Goal: Contribute content: Contribute content

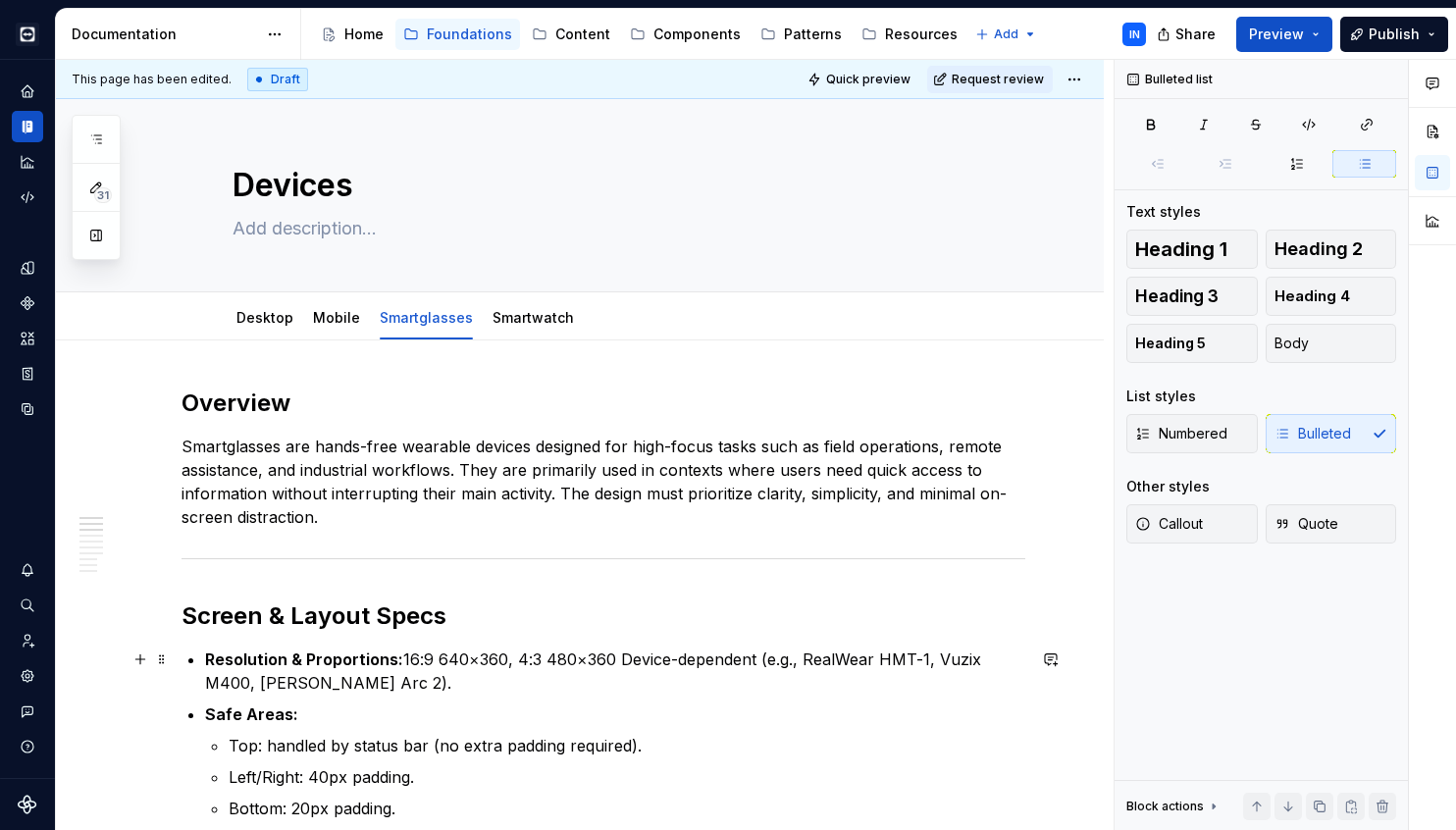
scroll to position [324, 0]
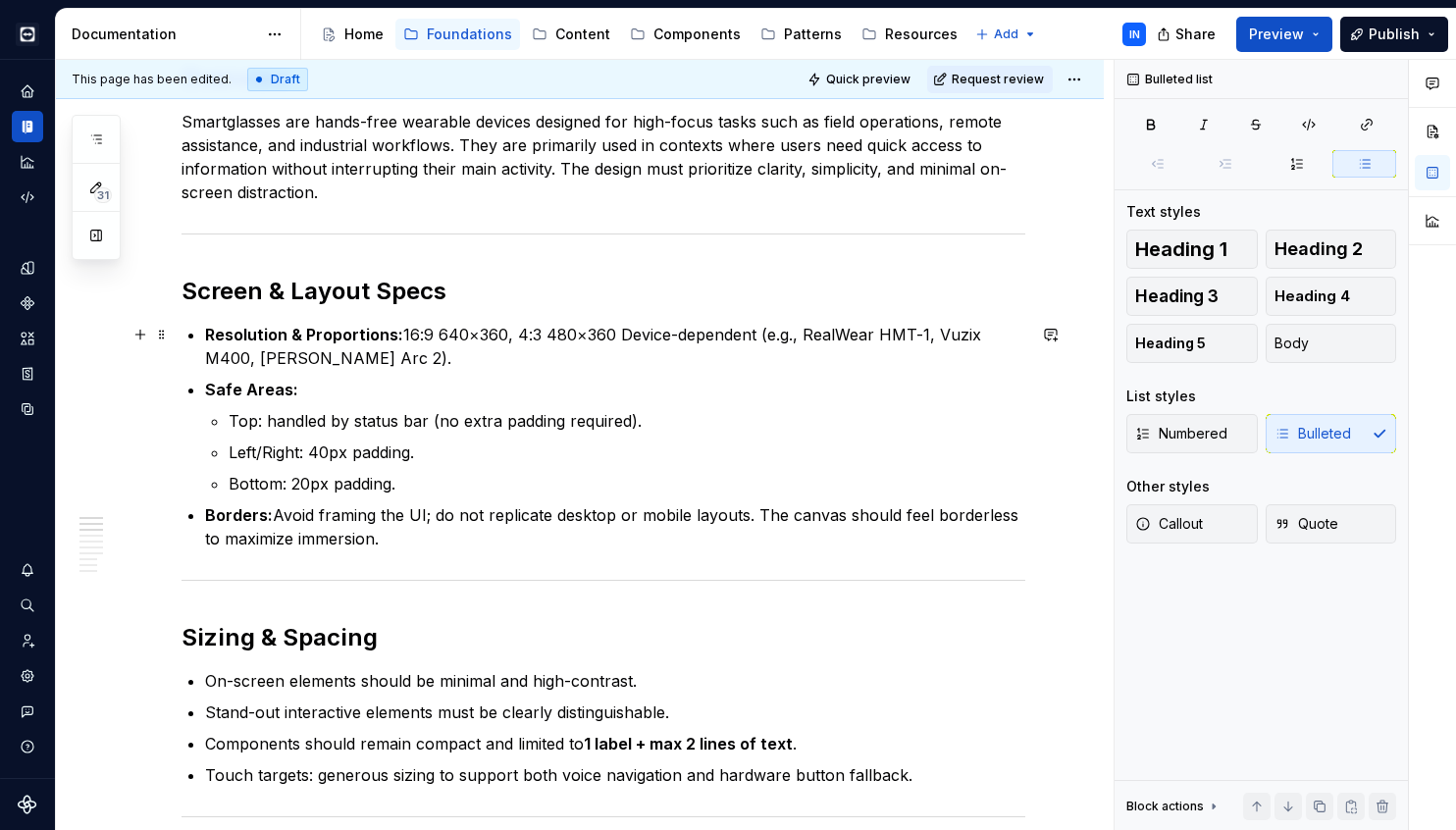
click at [621, 332] on p "Resolution & Proportions: 16:9 640×360, 4:3 480×360 Device-dependent (e.g., Rea…" at bounding box center [615, 345] width 820 height 47
click at [628, 332] on p "Resolution & Proportions: 16:9 640×360, 4:3 480×360 Device-dependent (e.g., Rea…" at bounding box center [615, 345] width 820 height 47
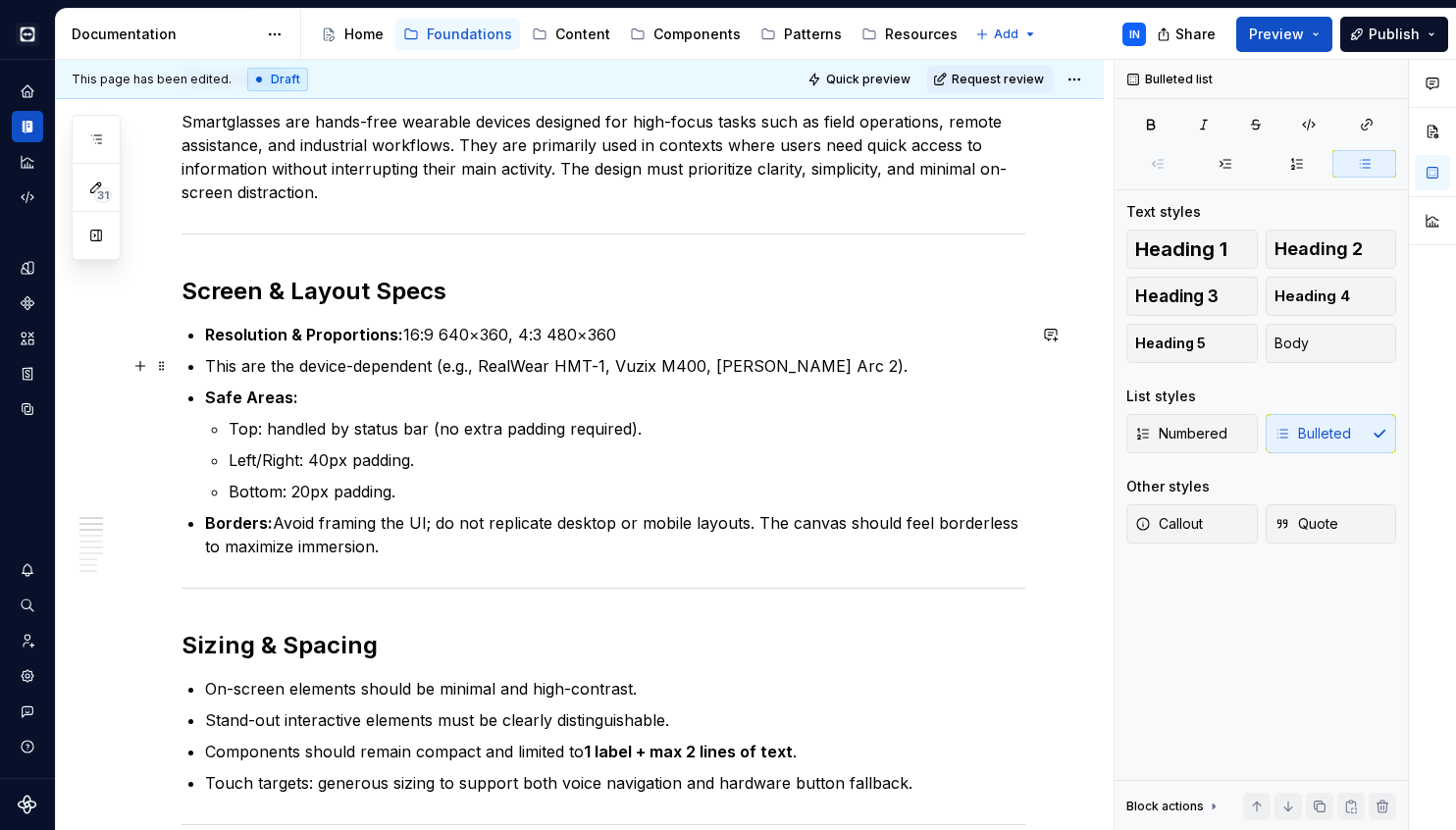
click at [211, 359] on p "This are the device-dependent (e.g., RealWear HMT-1, Vuzix M400, [PERSON_NAME] …" at bounding box center [615, 366] width 820 height 24
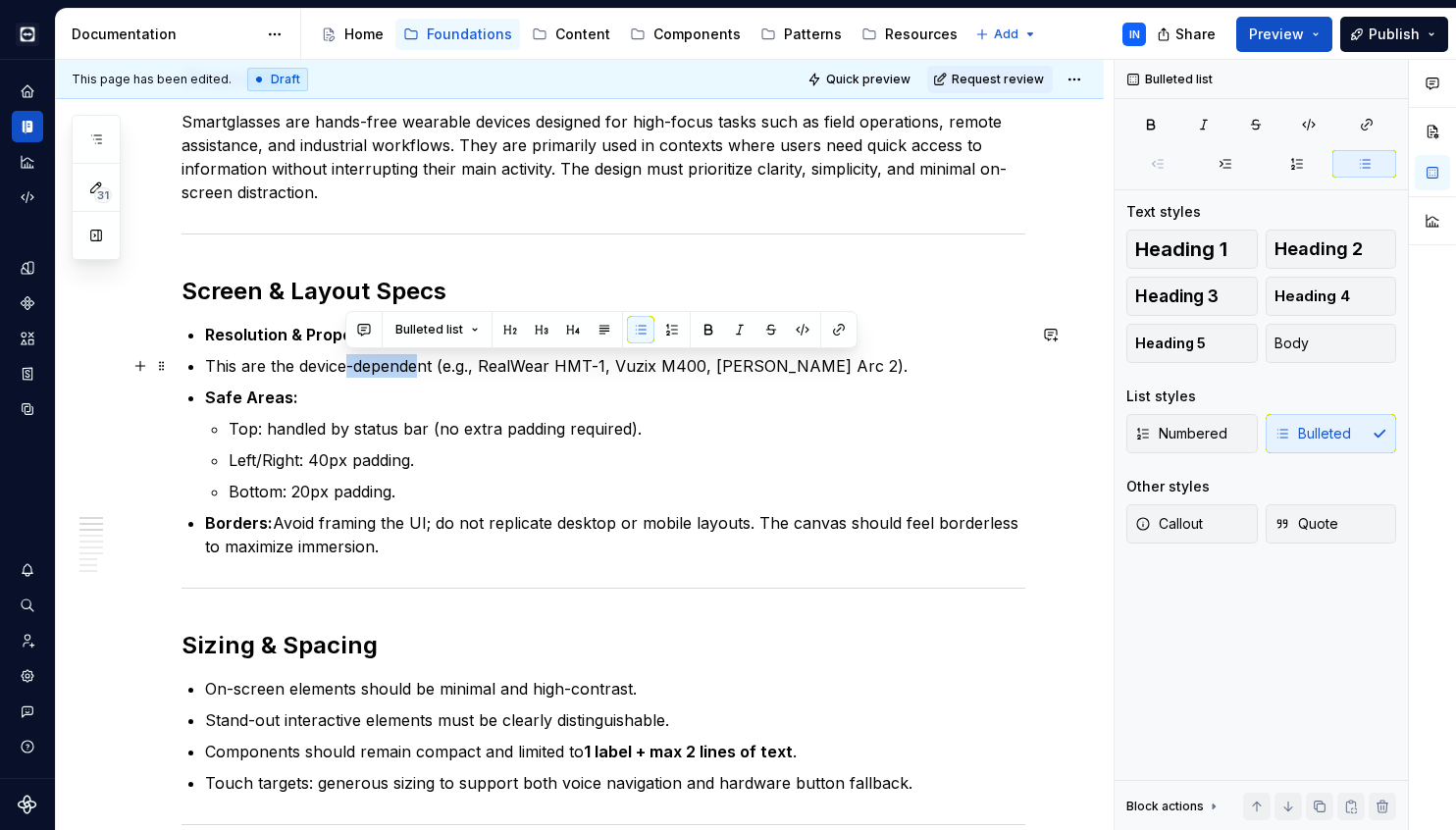
drag, startPoint x: 349, startPoint y: 363, endPoint x: 418, endPoint y: 366, distance: 69.1
click at [418, 366] on p "This are the device-dependent (e.g., RealWear HMT-1, Vuzix M400, [PERSON_NAME] …" at bounding box center [615, 366] width 820 height 24
click at [771, 381] on ul "Resolution & Proportions: 16:9 640×360, 4:3 480×360 This are the device-depende…" at bounding box center [615, 440] width 820 height 236
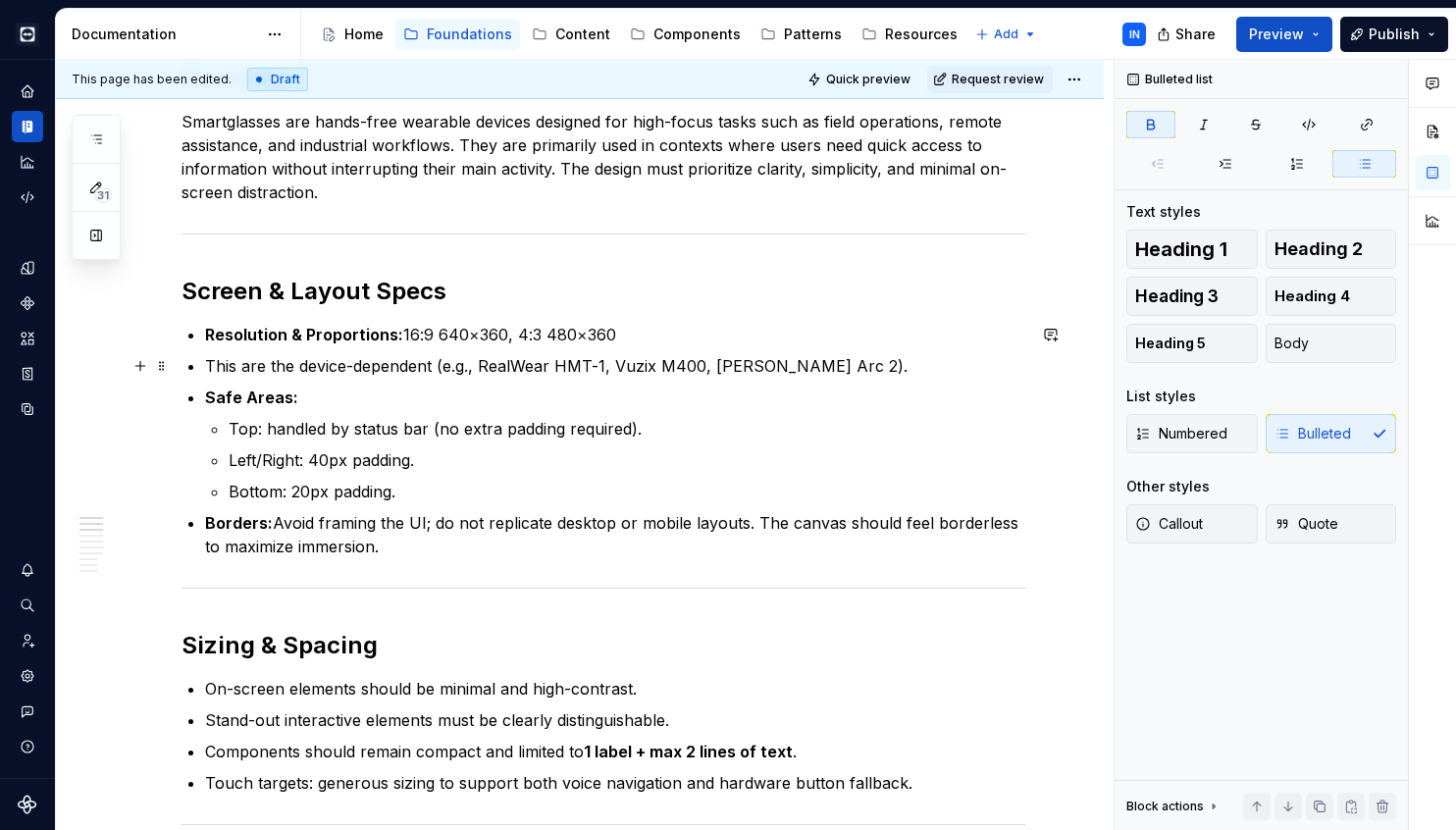
click at [744, 363] on p "This are the device-dependent (e.g., RealWear HMT-1, Vuzix M400, [PERSON_NAME] …" at bounding box center [615, 366] width 820 height 24
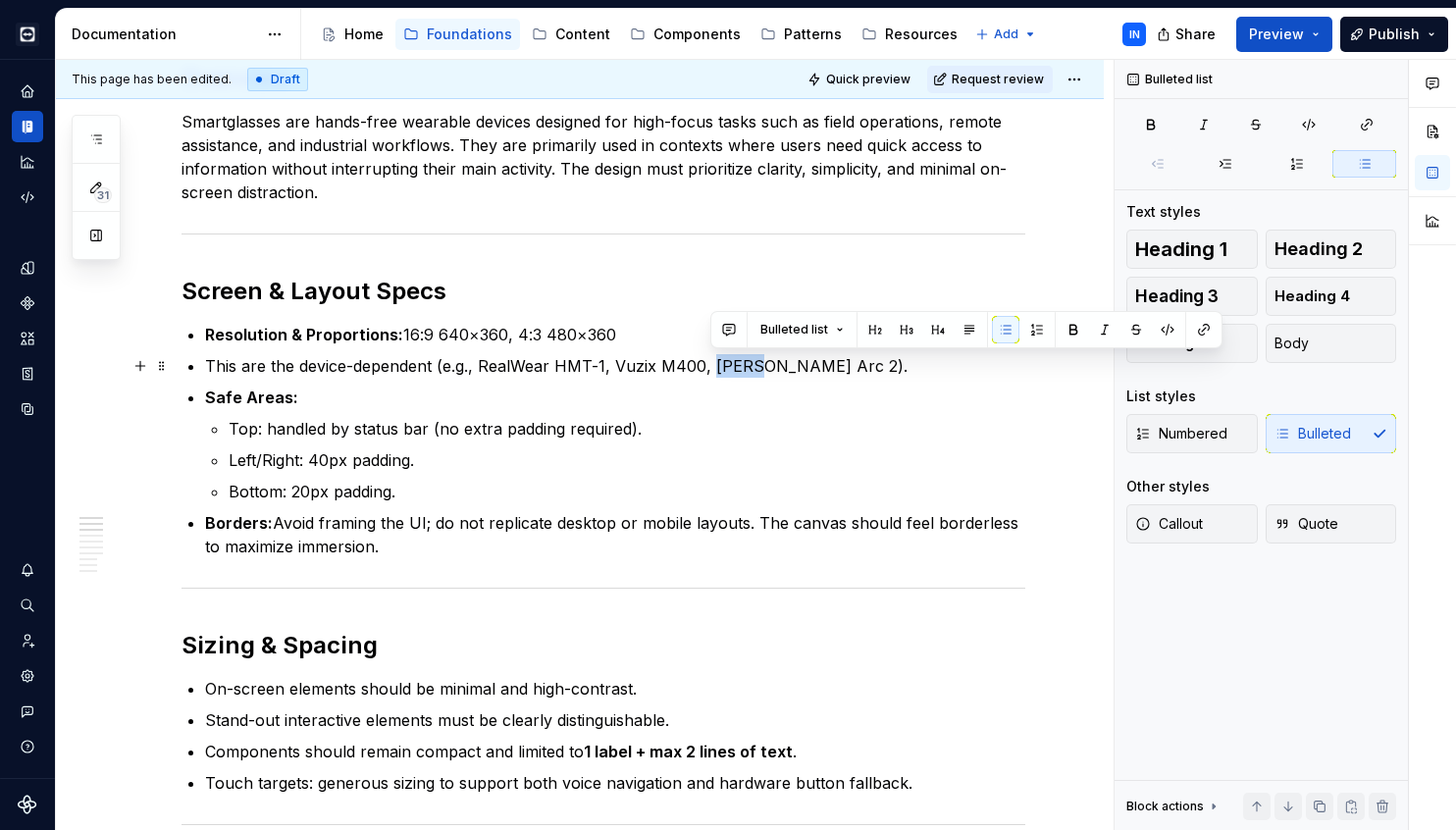
click at [744, 363] on p "This are the device-dependent (e.g., RealWear HMT-1, Vuzix M400, [PERSON_NAME] …" at bounding box center [615, 366] width 820 height 24
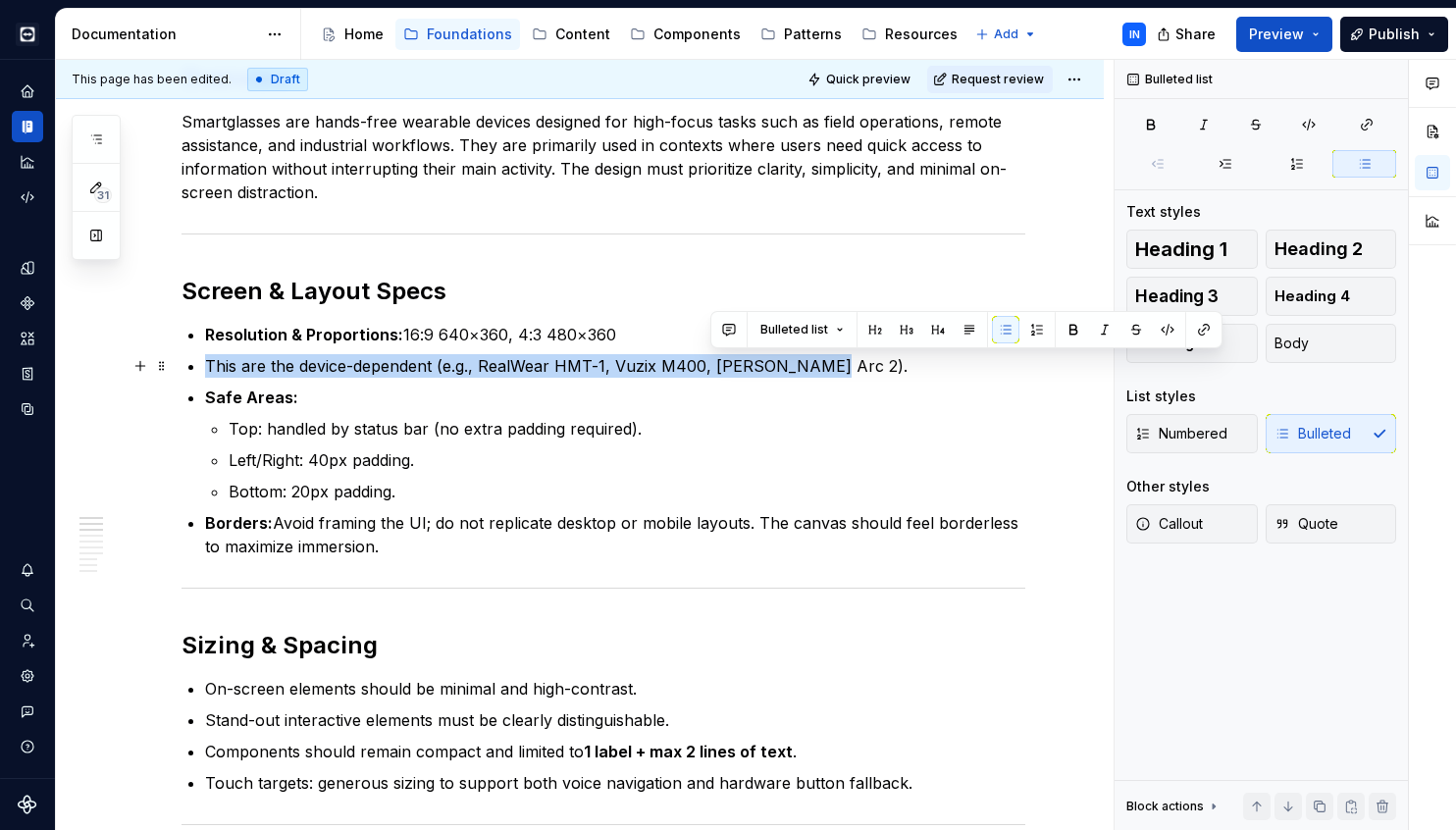
click at [744, 363] on p "This are the device-dependent (e.g., RealWear HMT-1, Vuzix M400, [PERSON_NAME] …" at bounding box center [615, 366] width 820 height 24
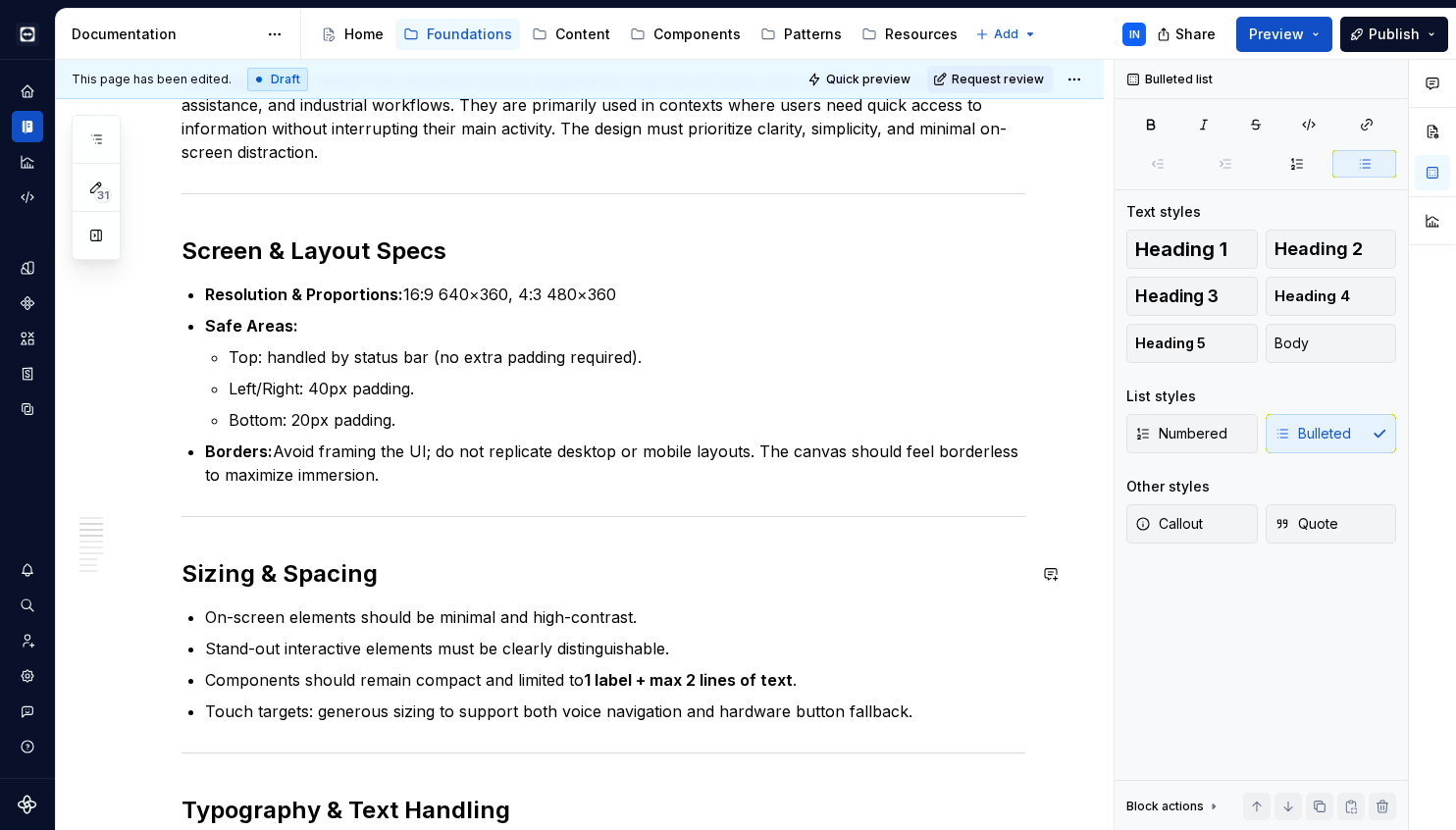
scroll to position [353, 0]
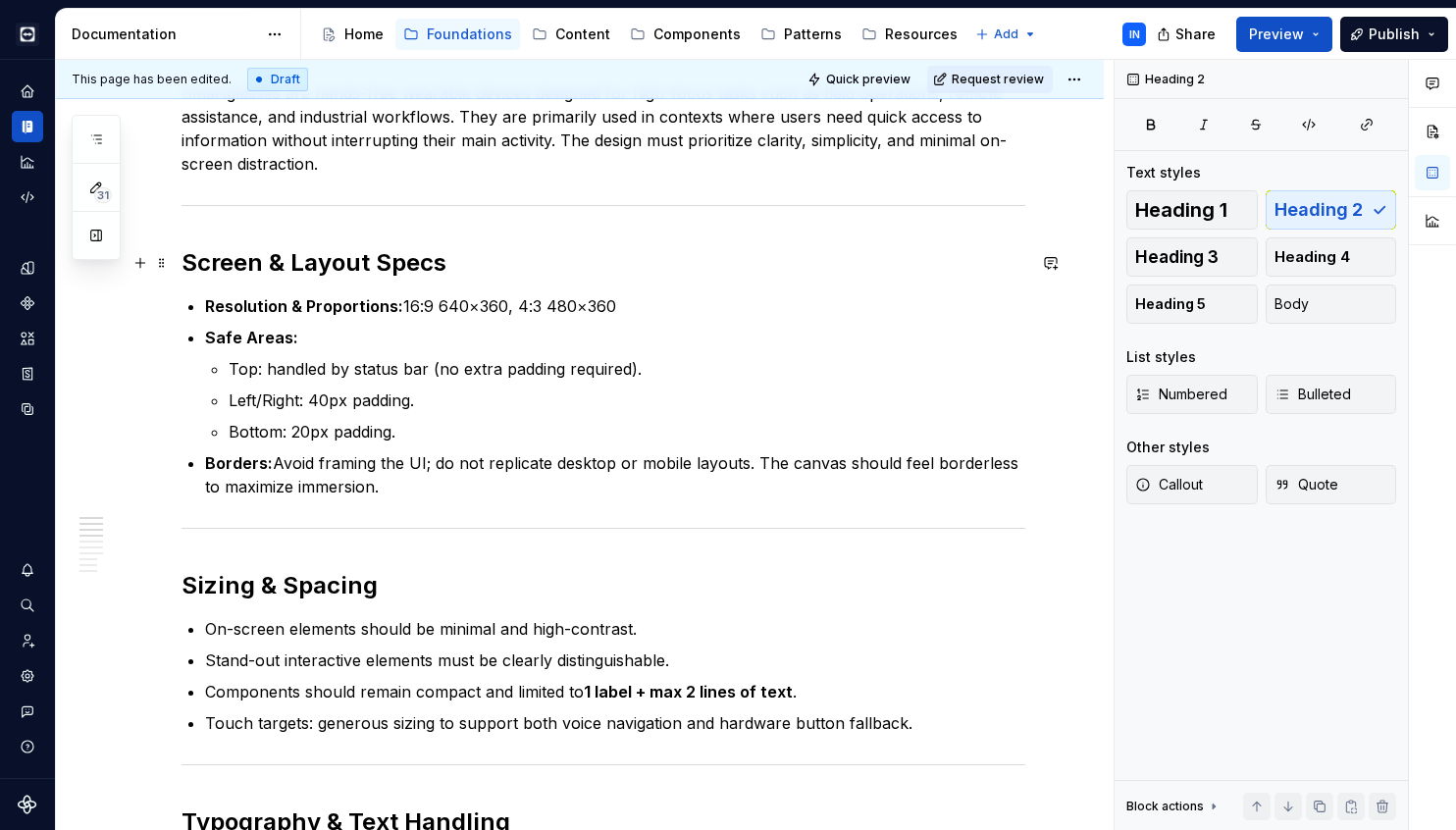
click at [330, 267] on h2 "Screen & Layout Specs" at bounding box center [603, 263] width 844 height 32
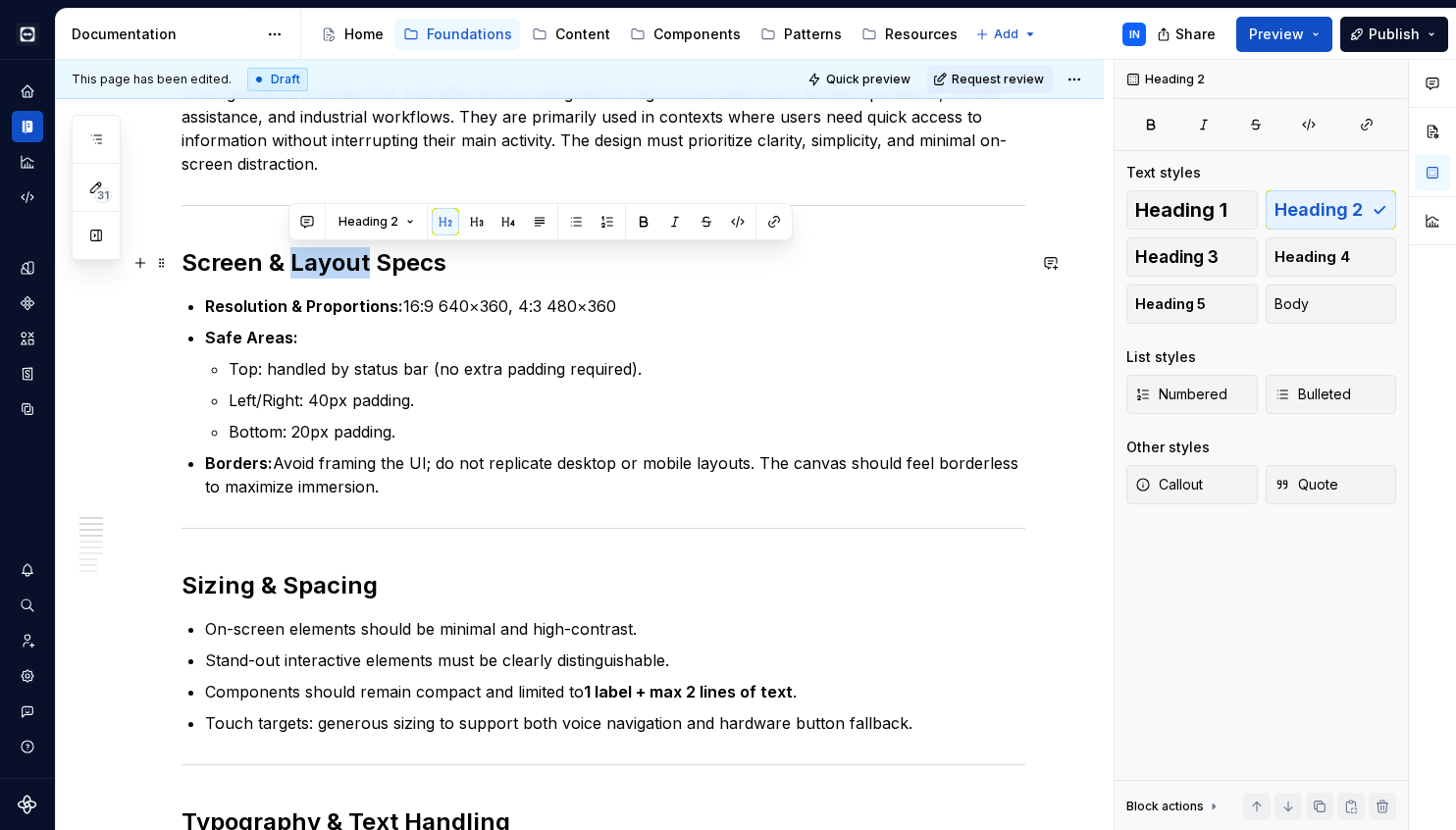
click at [330, 267] on h2 "Screen & Layout Specs" at bounding box center [603, 263] width 844 height 32
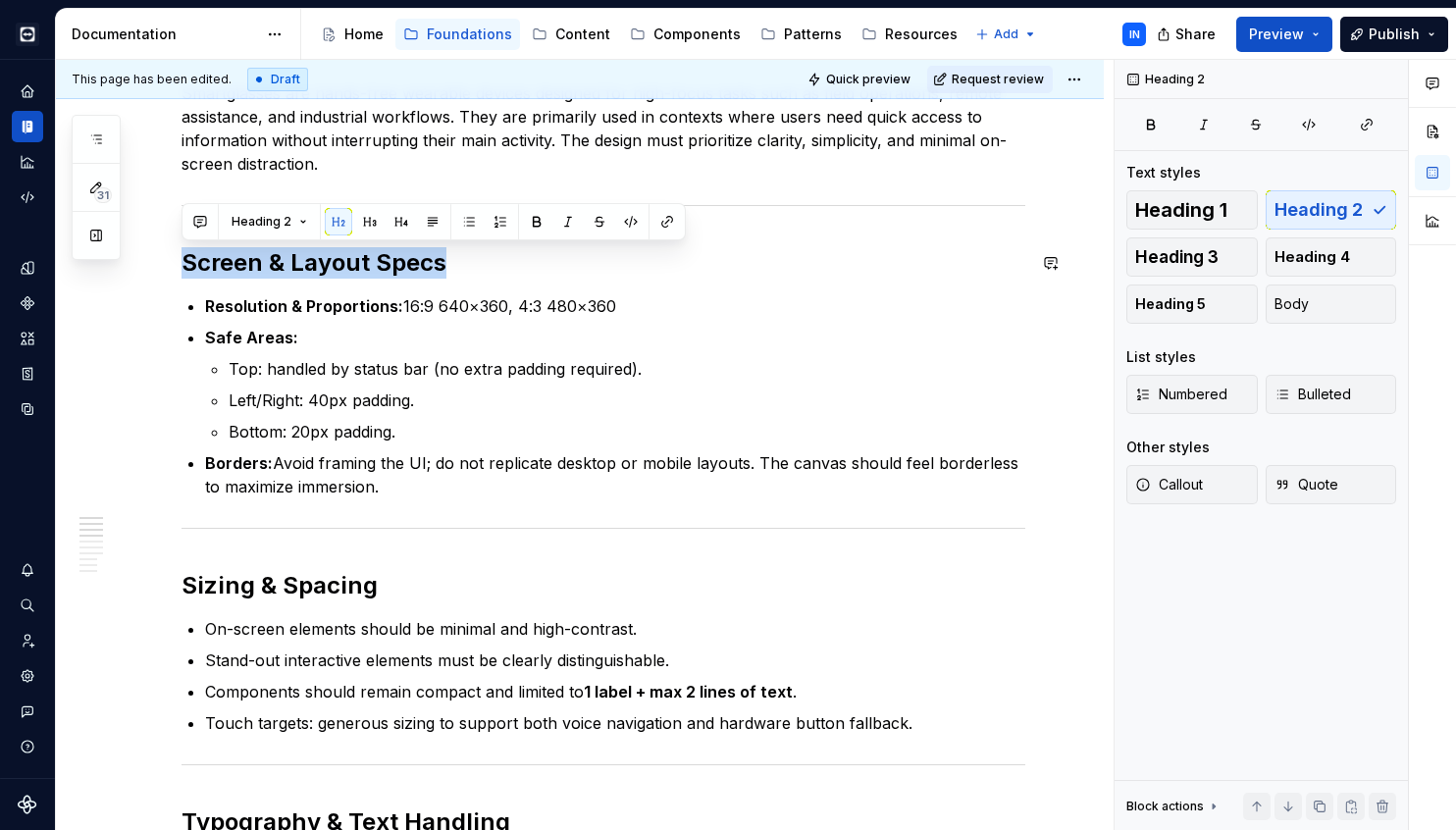
copy h2 "Screen & Layout Specs"
click at [451, 396] on p "Left/Right: 40px padding." at bounding box center [627, 400] width 797 height 24
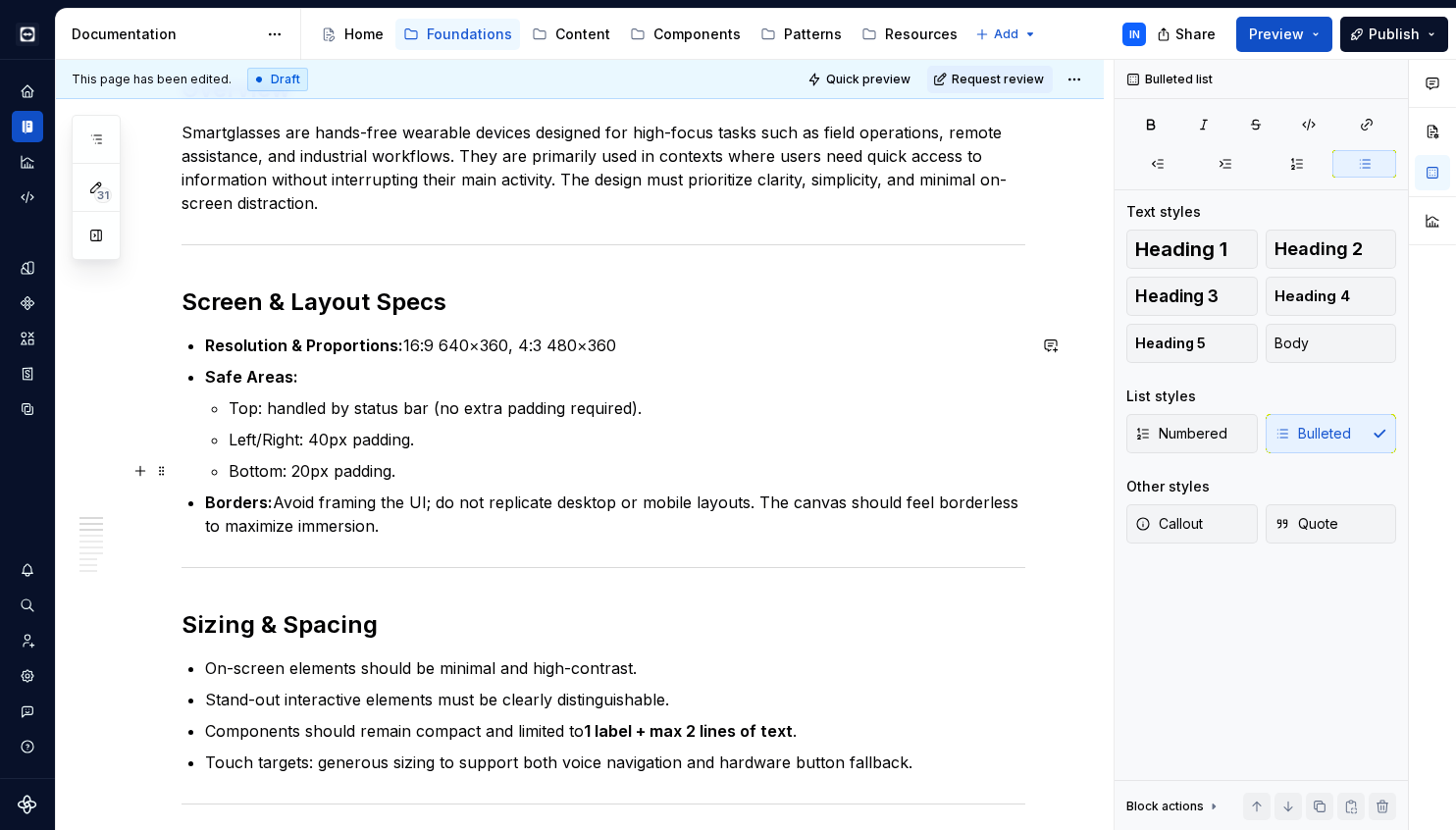
scroll to position [312, 0]
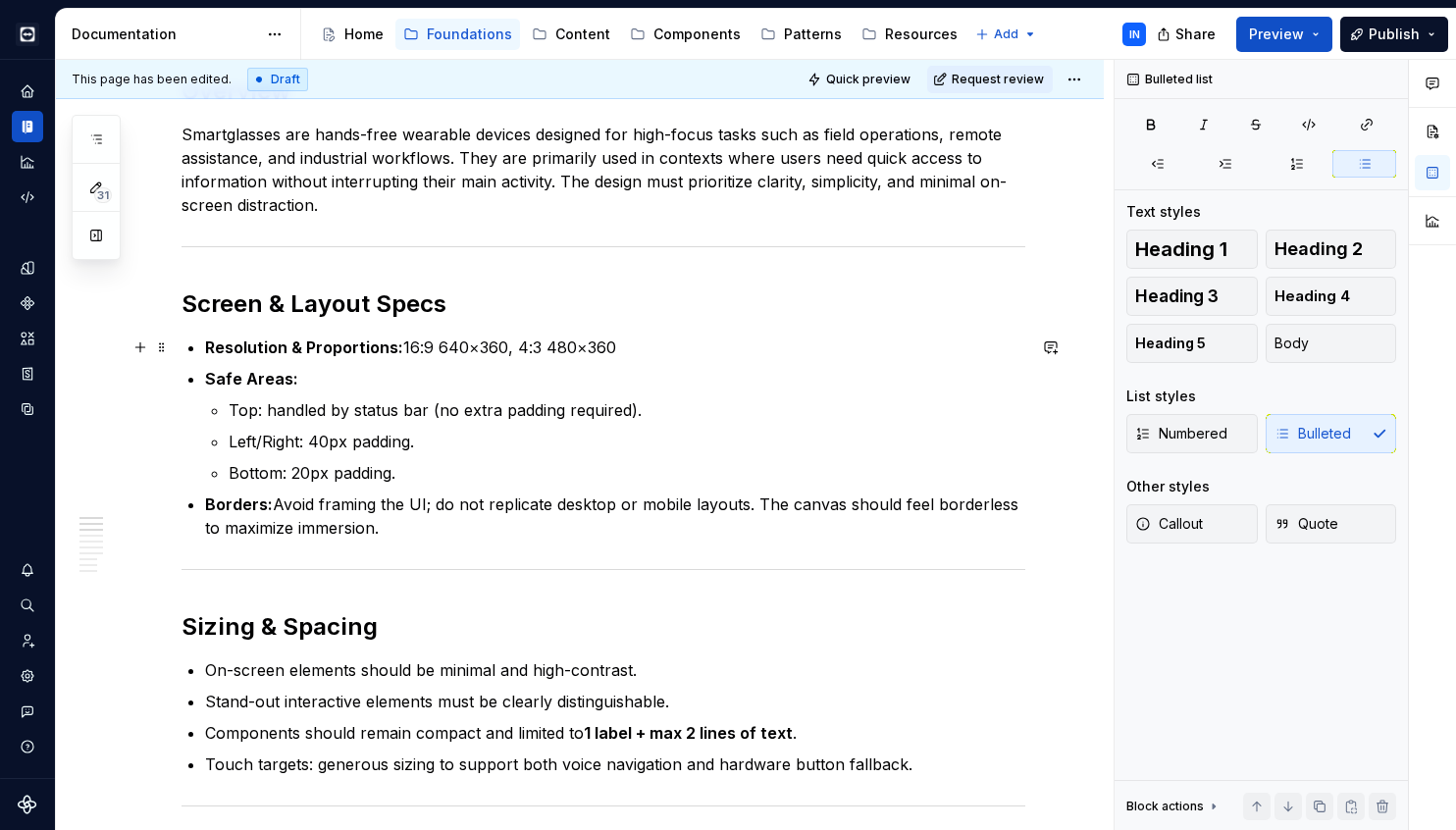
click at [636, 341] on p "Resolution & Proportions: 16:9 640×360, 4:3 480×360" at bounding box center [615, 347] width 820 height 24
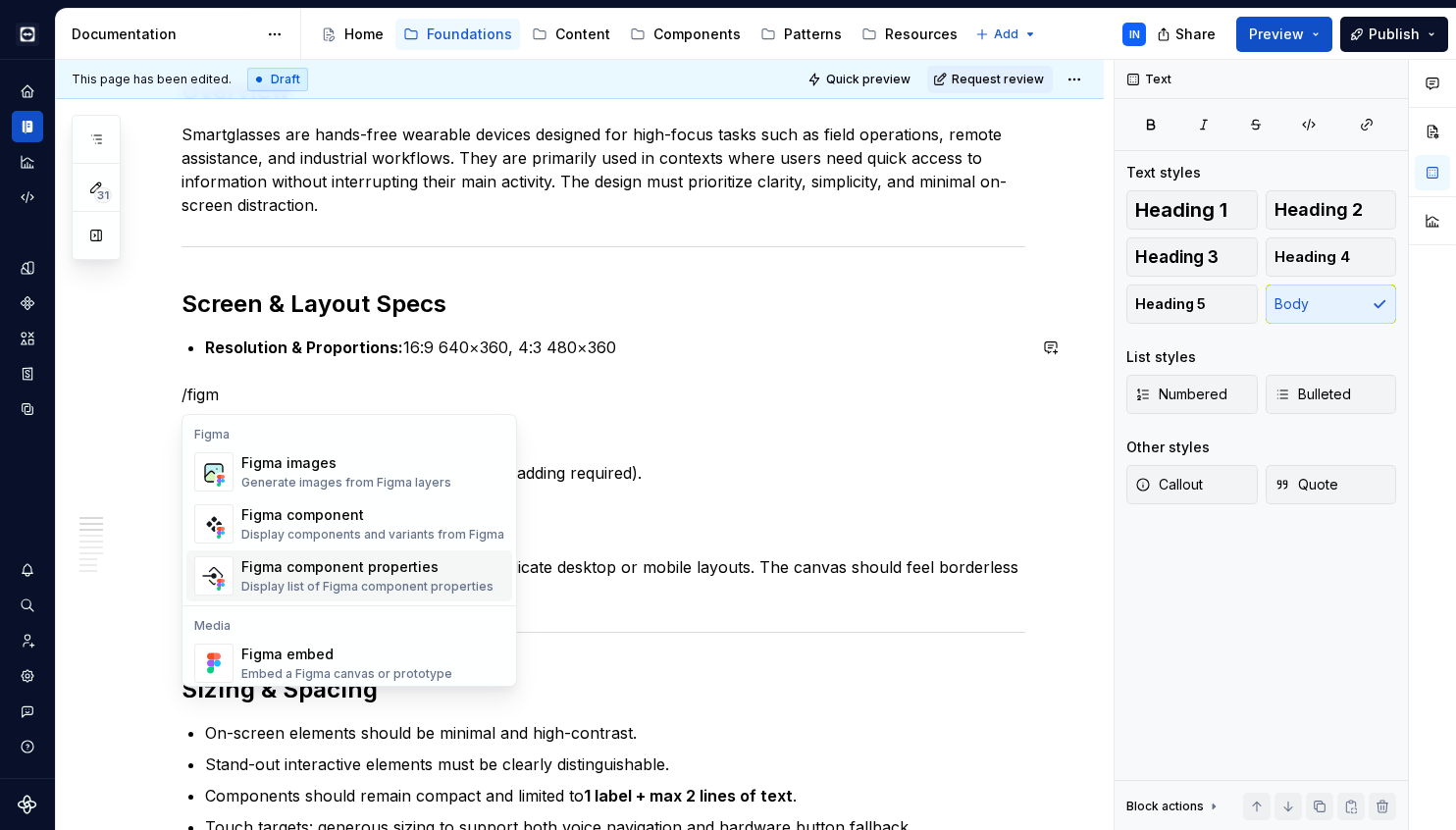
scroll to position [0, 0]
click at [423, 473] on div "Figma images Generate images from Figma layers" at bounding box center [346, 471] width 210 height 37
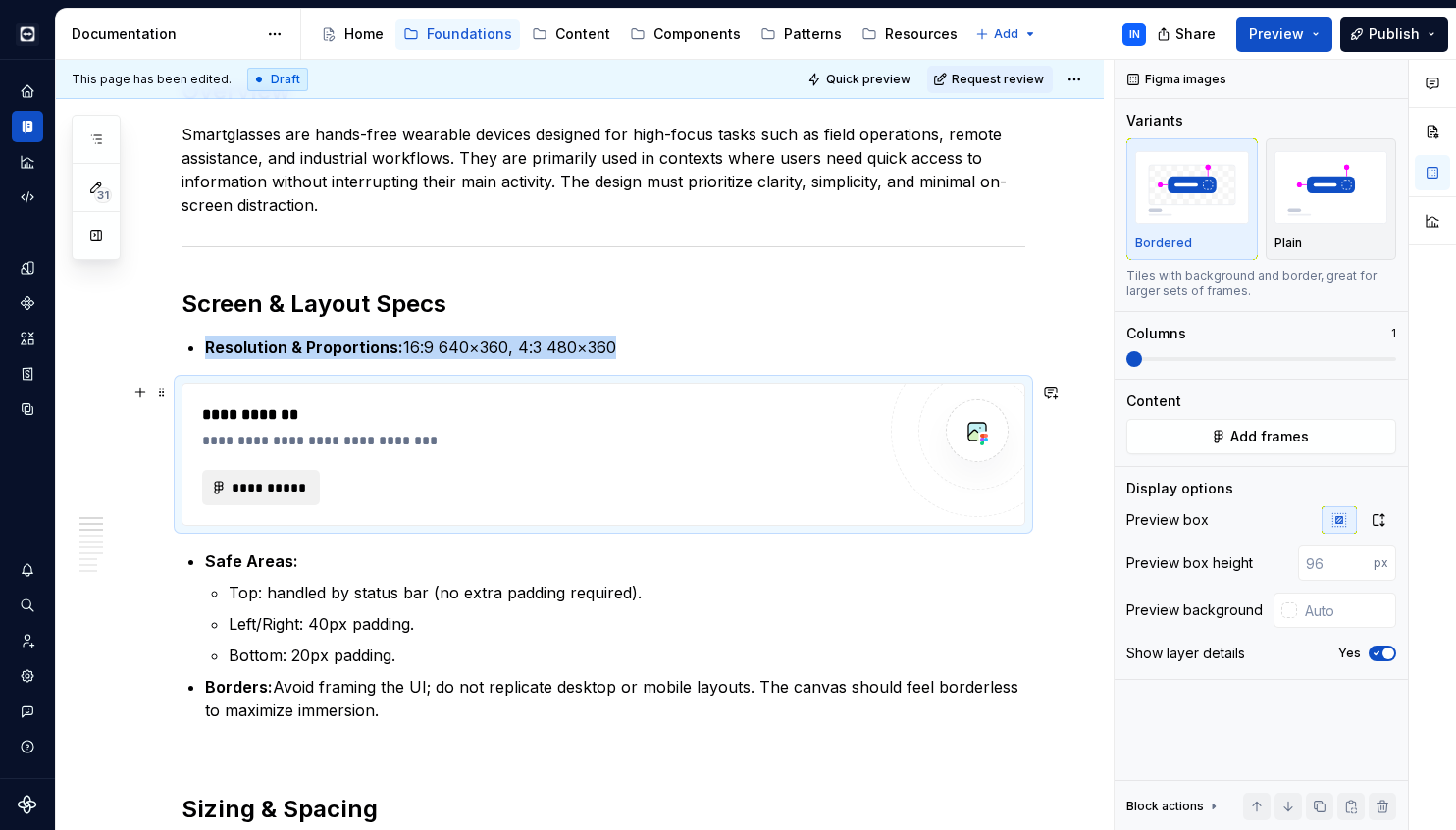
click at [284, 488] on span "**********" at bounding box center [269, 488] width 77 height 20
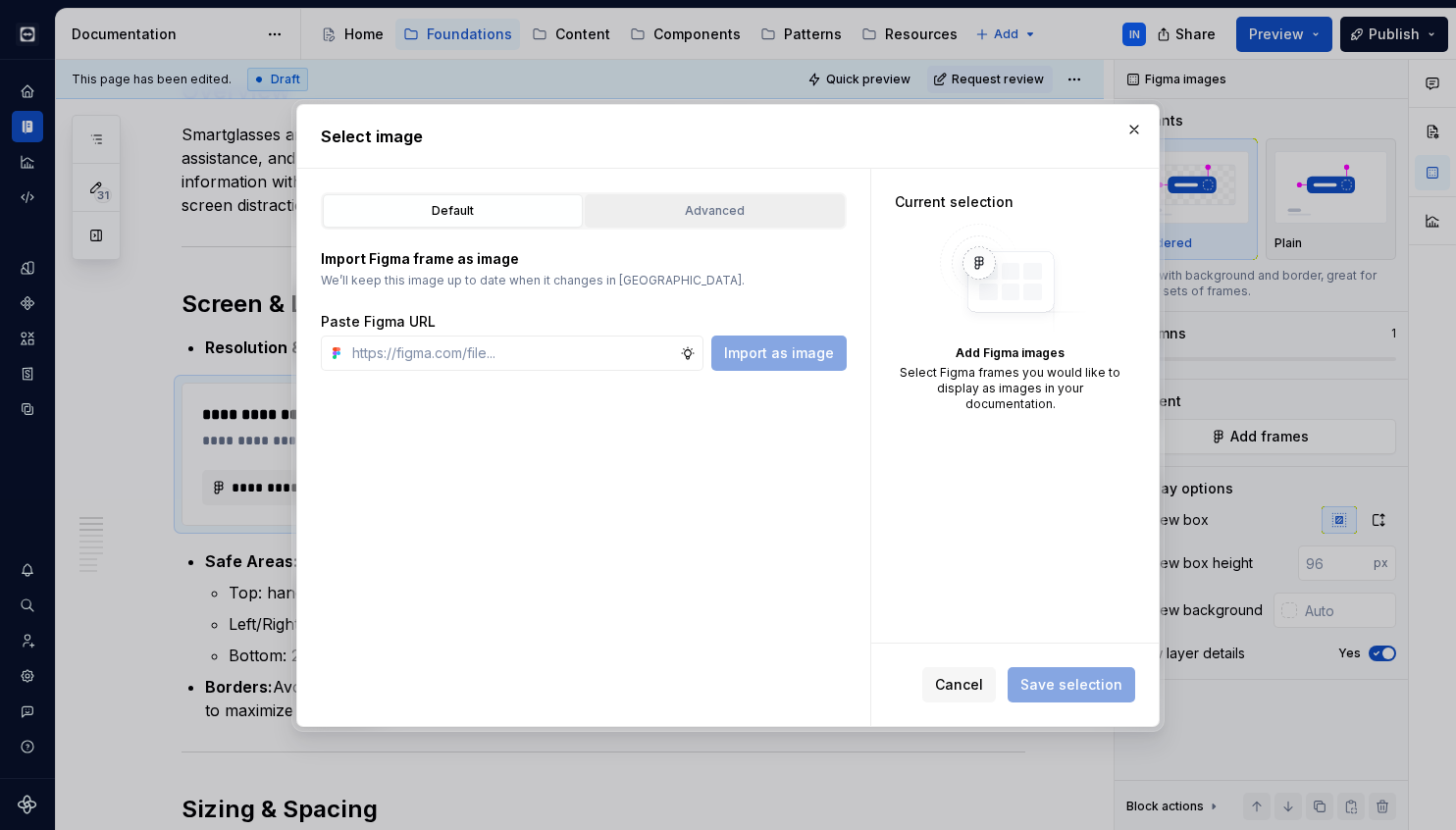
click at [725, 223] on button "Advanced" at bounding box center [715, 211] width 260 height 34
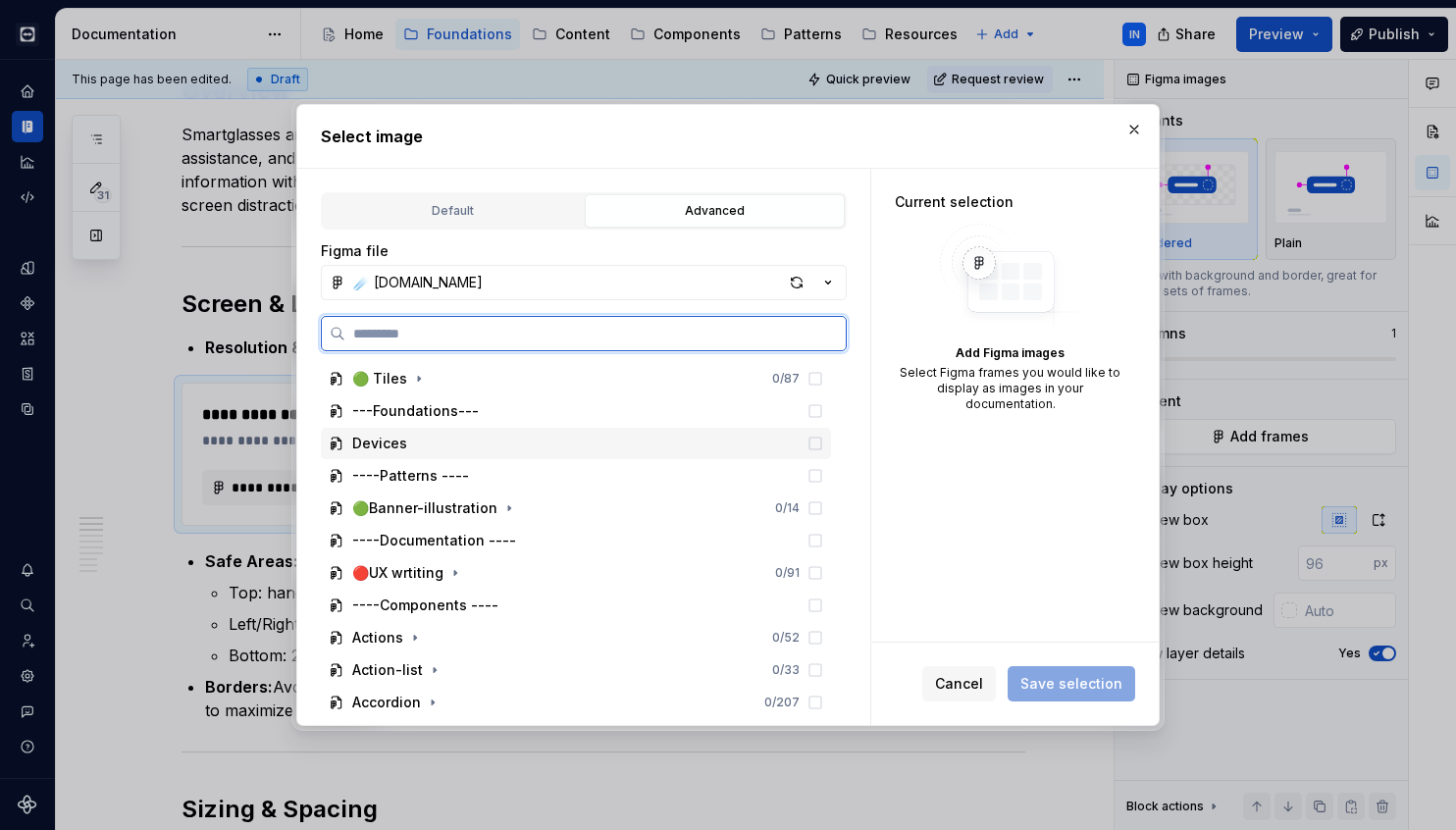
click at [770, 448] on div "Devices" at bounding box center [575, 444] width 511 height 32
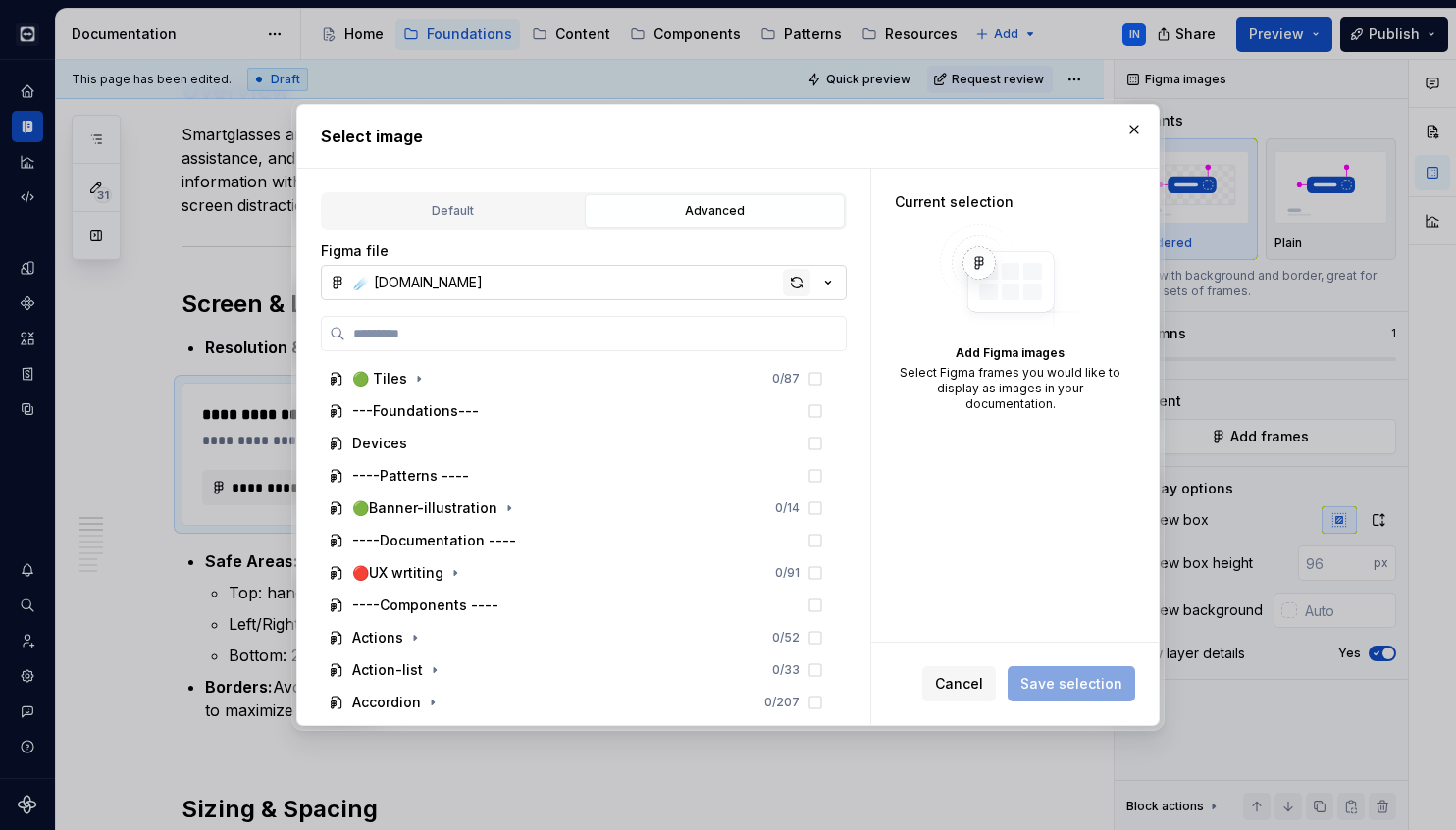
click at [798, 280] on div "button" at bounding box center [797, 283] width 28 height 28
click at [793, 294] on div "button" at bounding box center [797, 283] width 28 height 28
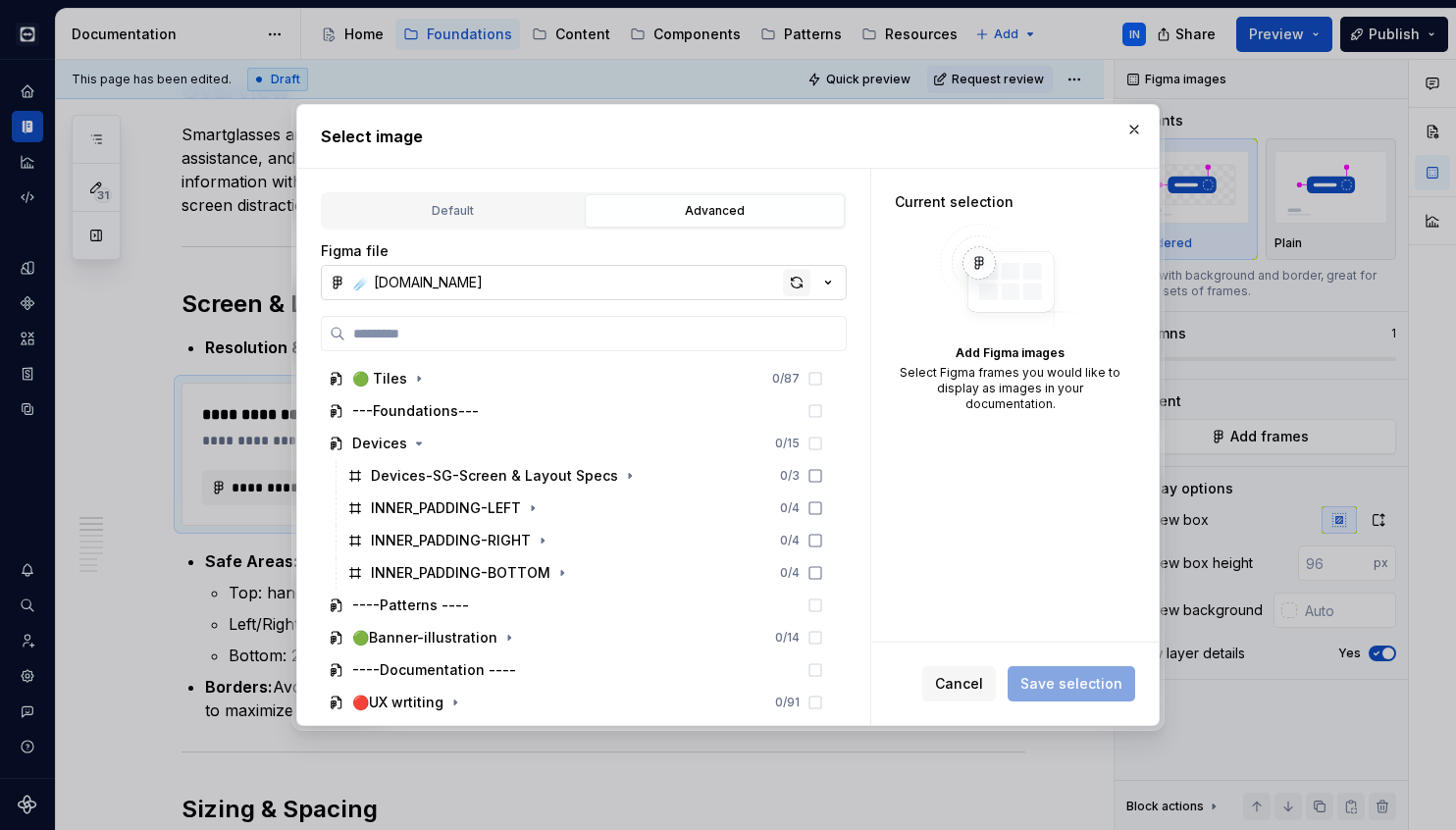
click at [795, 289] on div "button" at bounding box center [797, 283] width 28 height 28
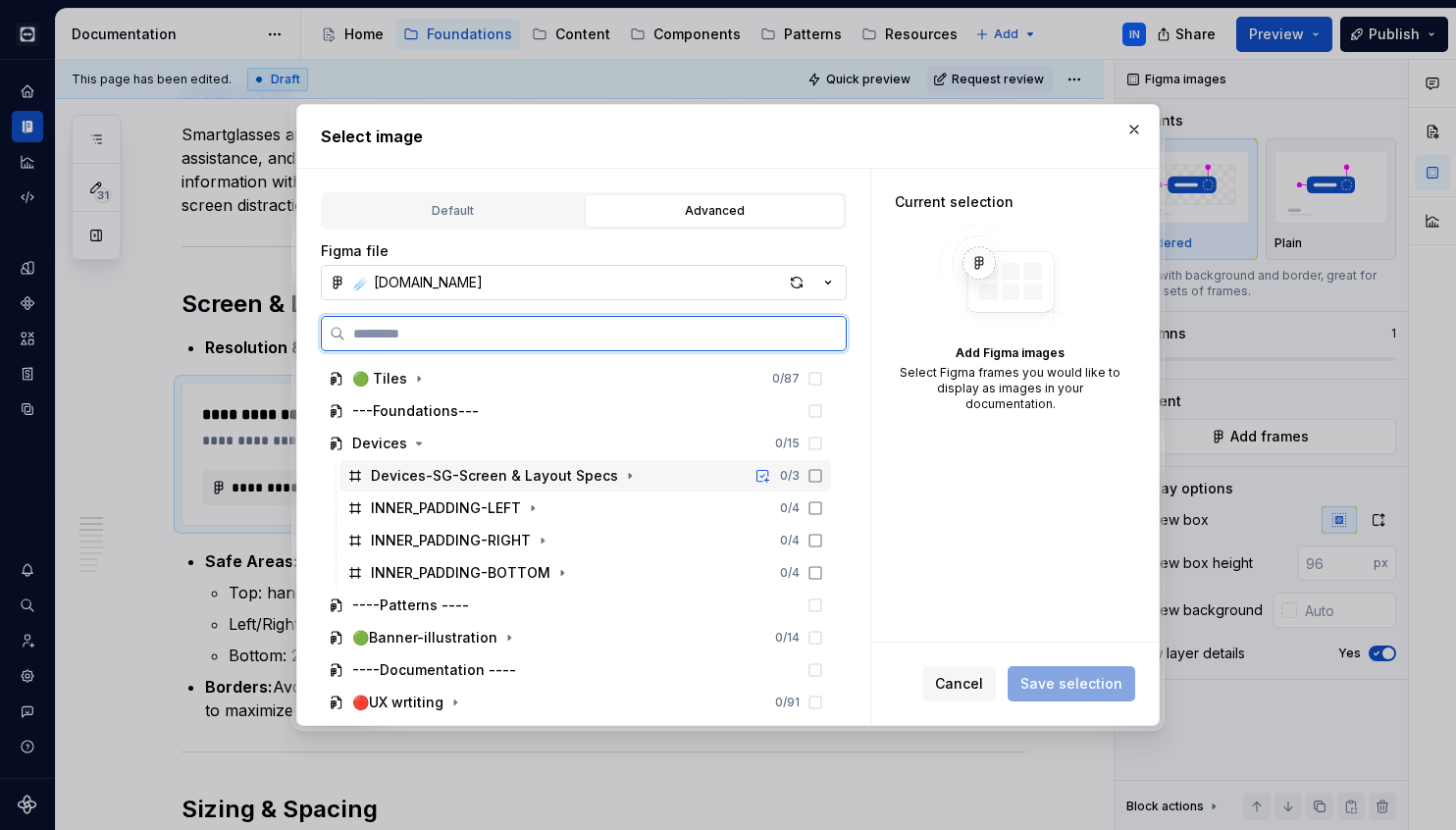
click at [823, 477] on icon at bounding box center [815, 476] width 16 height 16
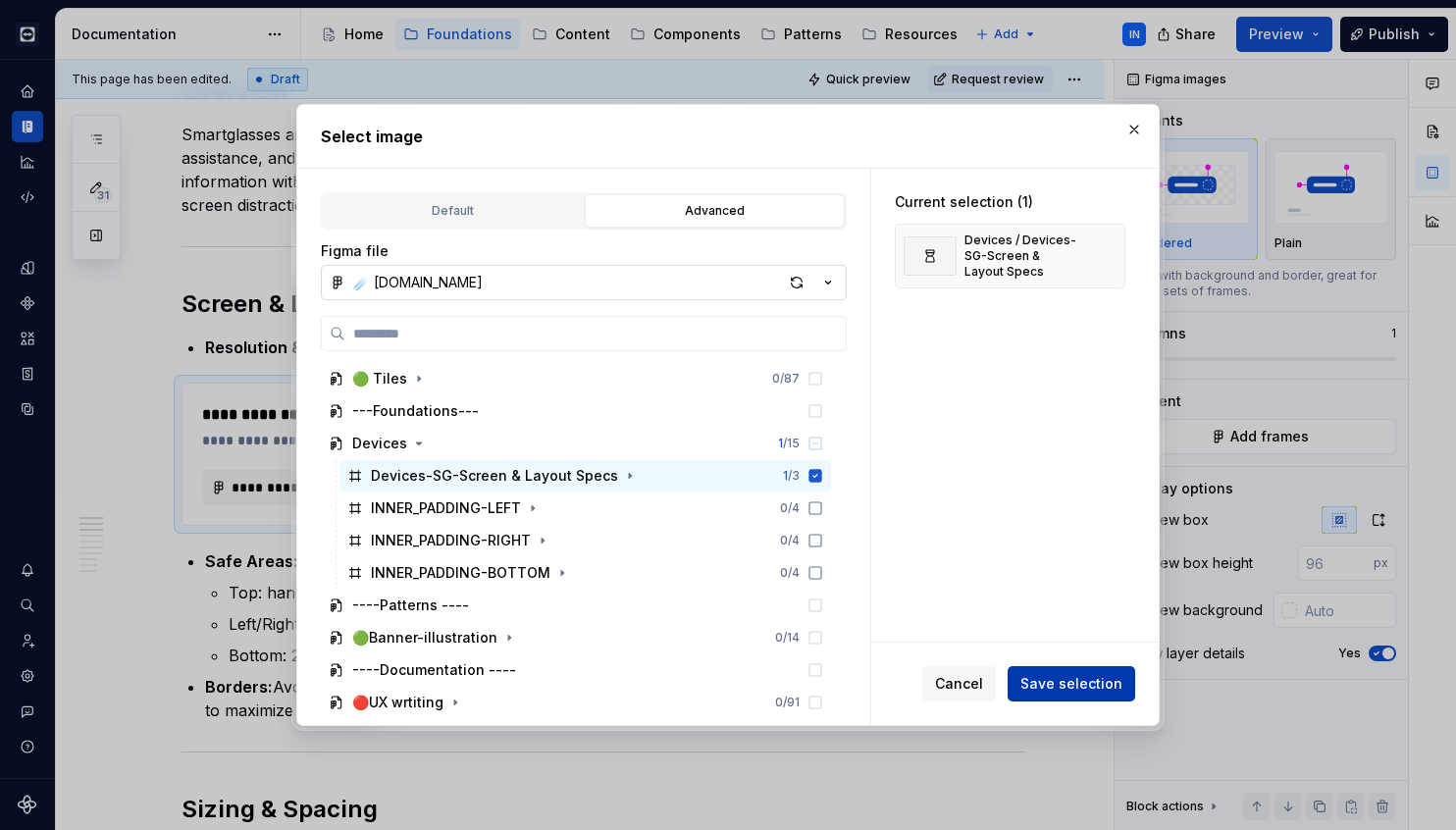
click at [1089, 690] on span "Save selection" at bounding box center [1071, 684] width 103 height 20
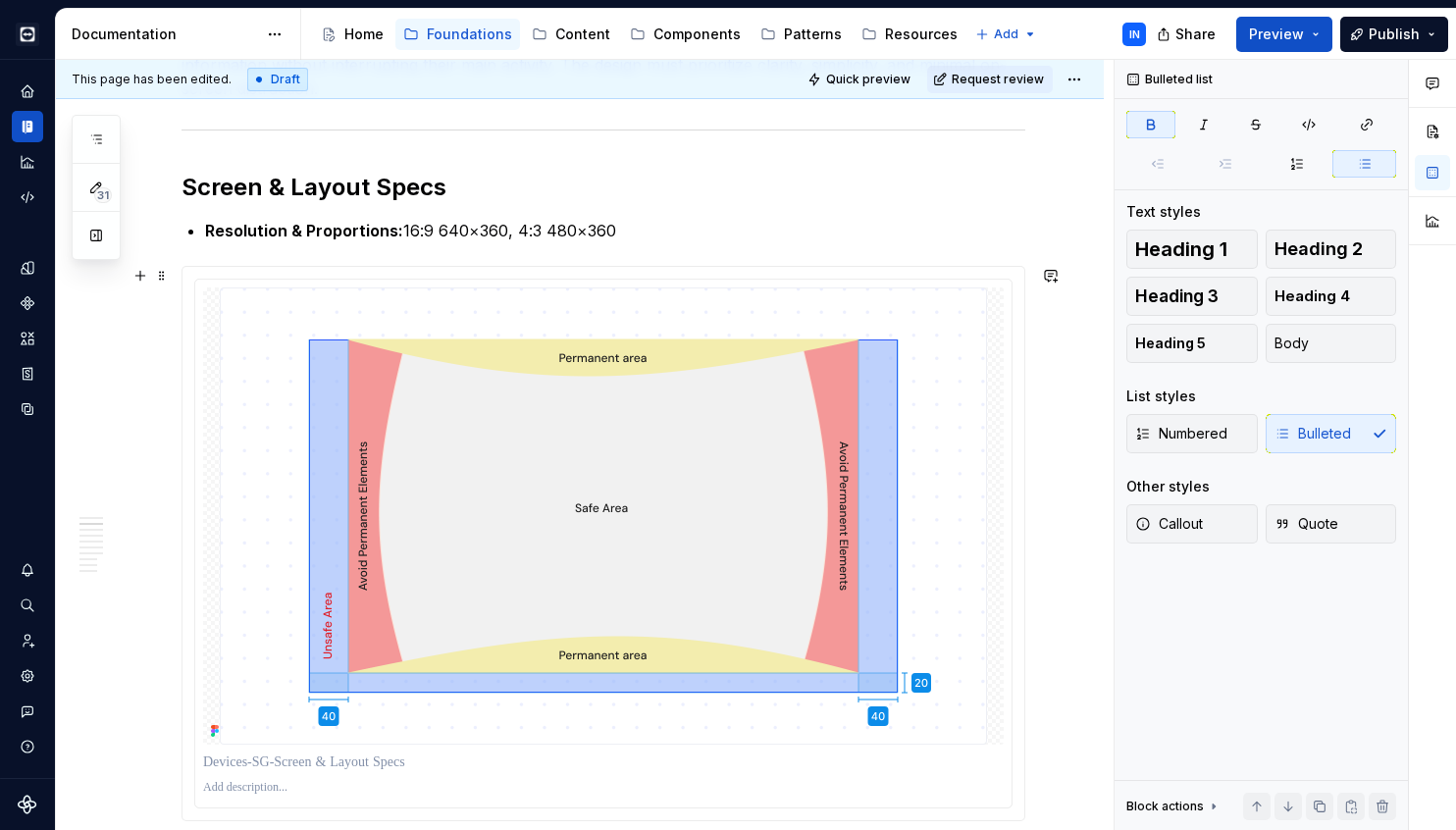
scroll to position [454, 0]
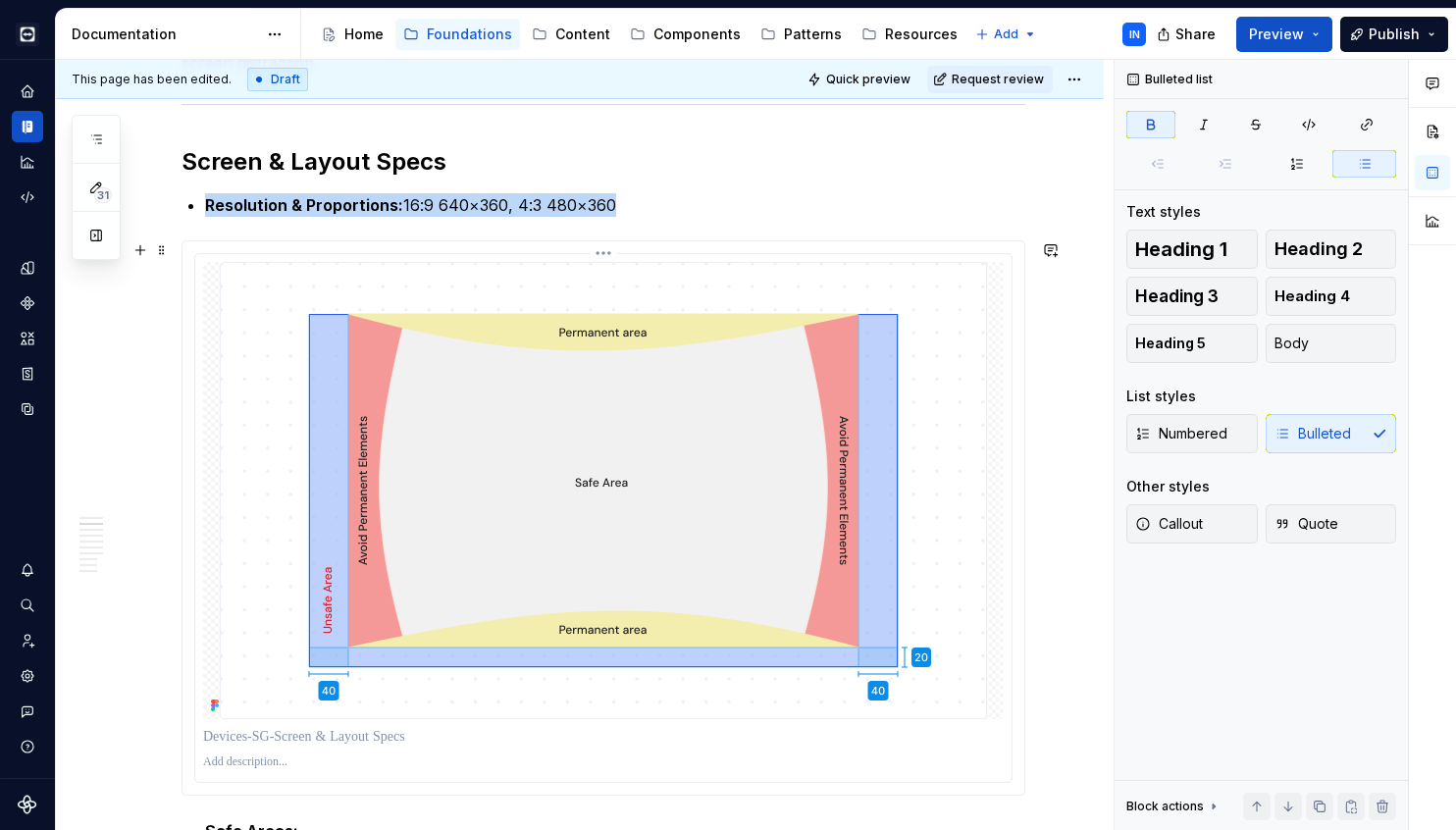
click at [943, 373] on img at bounding box center [603, 490] width 767 height 457
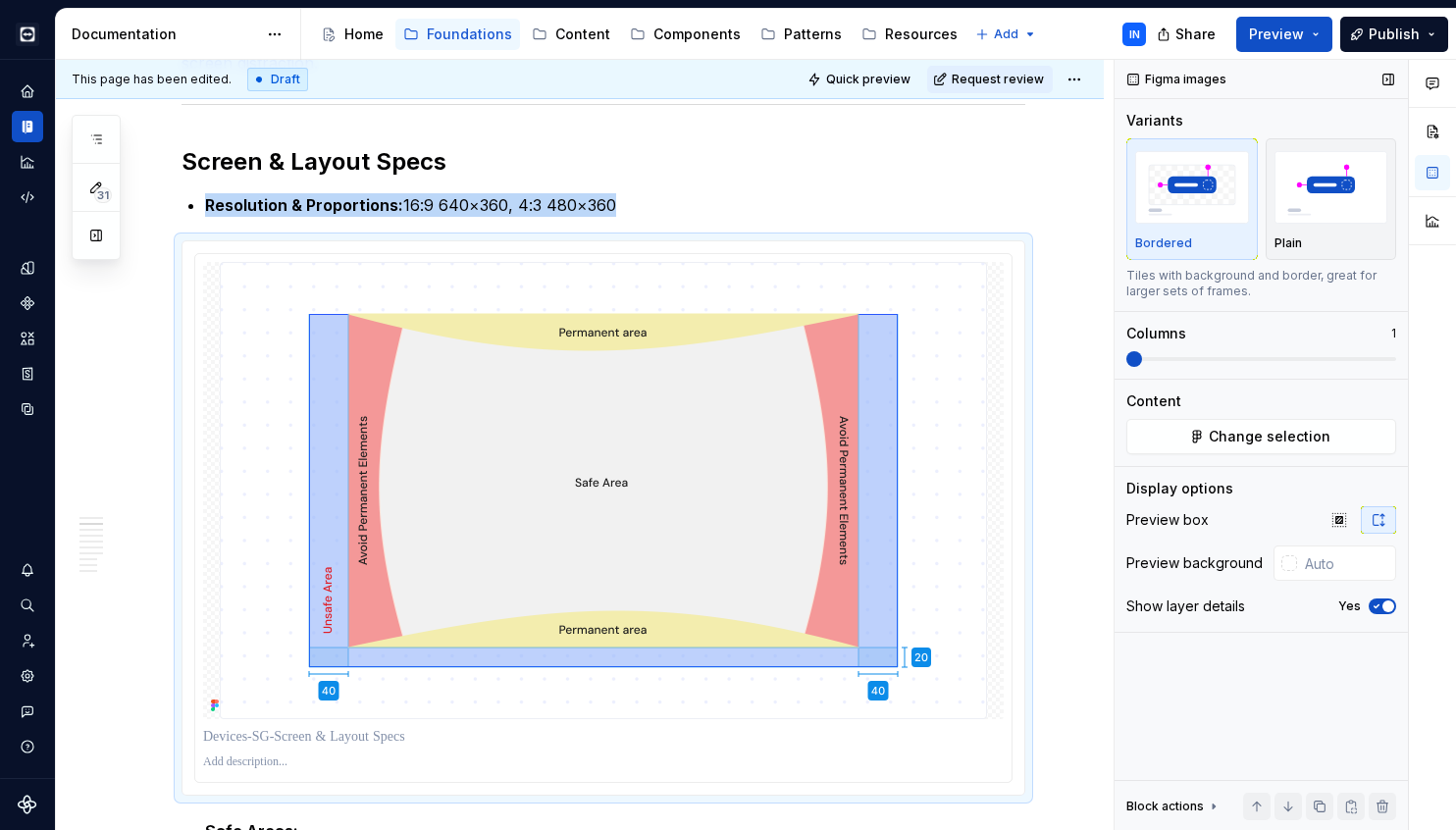
click at [1376, 523] on icon "button" at bounding box center [1378, 520] width 16 height 16
click at [1380, 599] on button "Yes" at bounding box center [1382, 606] width 28 height 16
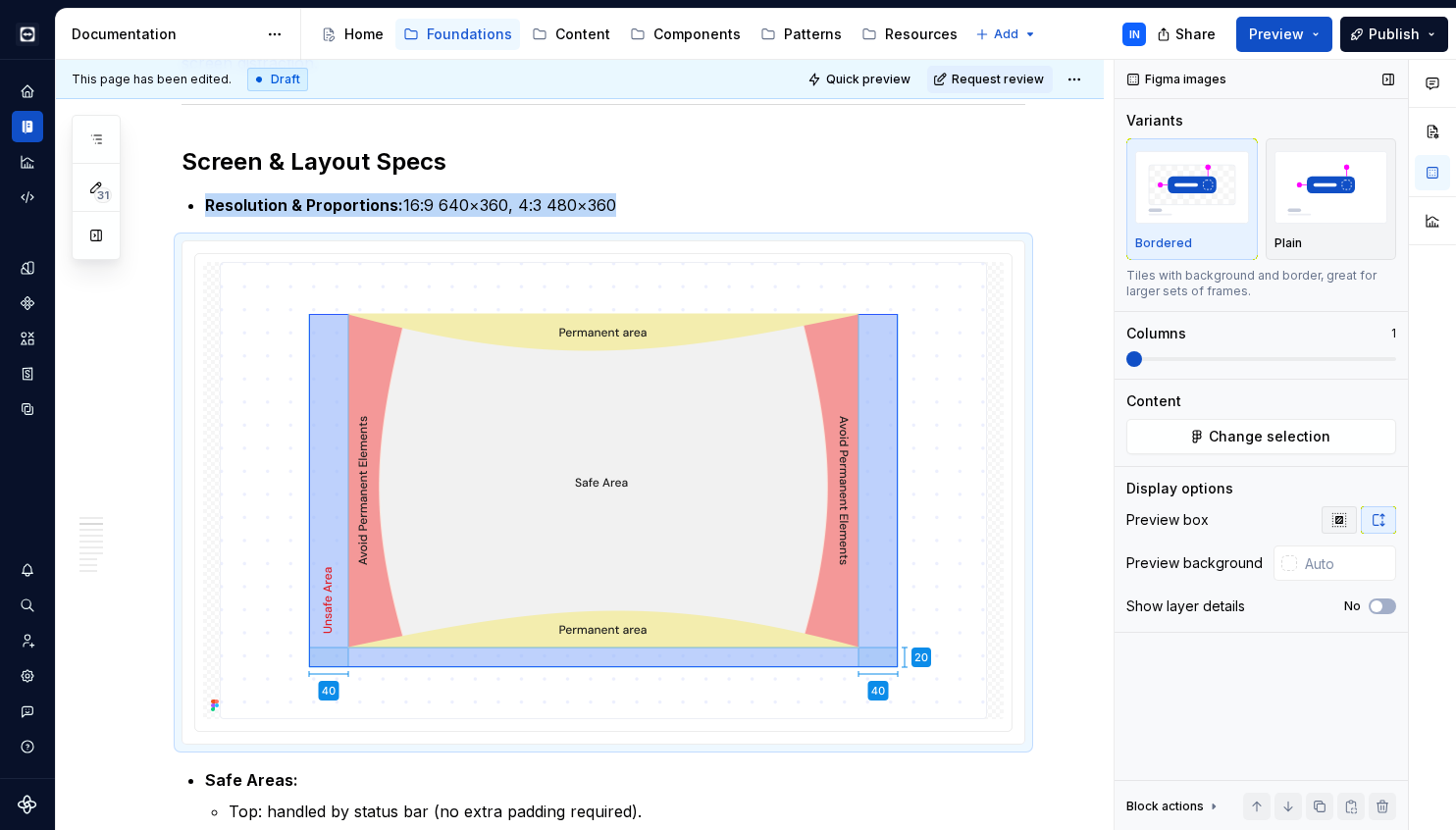
click at [1349, 520] on button "button" at bounding box center [1339, 520] width 35 height 28
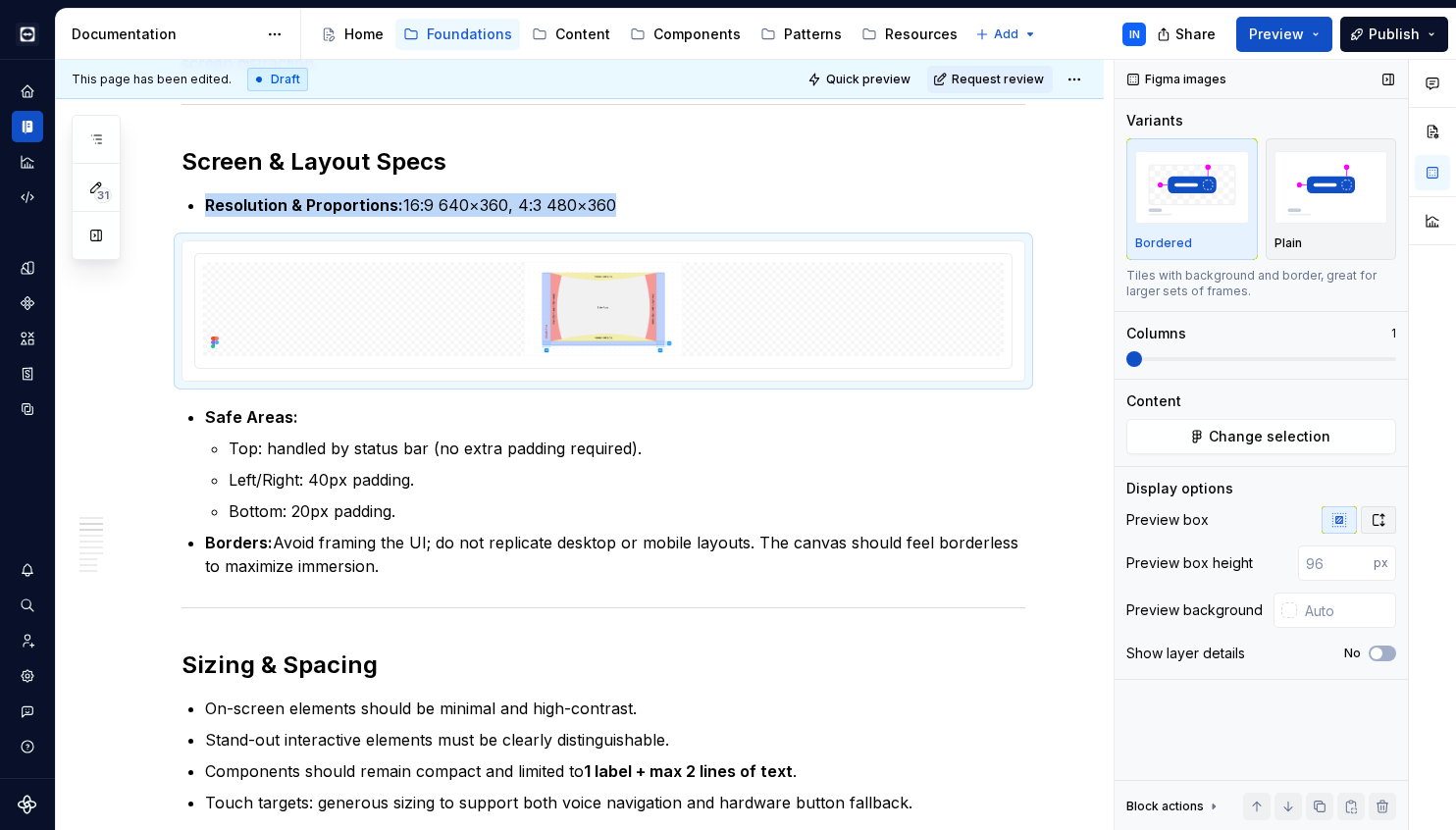
click at [1384, 518] on icon "button" at bounding box center [1378, 520] width 16 height 16
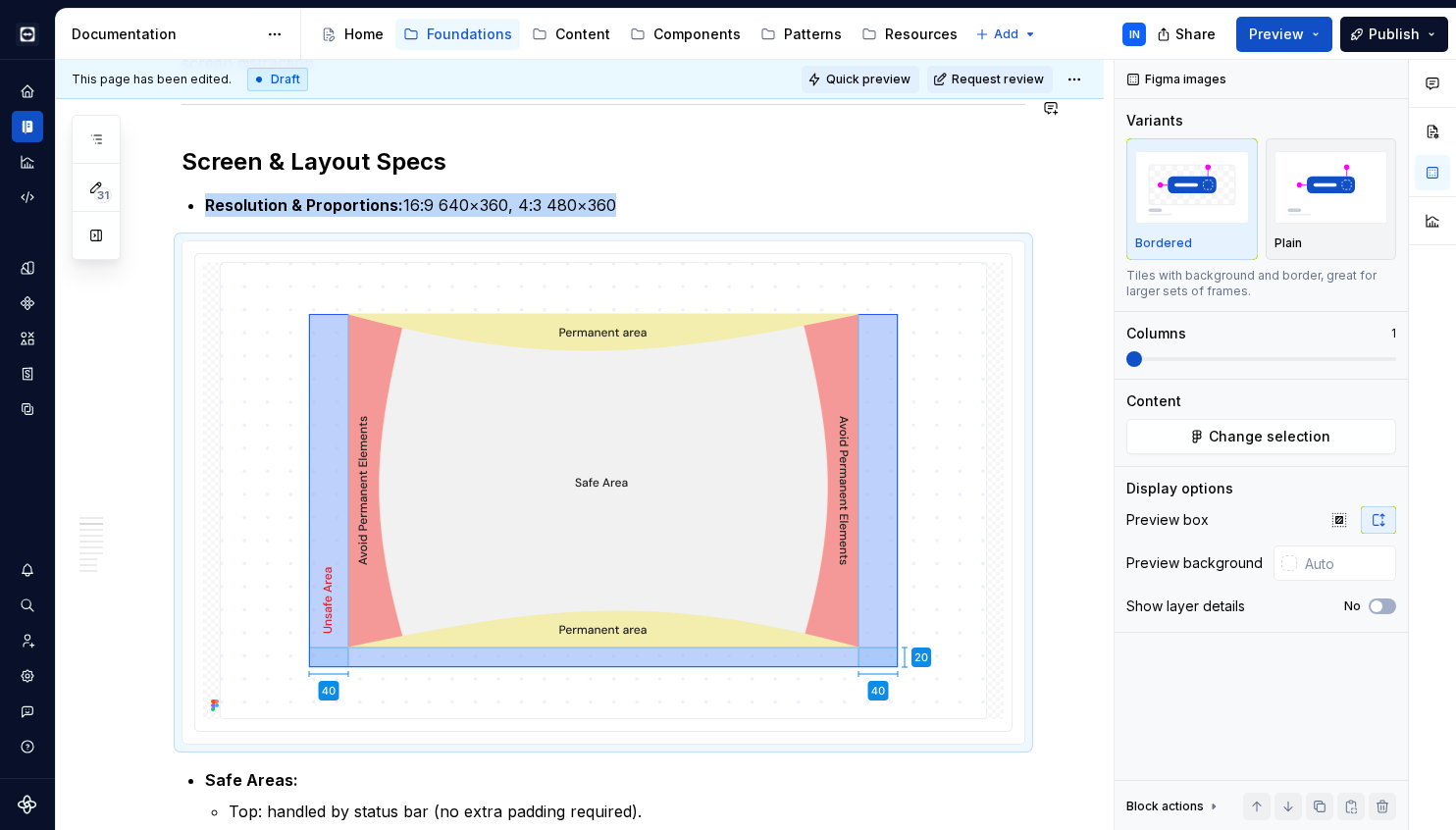
click at [898, 91] on button "Quick preview" at bounding box center [860, 80] width 117 height 28
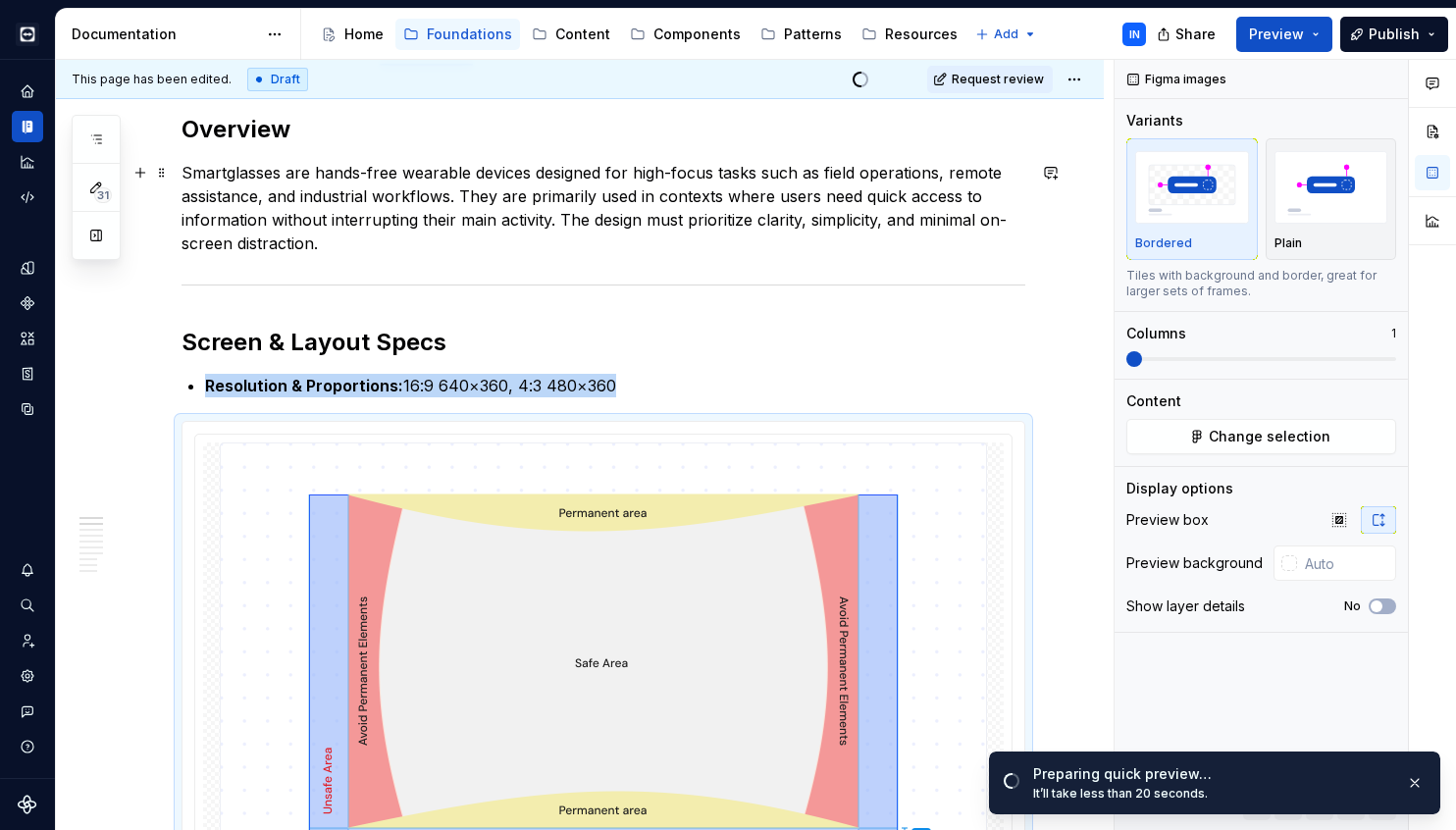
scroll to position [252, 0]
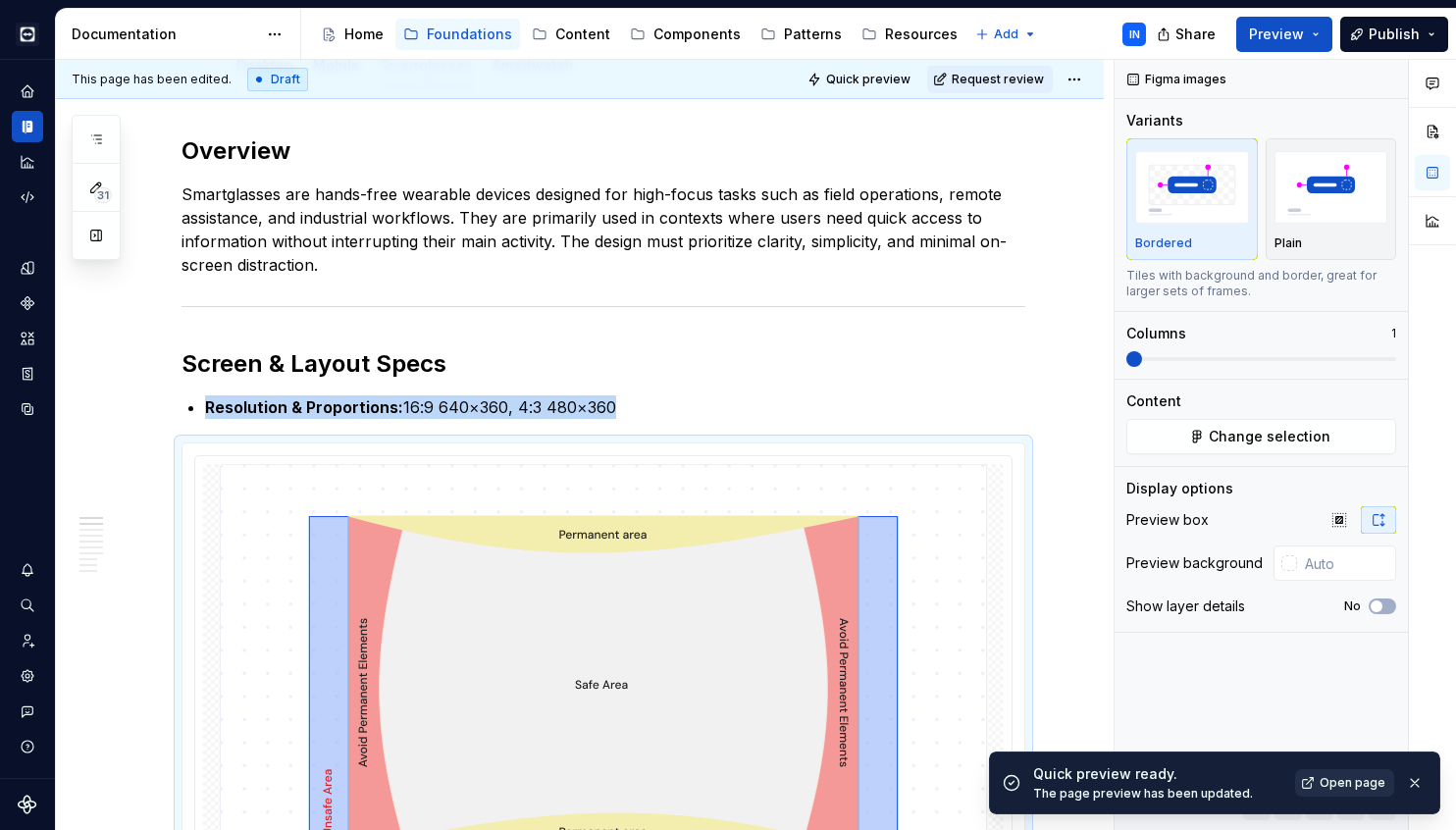
click at [1340, 793] on link "Open page" at bounding box center [1345, 783] width 100 height 28
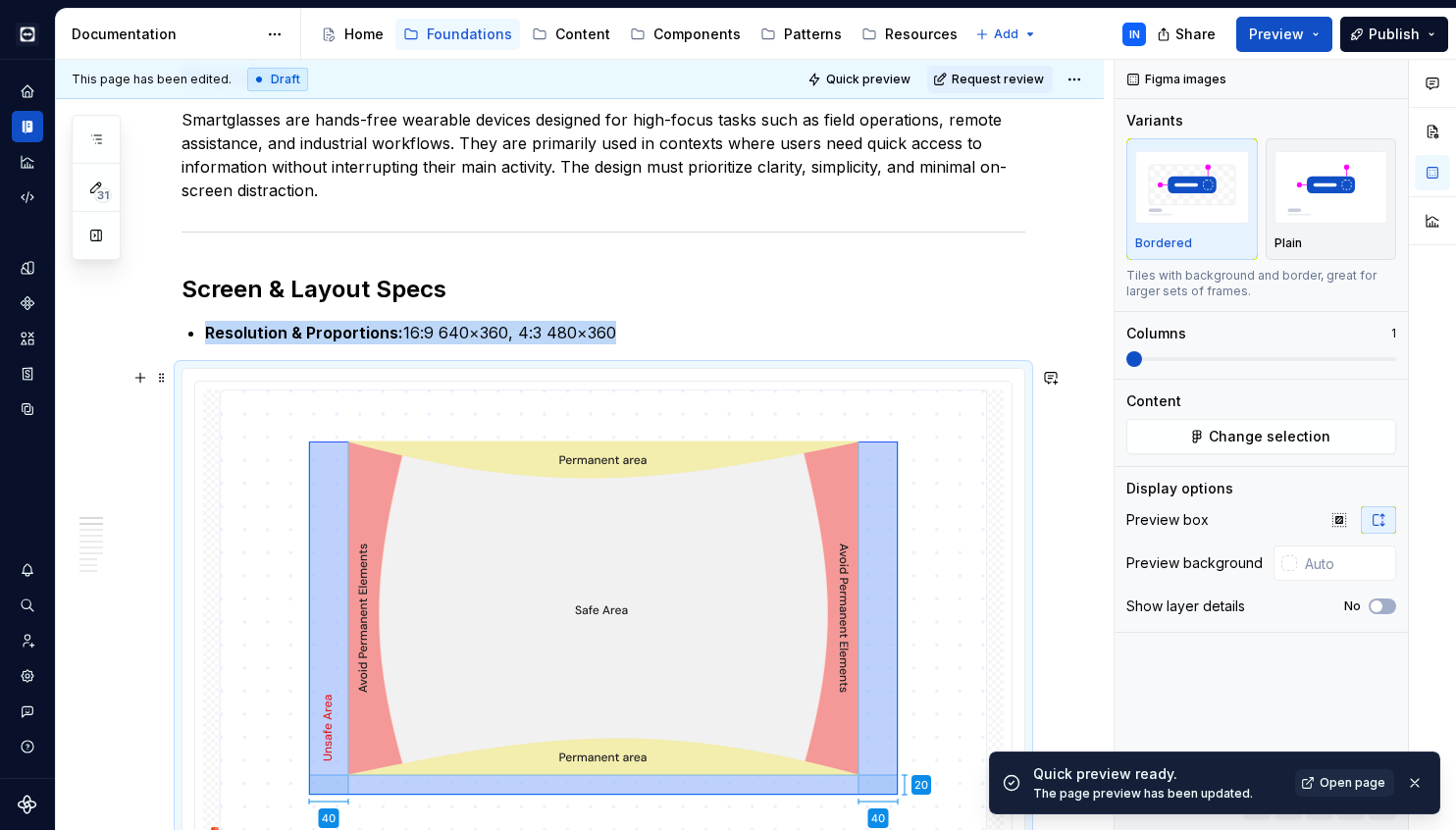
scroll to position [378, 0]
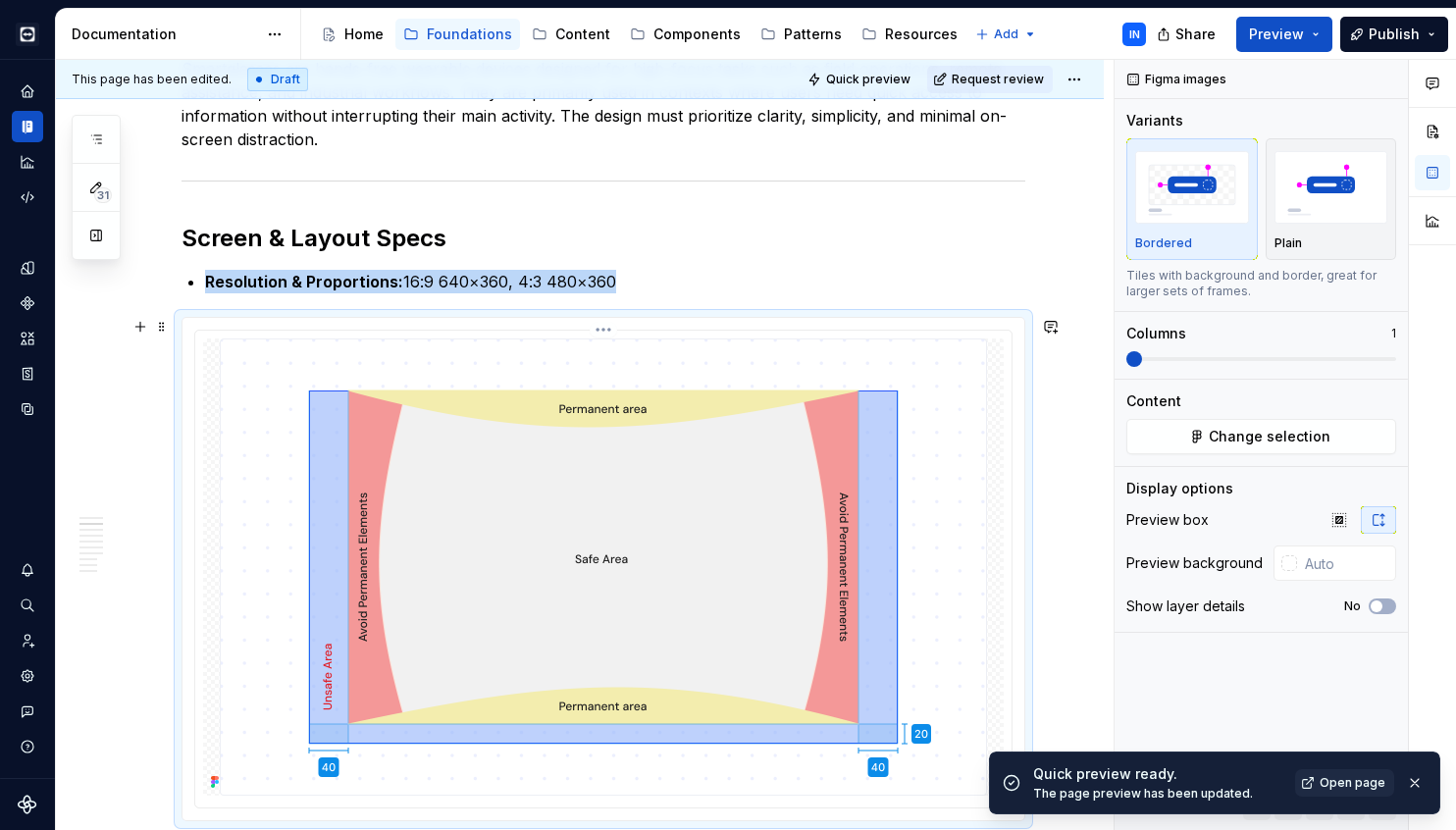
click at [693, 450] on img at bounding box center [603, 566] width 767 height 457
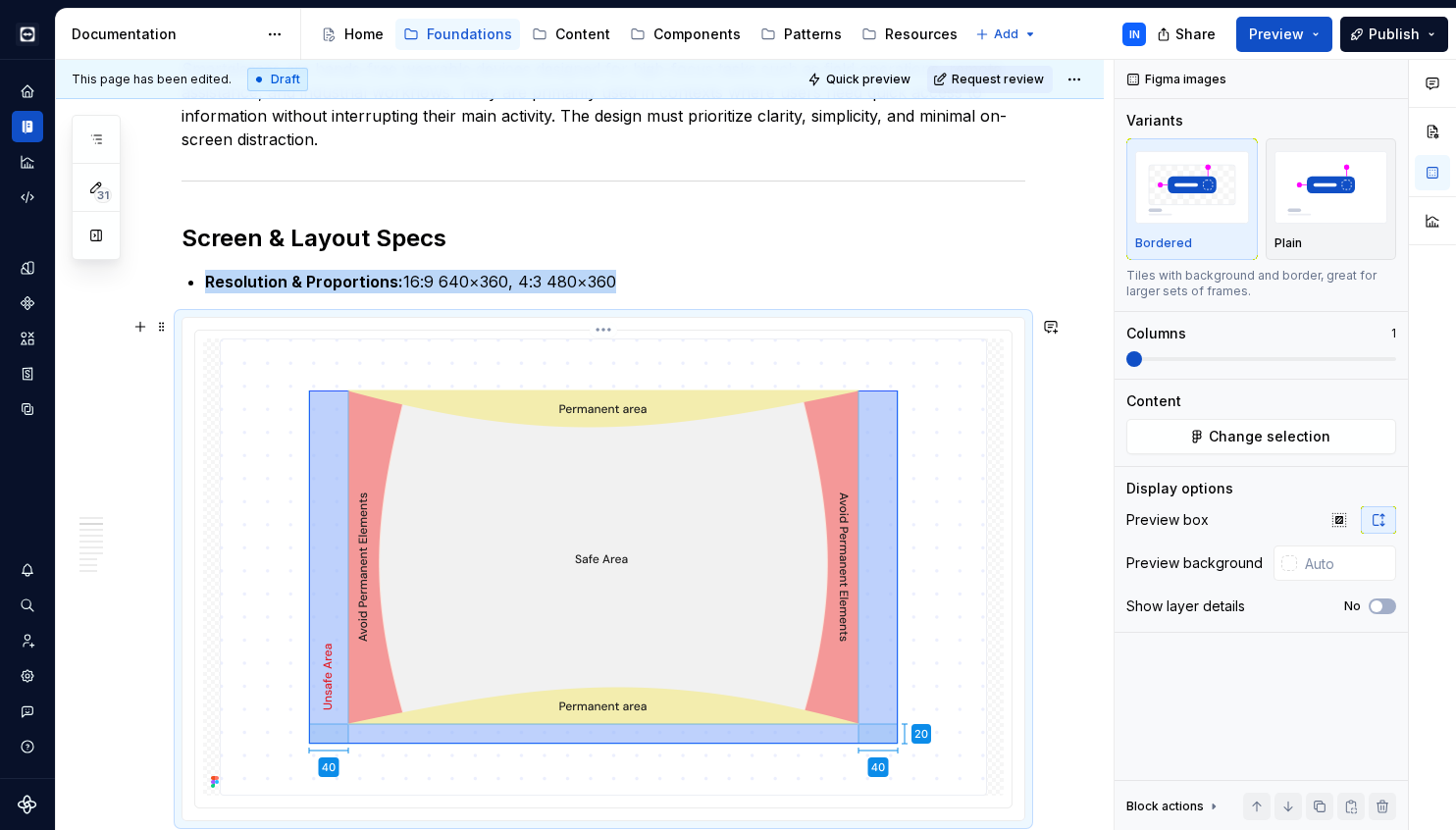
click at [429, 361] on img at bounding box center [603, 566] width 767 height 457
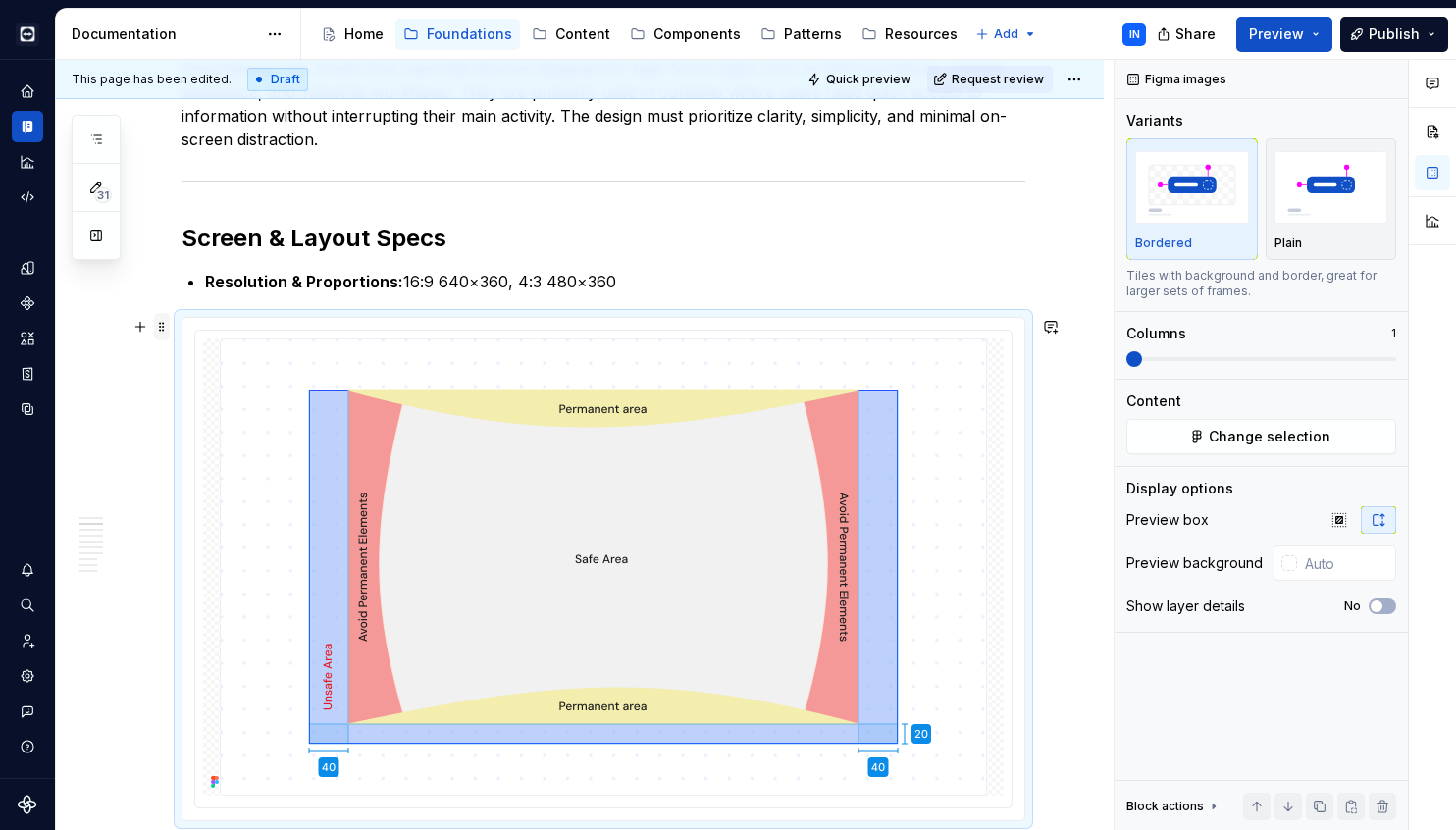
click at [167, 329] on span at bounding box center [162, 326] width 16 height 28
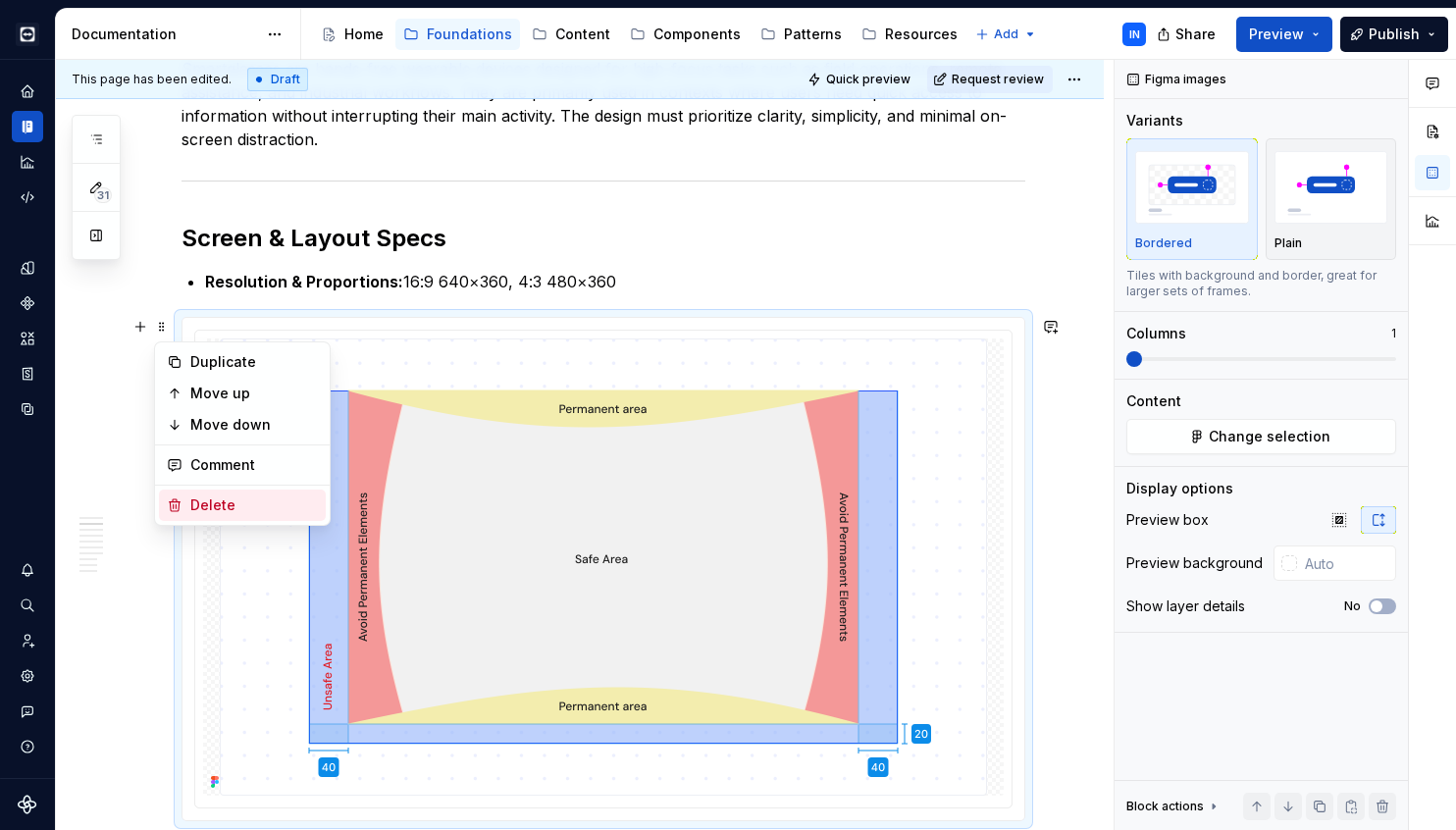
click at [243, 495] on div "Delete" at bounding box center [243, 506] width 167 height 32
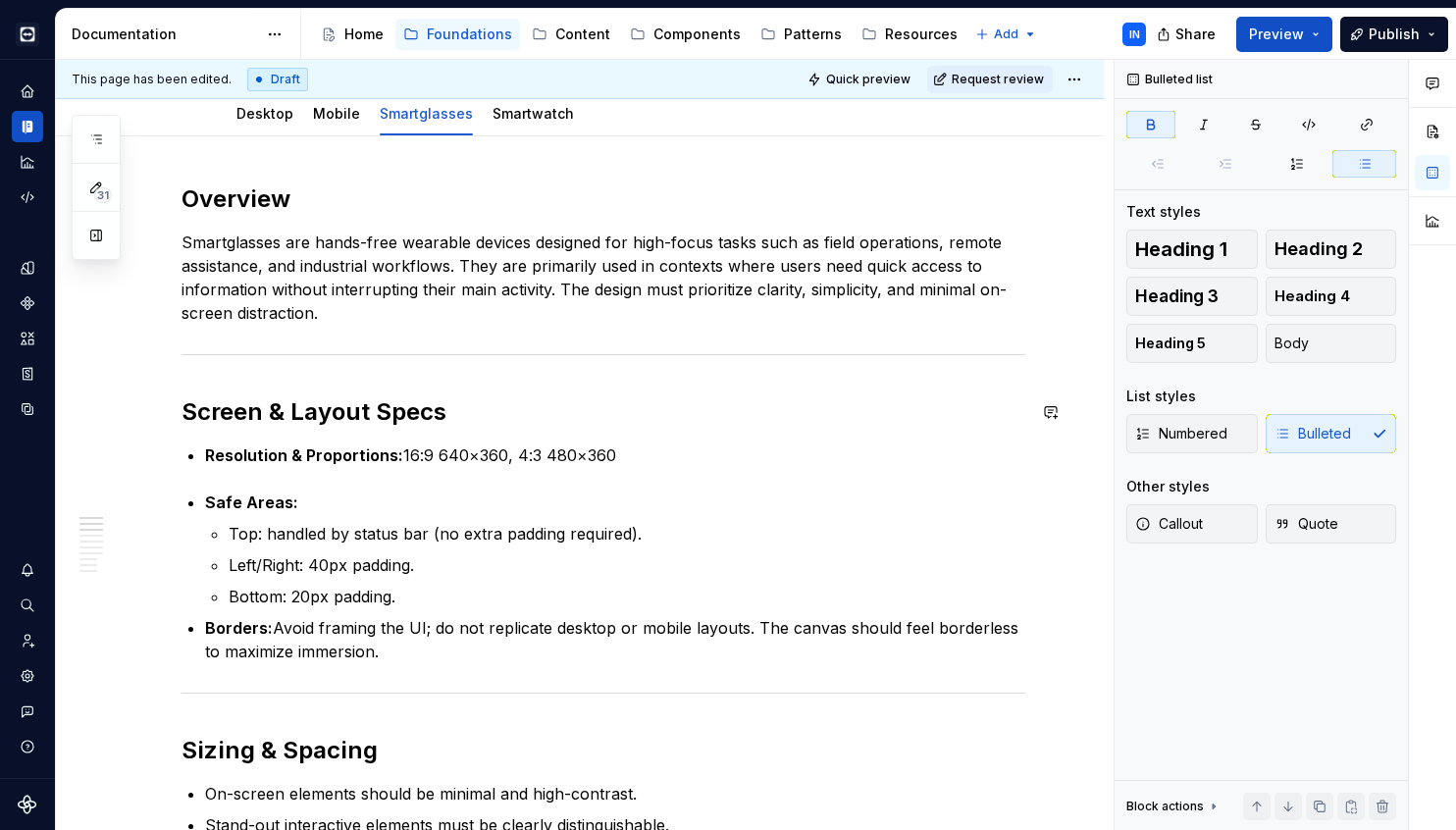
scroll to position [198, 0]
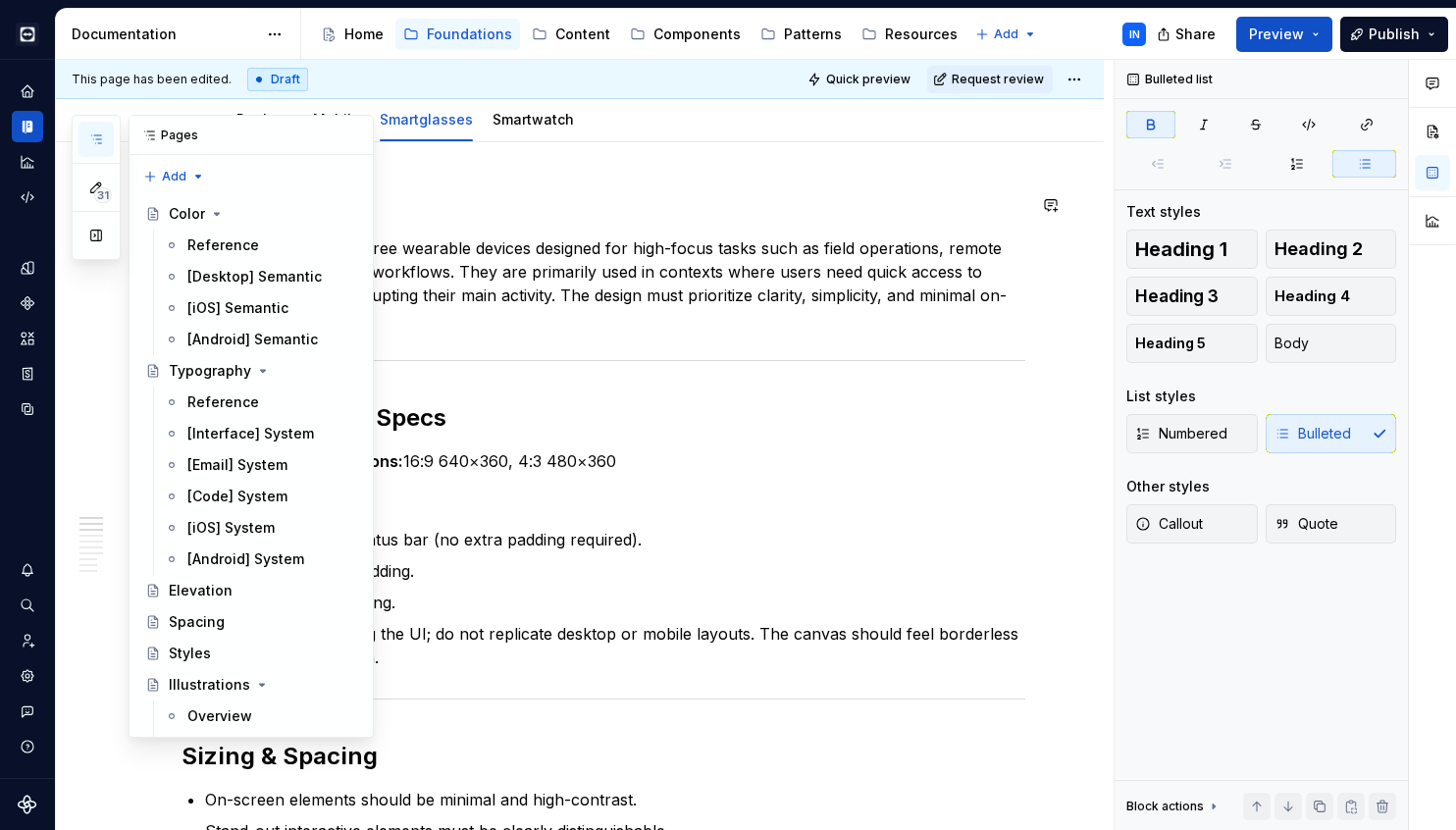
click at [104, 145] on icon "button" at bounding box center [97, 139] width 16 height 16
click at [274, 404] on div "Reference" at bounding box center [272, 402] width 170 height 28
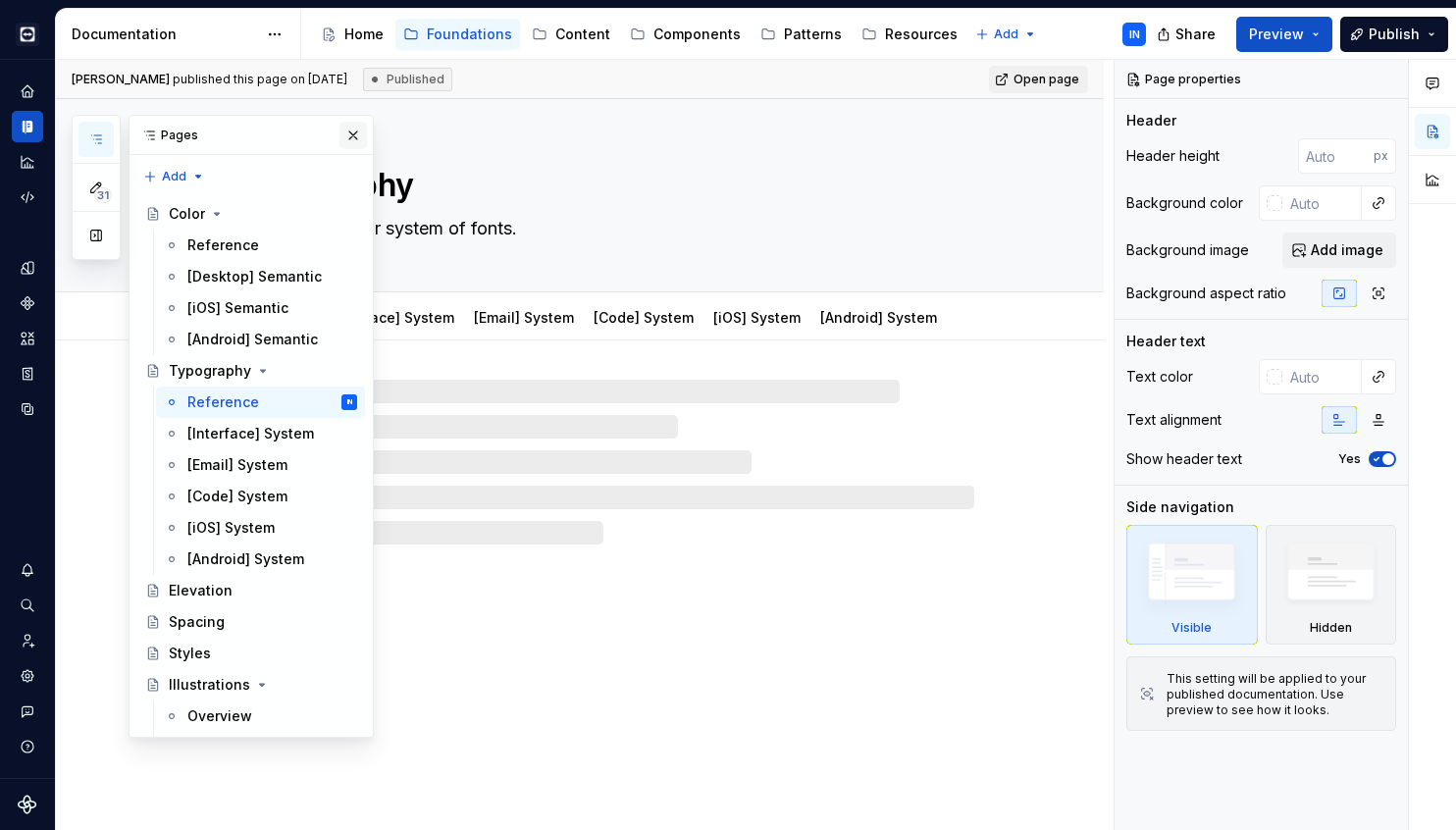
click at [354, 134] on button "button" at bounding box center [353, 135] width 28 height 28
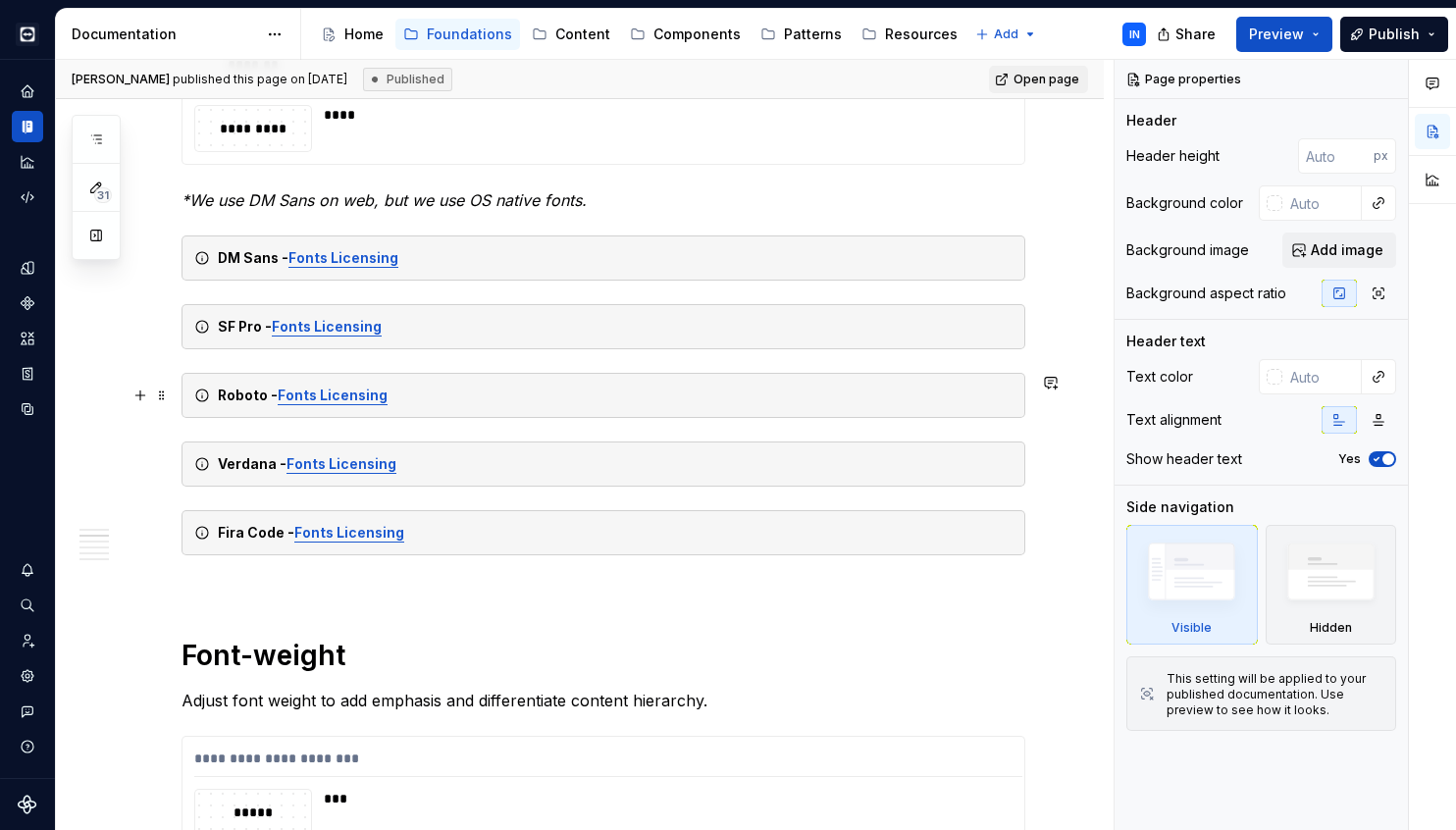
scroll to position [717, 0]
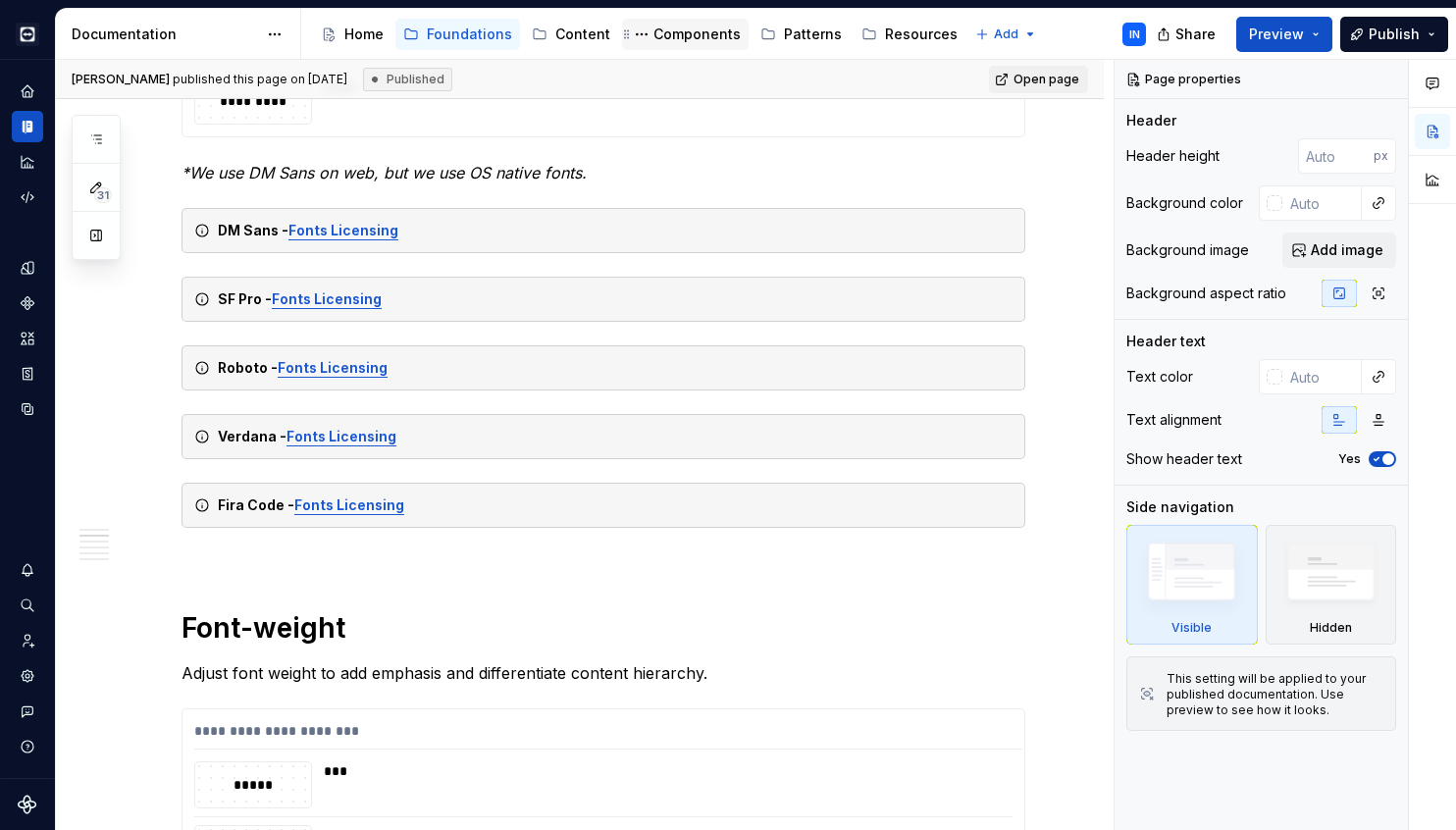
click at [661, 43] on div "Components" at bounding box center [698, 35] width 88 height 20
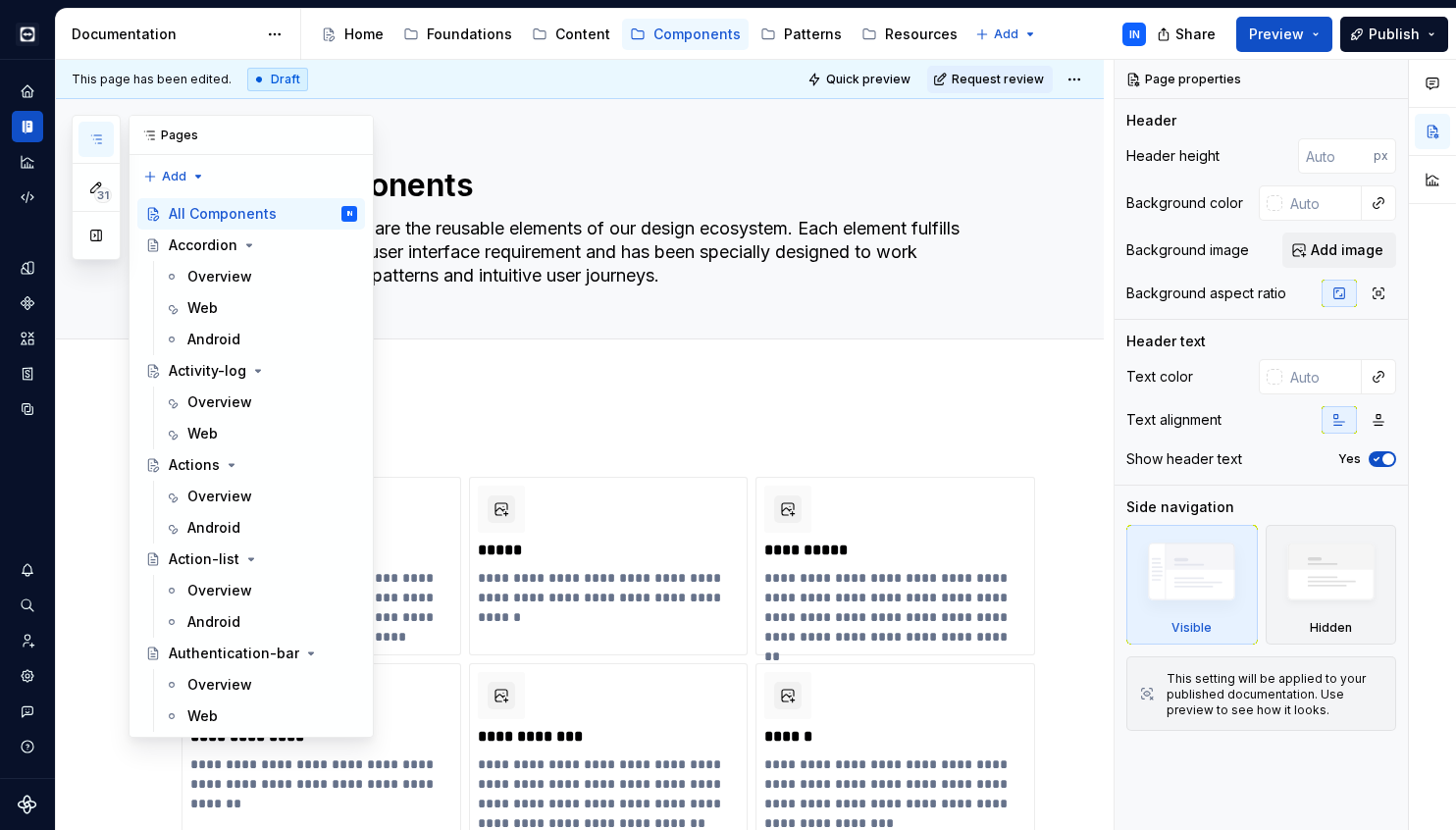
click at [89, 148] on button "button" at bounding box center [96, 138] width 35 height 35
click at [237, 311] on div "Web" at bounding box center [272, 309] width 170 height 28
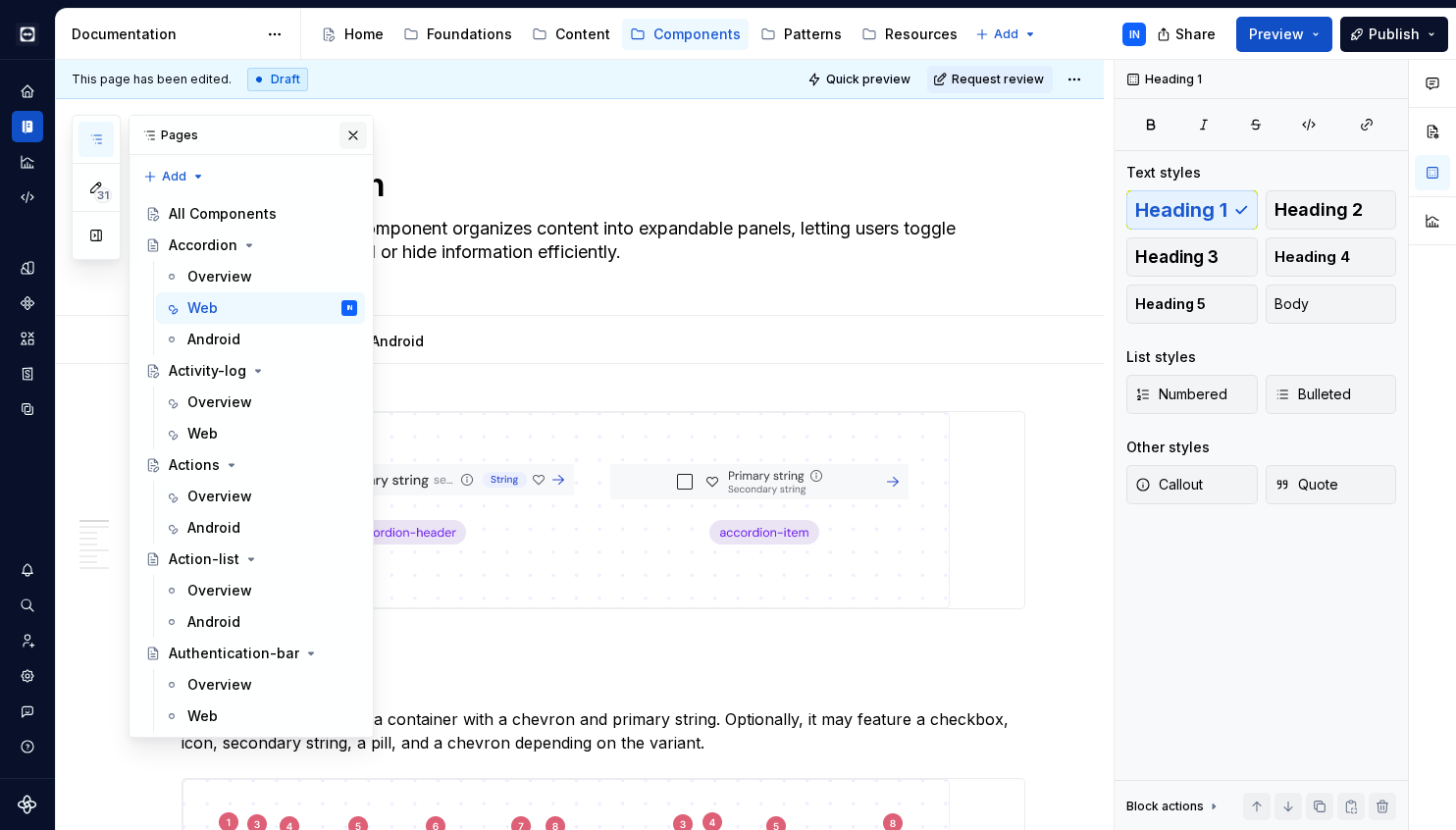
click at [360, 146] on button "button" at bounding box center [353, 135] width 28 height 28
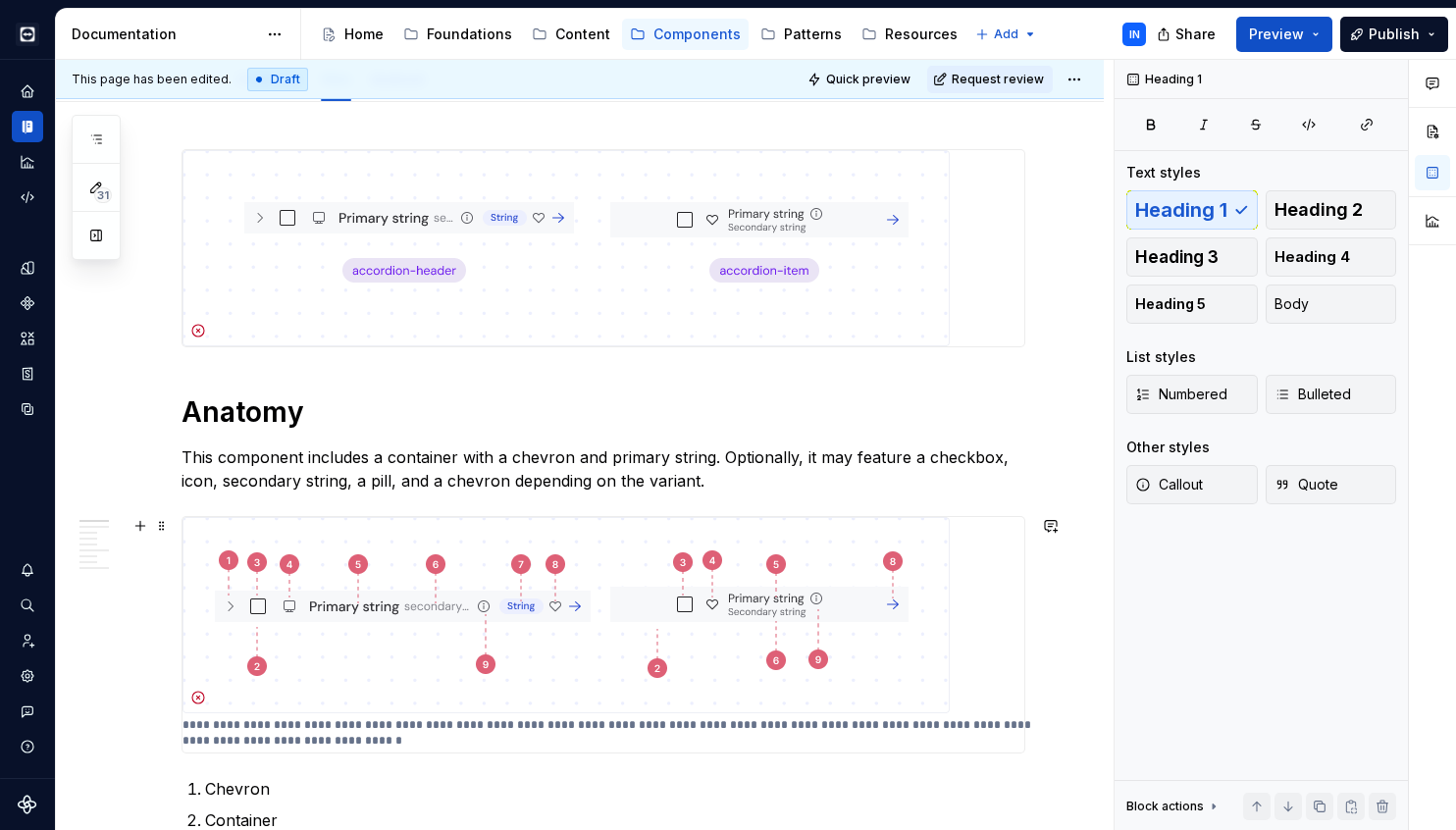
scroll to position [268, 0]
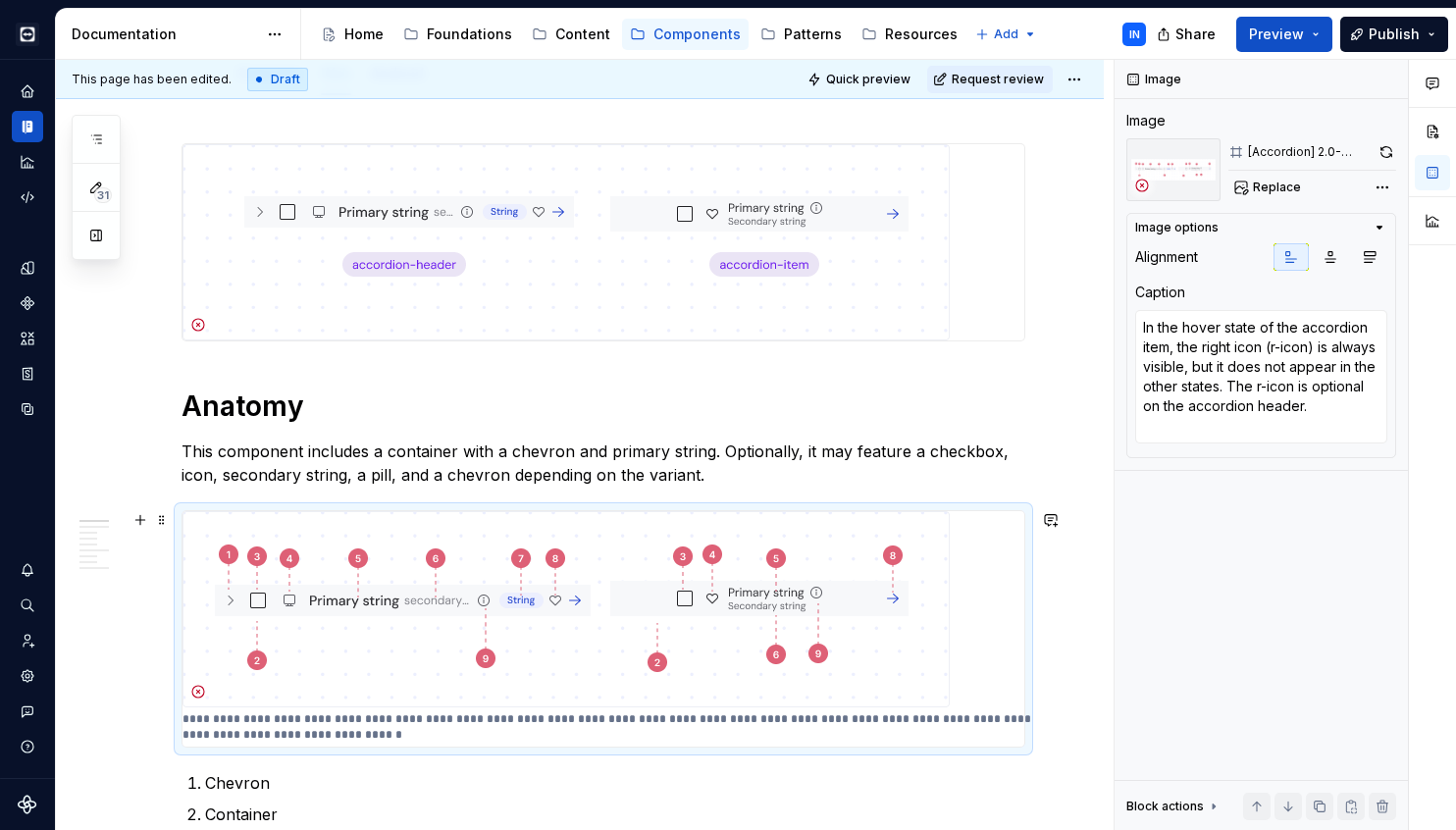
click at [303, 558] on img at bounding box center [565, 609] width 767 height 196
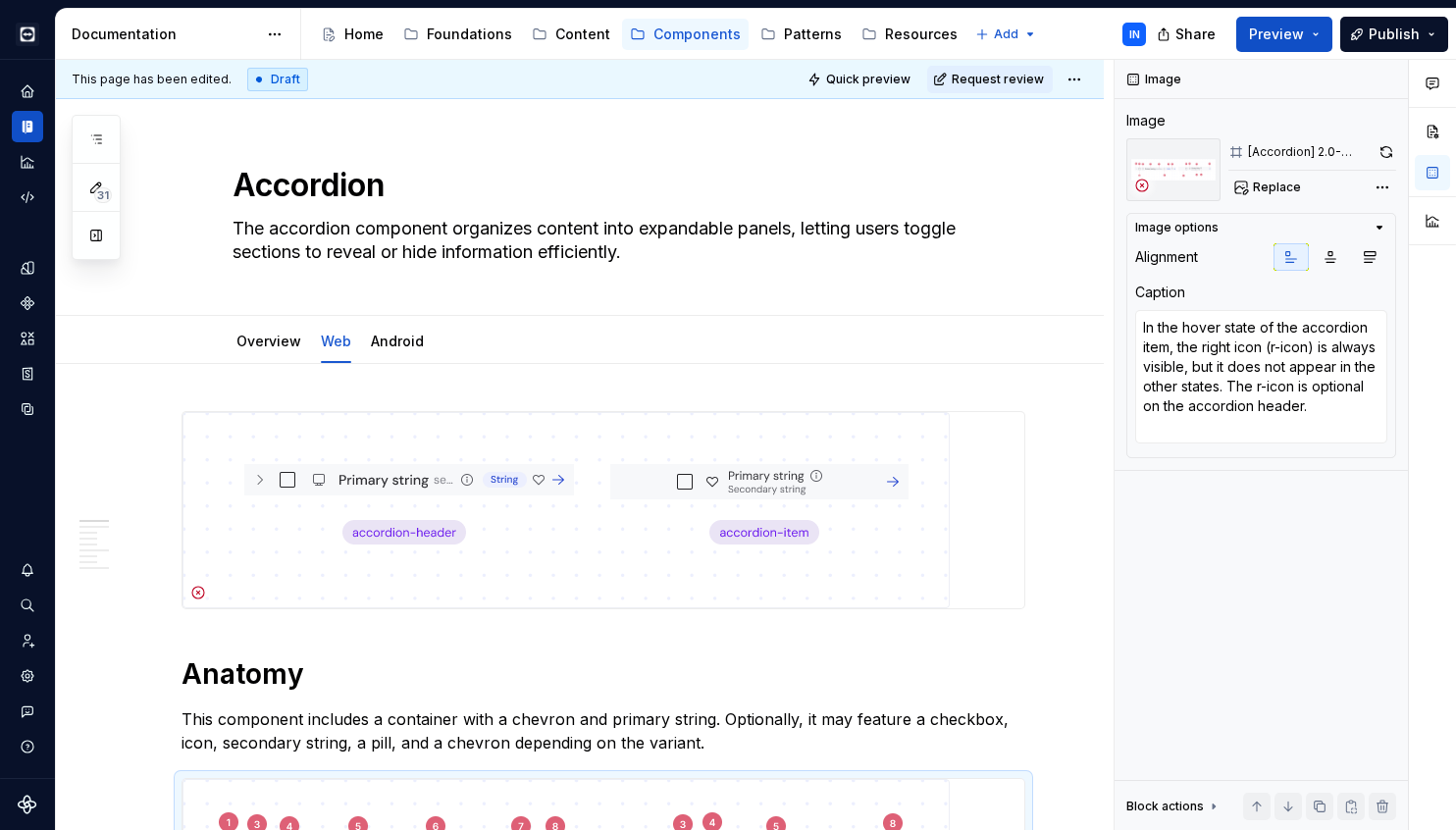
scroll to position [0, 0]
click at [454, 33] on div "Foundations" at bounding box center [470, 35] width 86 height 20
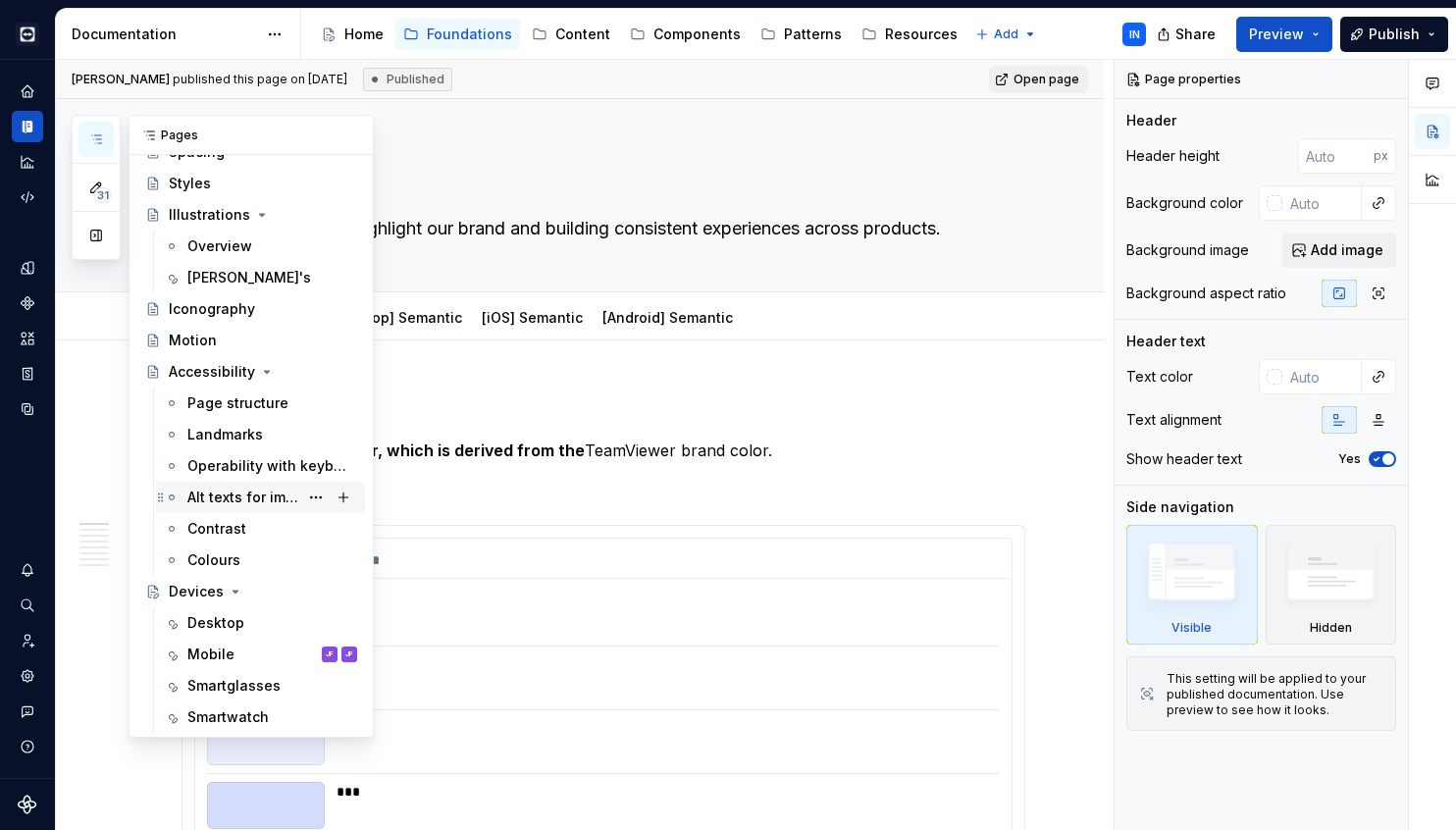
scroll to position [470, 0]
click at [226, 682] on div "Smartglasses" at bounding box center [234, 686] width 94 height 20
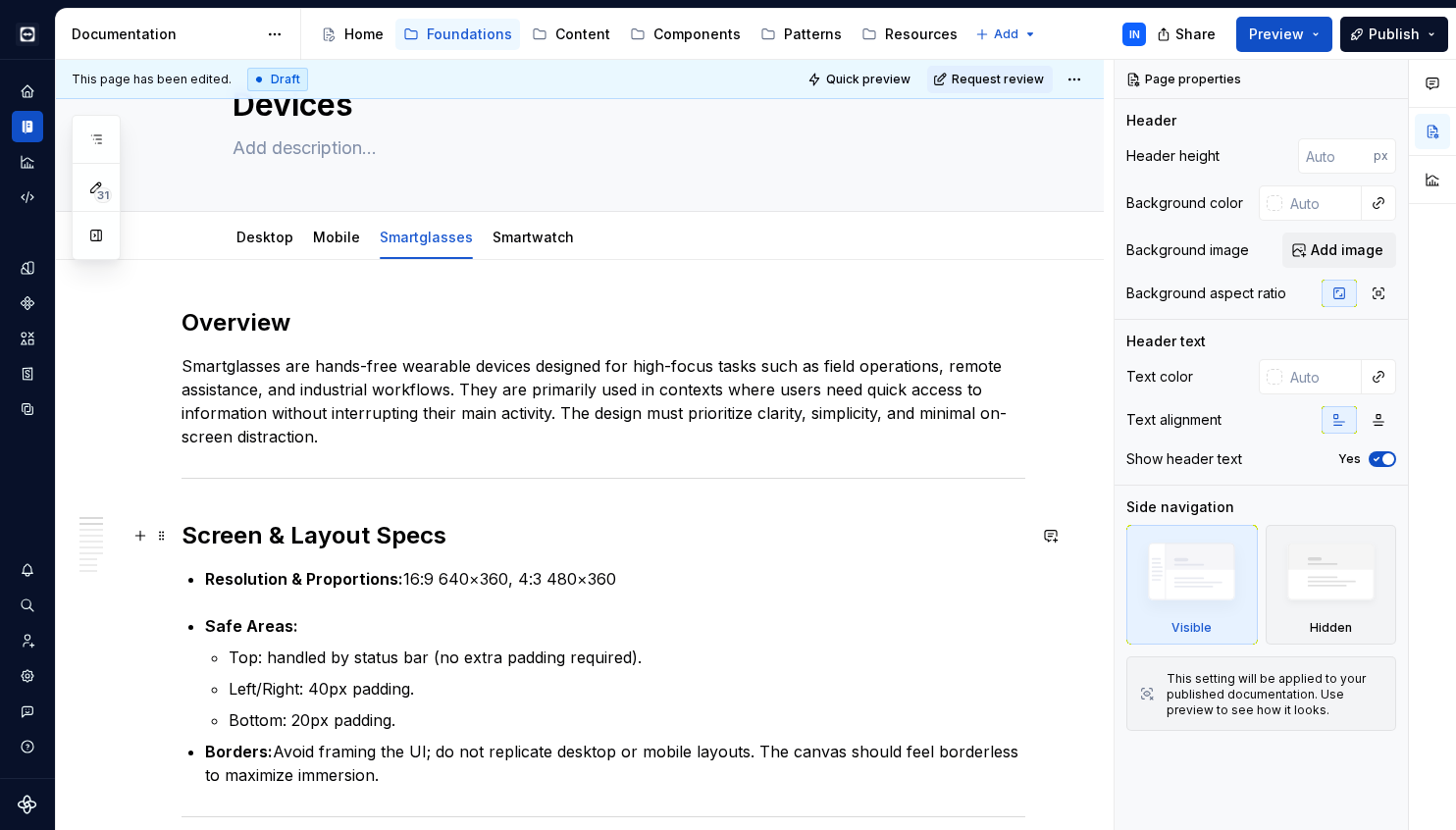
scroll to position [87, 0]
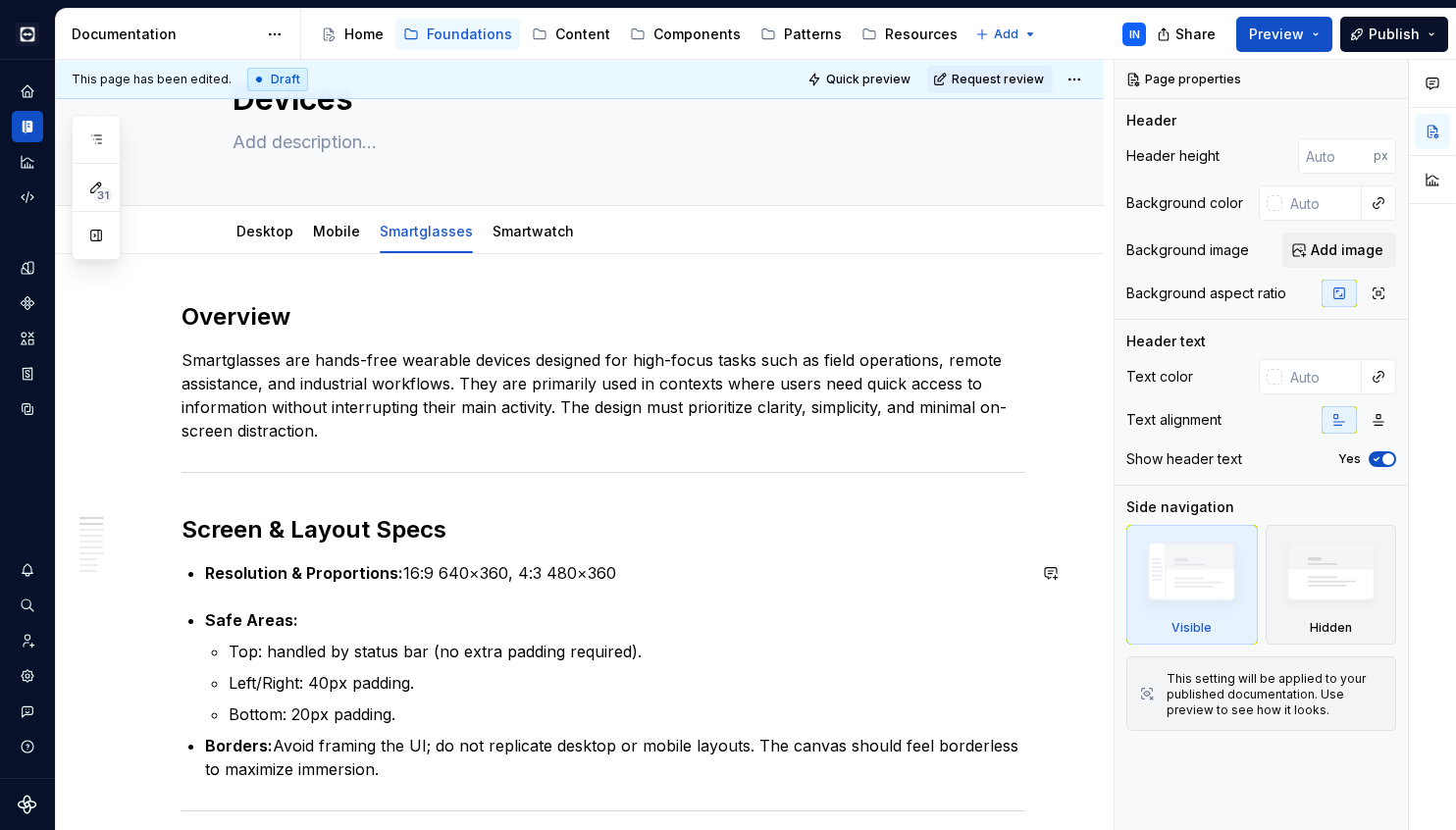
click at [508, 539] on h2 "Screen & Layout Specs" at bounding box center [603, 530] width 844 height 32
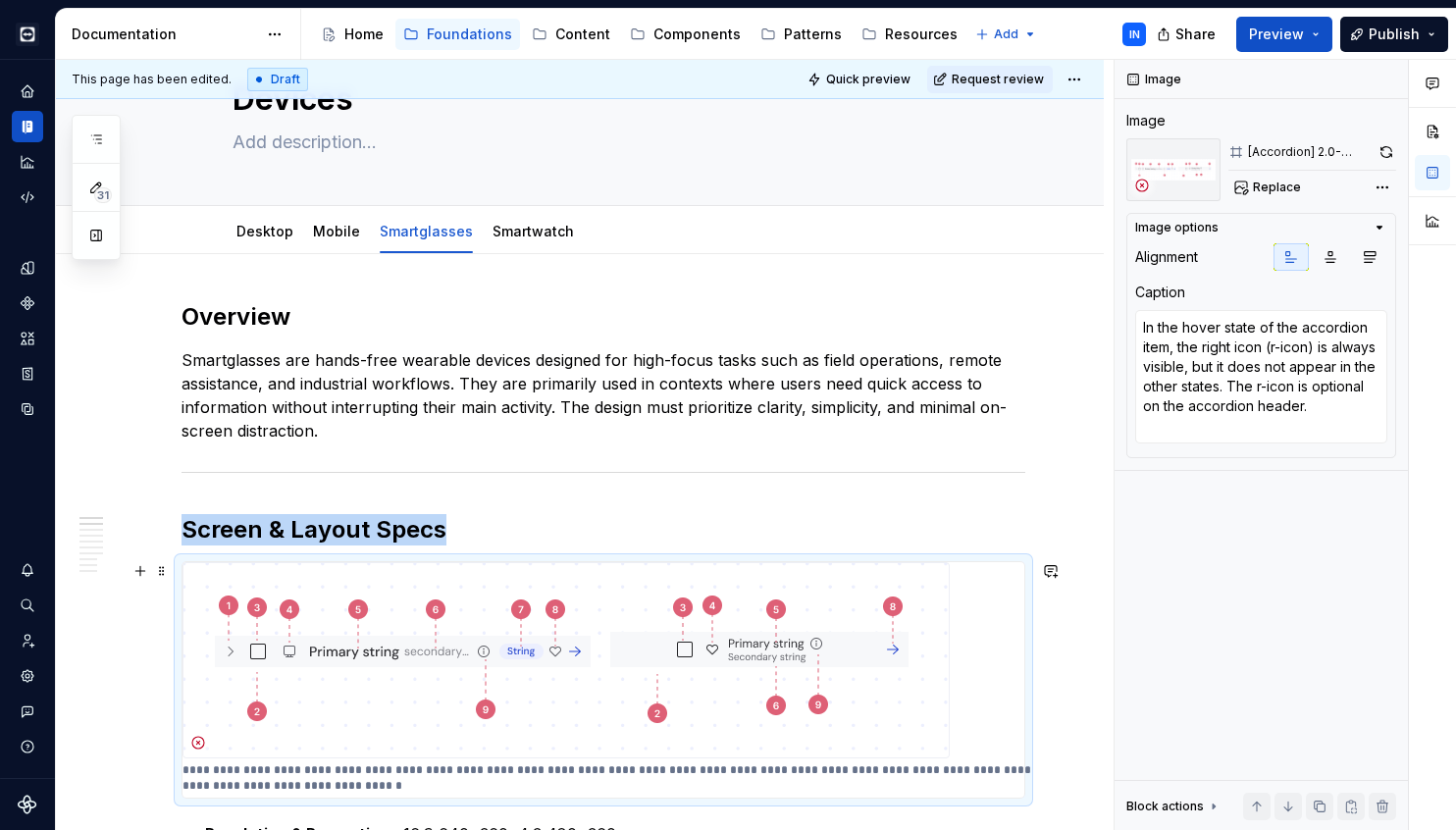
click at [582, 615] on img at bounding box center [565, 660] width 767 height 196
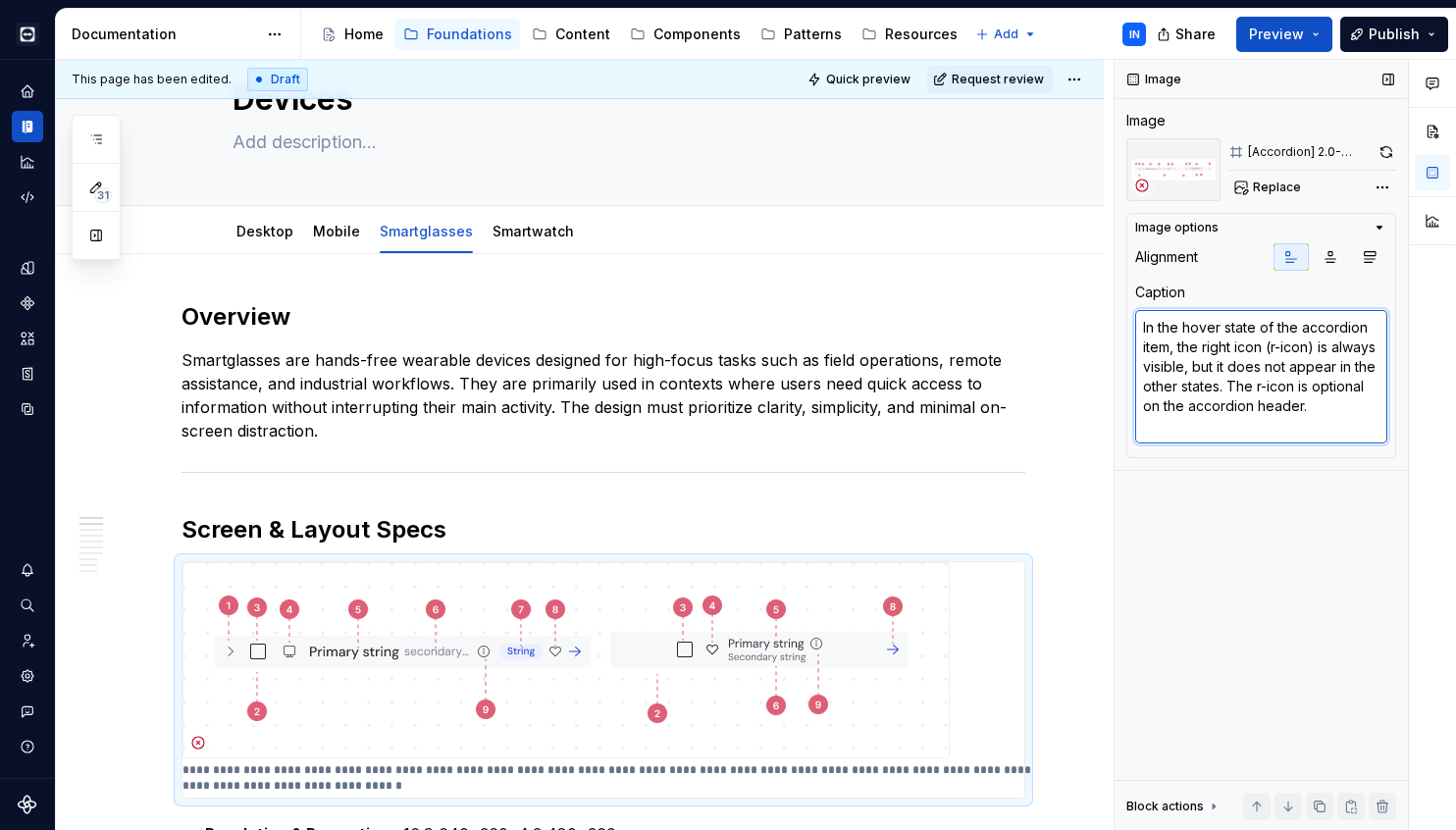
type textarea "*"
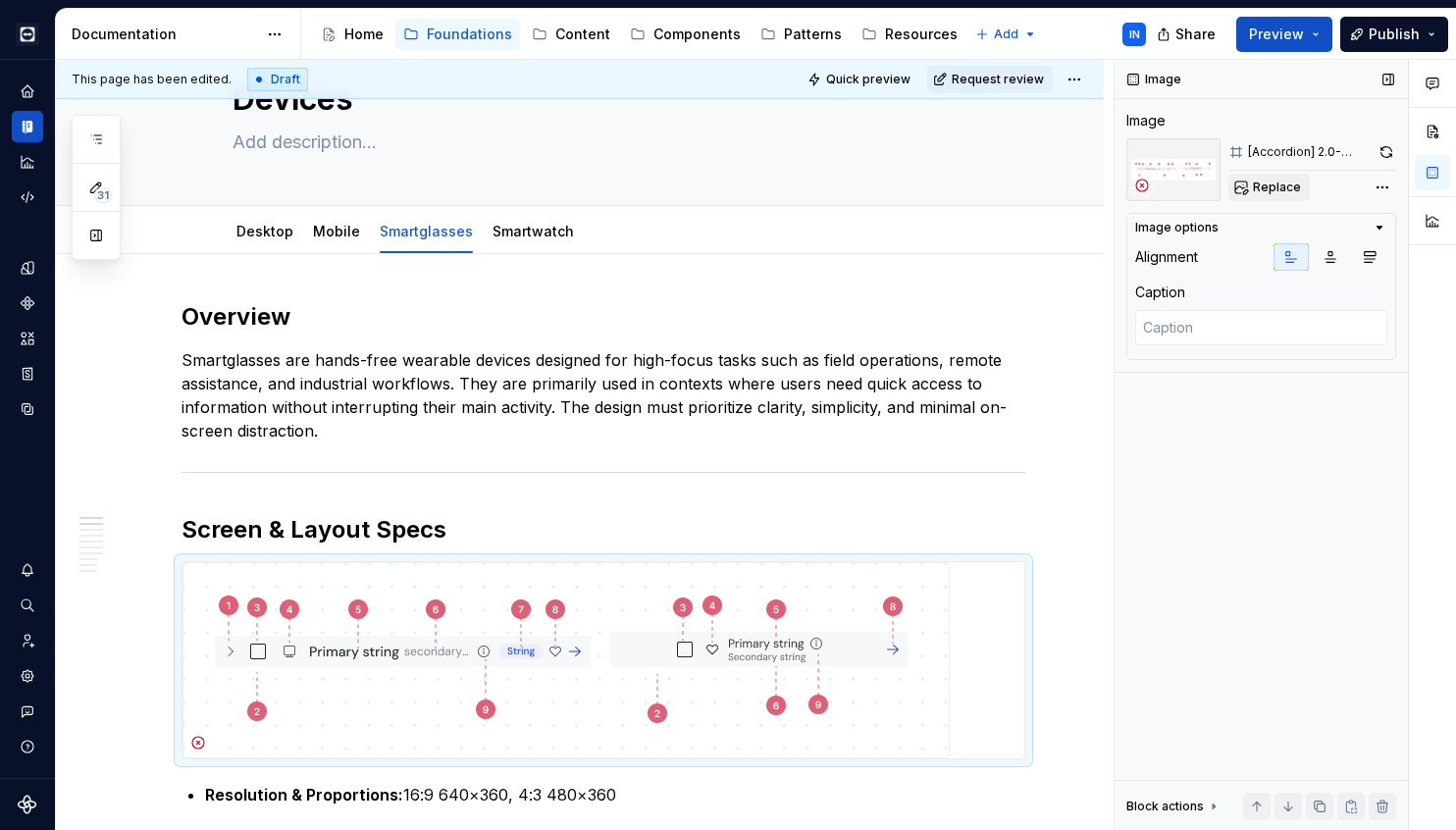
click at [1291, 191] on span "Replace" at bounding box center [1277, 187] width 48 height 16
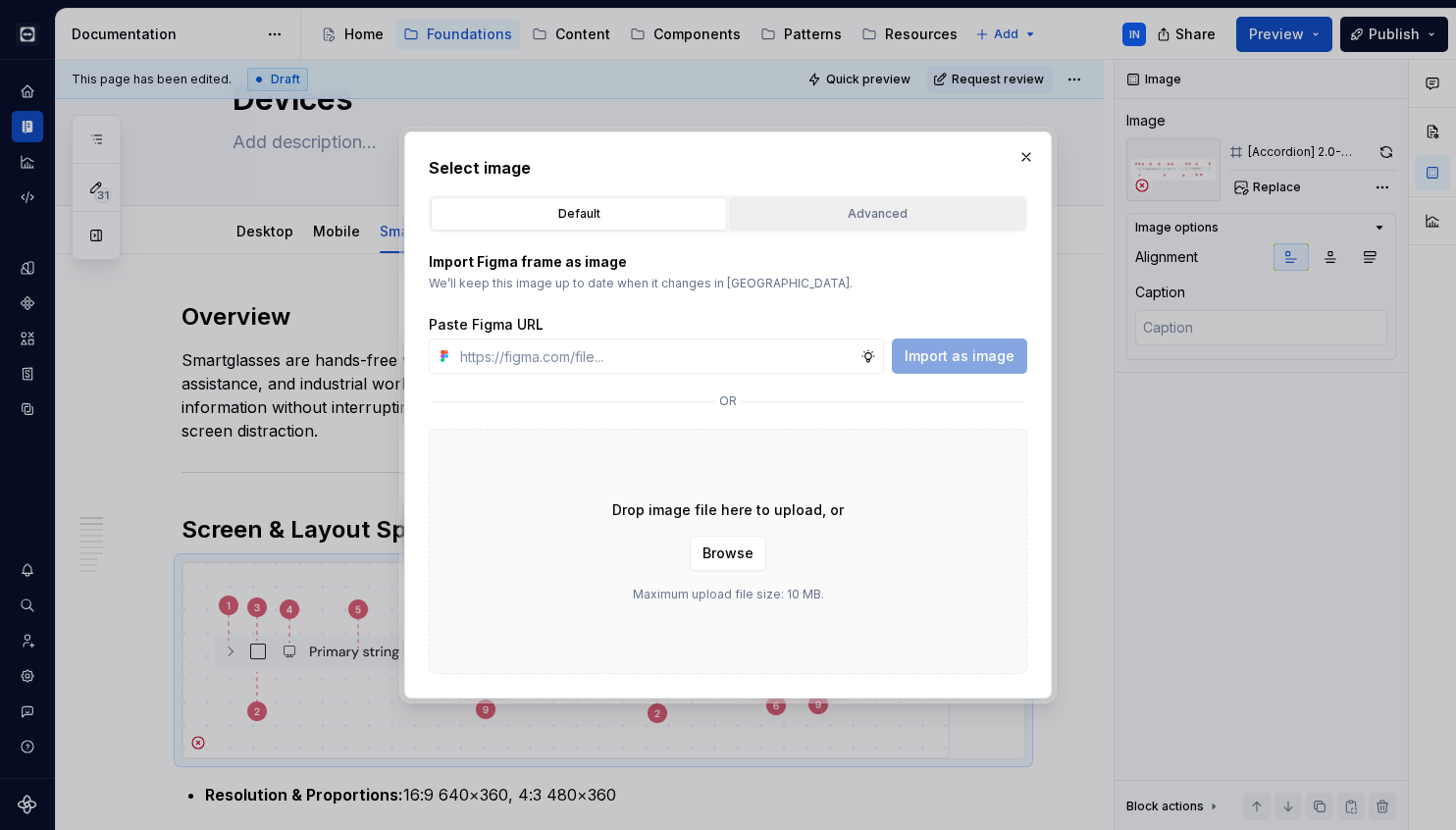
click at [835, 204] on div "Advanced" at bounding box center [877, 214] width 283 height 20
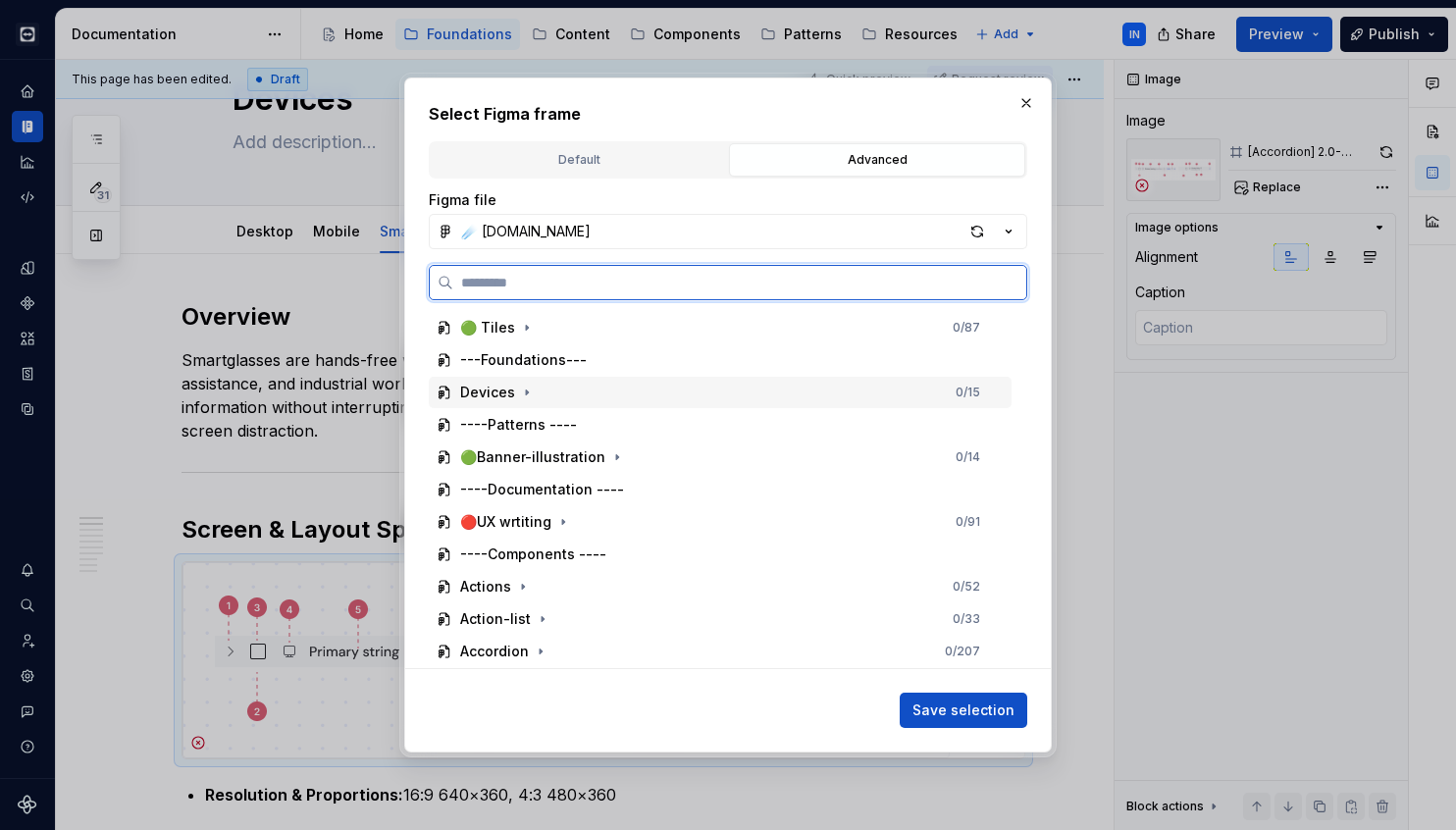
click at [708, 395] on div "Devices 0 / 15" at bounding box center [721, 393] width 583 height 32
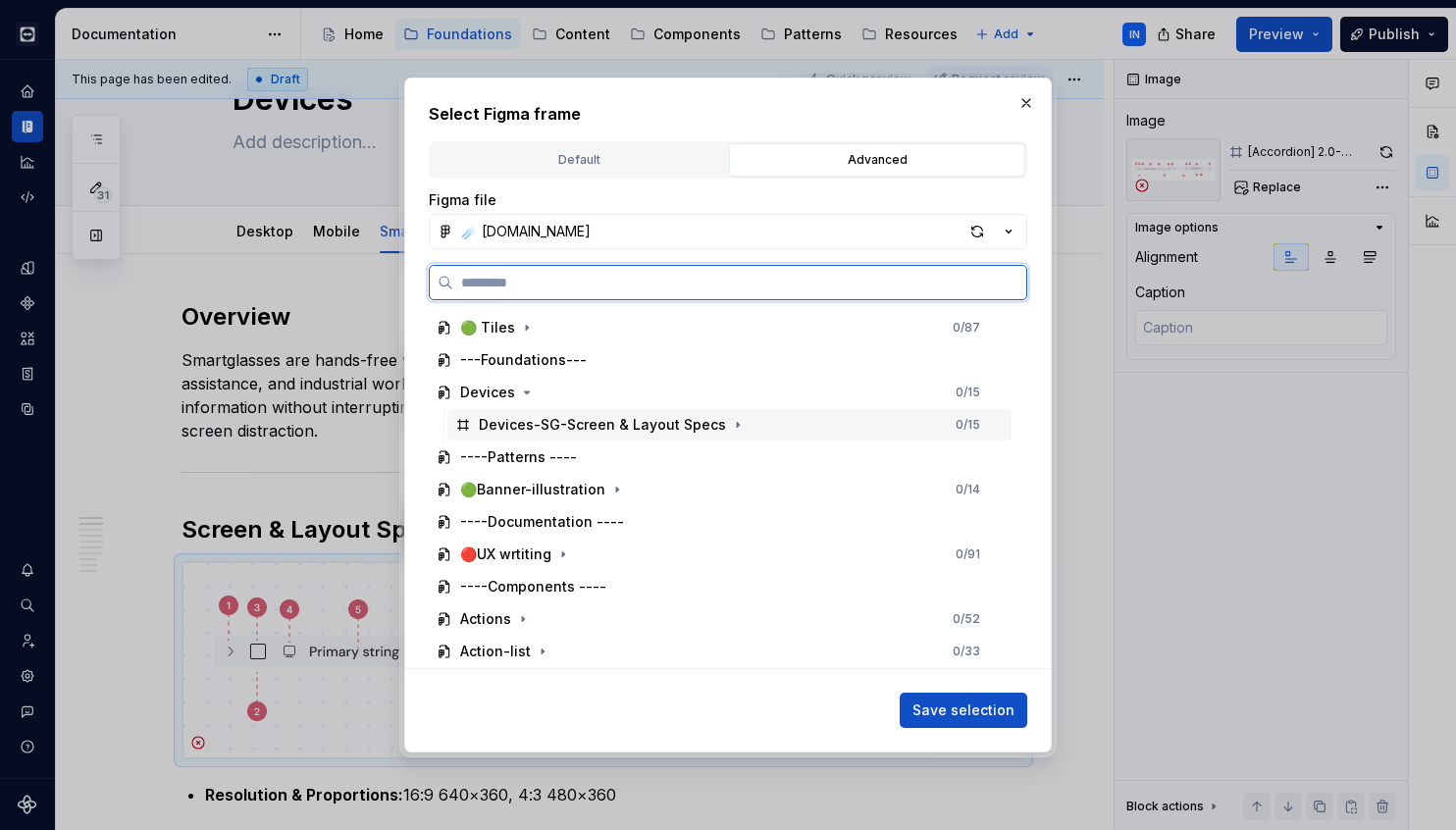
click at [665, 430] on div "Devices-SG-Screen & Layout Specs" at bounding box center [602, 425] width 247 height 20
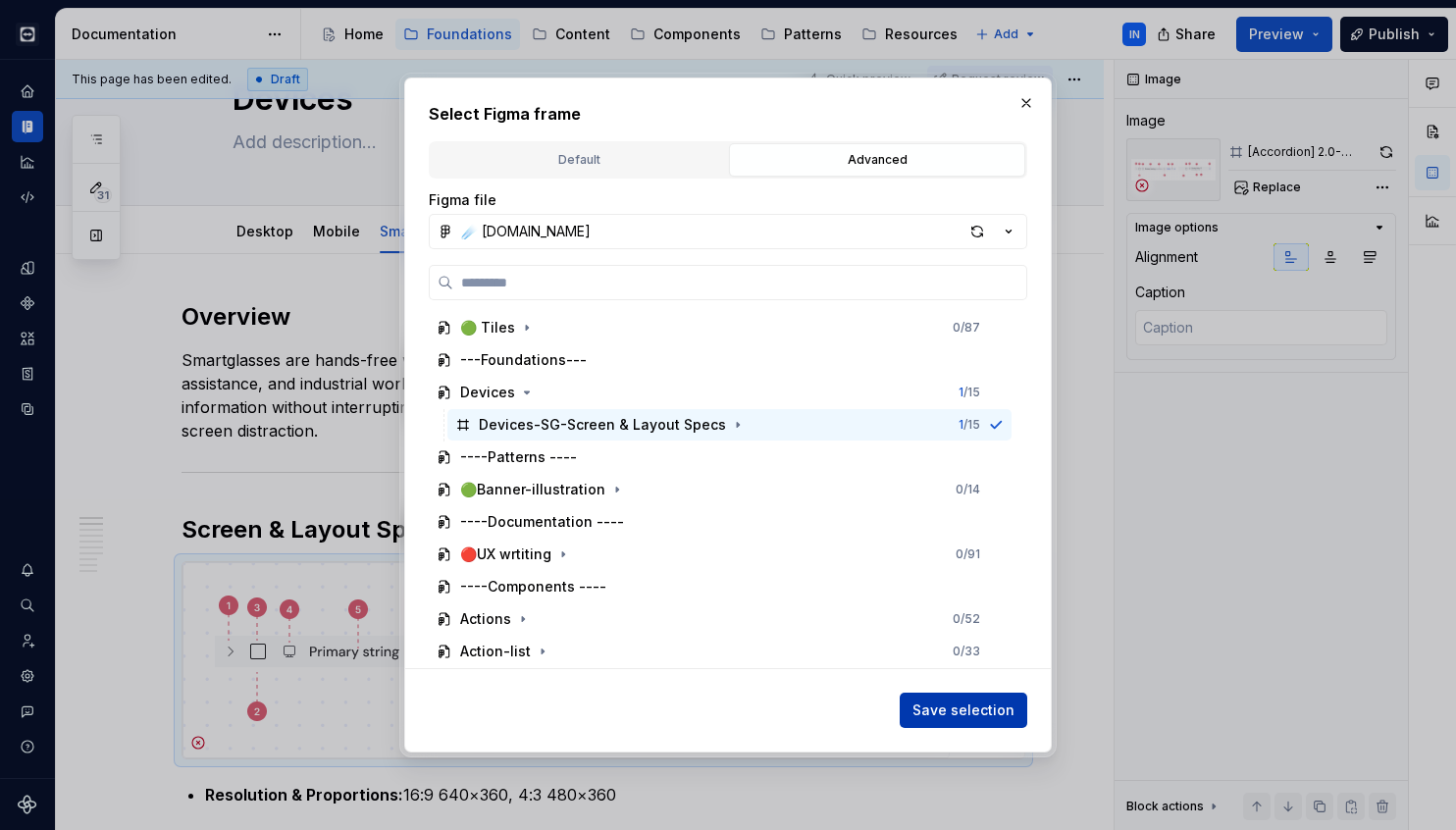
click at [953, 711] on span "Save selection" at bounding box center [963, 711] width 103 height 20
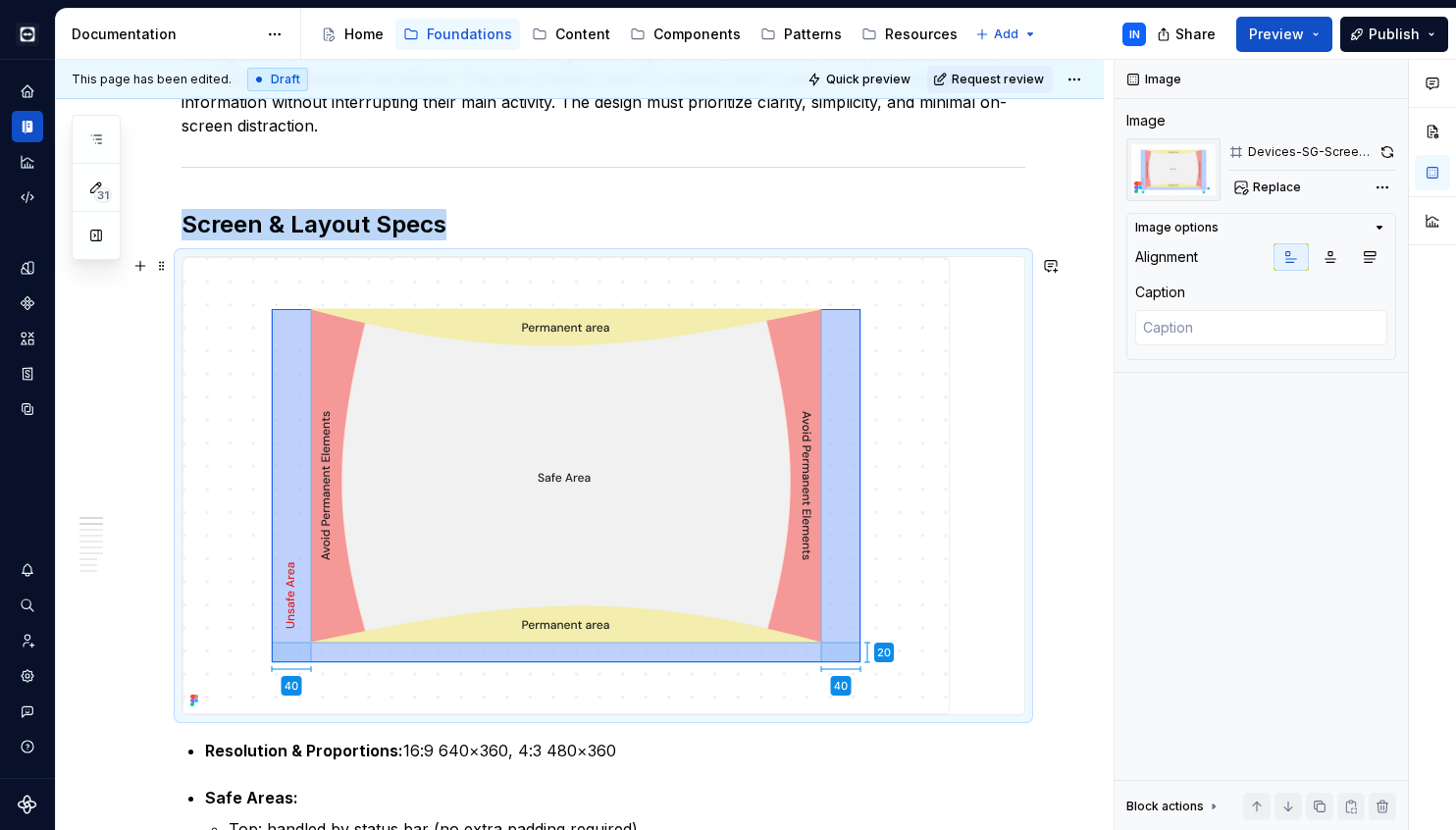
scroll to position [415, 0]
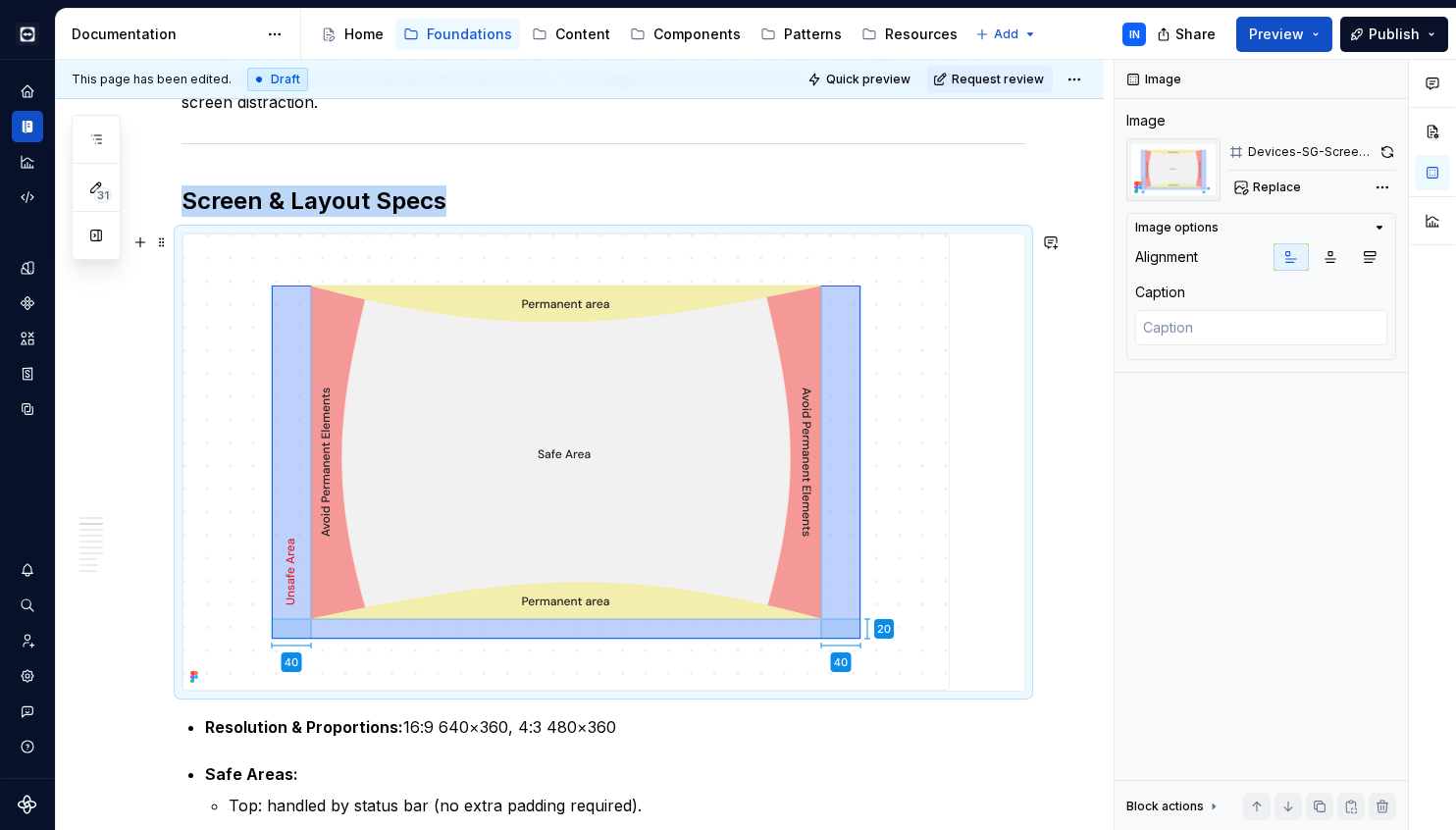
click at [586, 507] on img at bounding box center [565, 462] width 767 height 457
click at [629, 461] on img at bounding box center [565, 462] width 767 height 457
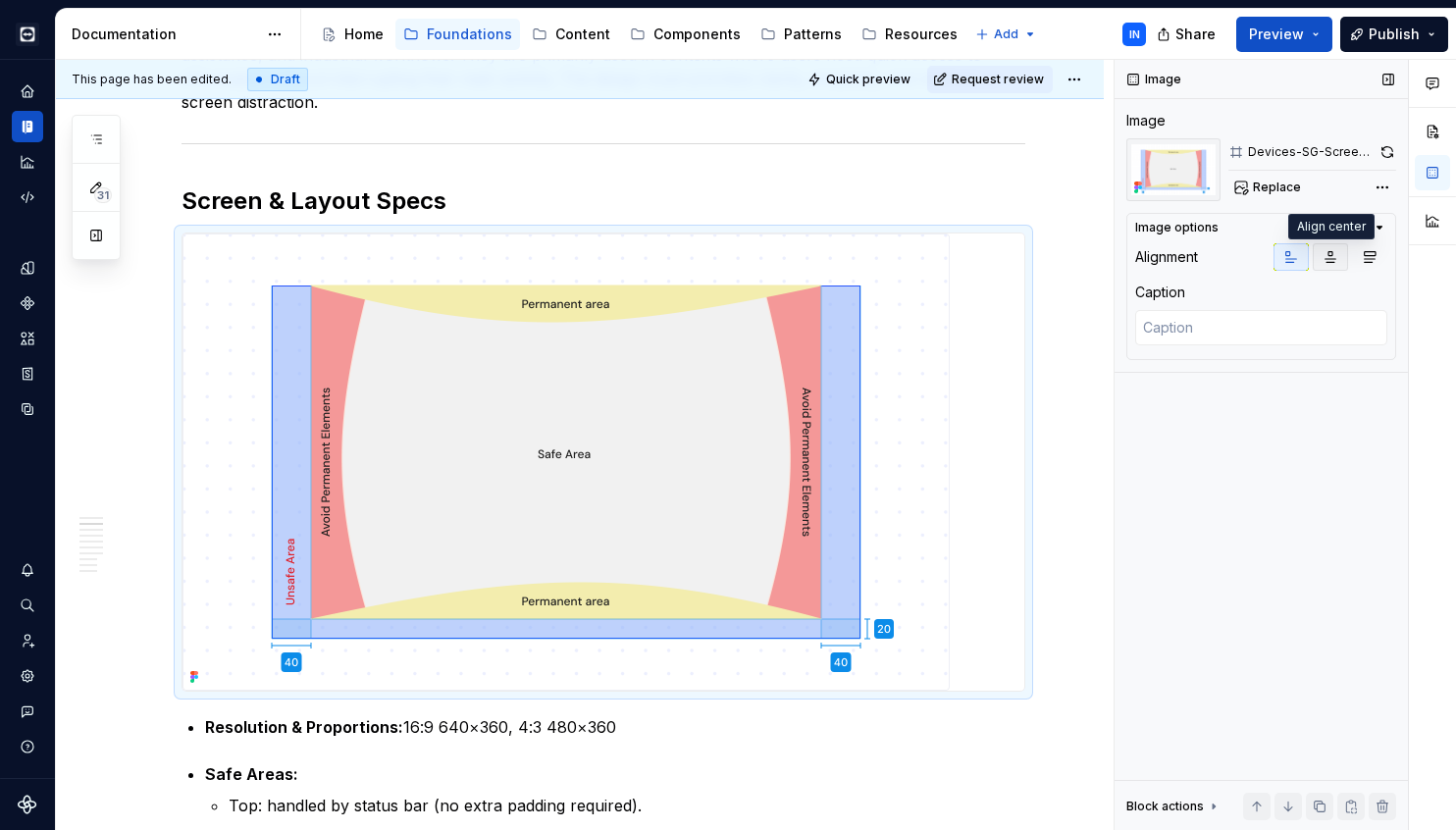
click at [1332, 264] on icon "button" at bounding box center [1331, 257] width 16 height 16
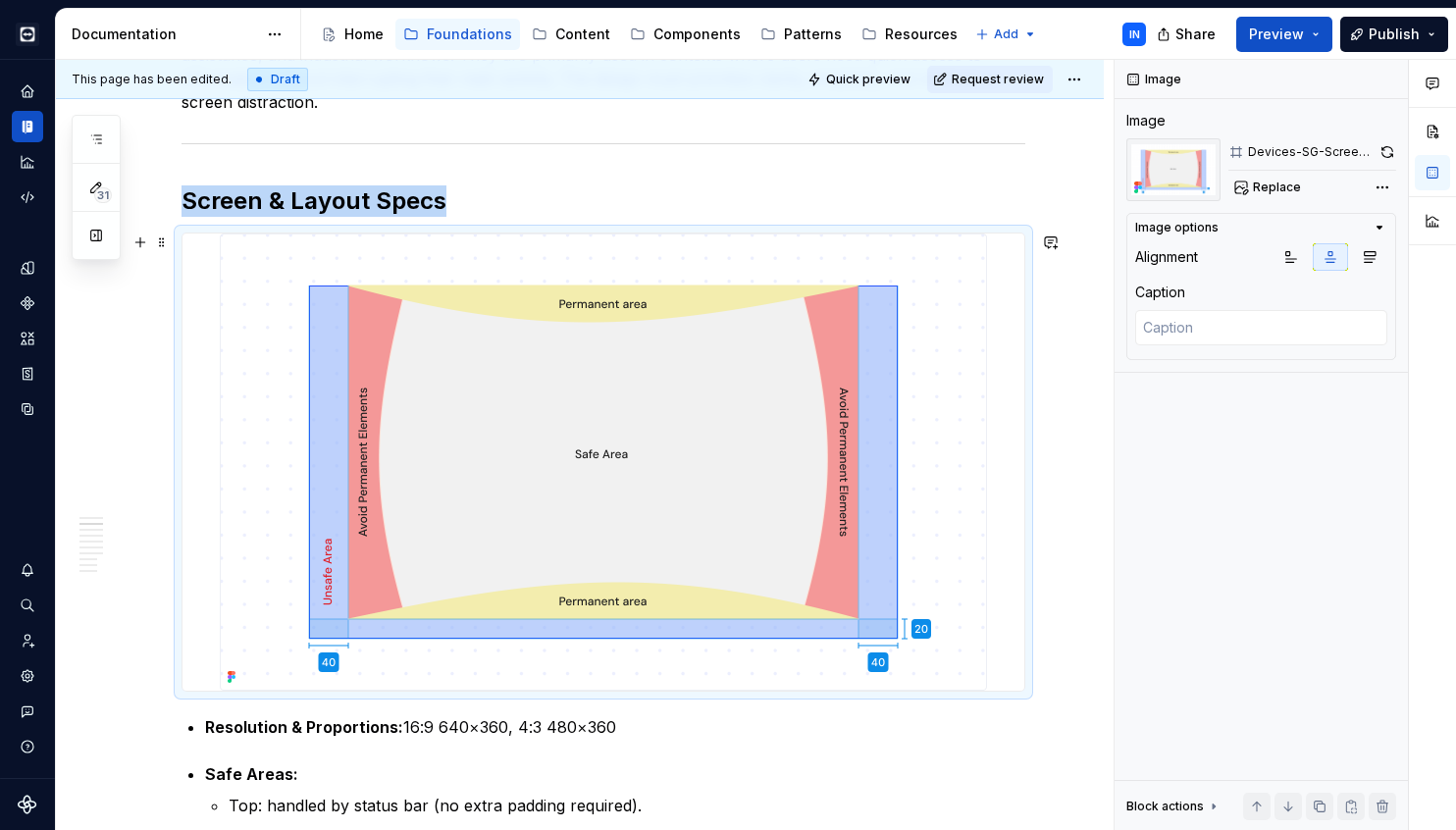
click at [898, 415] on img at bounding box center [603, 462] width 767 height 457
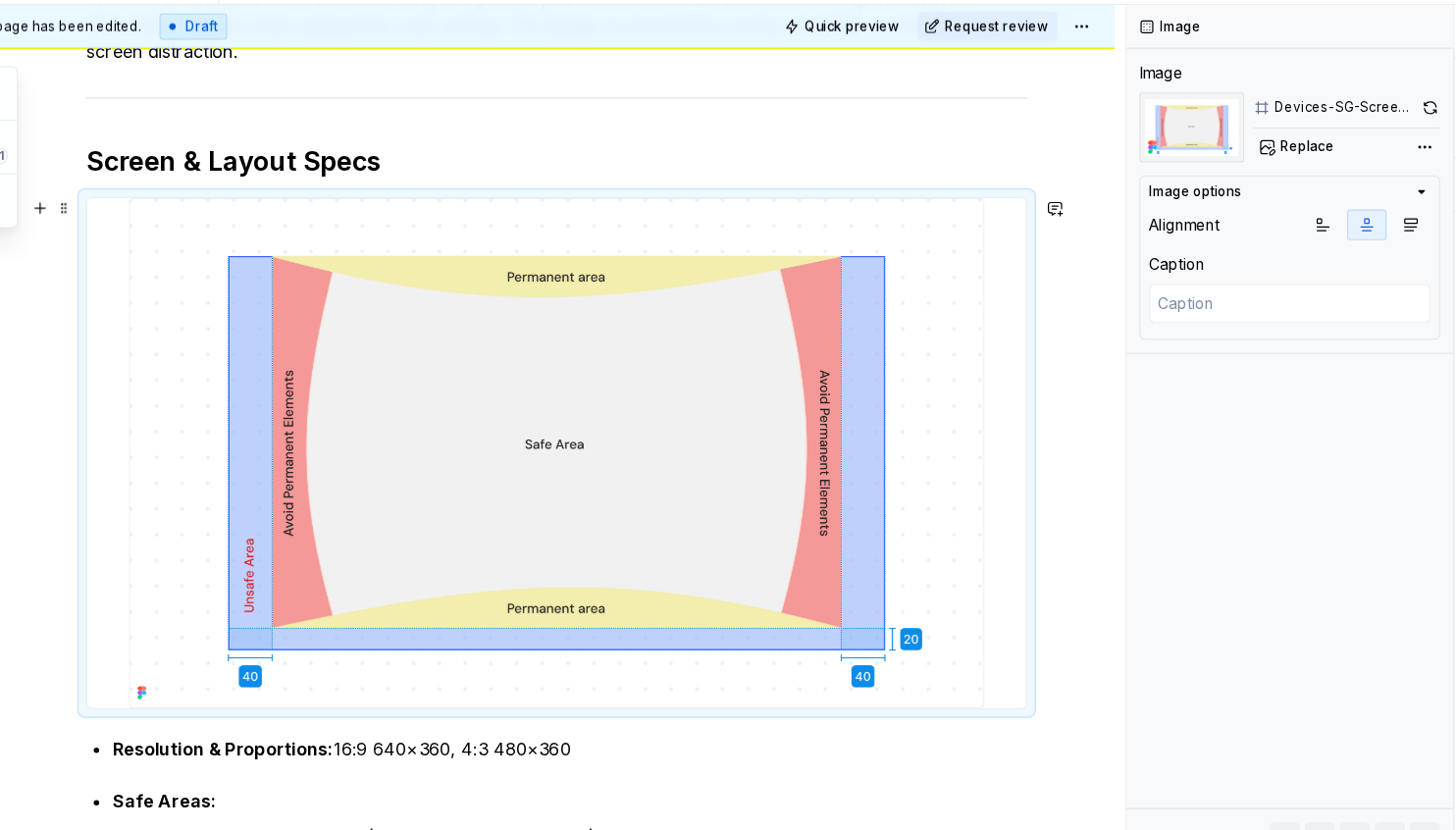
click at [896, 451] on div at bounding box center [603, 462] width 842 height 457
click at [1371, 220] on icon "button" at bounding box center [1379, 228] width 16 height 16
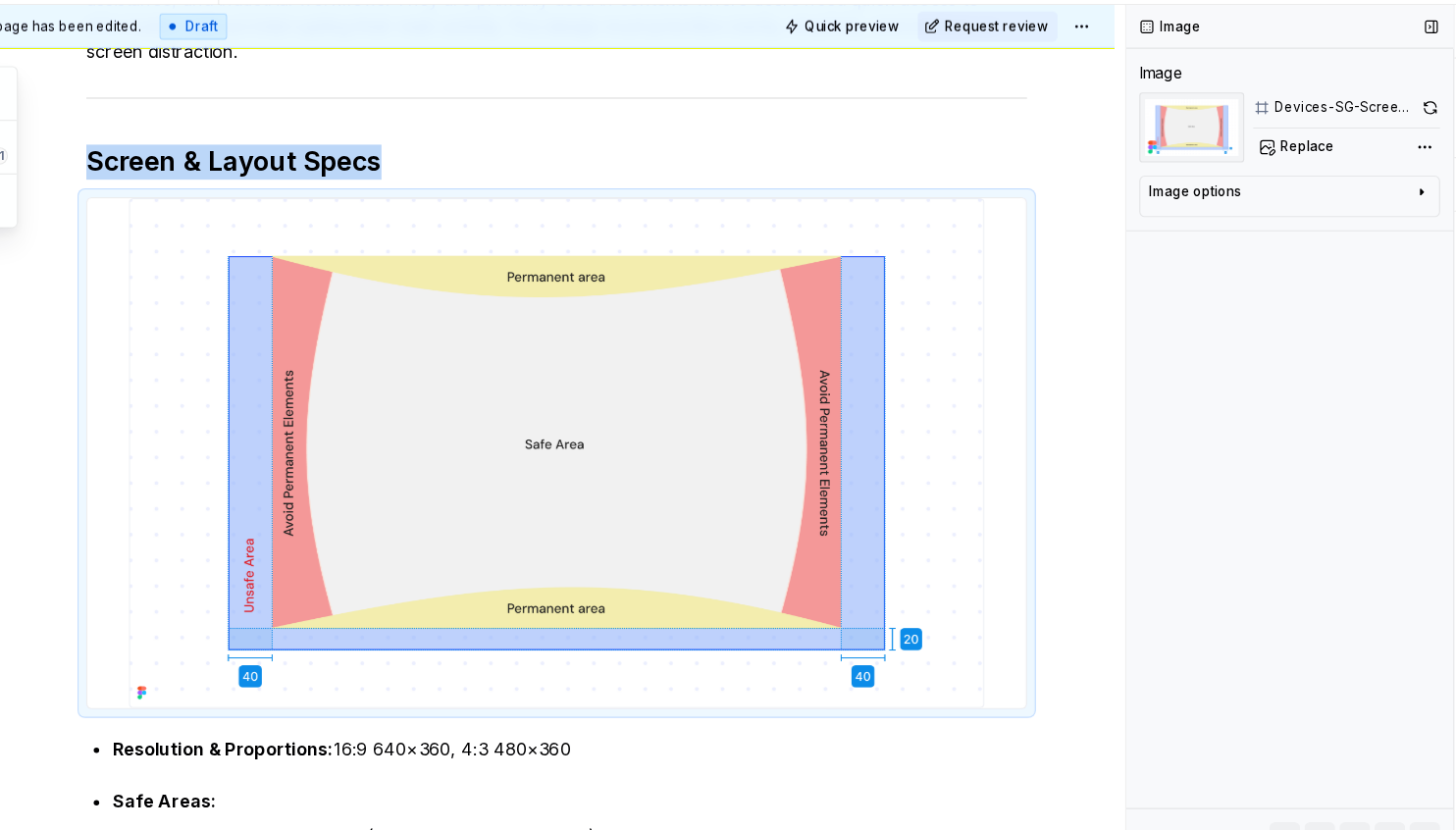
click at [1378, 226] on icon "button" at bounding box center [1379, 228] width 2 height 5
click at [1371, 220] on icon "button" at bounding box center [1379, 228] width 16 height 16
click at [922, 393] on div at bounding box center [603, 462] width 842 height 457
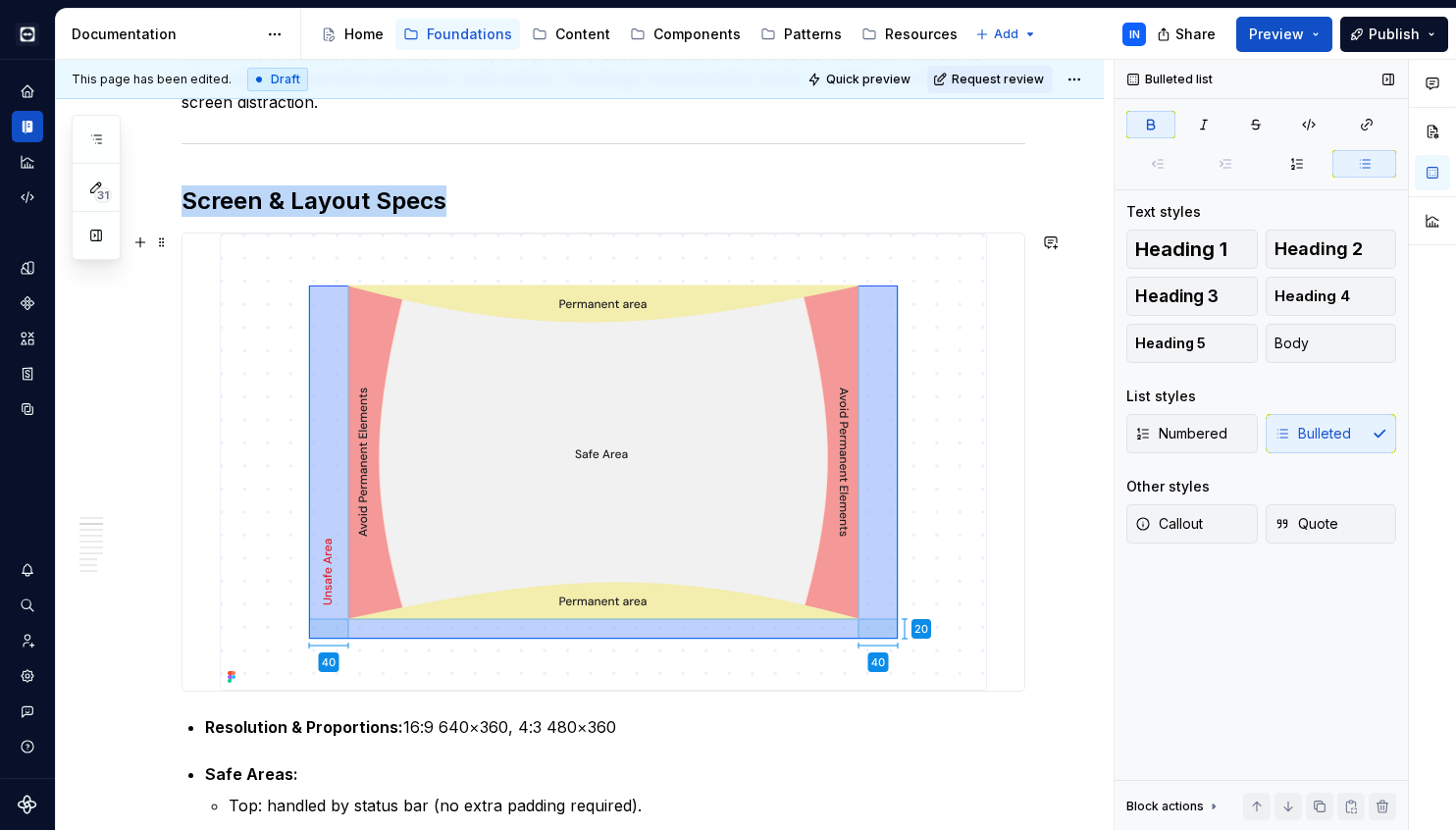
click at [933, 466] on img at bounding box center [603, 462] width 767 height 457
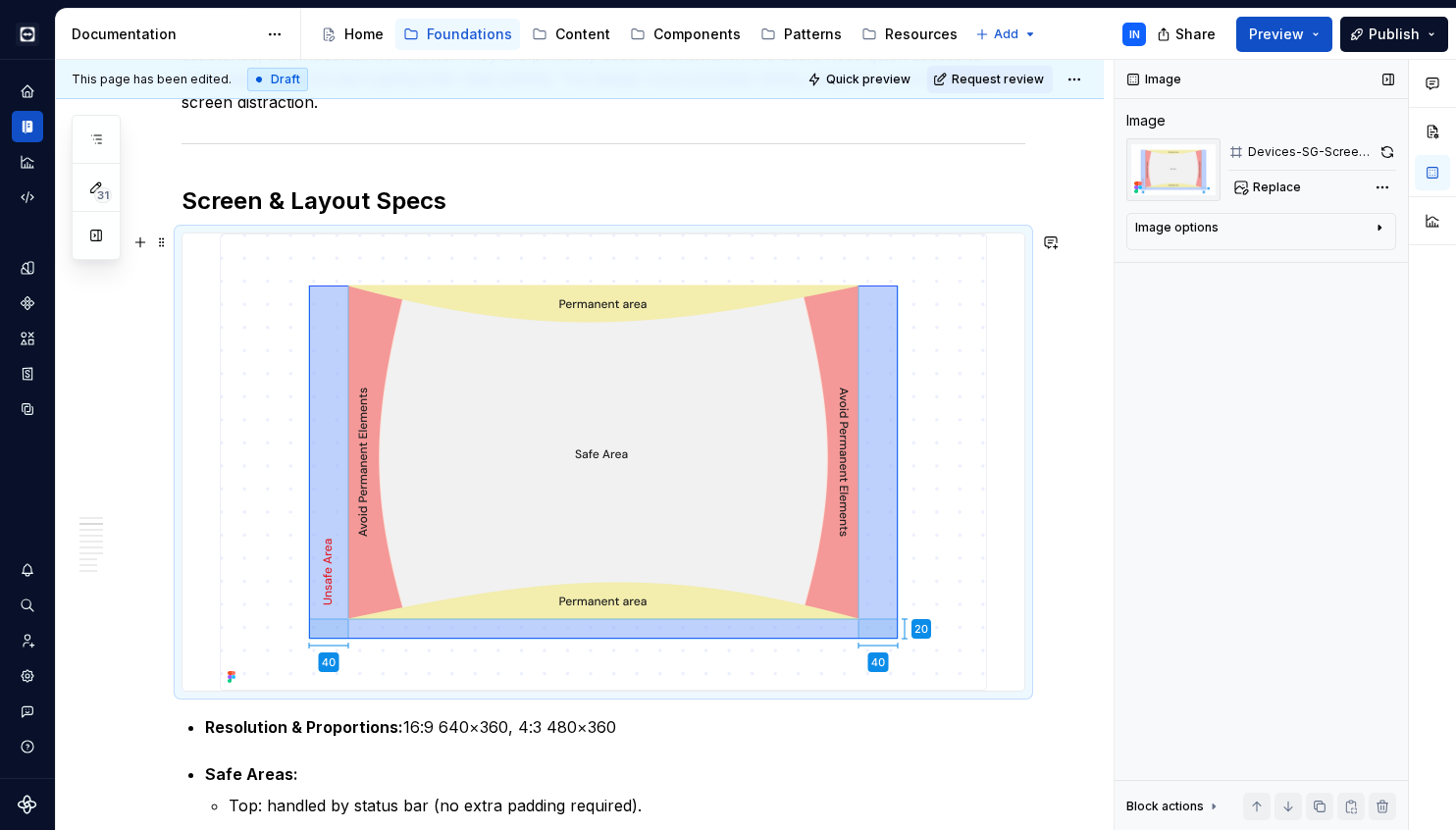
click at [933, 466] on img at bounding box center [603, 462] width 767 height 457
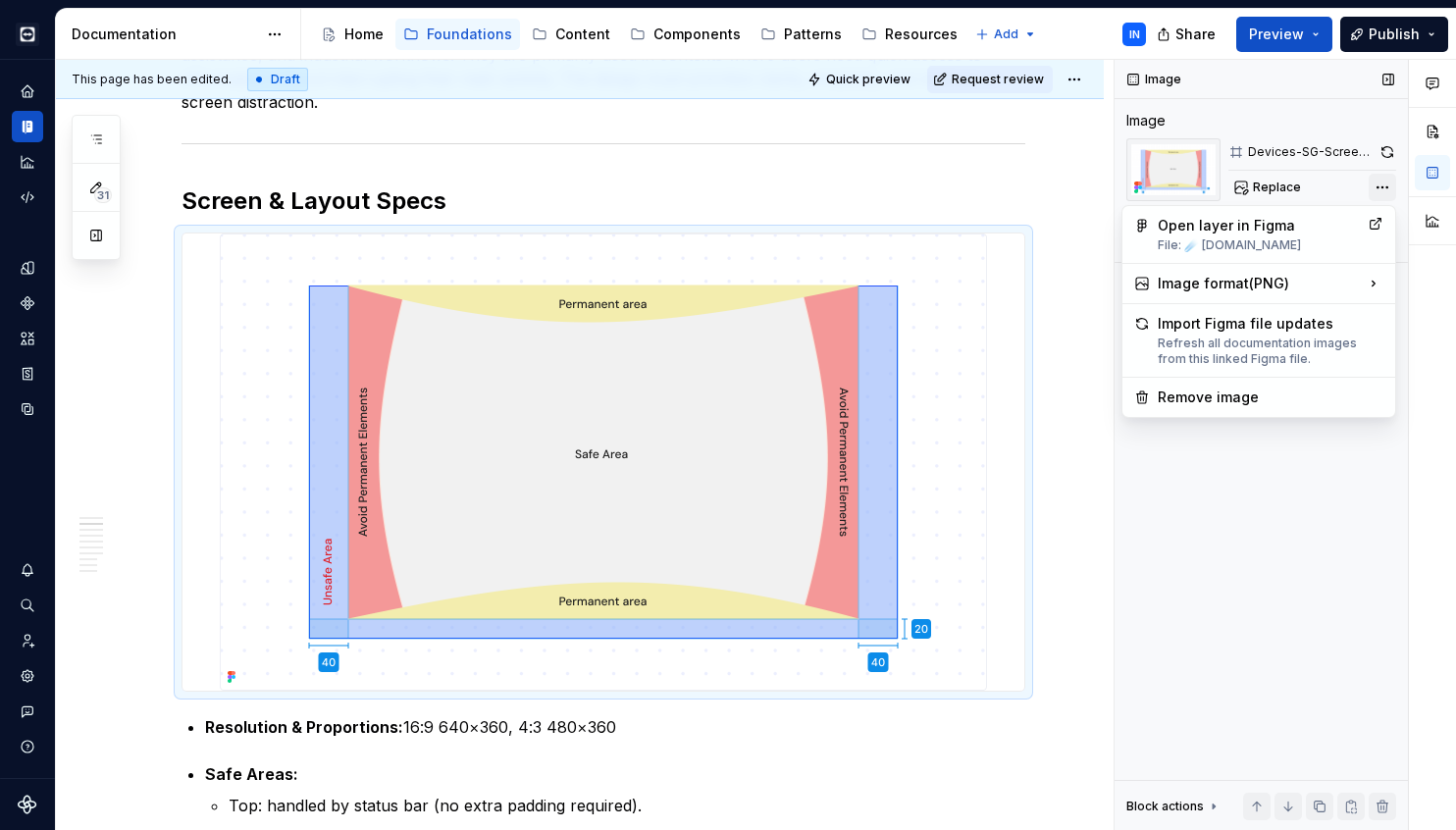
click at [1389, 191] on div "Comments Open comments No comments yet Select ‘Comment’ from the block context …" at bounding box center [1285, 445] width 341 height 771
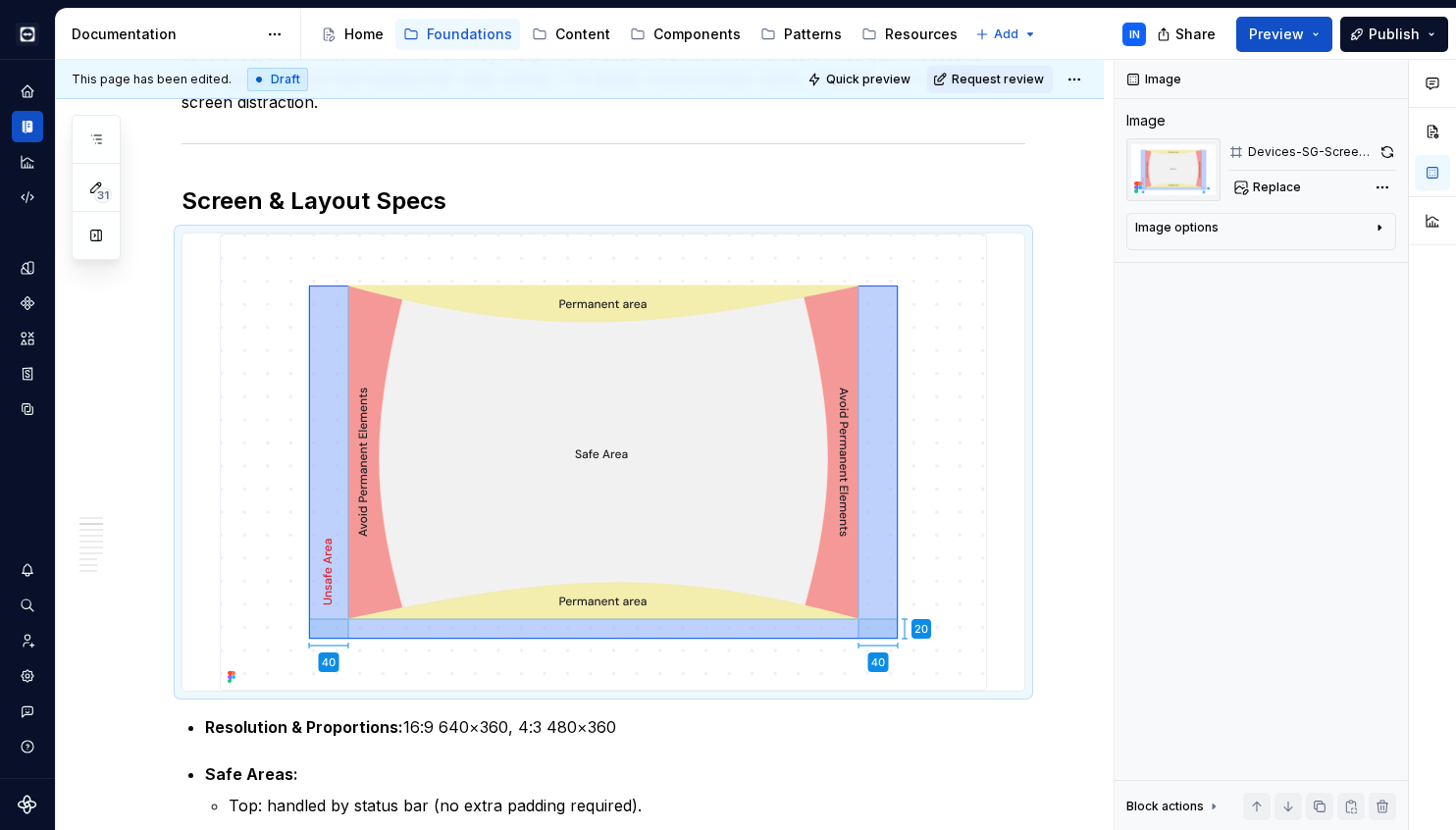
click at [1234, 571] on div "Comments Open comments No comments yet Select ‘Comment’ from the block context …" at bounding box center [1285, 445] width 341 height 771
type textarea "*"
click at [139, 243] on button "button" at bounding box center [140, 243] width 28 height 28
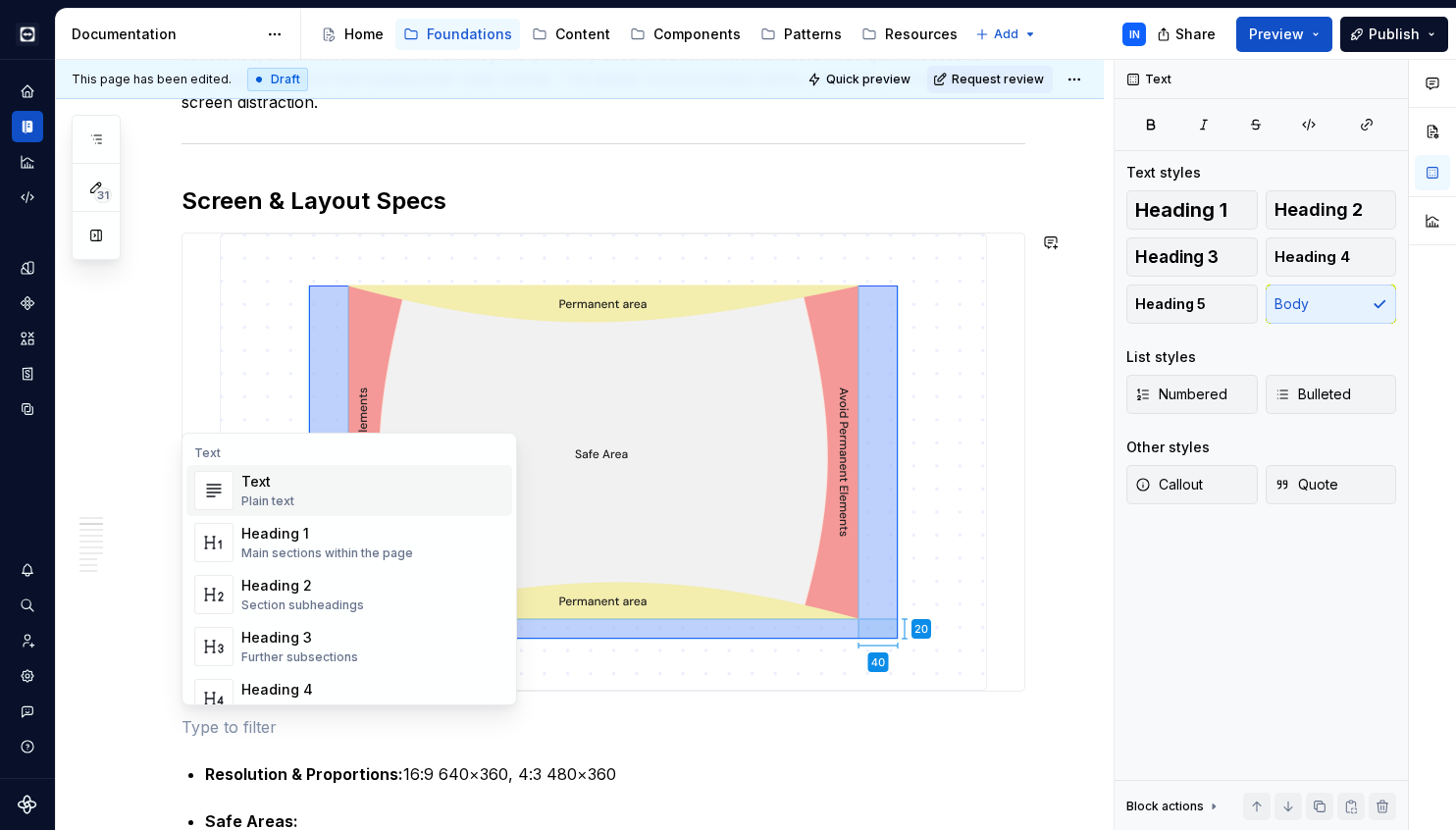
scroll to position [1, 0]
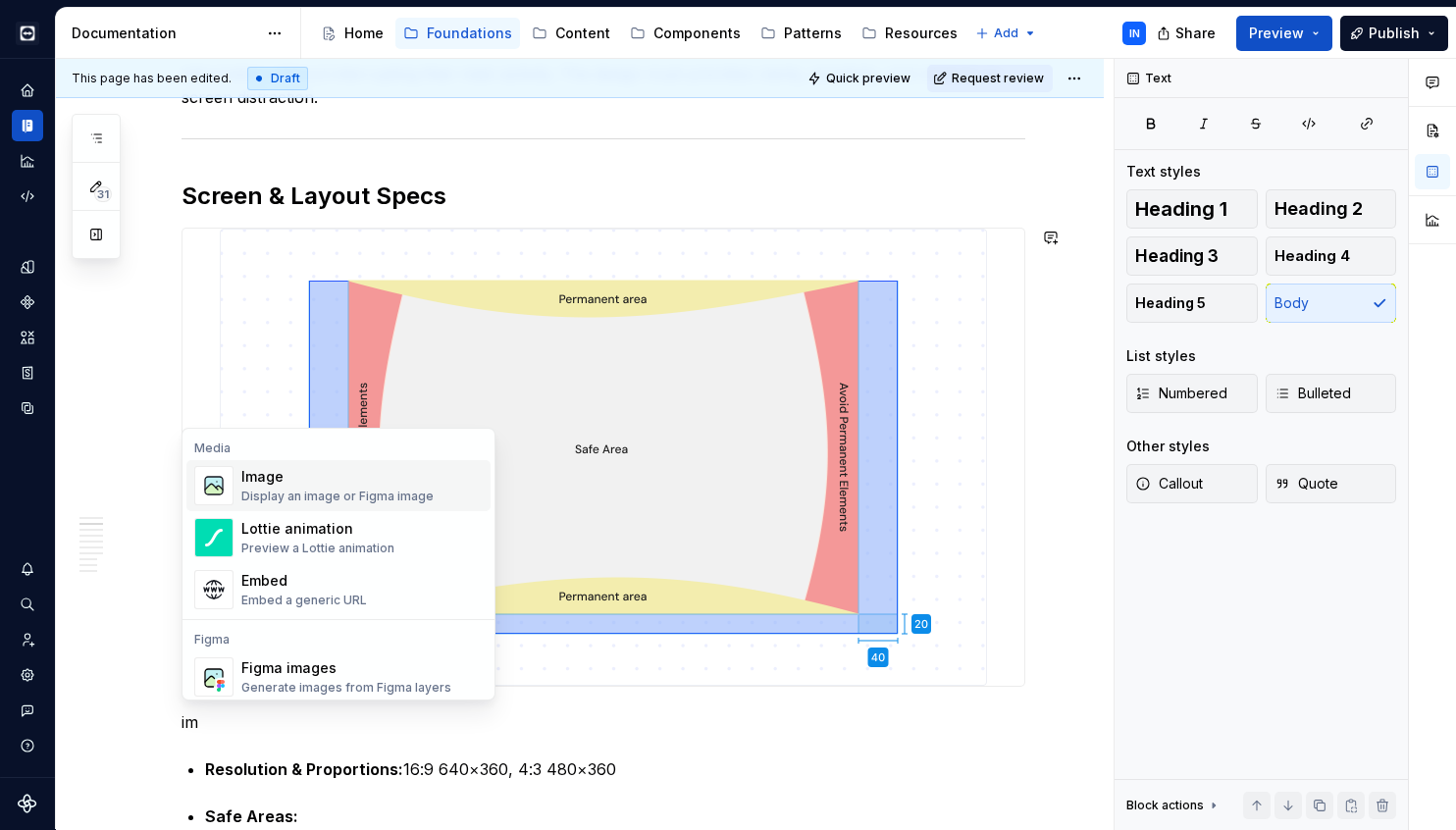
click at [282, 485] on div "Image" at bounding box center [337, 477] width 192 height 20
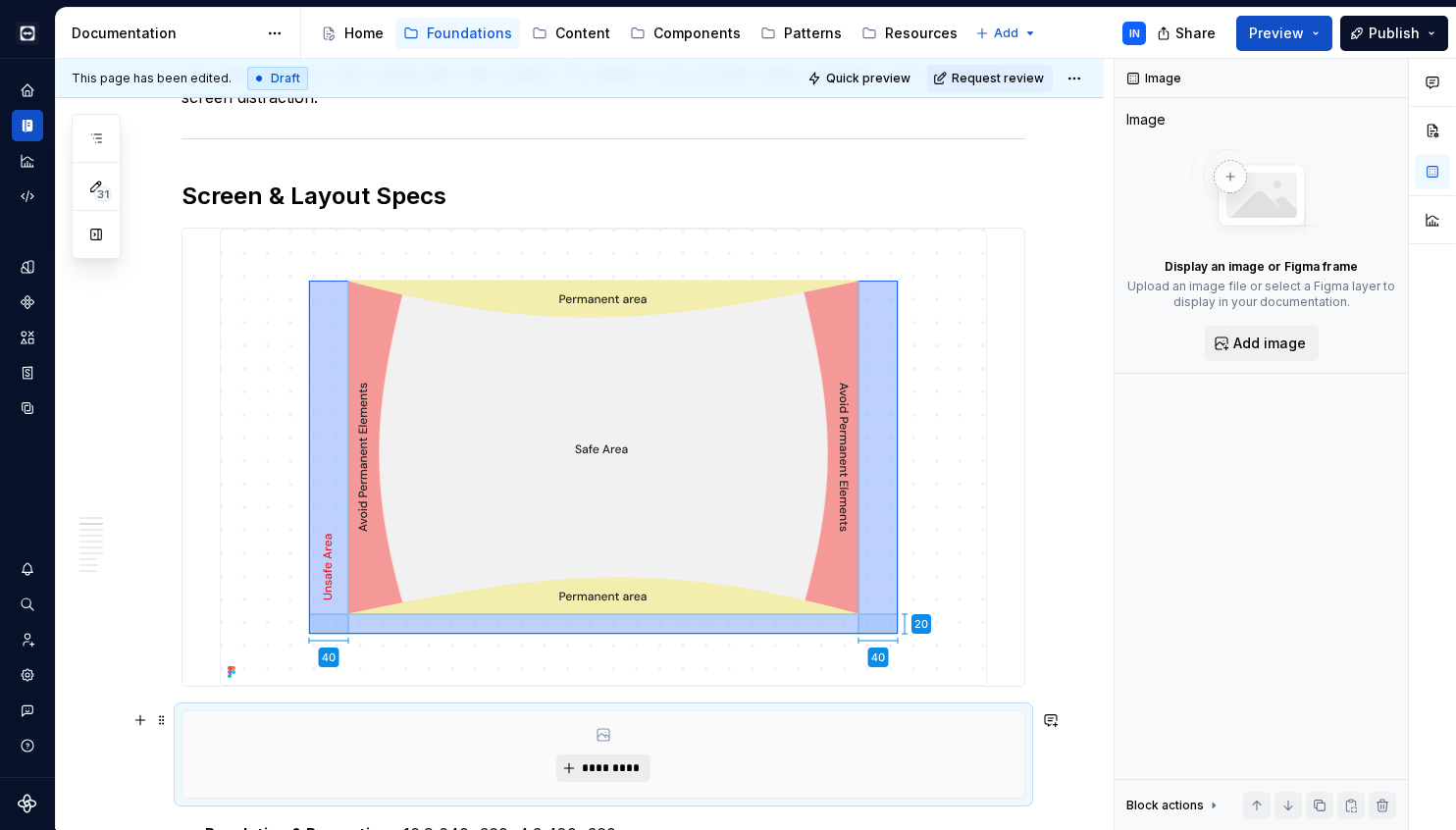
click at [605, 771] on span "*********" at bounding box center [611, 768] width 60 height 16
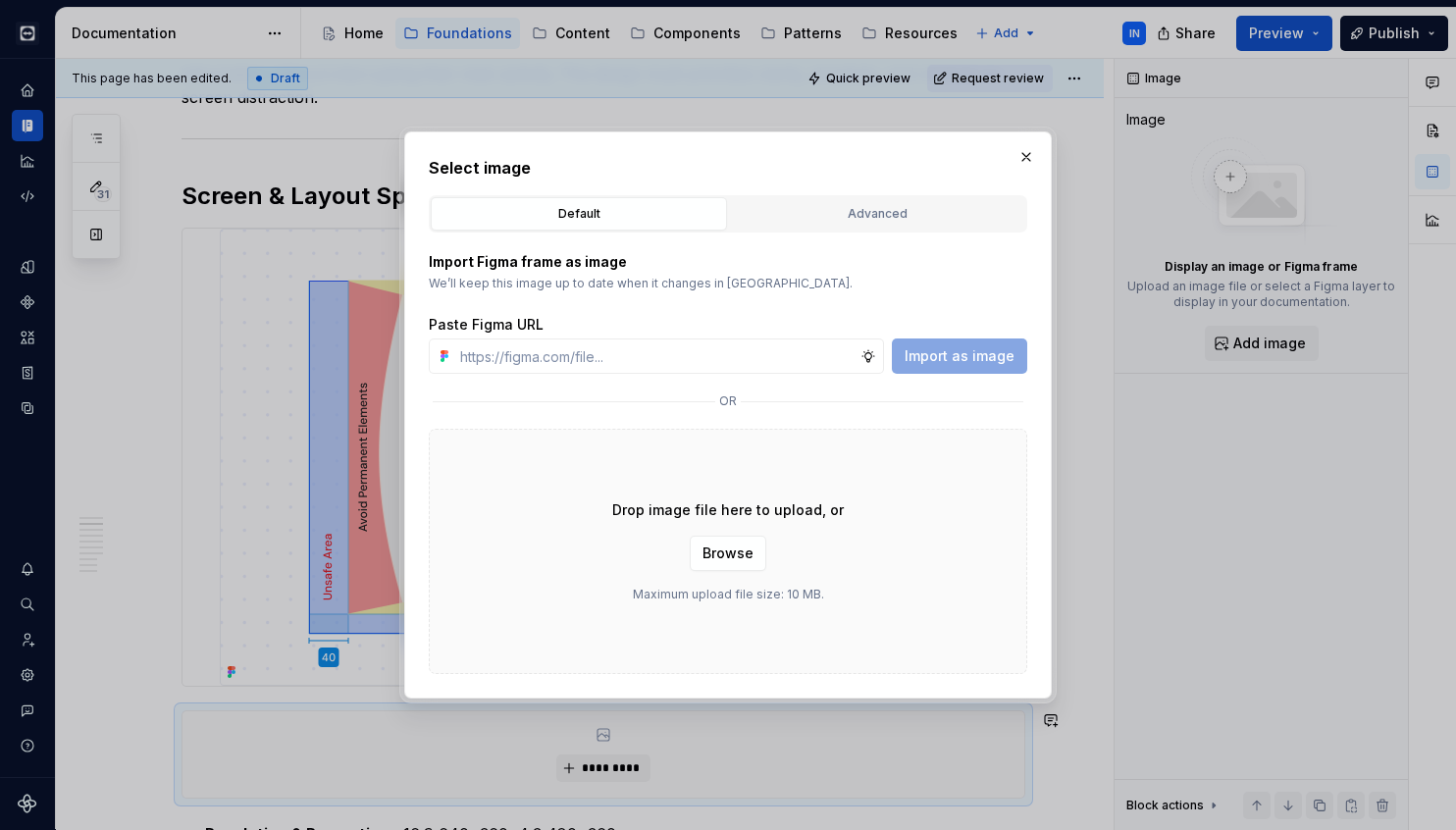
click at [846, 196] on div "Default Advanced" at bounding box center [728, 213] width 598 height 37
click at [841, 217] on div "Advanced" at bounding box center [877, 214] width 283 height 20
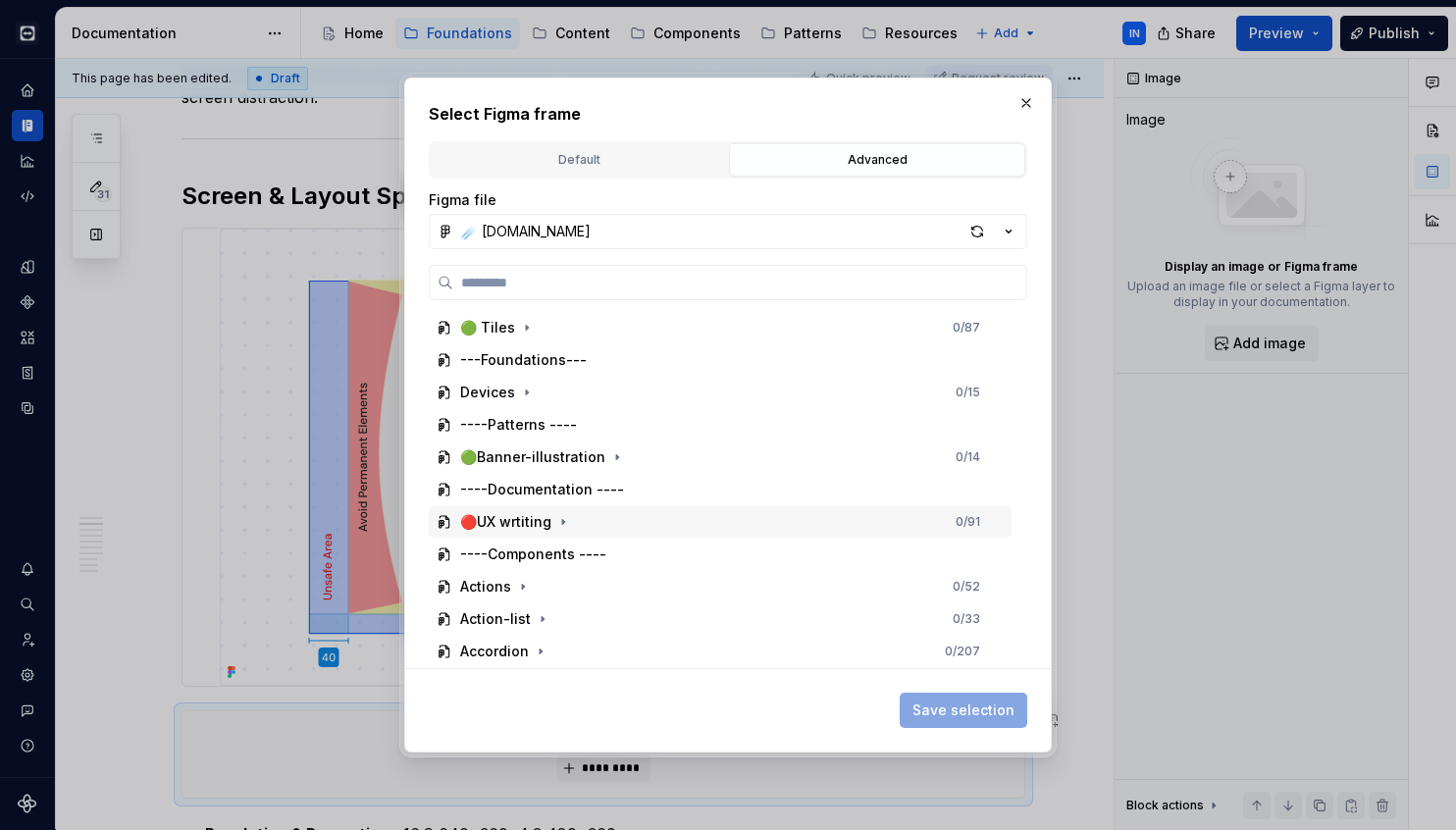
scroll to position [18, 0]
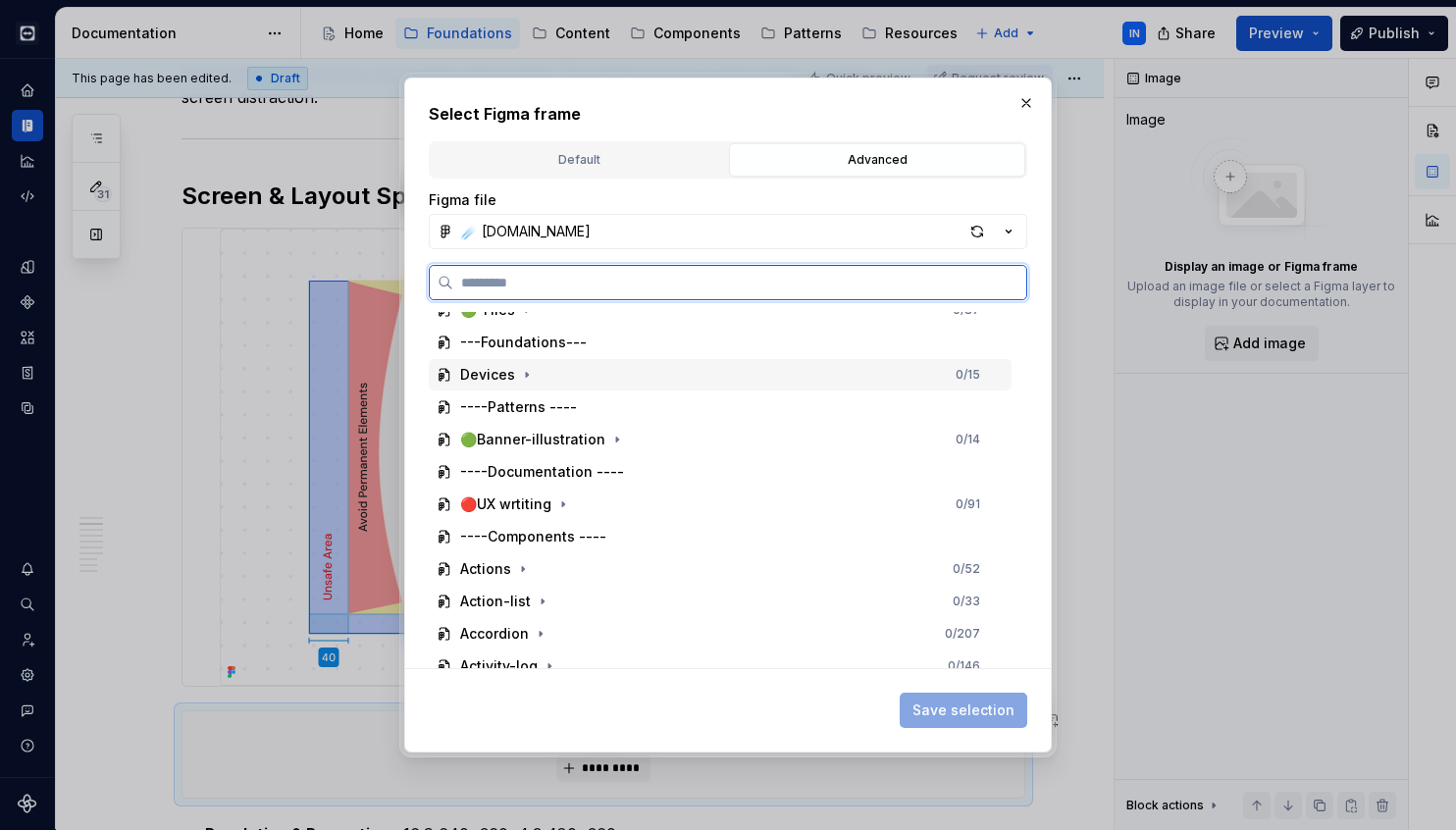
click at [731, 372] on div "Devices 0 / 15" at bounding box center [721, 375] width 583 height 32
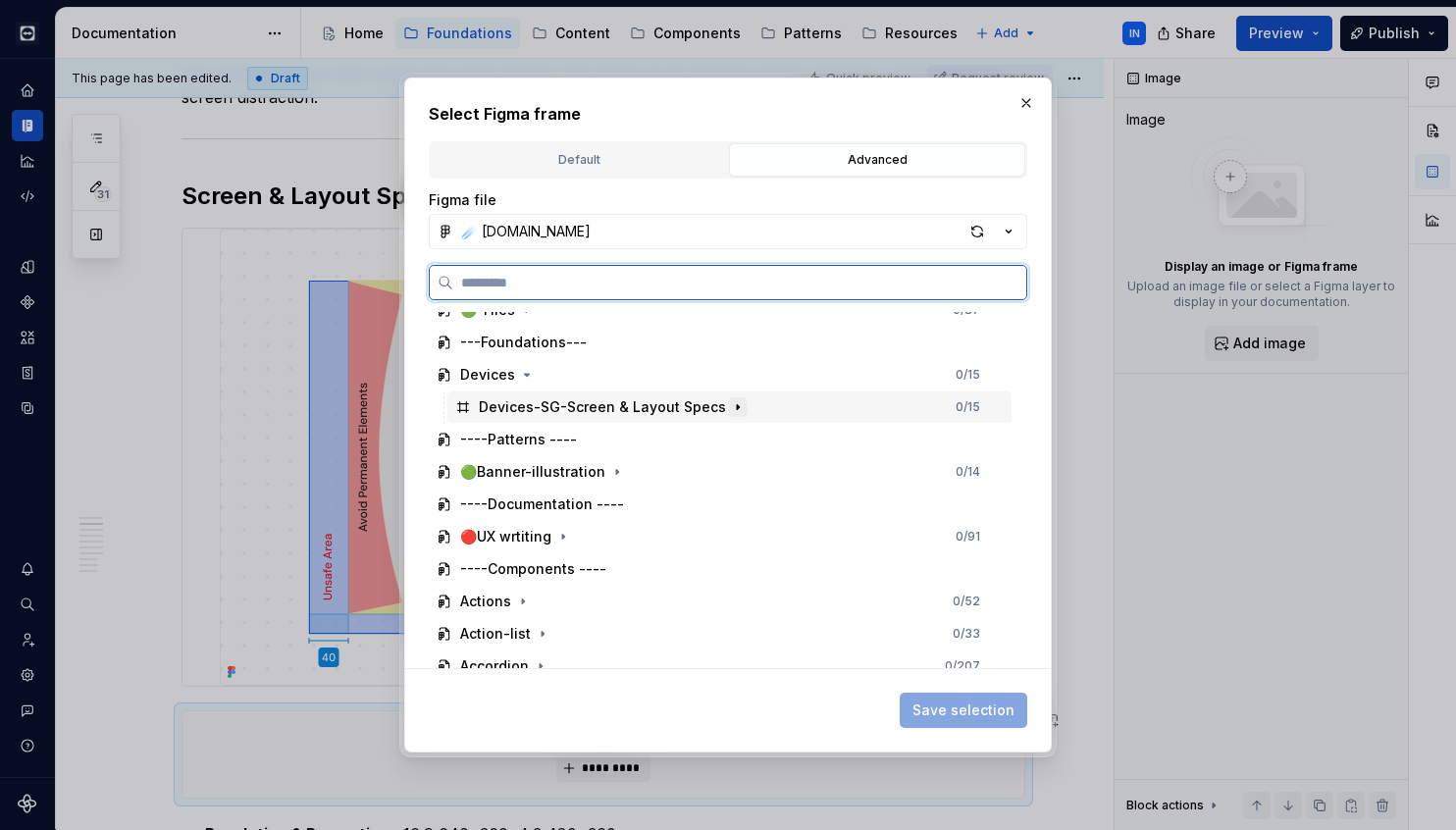
click at [731, 408] on icon "button" at bounding box center [737, 407] width 16 height 16
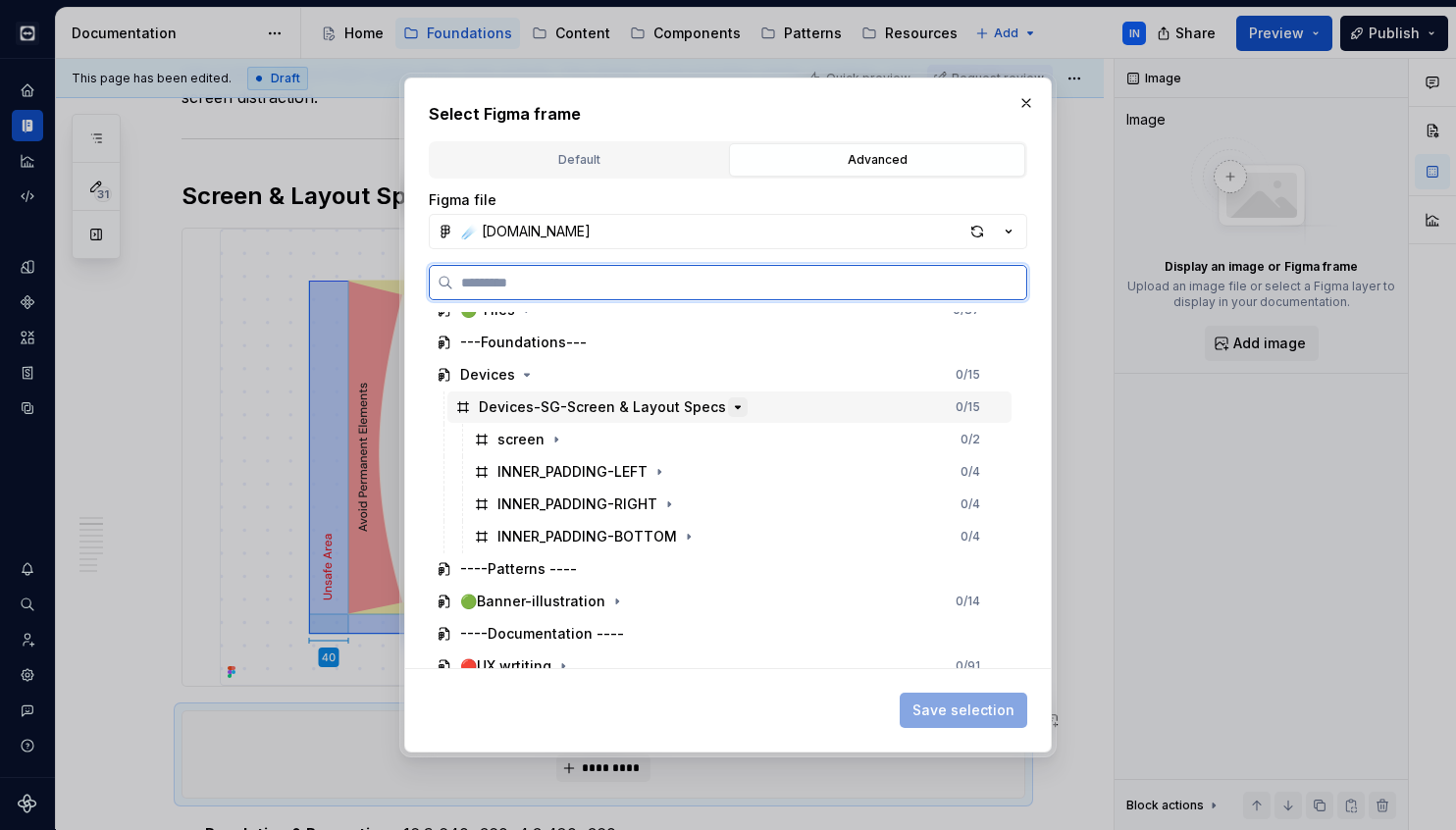
click at [731, 408] on icon "button" at bounding box center [737, 407] width 16 height 16
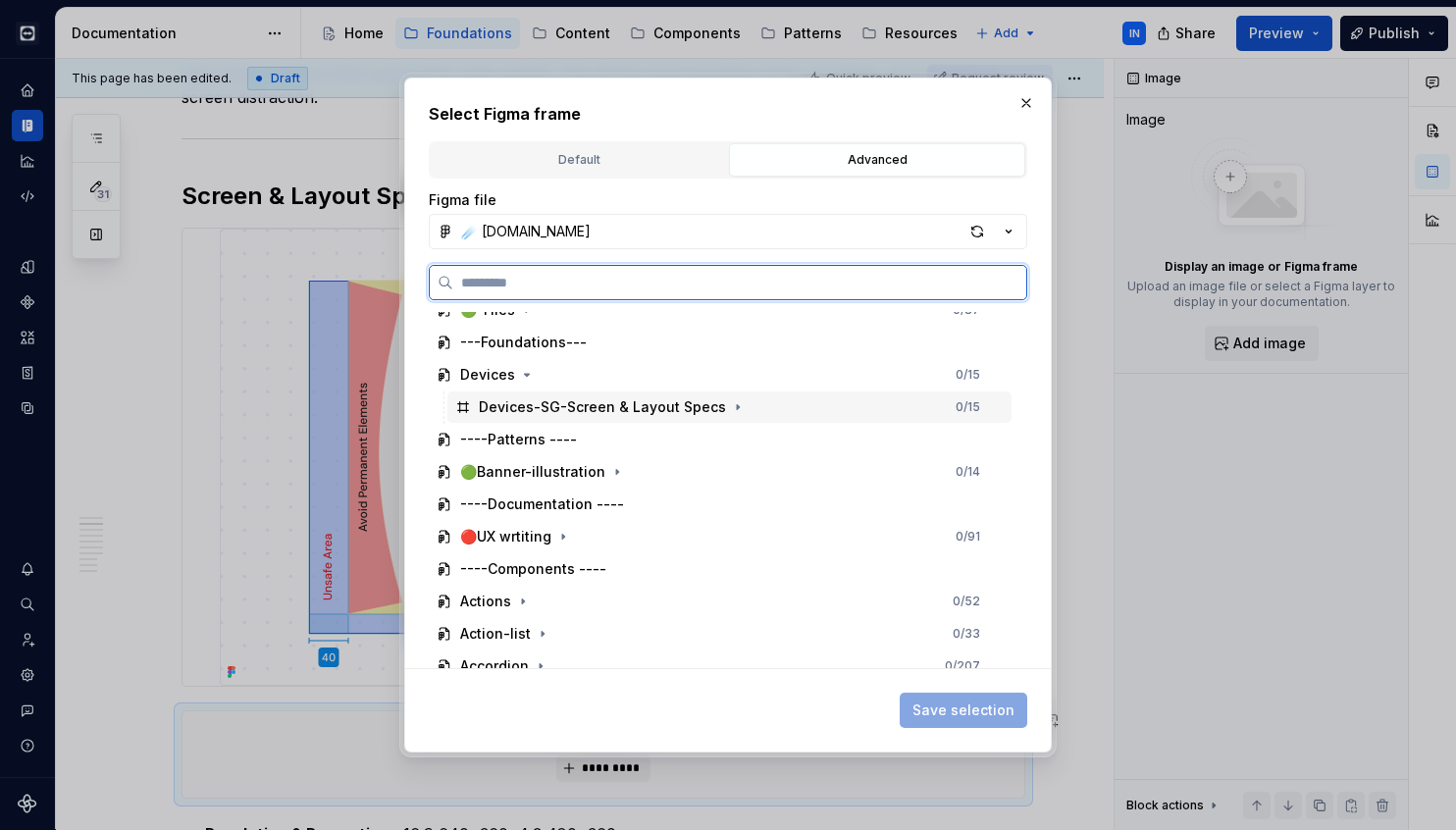
click at [797, 409] on div "Devices-SG-Screen & Layout Specs 0 / 15" at bounding box center [729, 407] width 564 height 32
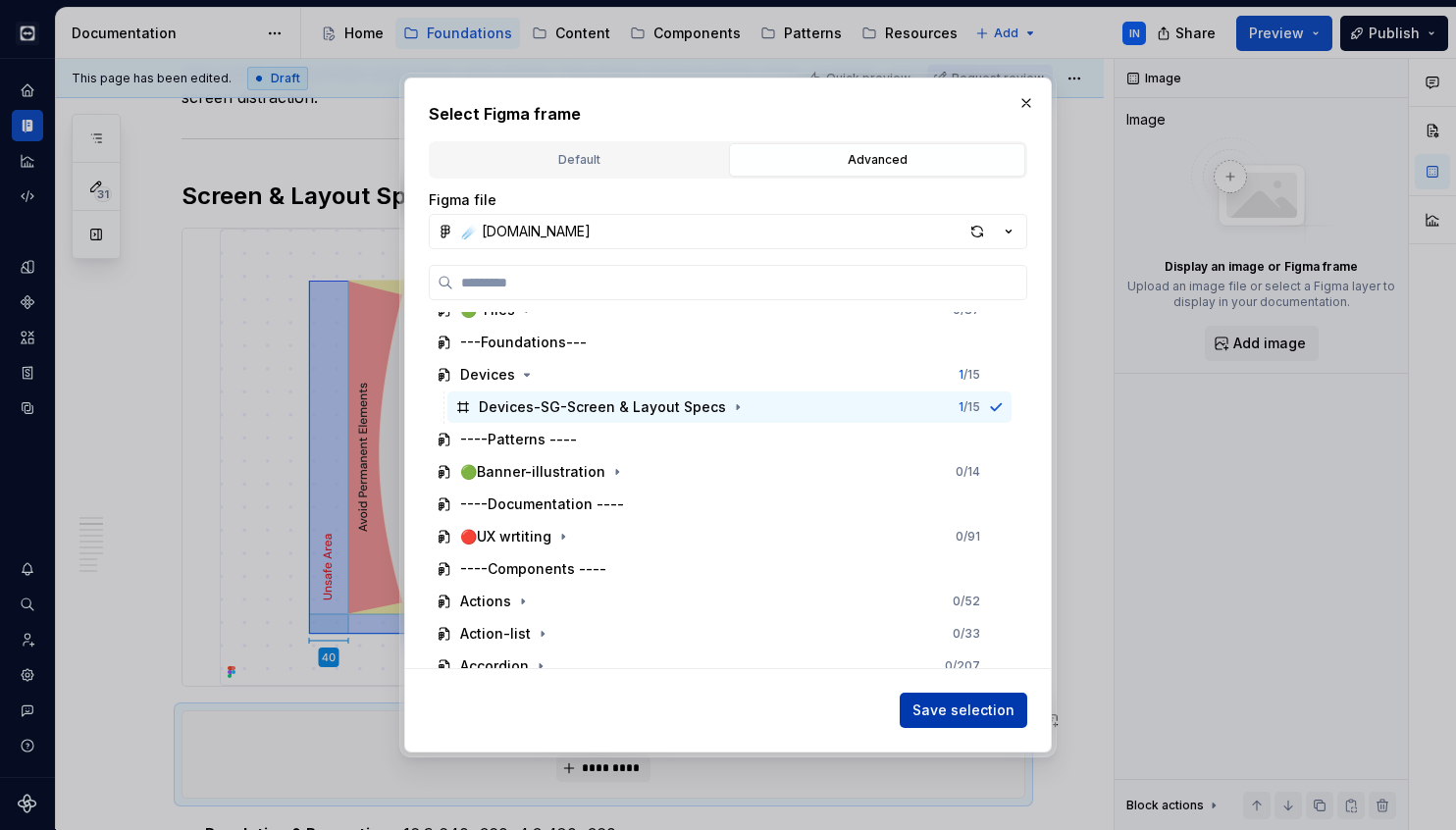
click at [973, 713] on span "Save selection" at bounding box center [963, 711] width 103 height 20
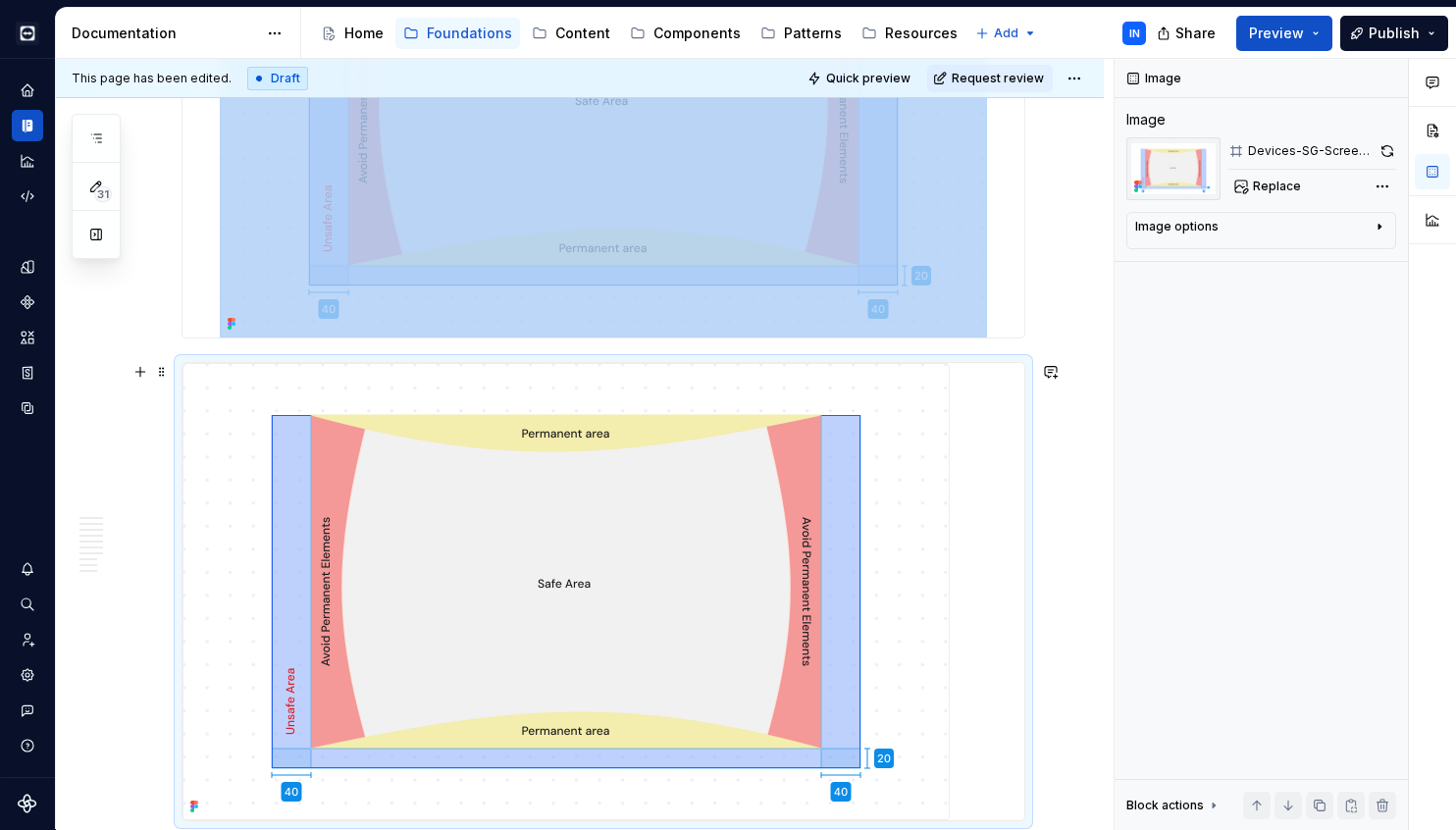
scroll to position [779, 0]
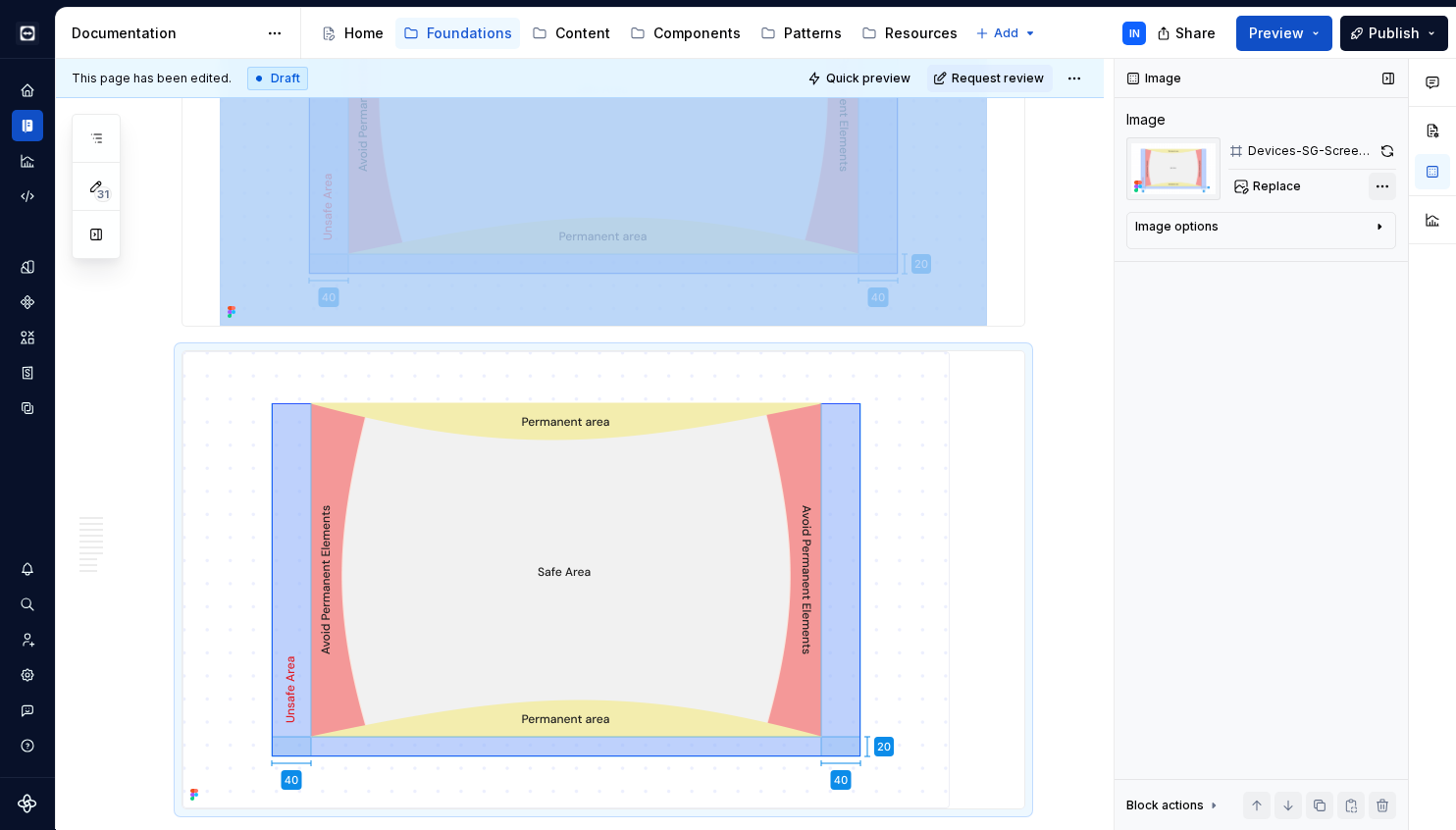
click at [1383, 181] on div "Comments Open comments No comments yet Select ‘Comment’ from the block context …" at bounding box center [1285, 444] width 341 height 771
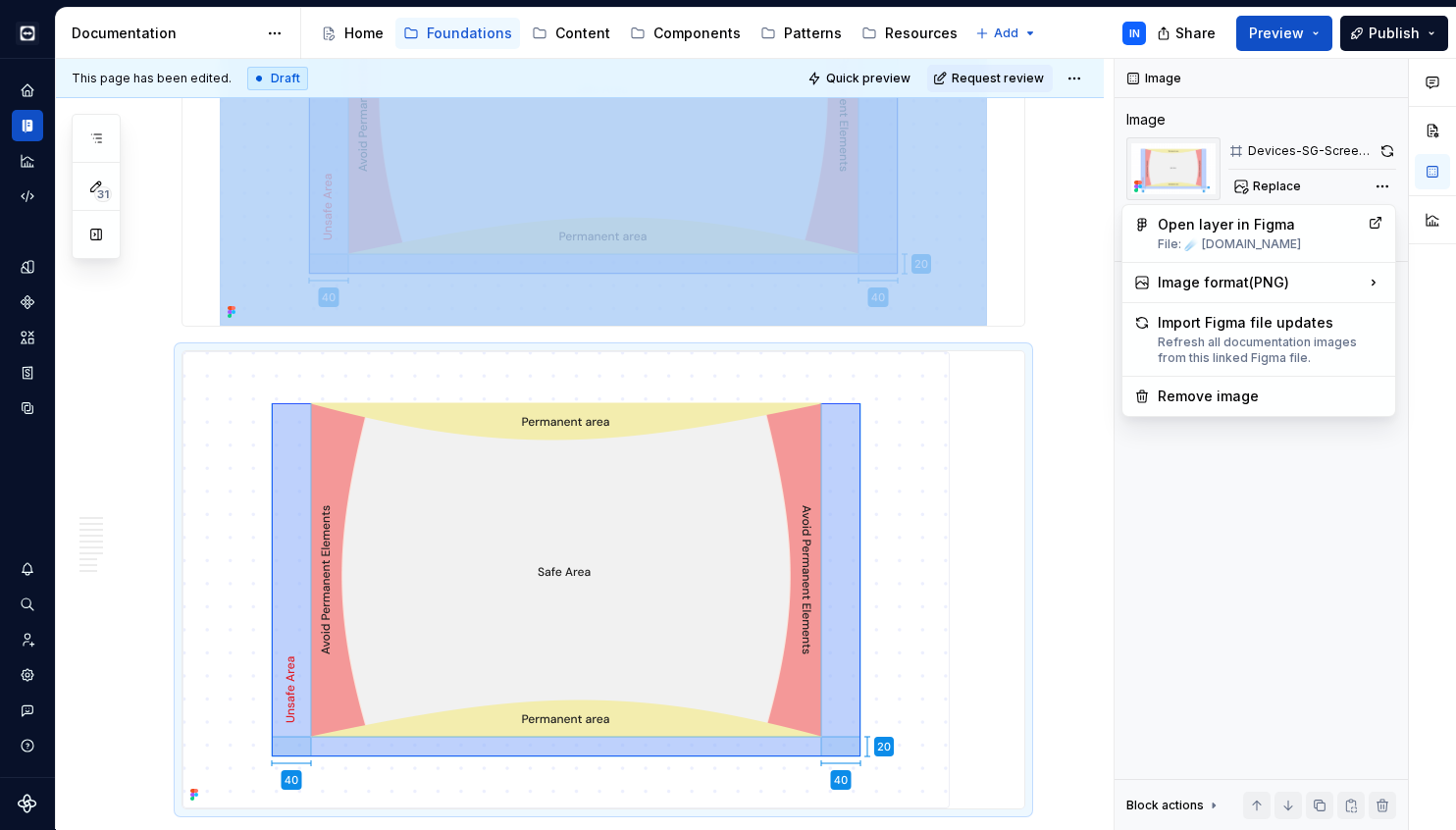
click at [1385, 183] on div "Comments Open comments No comments yet Select ‘Comment’ from the block context …" at bounding box center [1285, 444] width 341 height 771
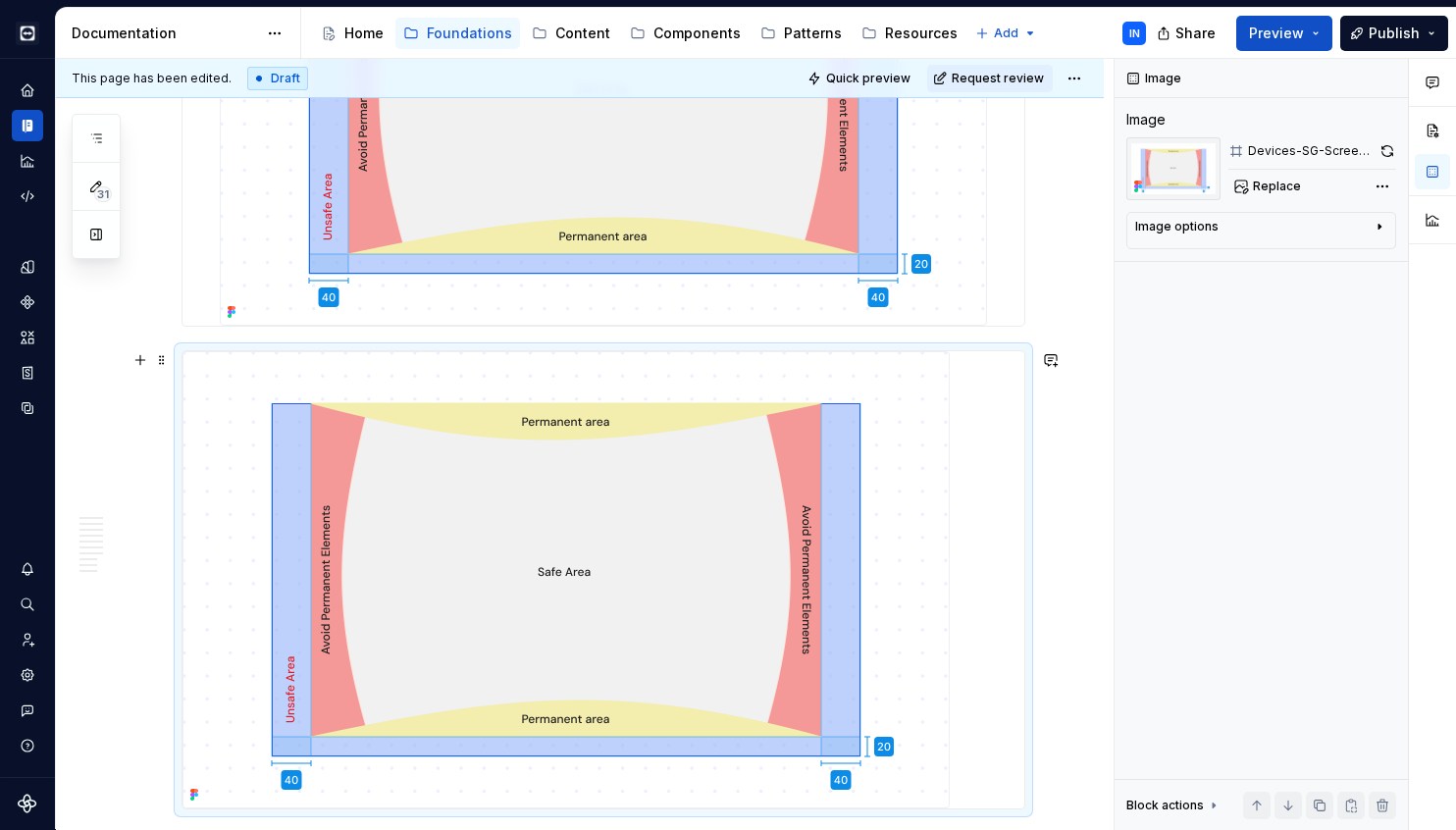
click at [903, 445] on img at bounding box center [565, 579] width 767 height 457
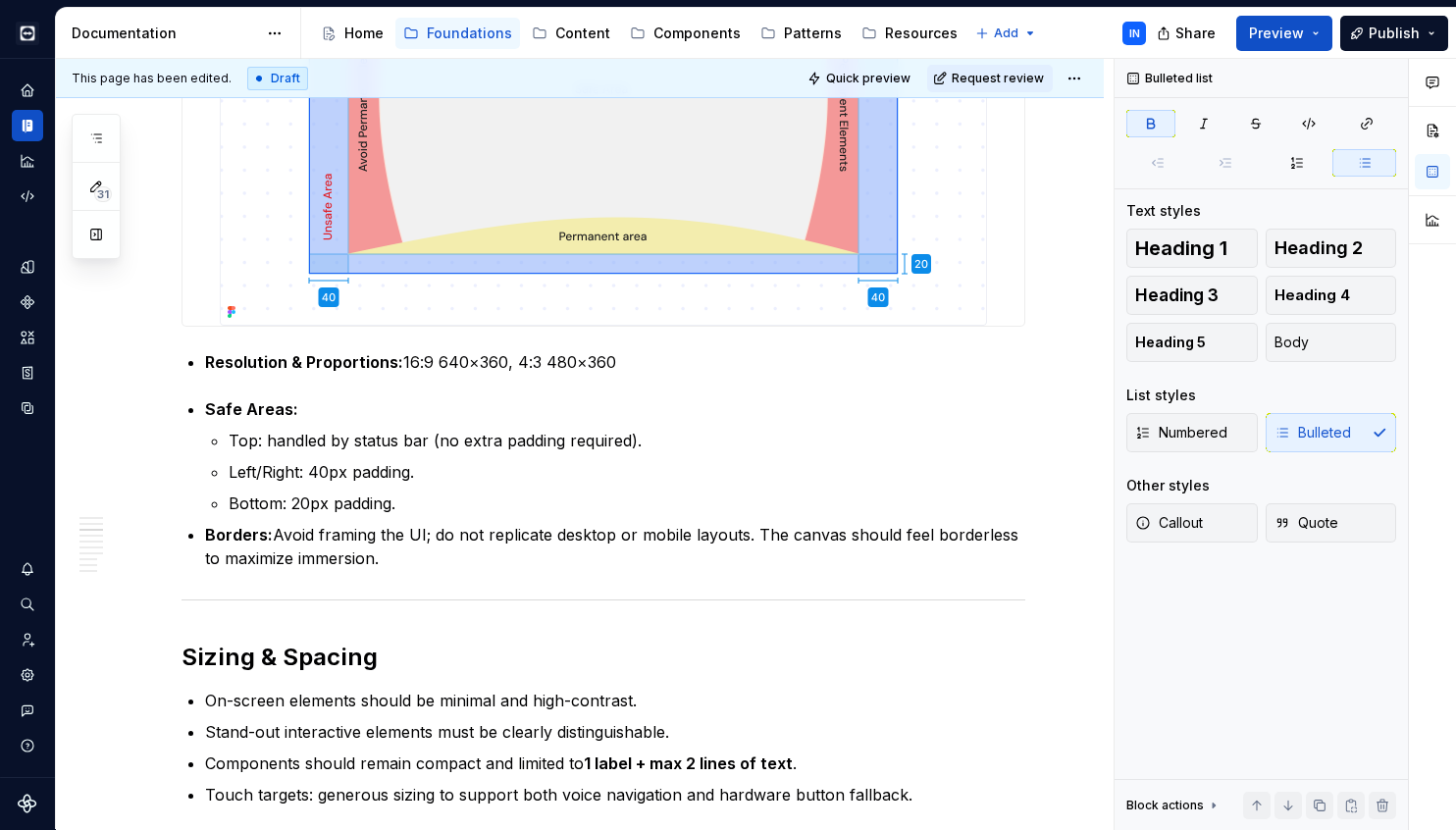
click at [873, 255] on img at bounding box center [603, 97] width 767 height 457
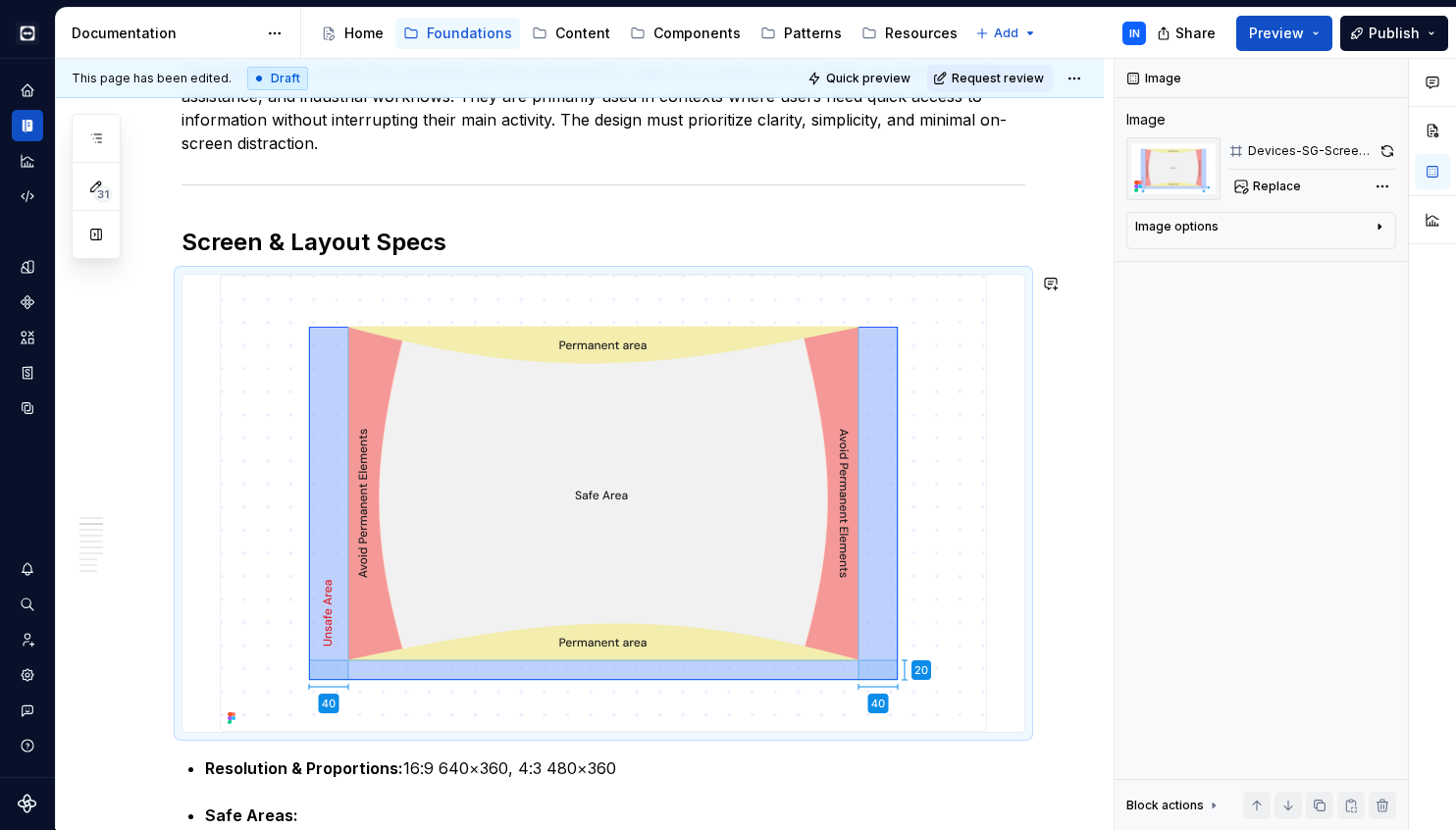
scroll to position [396, 0]
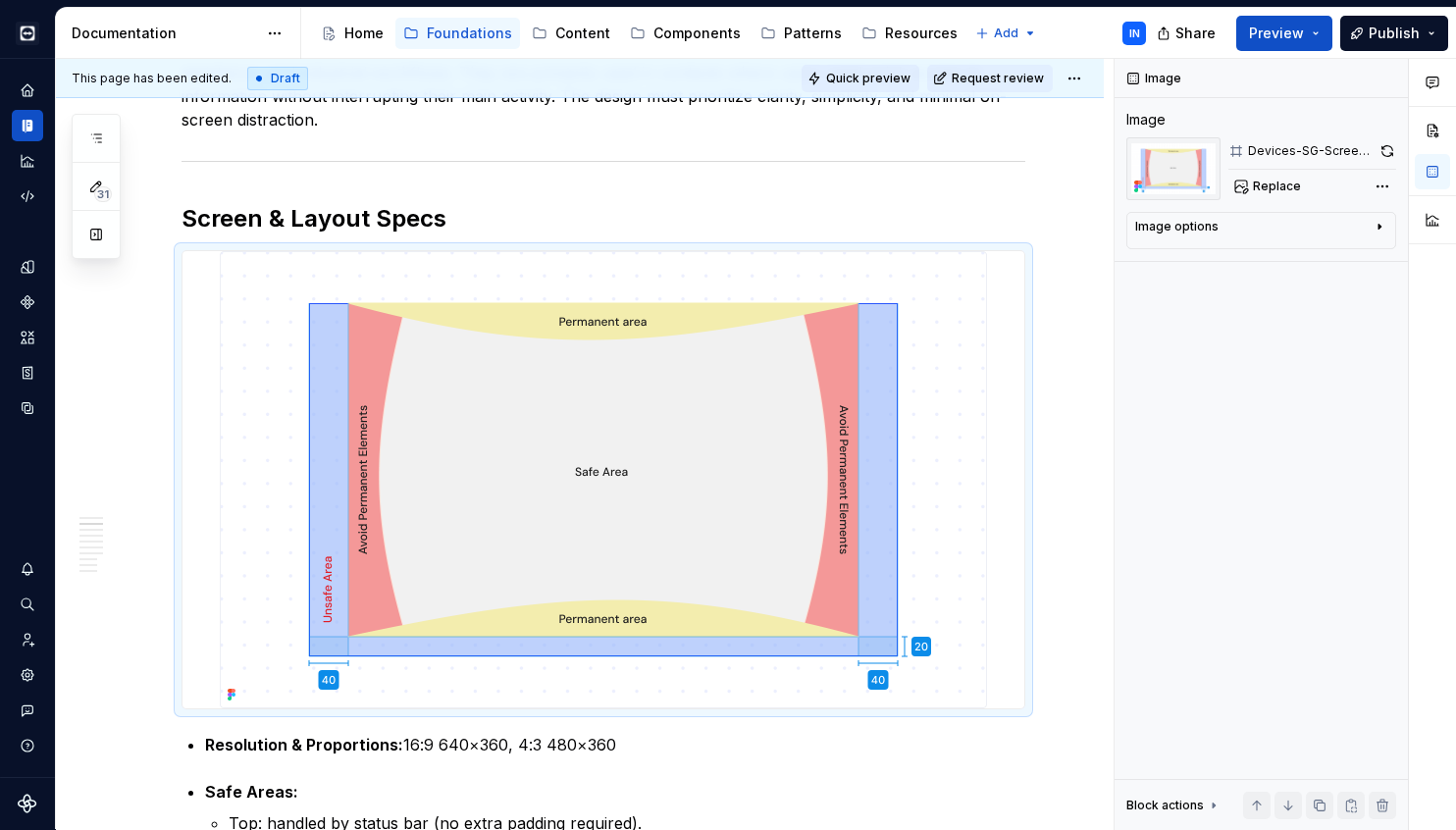
click at [875, 72] on span "Quick preview" at bounding box center [868, 79] width 85 height 16
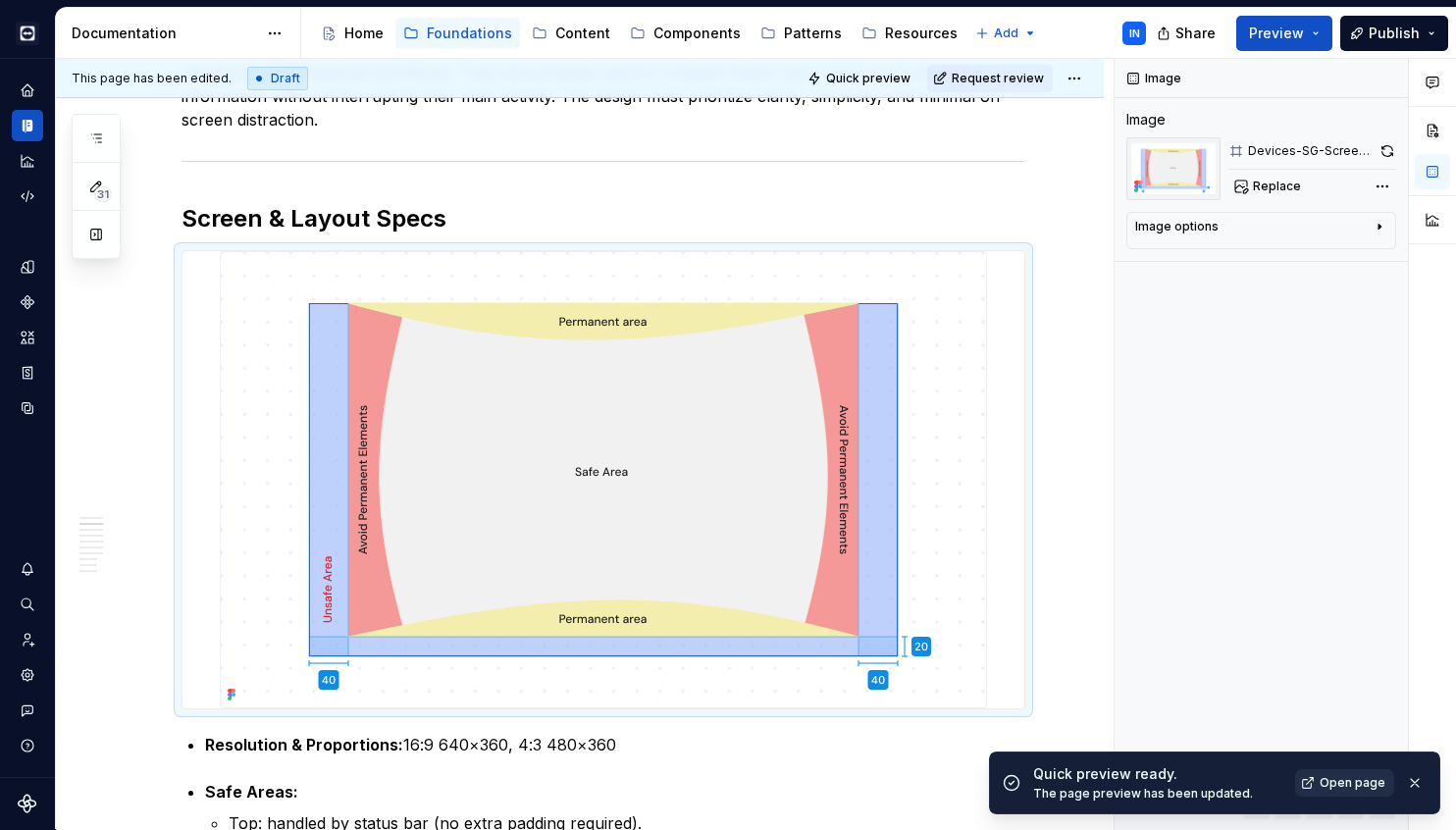
click at [1353, 775] on link "Open page" at bounding box center [1345, 783] width 100 height 28
click at [498, 741] on p "Resolution & Proportions: 16:9 640×360, 4:3 480×360" at bounding box center [615, 744] width 820 height 24
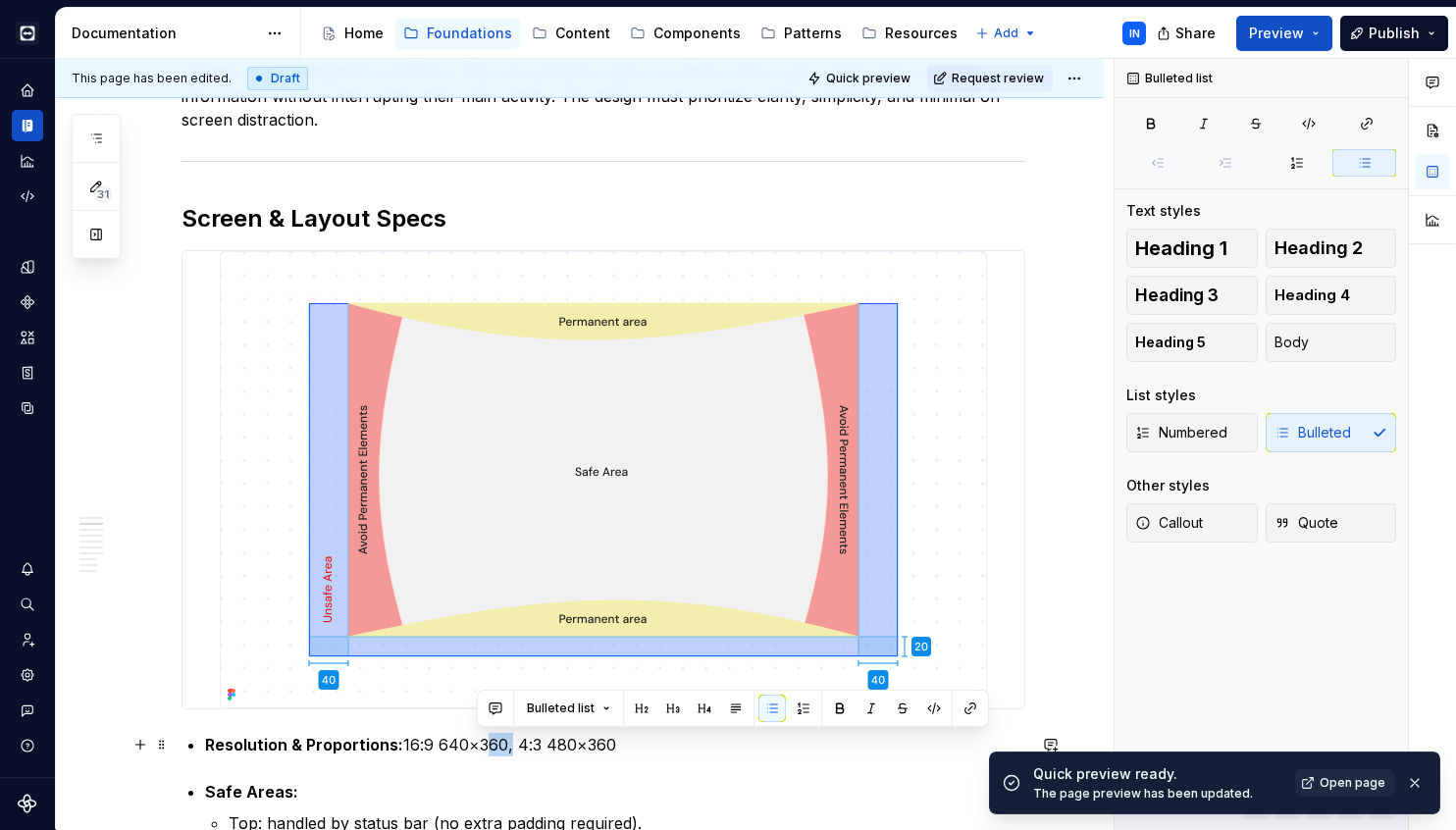
click at [498, 741] on p "Resolution & Proportions: 16:9 640×360, 4:3 480×360" at bounding box center [615, 744] width 820 height 24
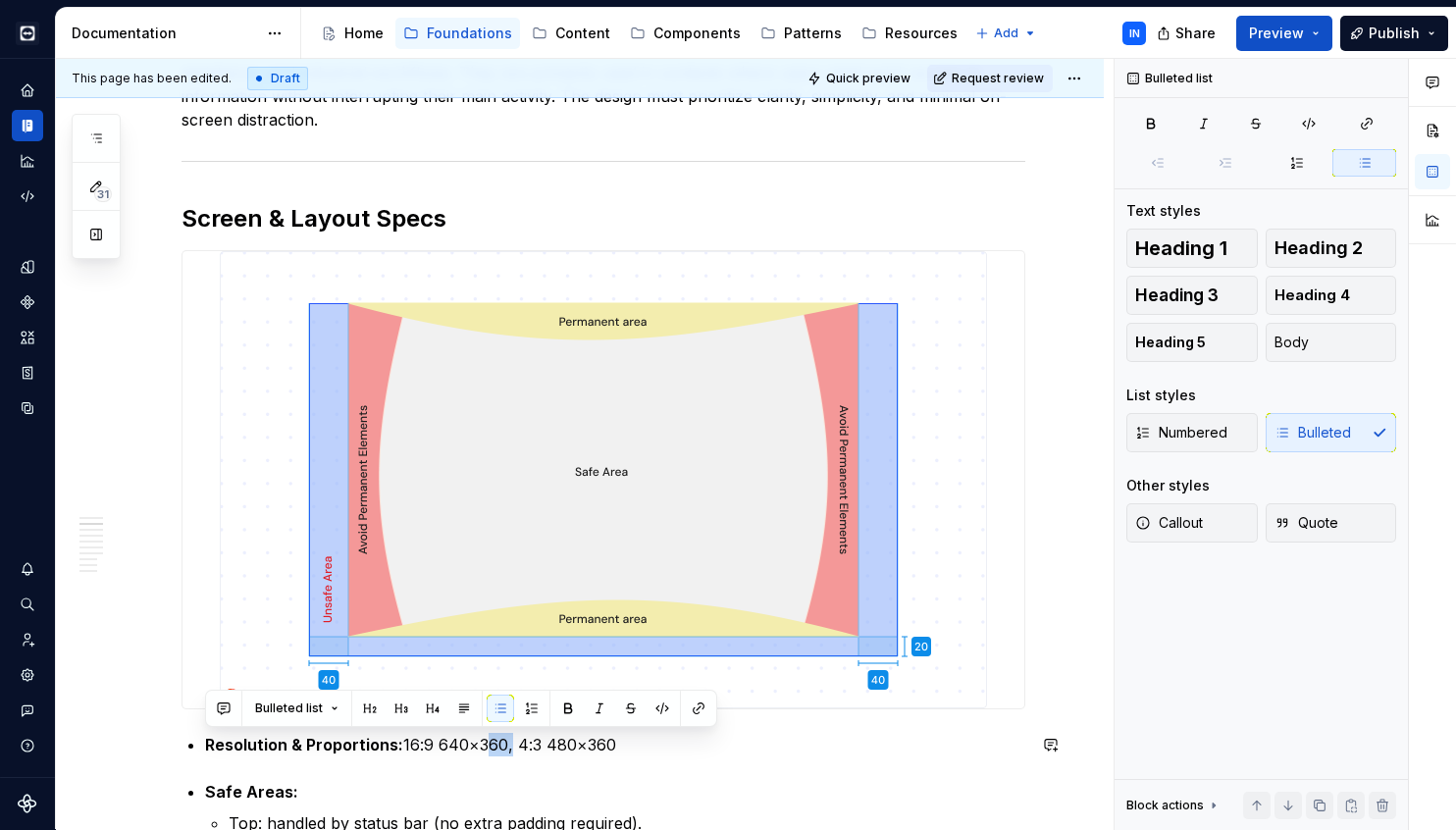
copy p "Resolution & Proportions: 16:9 640×360, 4:3 480×360"
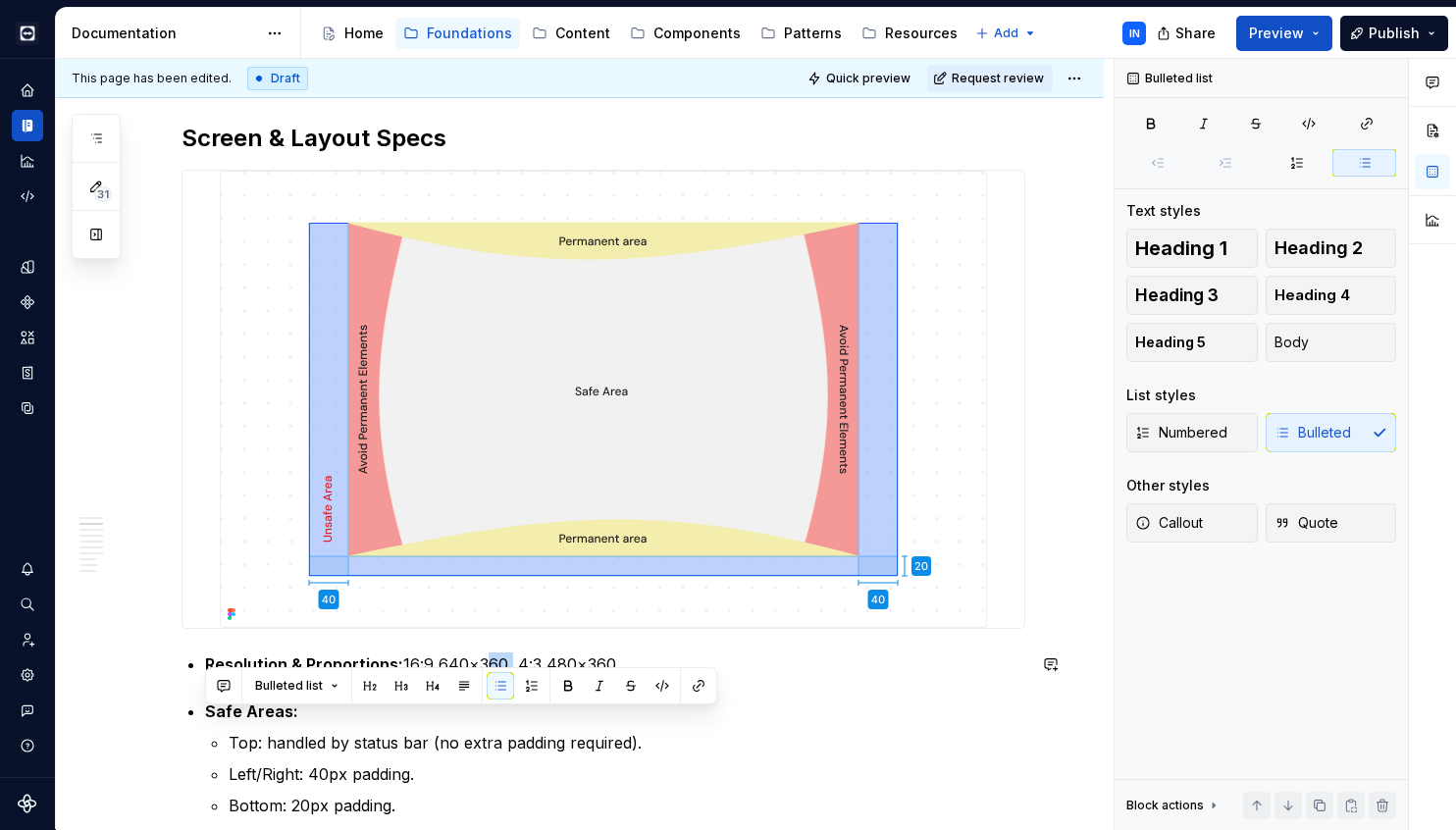
scroll to position [503, 0]
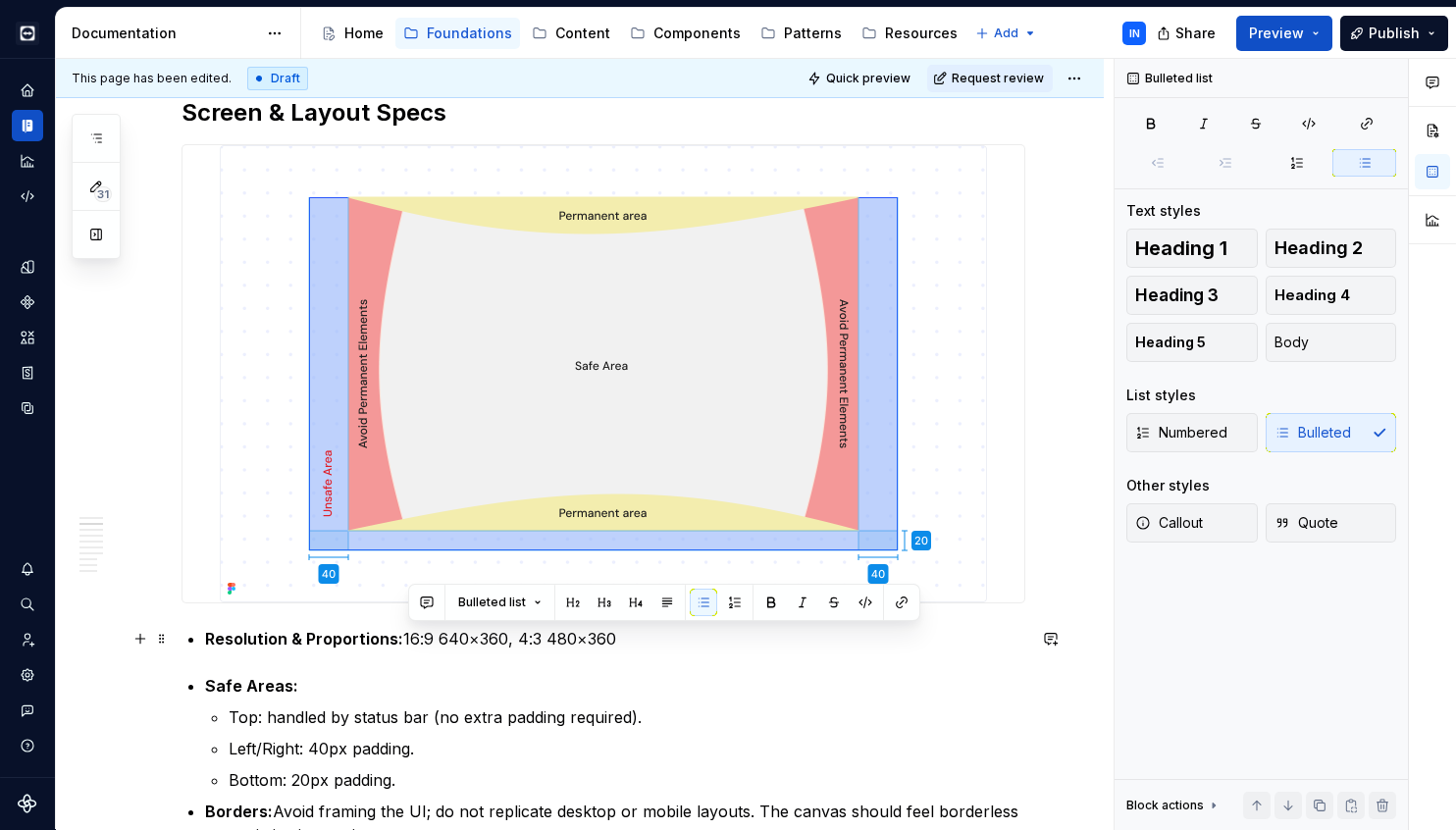
drag, startPoint x: 406, startPoint y: 637, endPoint x: 628, endPoint y: 640, distance: 222.0
click at [628, 640] on p "Resolution & Proportions: 16:9 640×360, 4:3 480×360" at bounding box center [615, 639] width 820 height 24
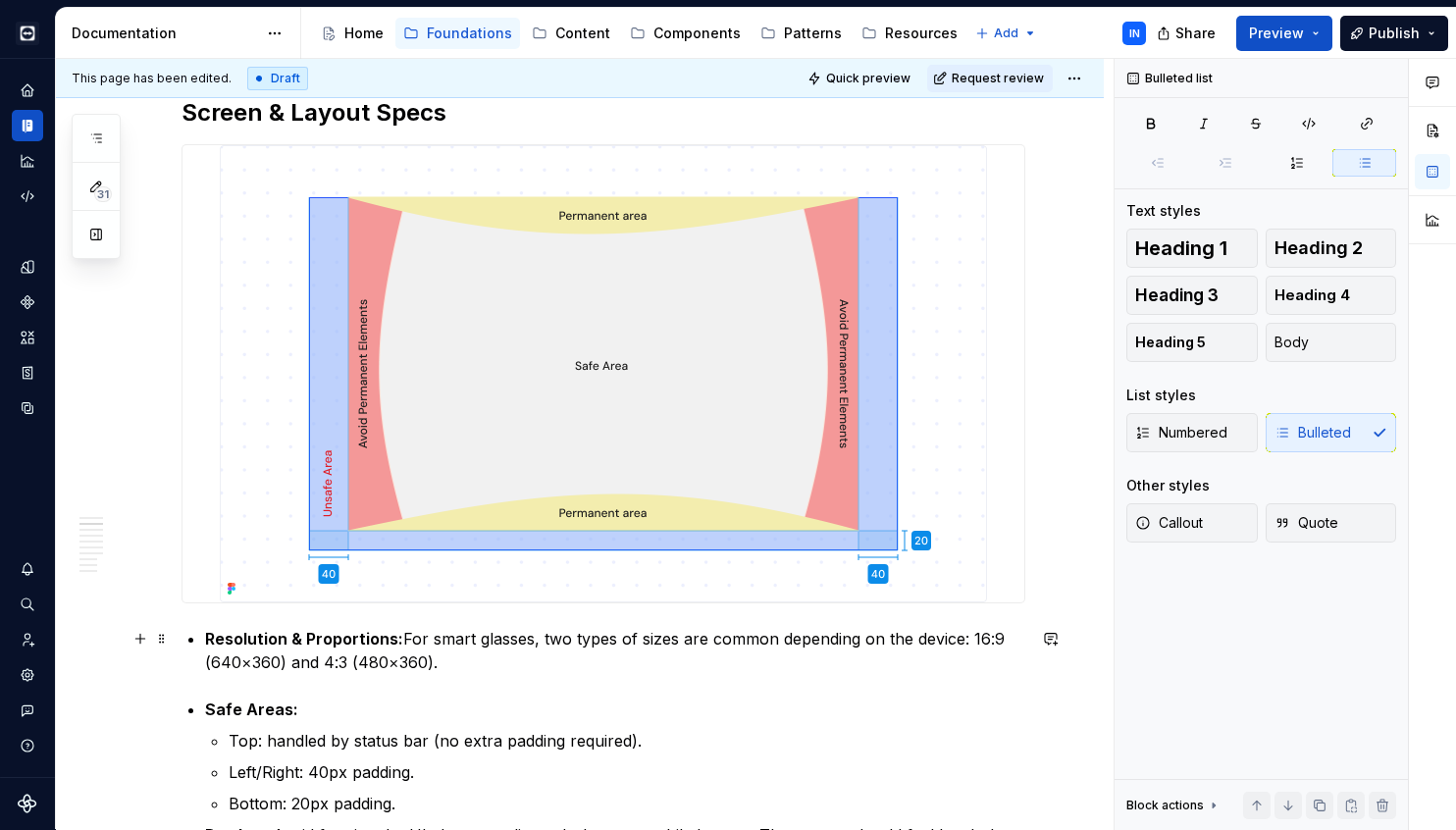
click at [474, 641] on p "Resolution & Proportions: For smart glasses, two types of sizes are common depe…" at bounding box center [615, 650] width 820 height 47
click at [520, 659] on p "Resolution & Proportions: For smartglasses, two types of sizes are common depen…" at bounding box center [615, 650] width 820 height 47
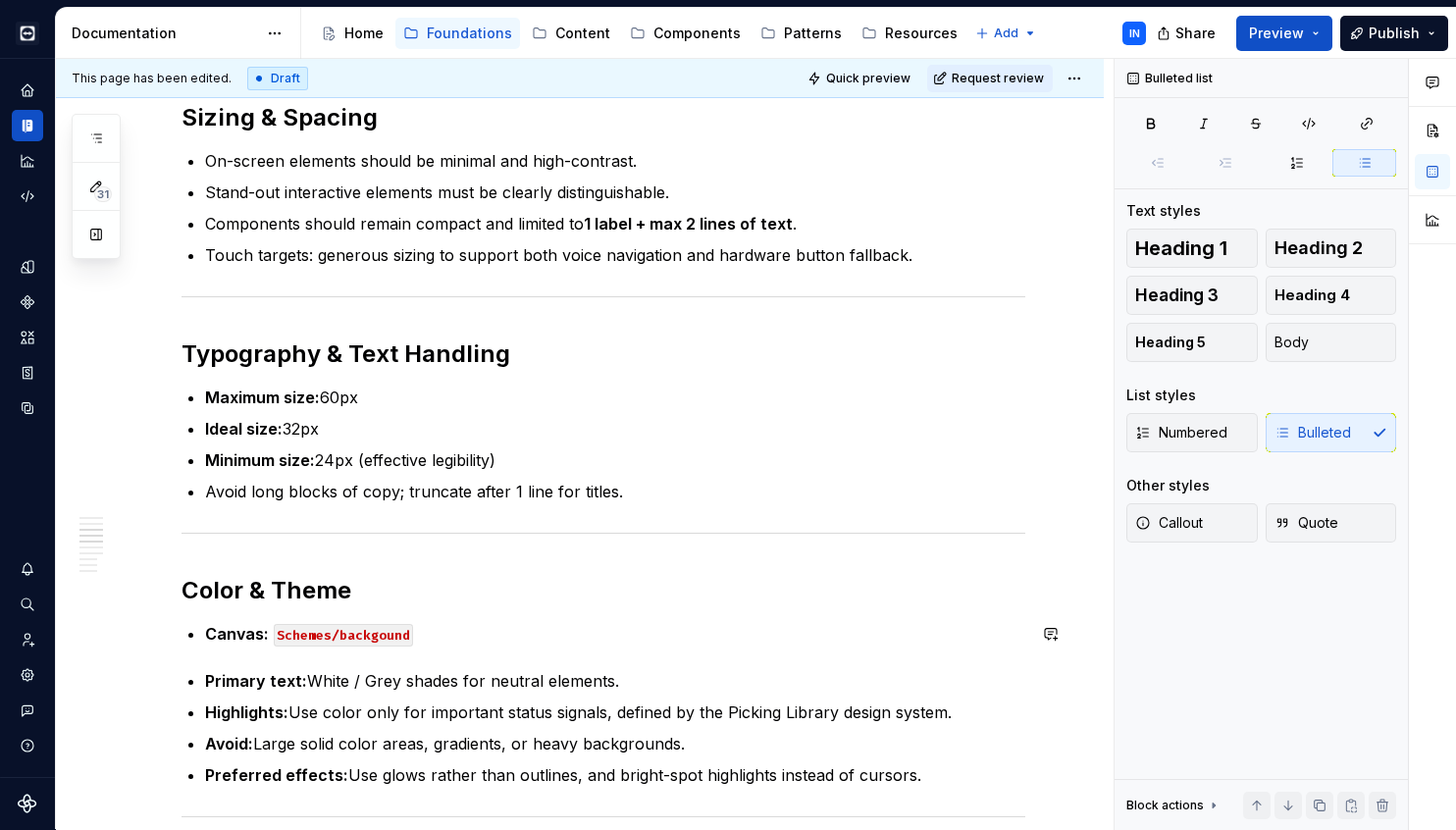
scroll to position [1352, 0]
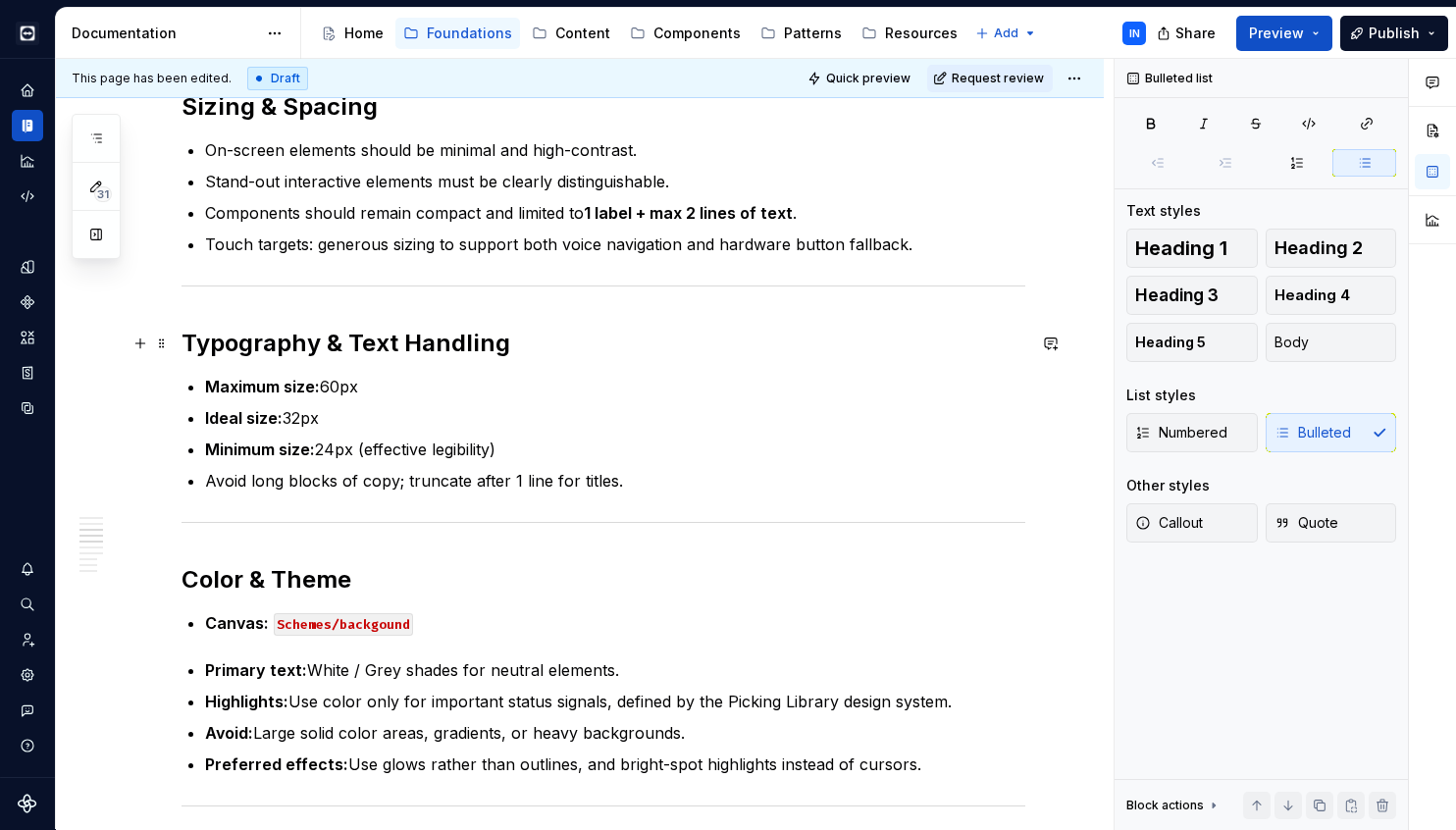
click at [551, 349] on h2 "Typography & Text Handling" at bounding box center [603, 343] width 844 height 32
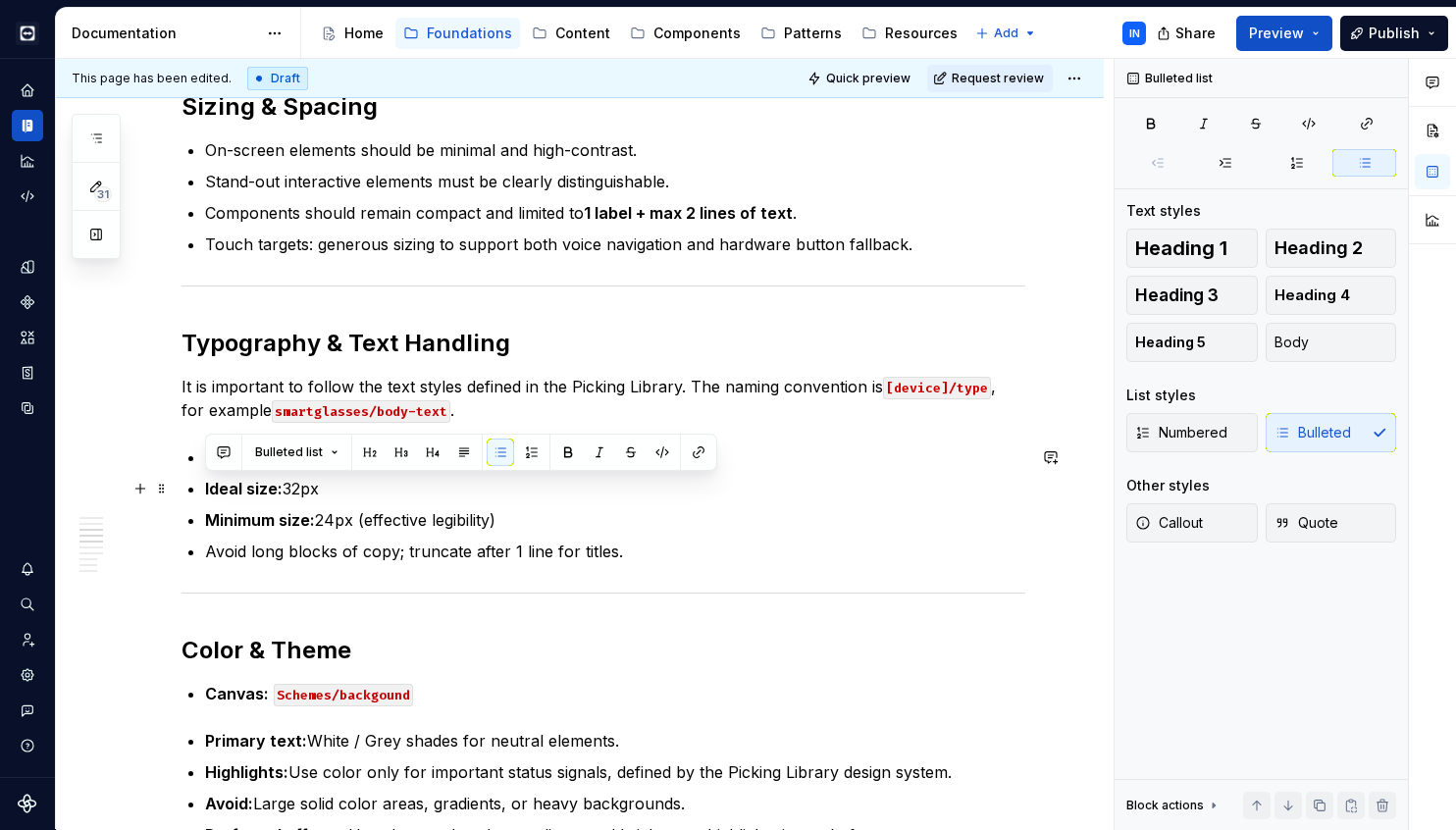
drag, startPoint x: 349, startPoint y: 490, endPoint x: 185, endPoint y: 481, distance: 164.2
click at [185, 481] on div "Overview Smartglasses are hands-free wearable devices designed for high-focus t…" at bounding box center [603, 461] width 844 height 2855
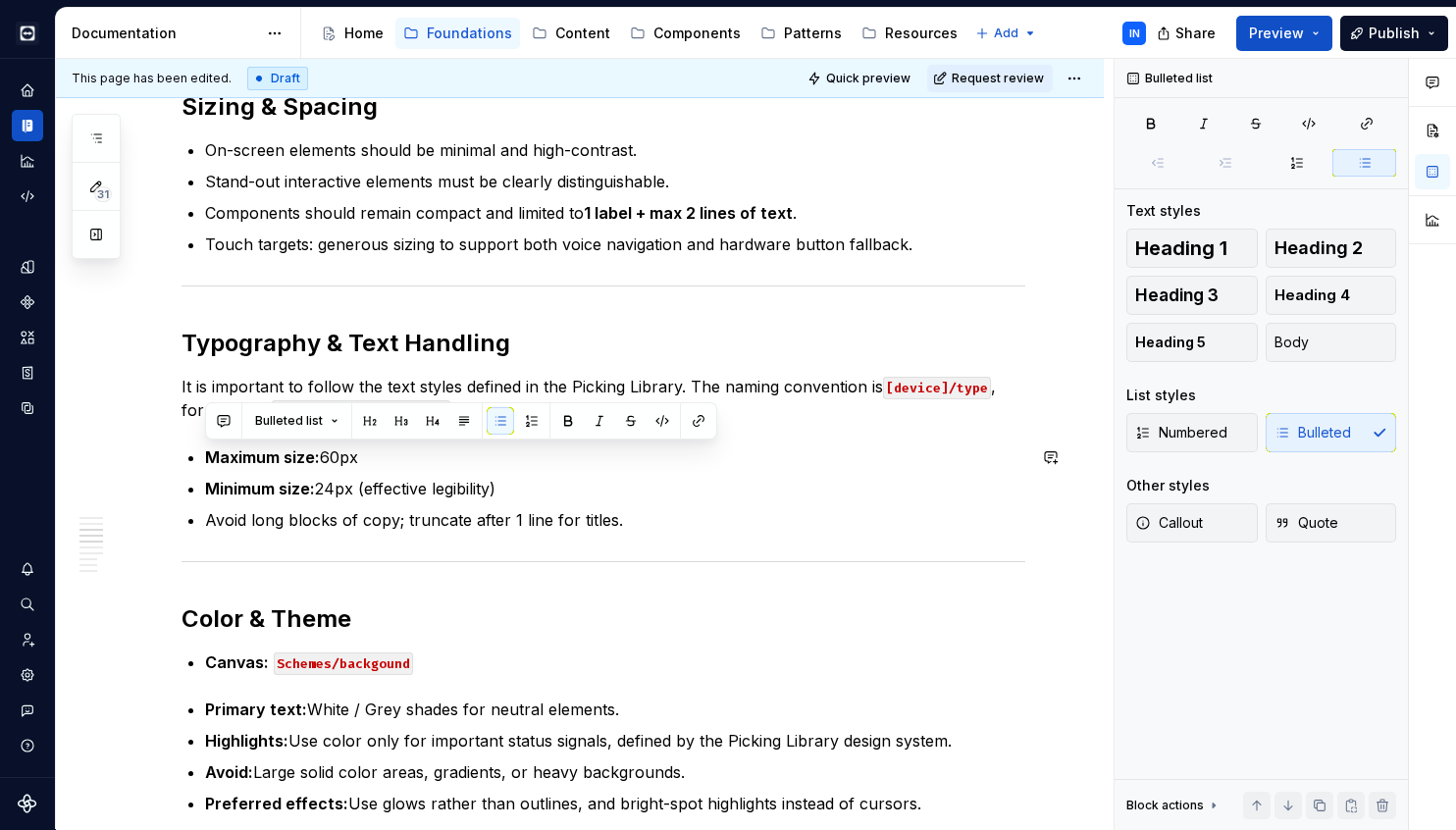
drag, startPoint x: 516, startPoint y: 493, endPoint x: 210, endPoint y: 425, distance: 313.5
click at [210, 425] on div "Overview Smartglasses are hands-free wearable devices designed for high-focus t…" at bounding box center [603, 445] width 844 height 2823
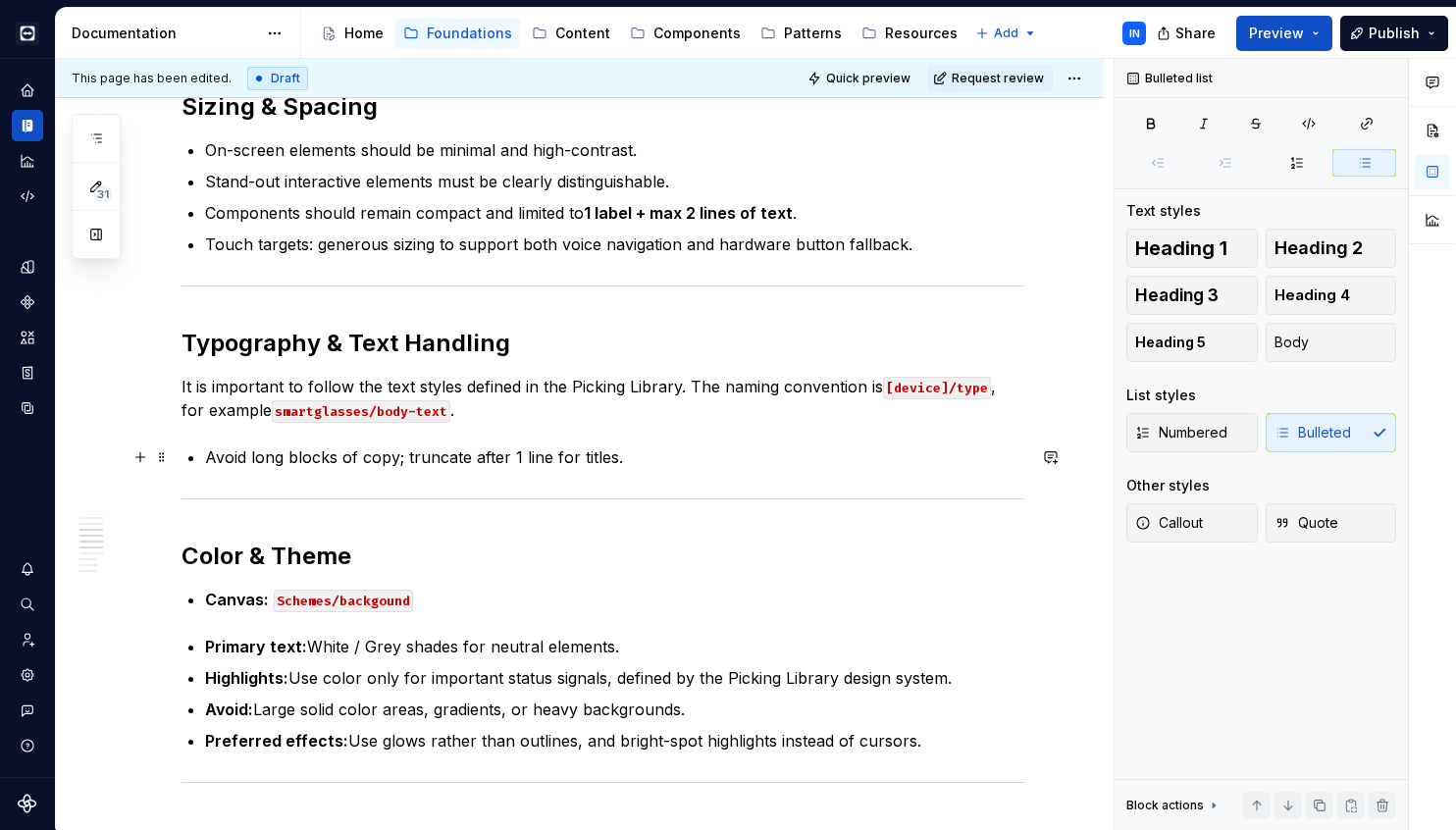
click at [209, 460] on p "Avoid long blocks of copy; truncate after 1 line for titles." at bounding box center [615, 458] width 820 height 24
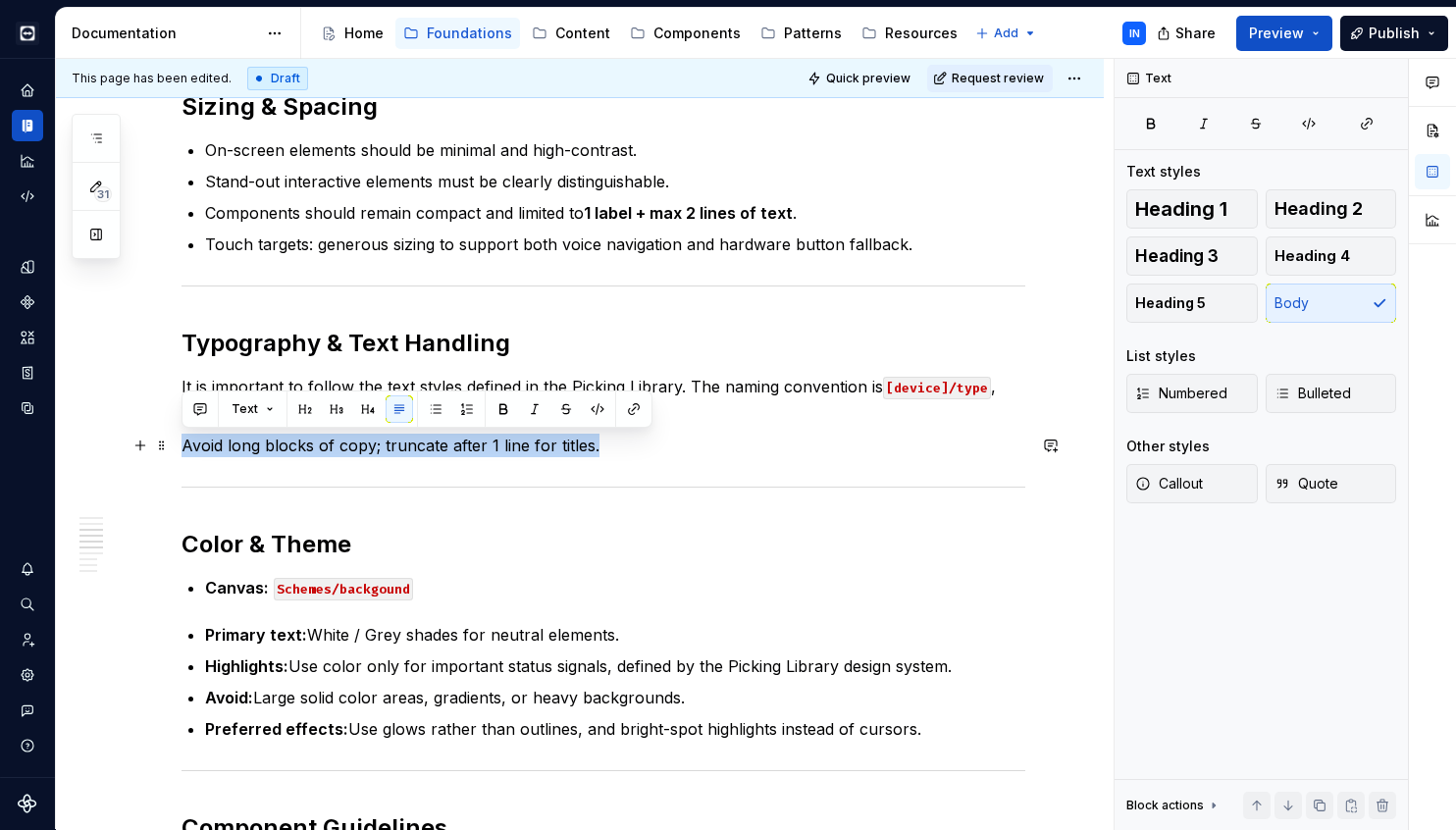
drag, startPoint x: 594, startPoint y: 450, endPoint x: 170, endPoint y: 449, distance: 424.0
click at [170, 449] on div "Overview Smartglasses are hands-free wearable devices designed for high-focus t…" at bounding box center [579, 521] width 1048 height 3069
click at [1151, 483] on span "Callout" at bounding box center [1169, 484] width 68 height 20
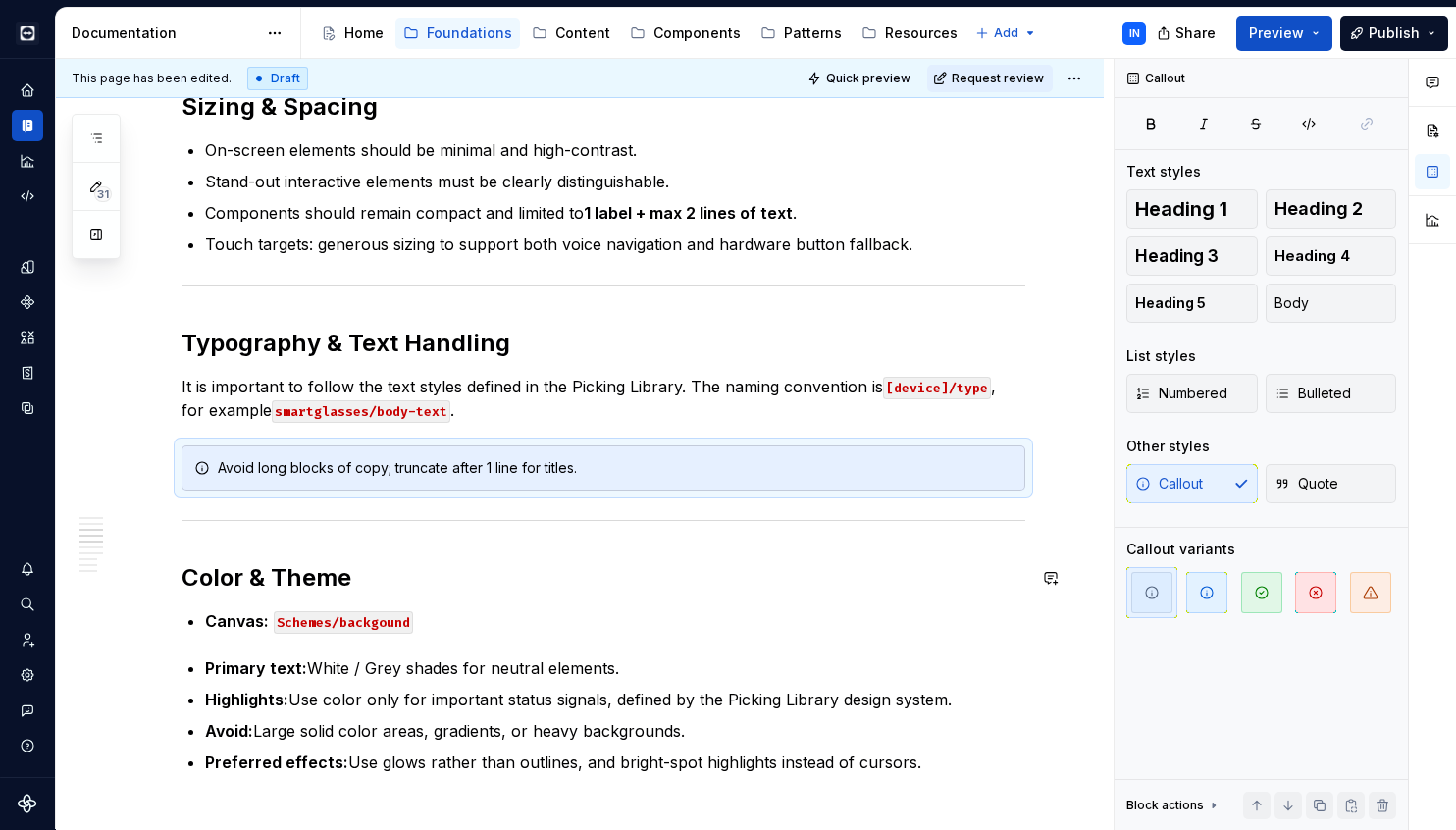
click at [647, 560] on div "Overview Smartglasses are hands-free wearable devices designed for high-focus t…" at bounding box center [603, 425] width 844 height 2783
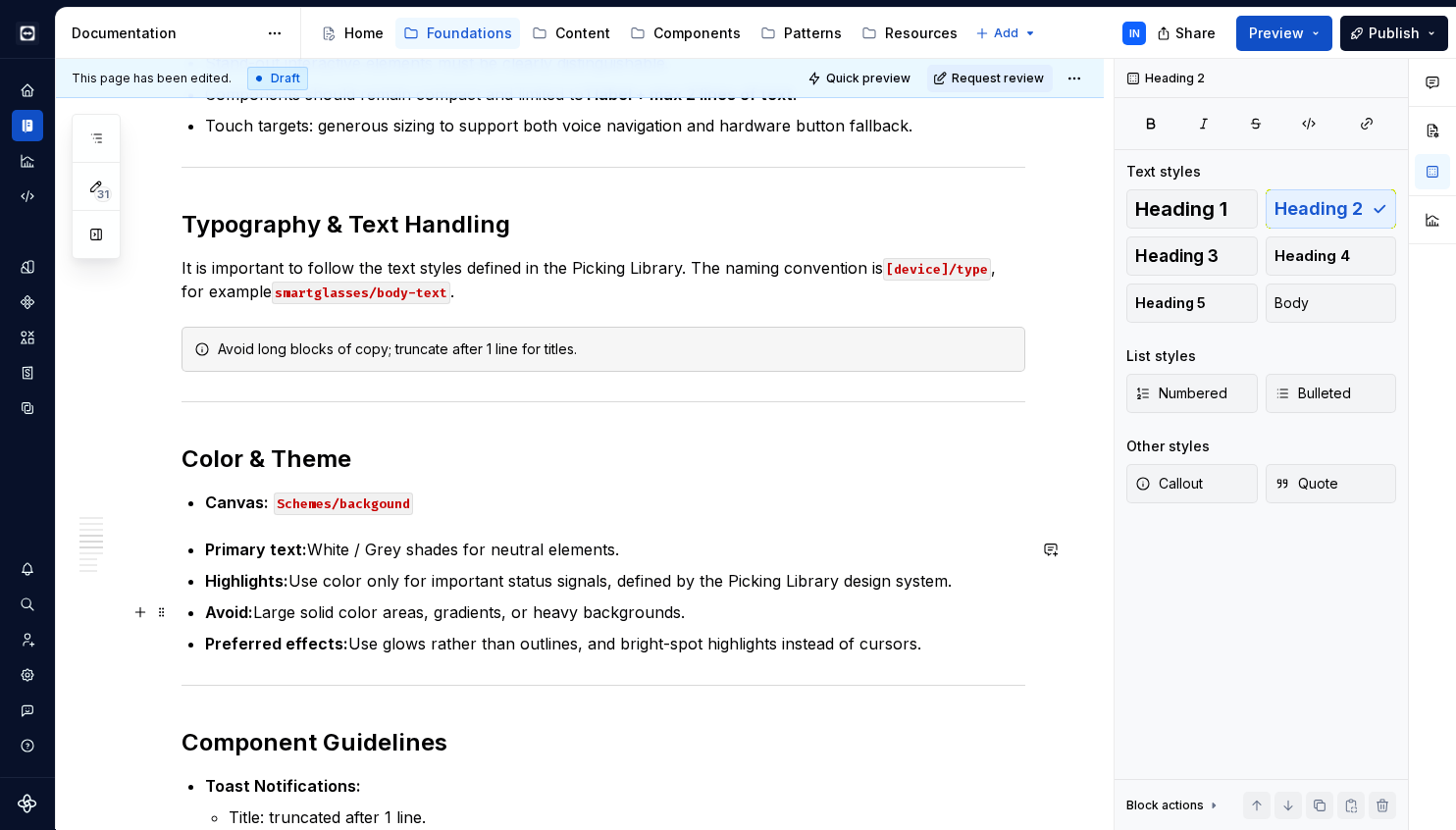
scroll to position [1484, 0]
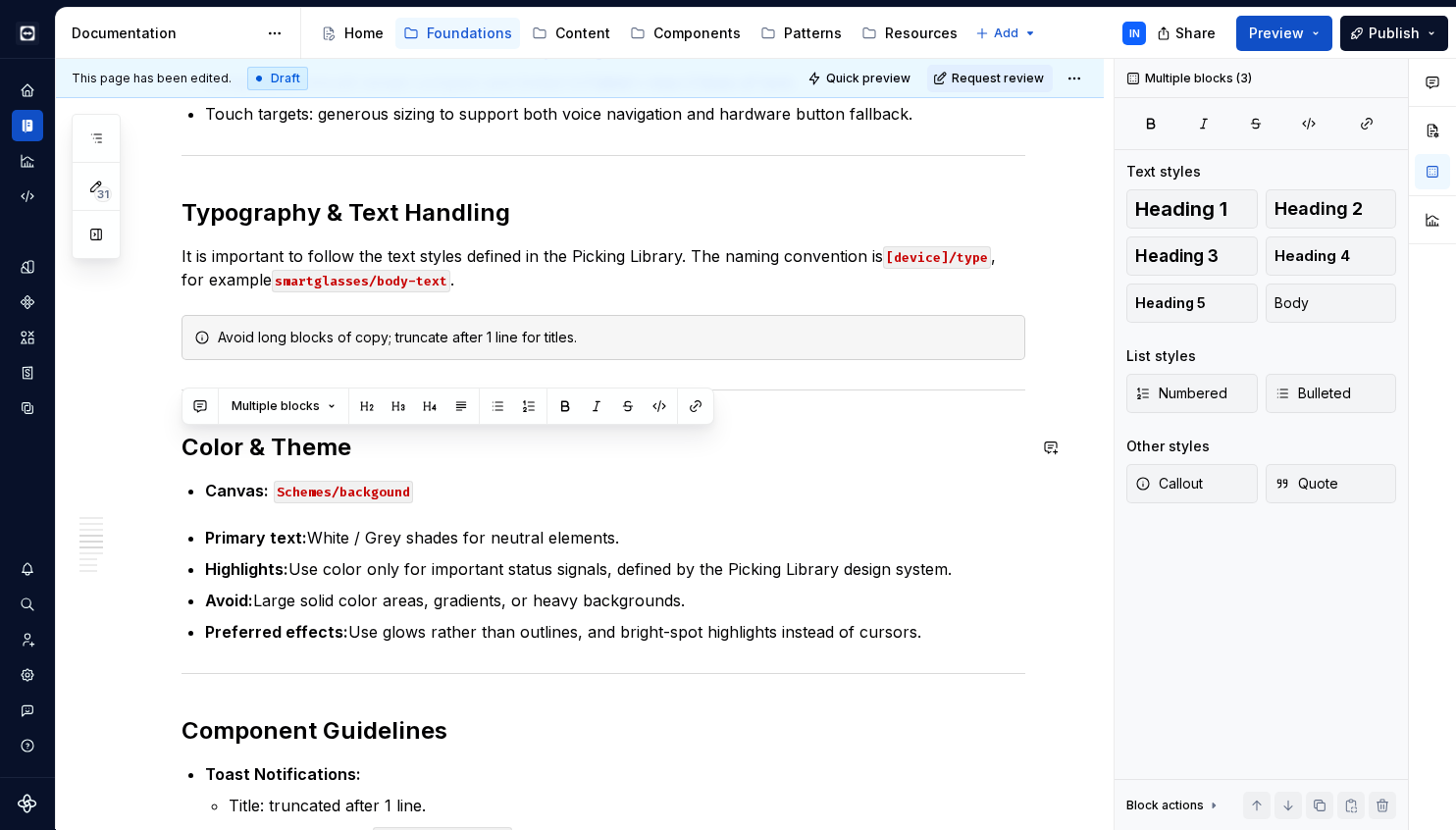
drag, startPoint x: 928, startPoint y: 637, endPoint x: 196, endPoint y: 422, distance: 762.9
click at [196, 422] on div "Overview Smartglasses are hands-free wearable devices designed for high-focus t…" at bounding box center [603, 295] width 844 height 2783
click at [478, 543] on p "Primary text: White / Grey shades for neutral elements." at bounding box center [615, 537] width 820 height 24
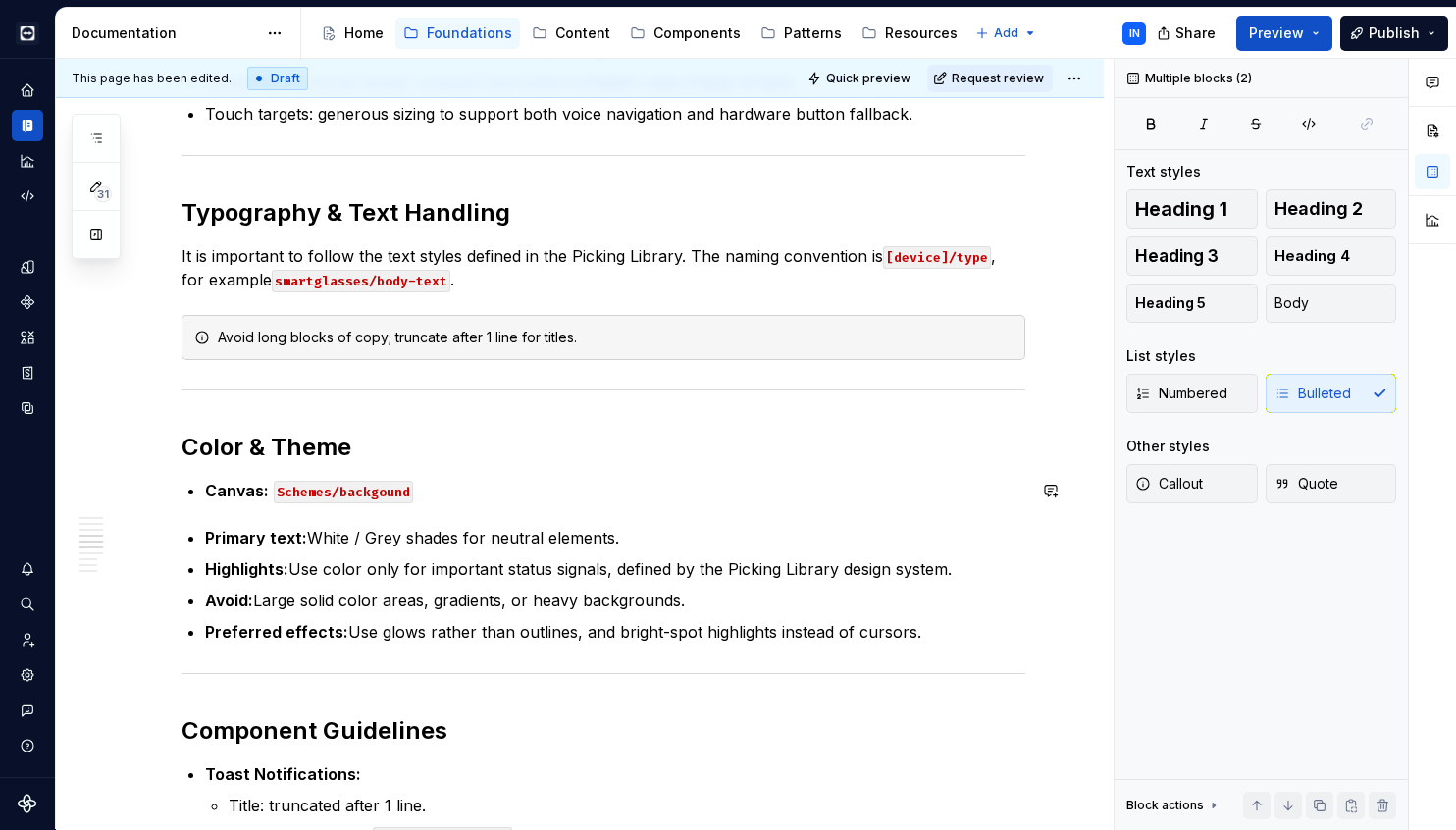
drag, startPoint x: 936, startPoint y: 638, endPoint x: 201, endPoint y: 470, distance: 754.0
click at [201, 470] on div "Overview Smartglasses are hands-free wearable devices designed for high-focus t…" at bounding box center [603, 295] width 844 height 2783
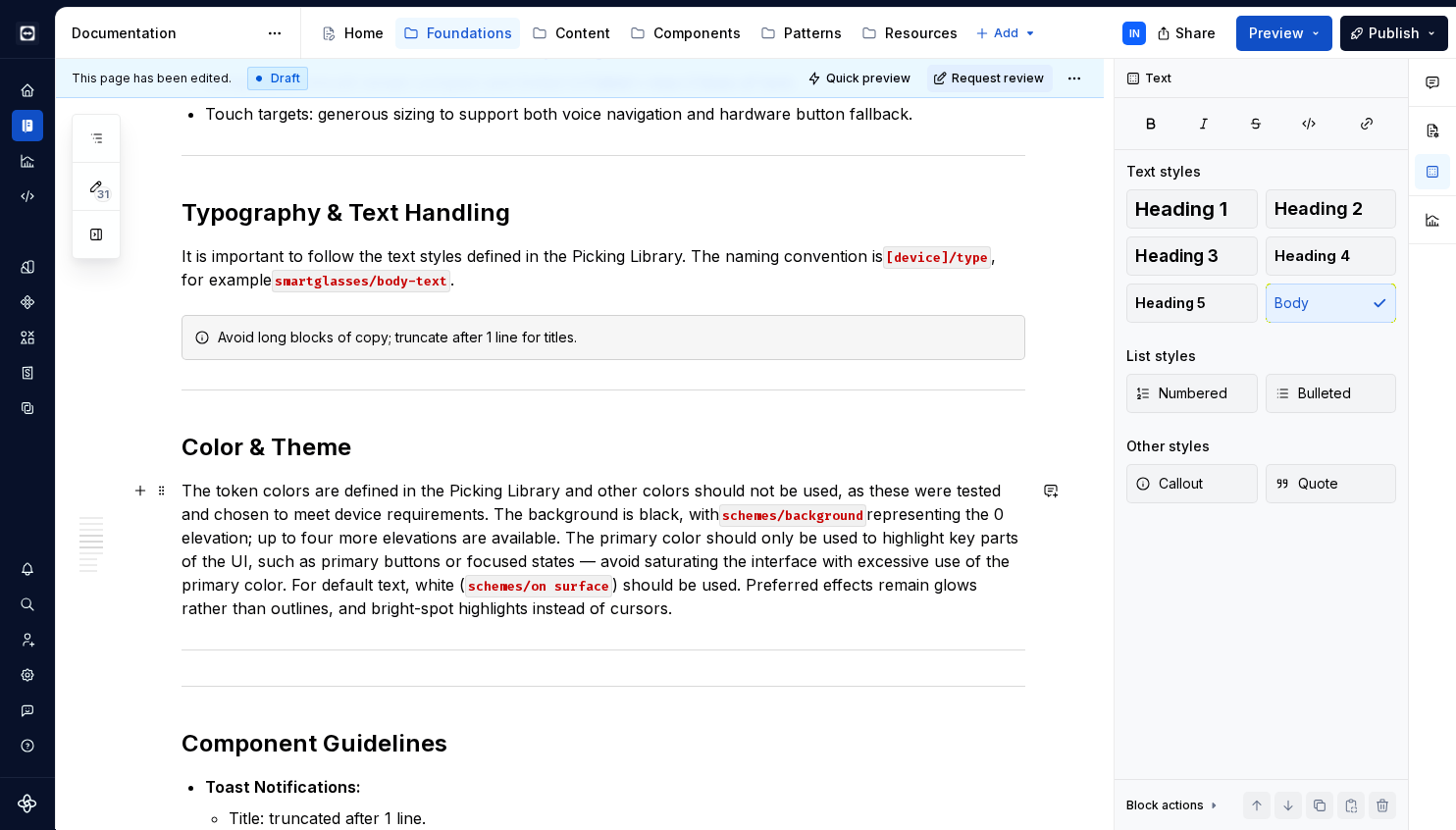
click at [461, 513] on p "The token colors are defined in the Picking Library and other colors should not…" at bounding box center [603, 549] width 844 height 141
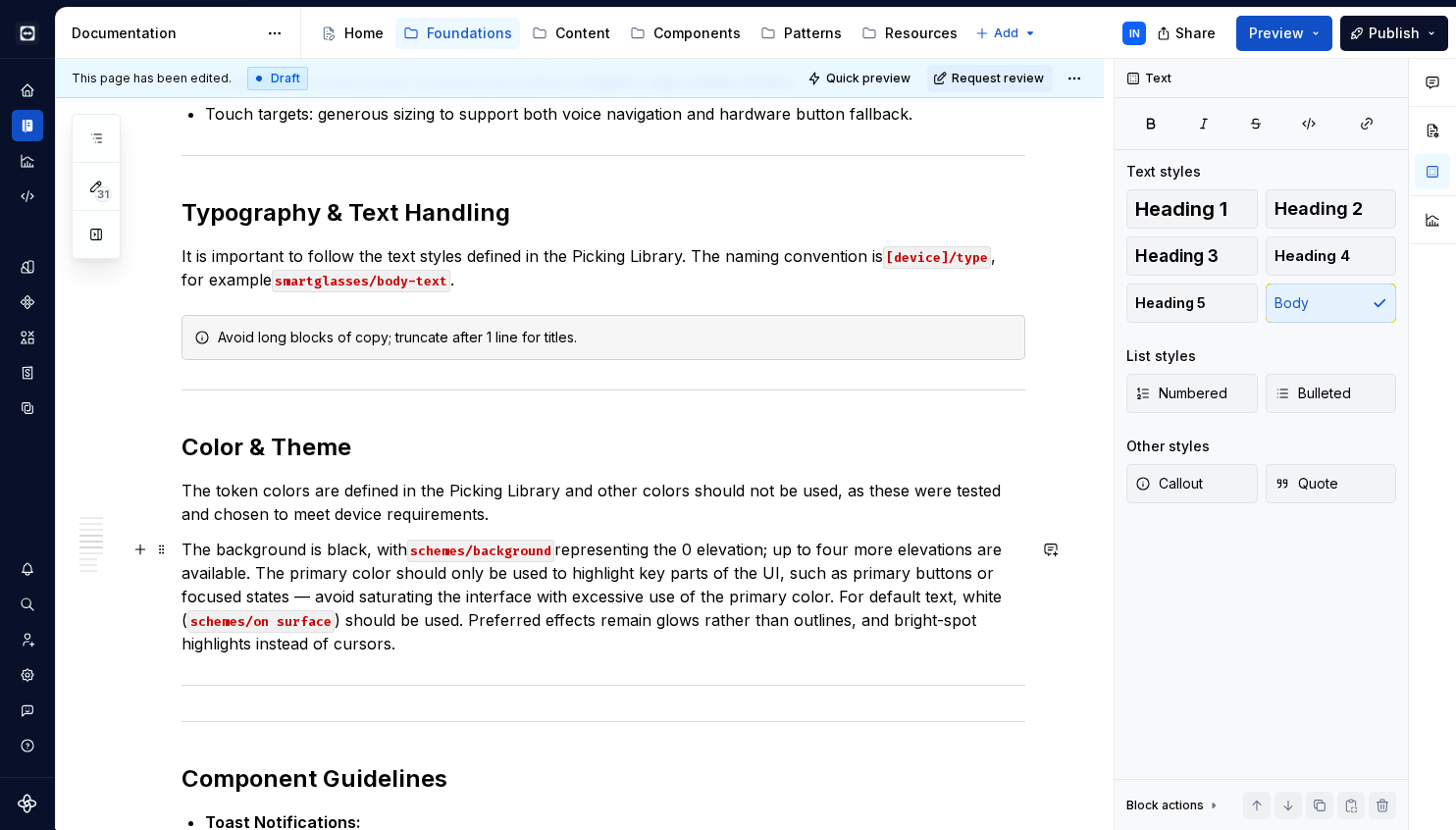
click at [256, 574] on p "The background is black, with schemes/background representing the 0 elevation; …" at bounding box center [603, 596] width 844 height 117
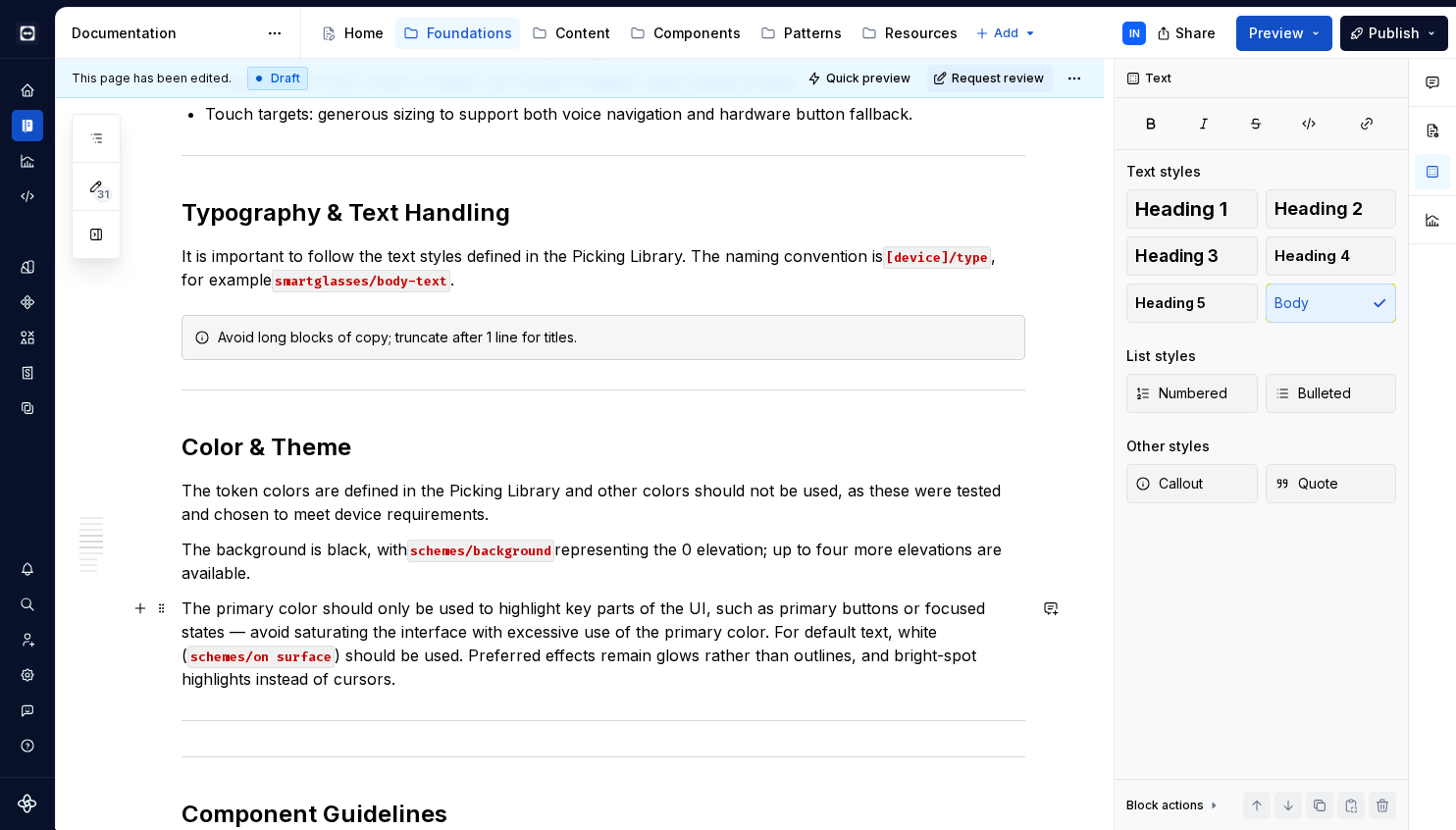
click at [202, 632] on p "The primary color should only be used to highlight key parts of the UI, such as…" at bounding box center [603, 643] width 844 height 95
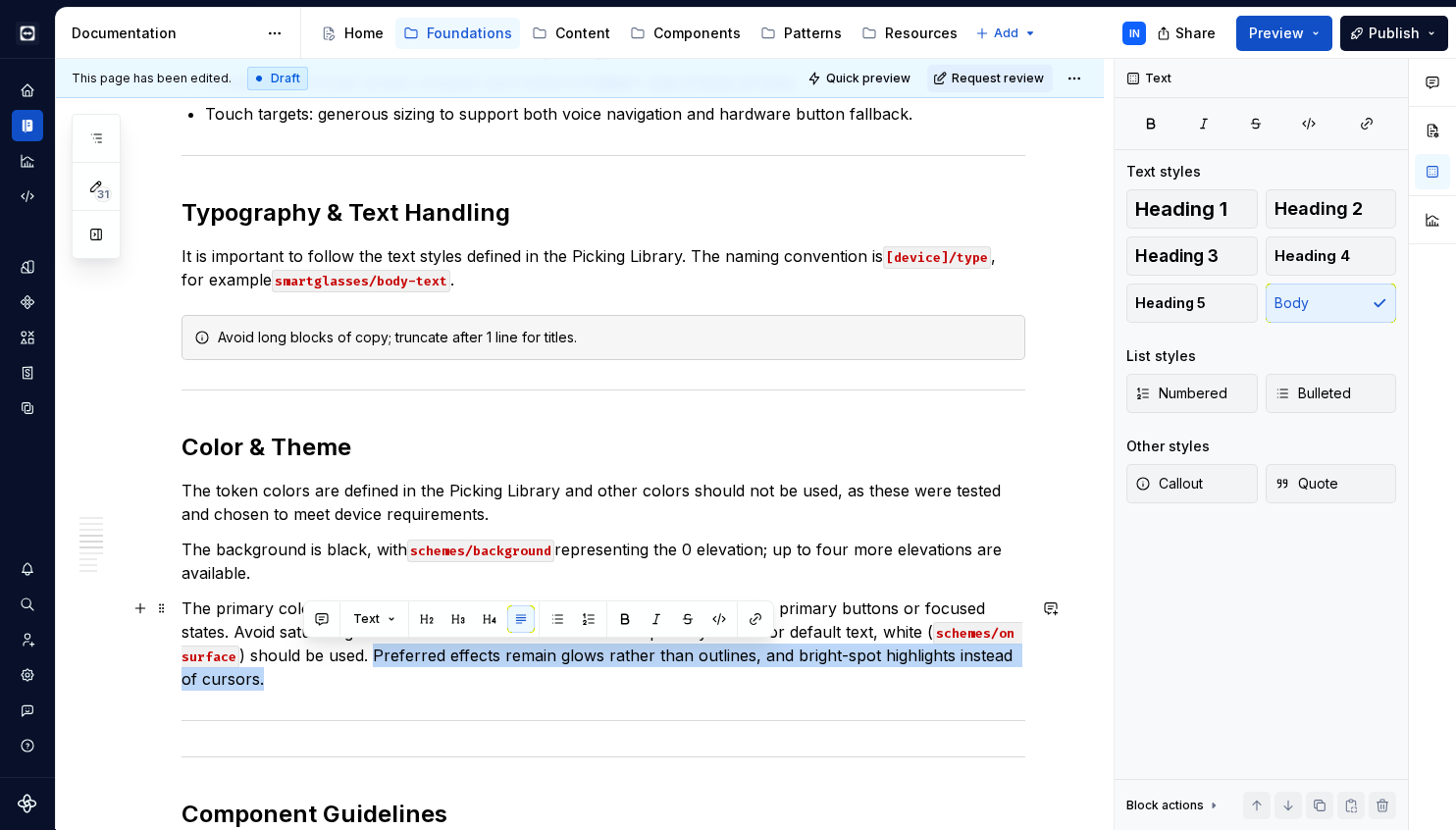
drag, startPoint x: 306, startPoint y: 656, endPoint x: 1024, endPoint y: 655, distance: 718.0
click at [1024, 655] on p "The primary color should only be used to highlight key parts of the UI, such as…" at bounding box center [603, 643] width 844 height 95
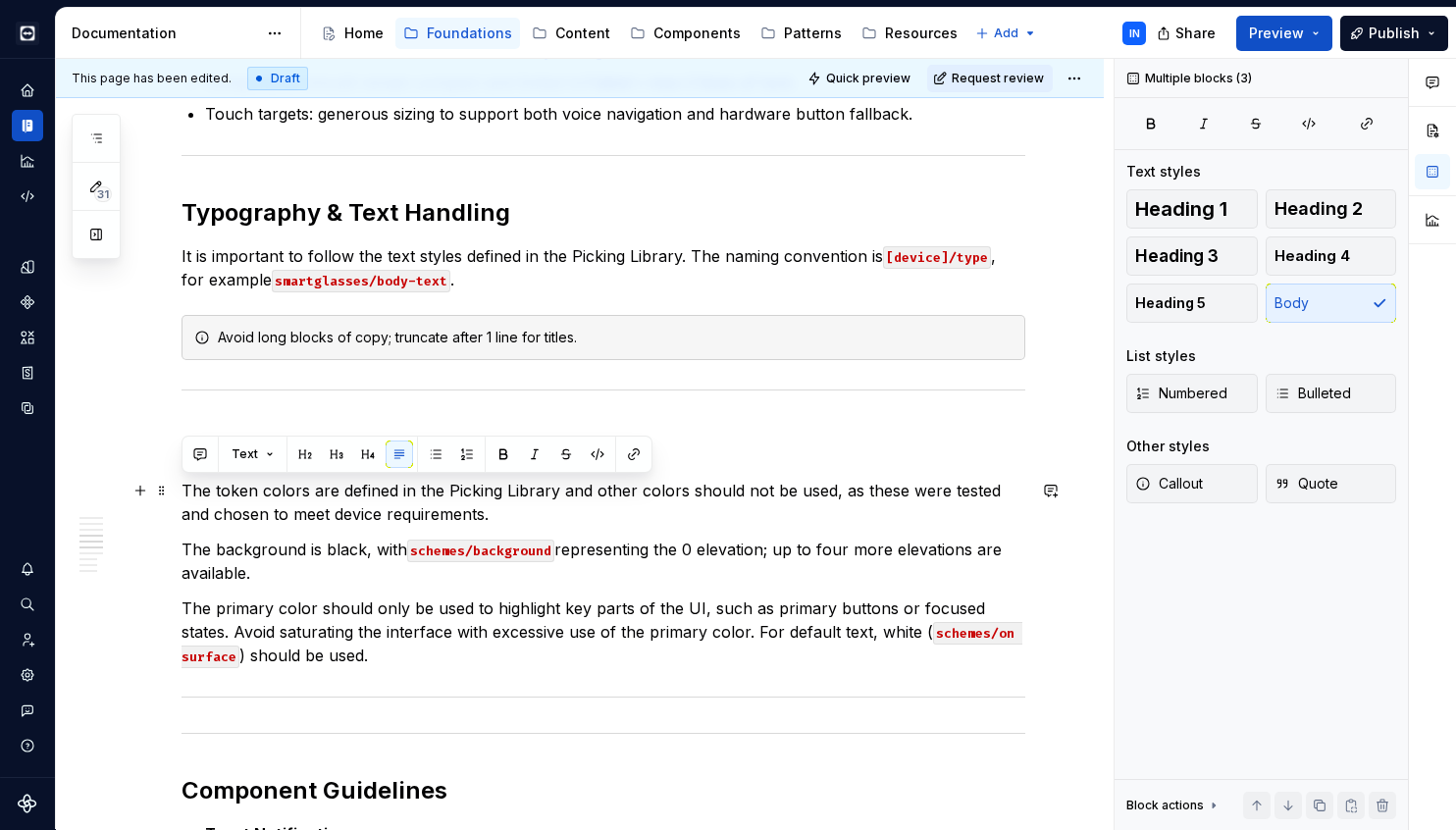
drag, startPoint x: 309, startPoint y: 659, endPoint x: 179, endPoint y: 492, distance: 211.6
click at [179, 492] on div "Overview Smartglasses are hands-free wearable devices designed for high-focus t…" at bounding box center [579, 436] width 1048 height 3162
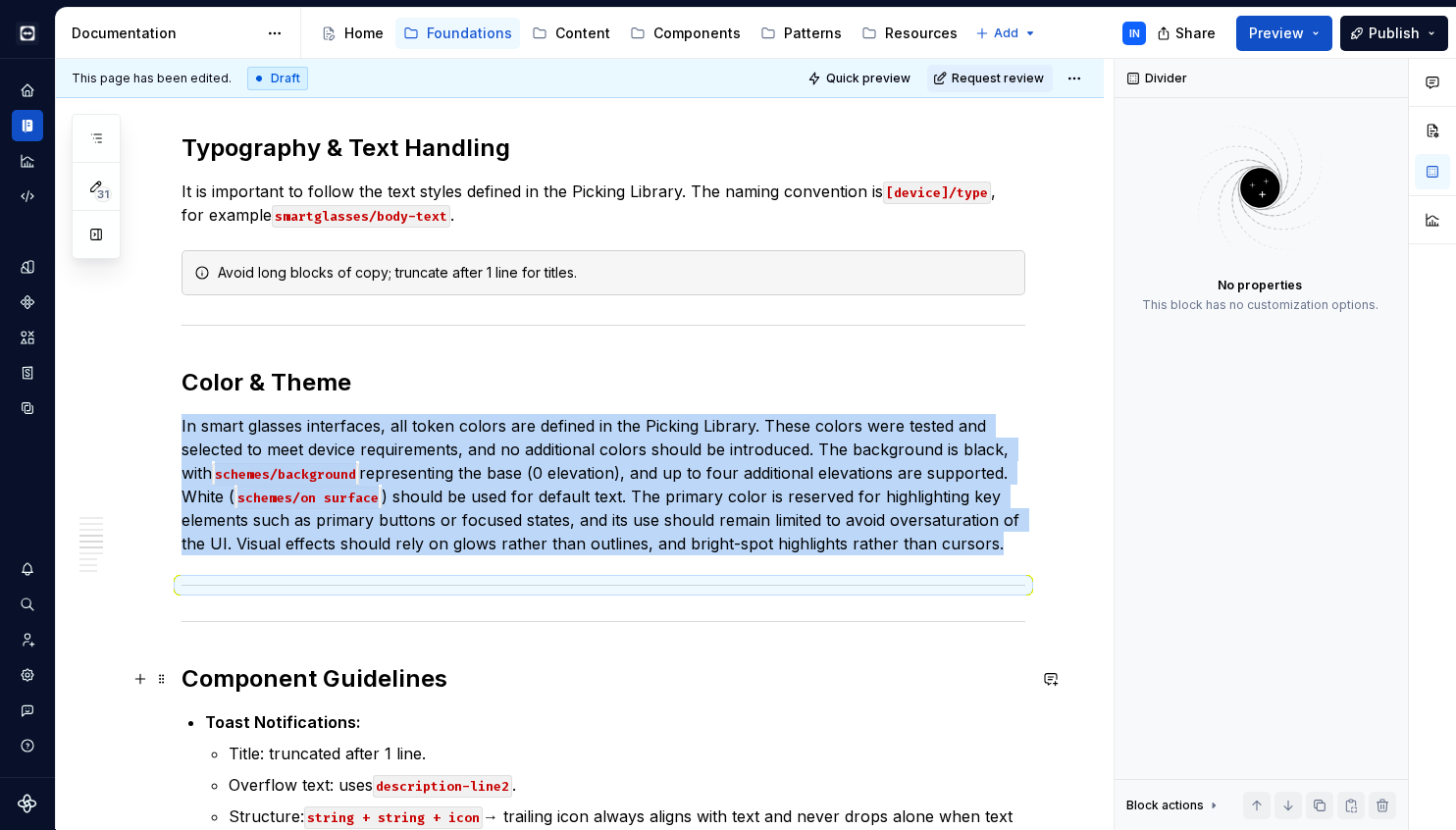
scroll to position [1556, 0]
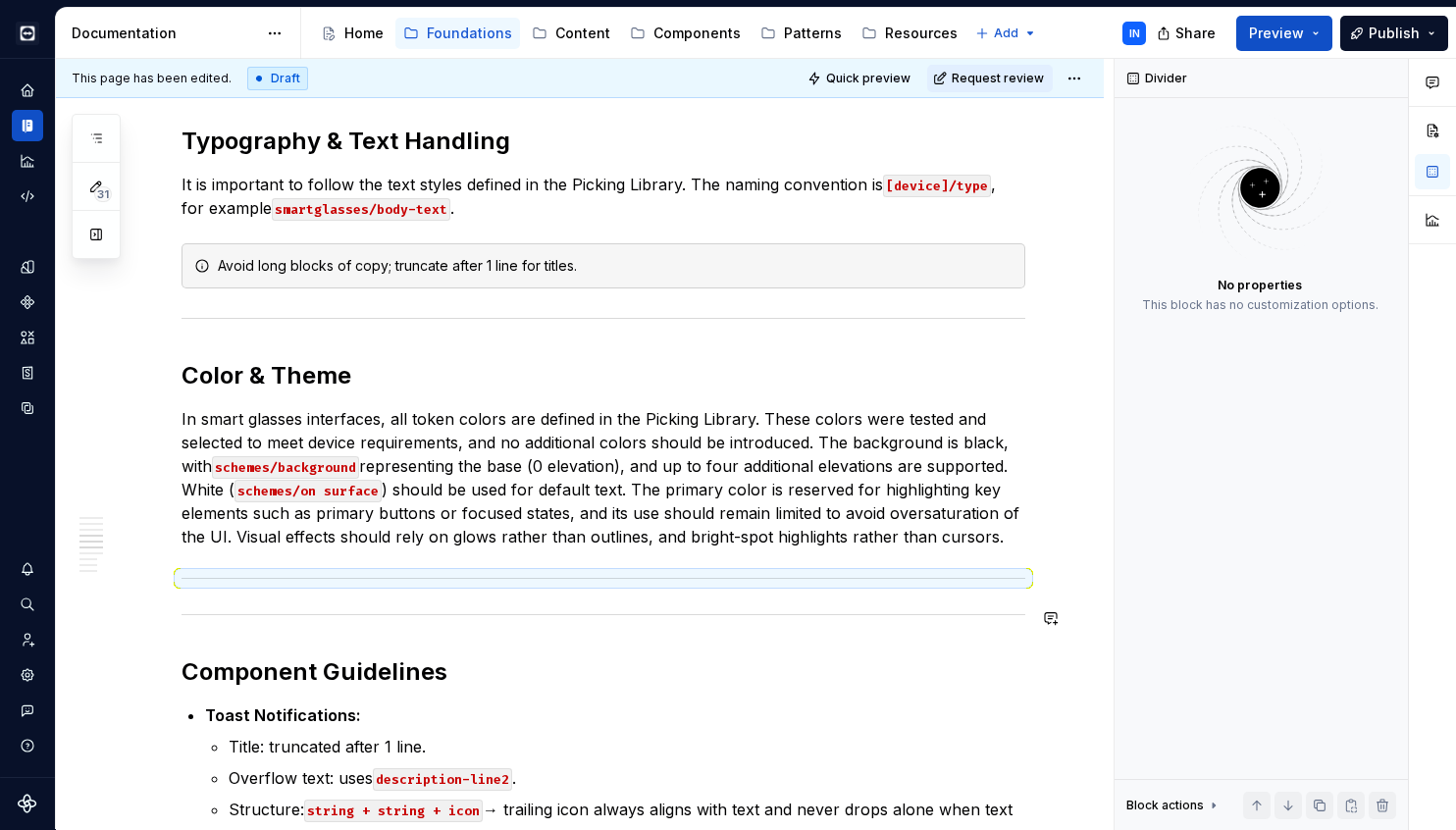
click at [163, 625] on div "Overview Smartglasses are hands-free wearable devices designed for high-focus t…" at bounding box center [579, 342] width 1048 height 3115
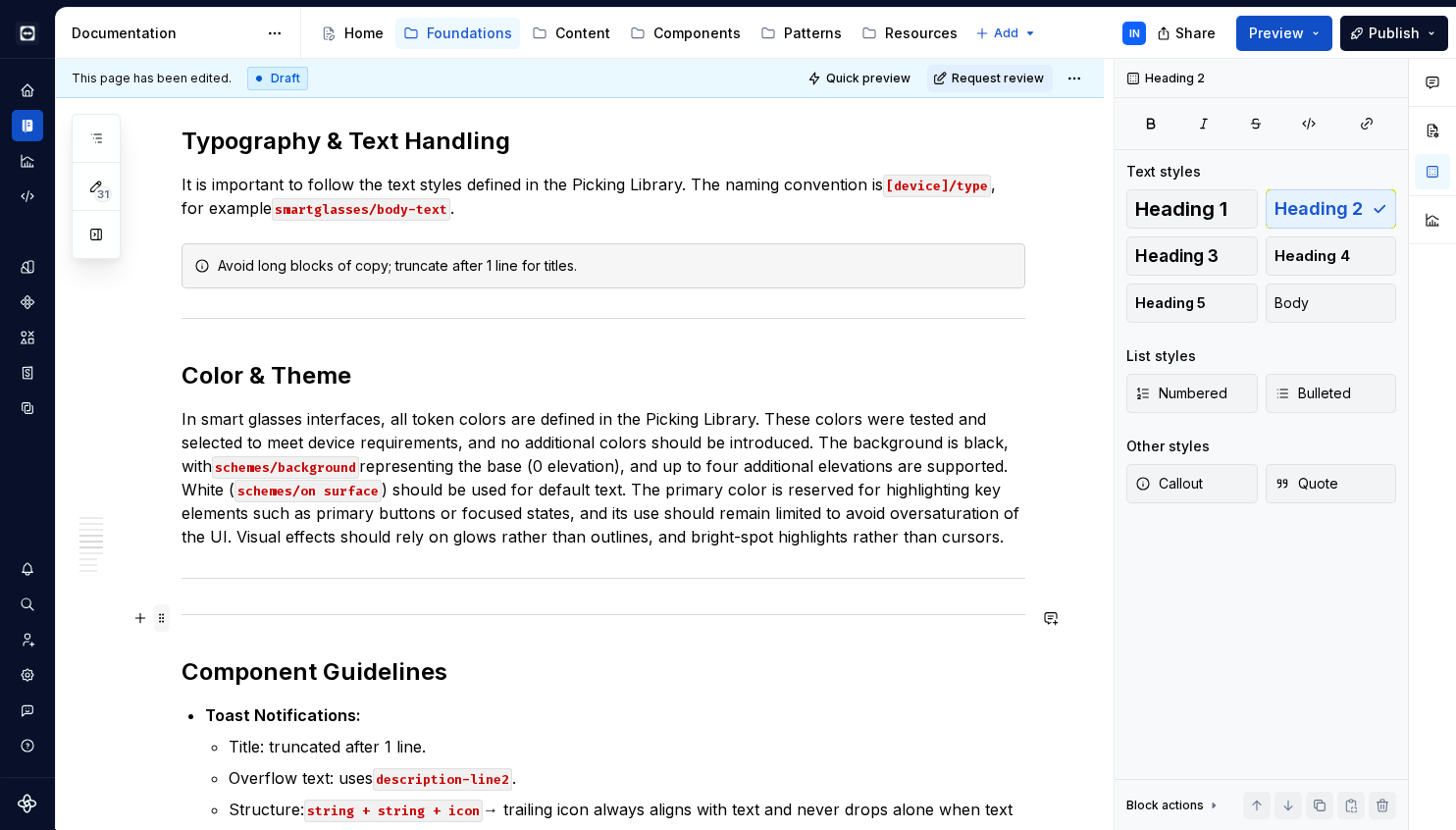
click at [165, 614] on span at bounding box center [162, 618] width 16 height 28
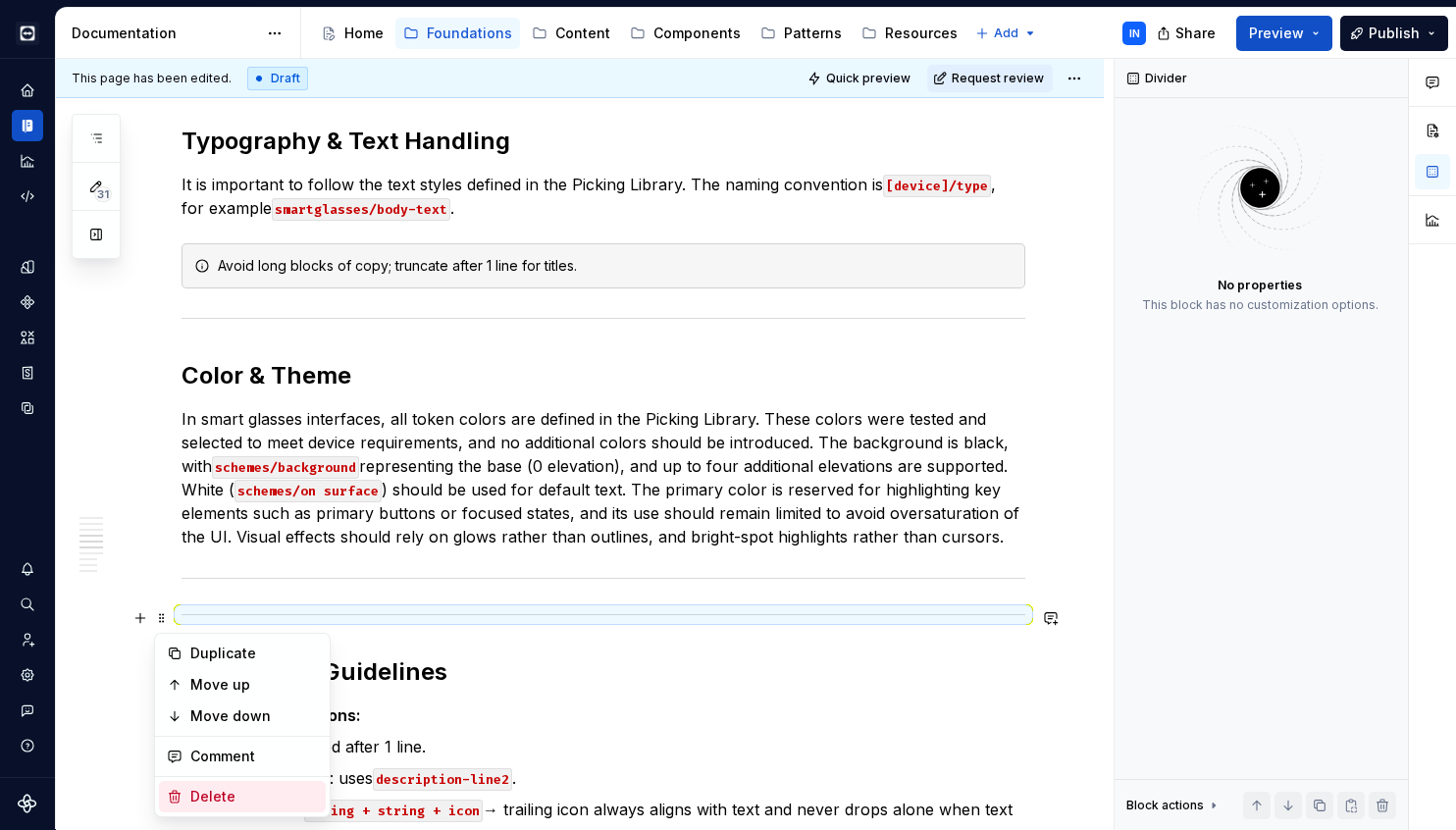
click at [245, 789] on div "Delete" at bounding box center [254, 797] width 127 height 20
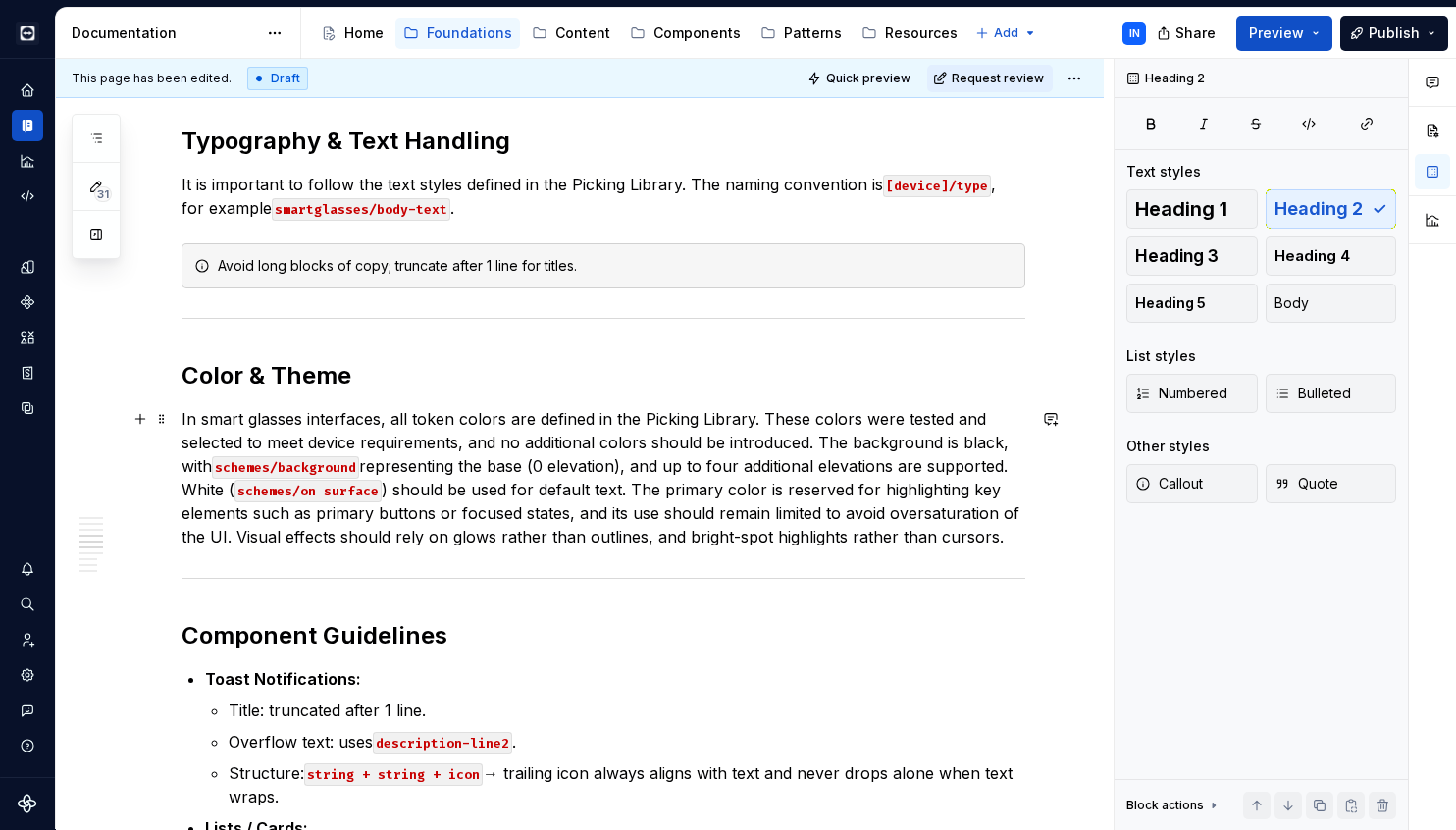
click at [249, 421] on p "In smart glasses interfaces, all token colors are defined in the Picking Librar…" at bounding box center [603, 478] width 844 height 141
click at [816, 437] on p "In smartglasses interfaces, all token colors are defined in the Picking Library…" at bounding box center [603, 478] width 844 height 141
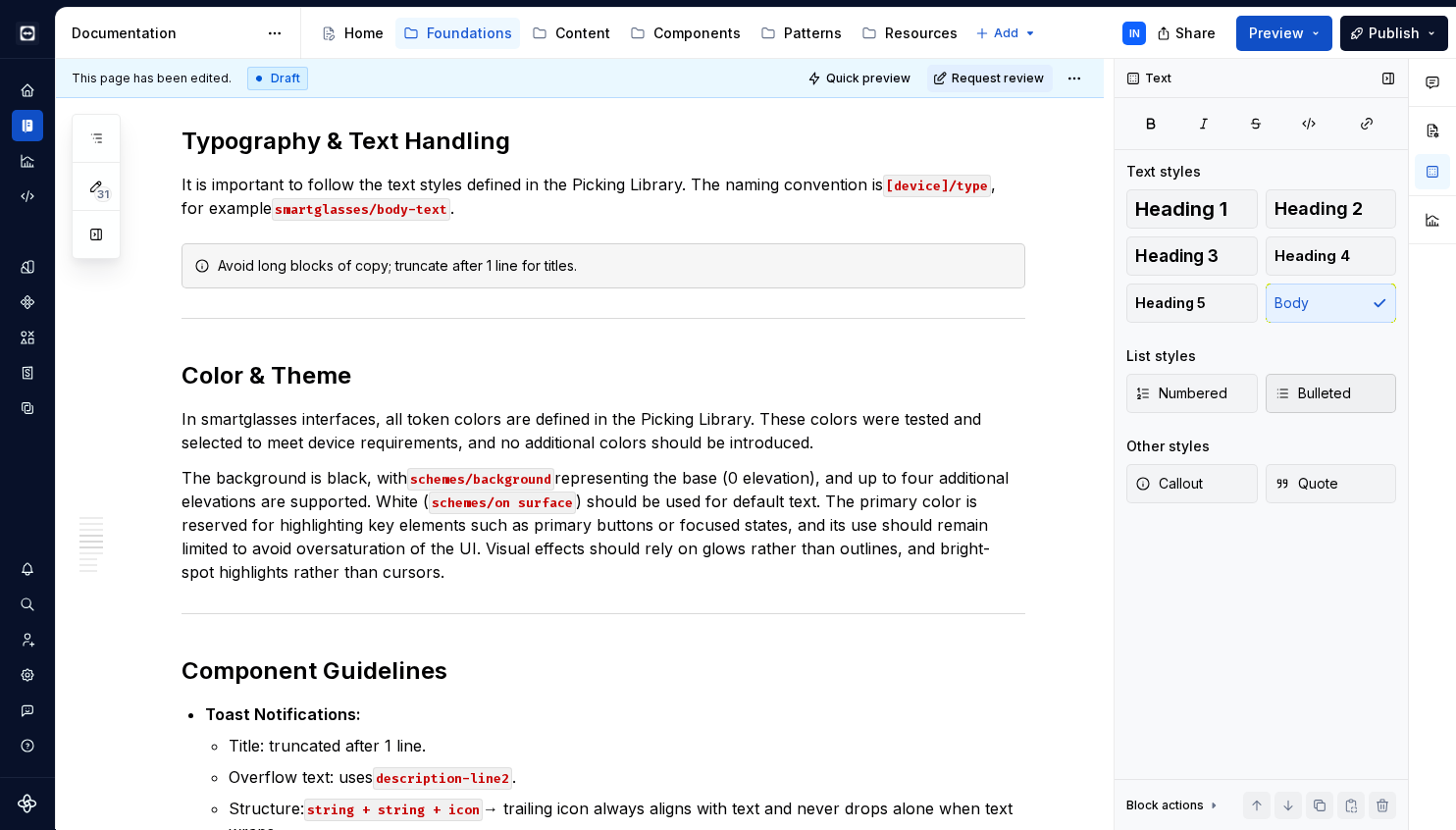
click at [1308, 400] on span "Bulleted" at bounding box center [1313, 393] width 77 height 20
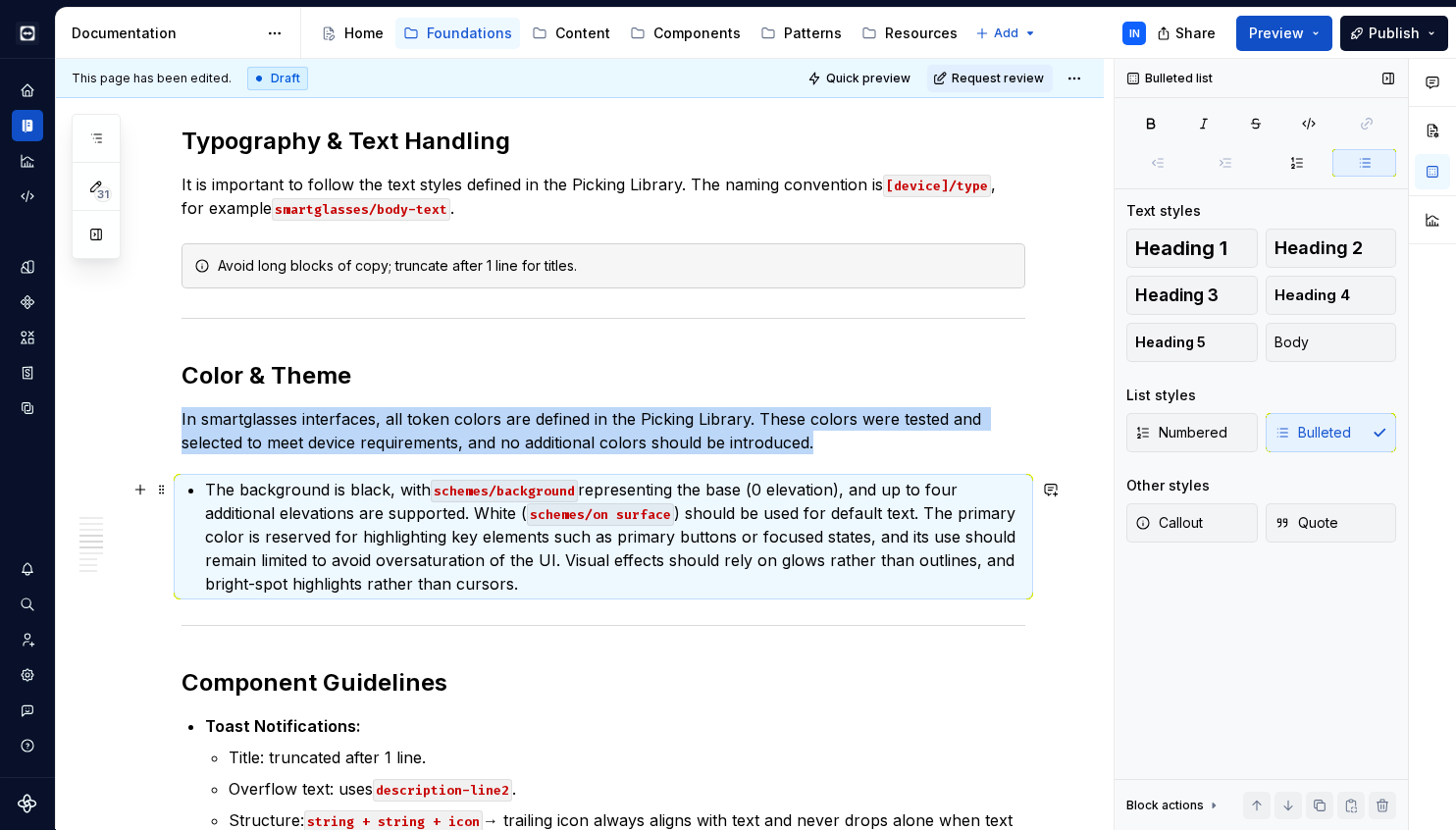
click at [476, 514] on p "The background is black, with schemes/background representing the base (0 eleva…" at bounding box center [615, 536] width 820 height 117
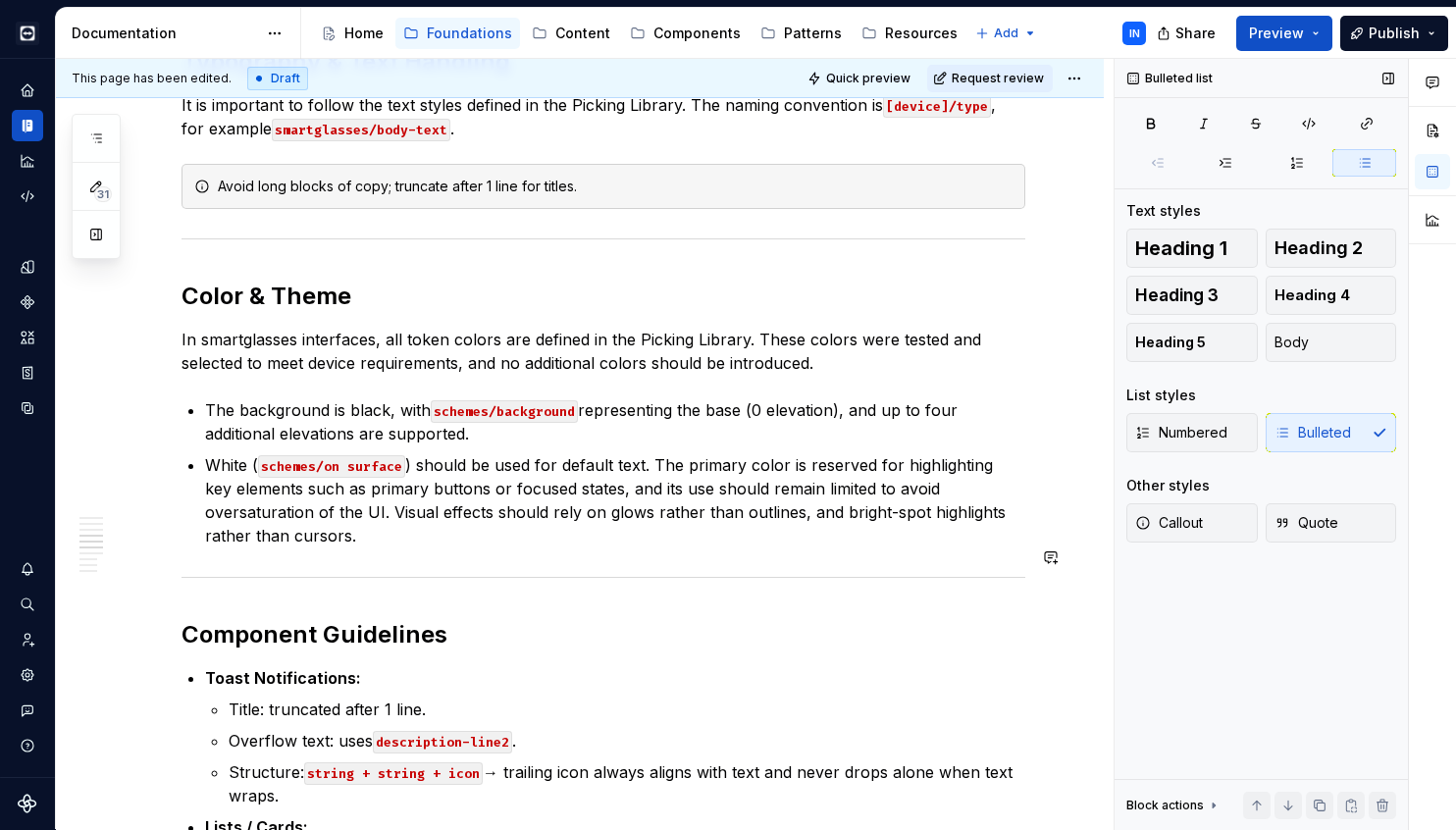
scroll to position [1651, 0]
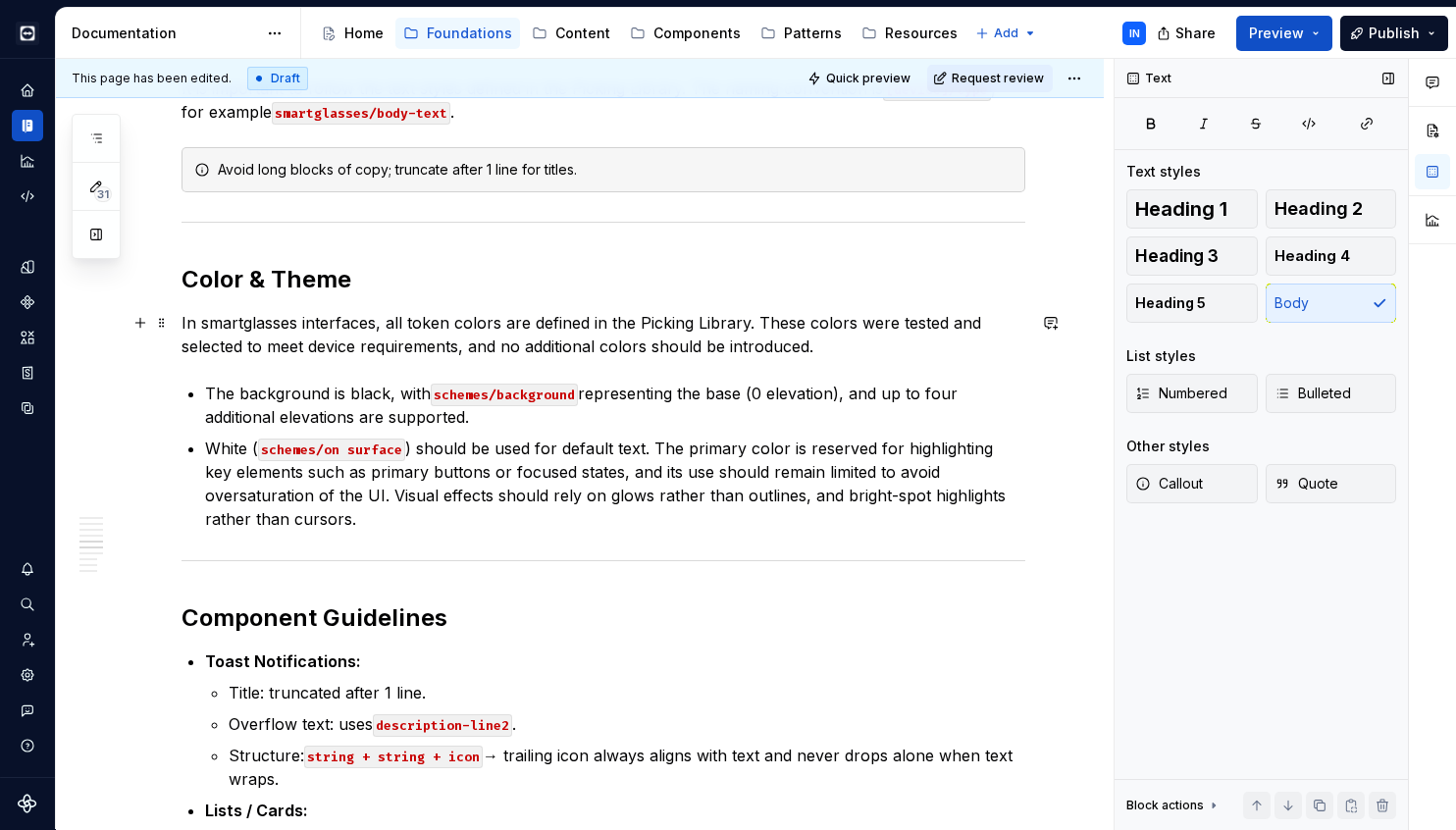
click at [182, 323] on p "In smartglasses interfaces, all token colors are defined in the Picking Library…" at bounding box center [603, 334] width 844 height 47
click at [1288, 382] on button "Bulleted" at bounding box center [1332, 393] width 131 height 39
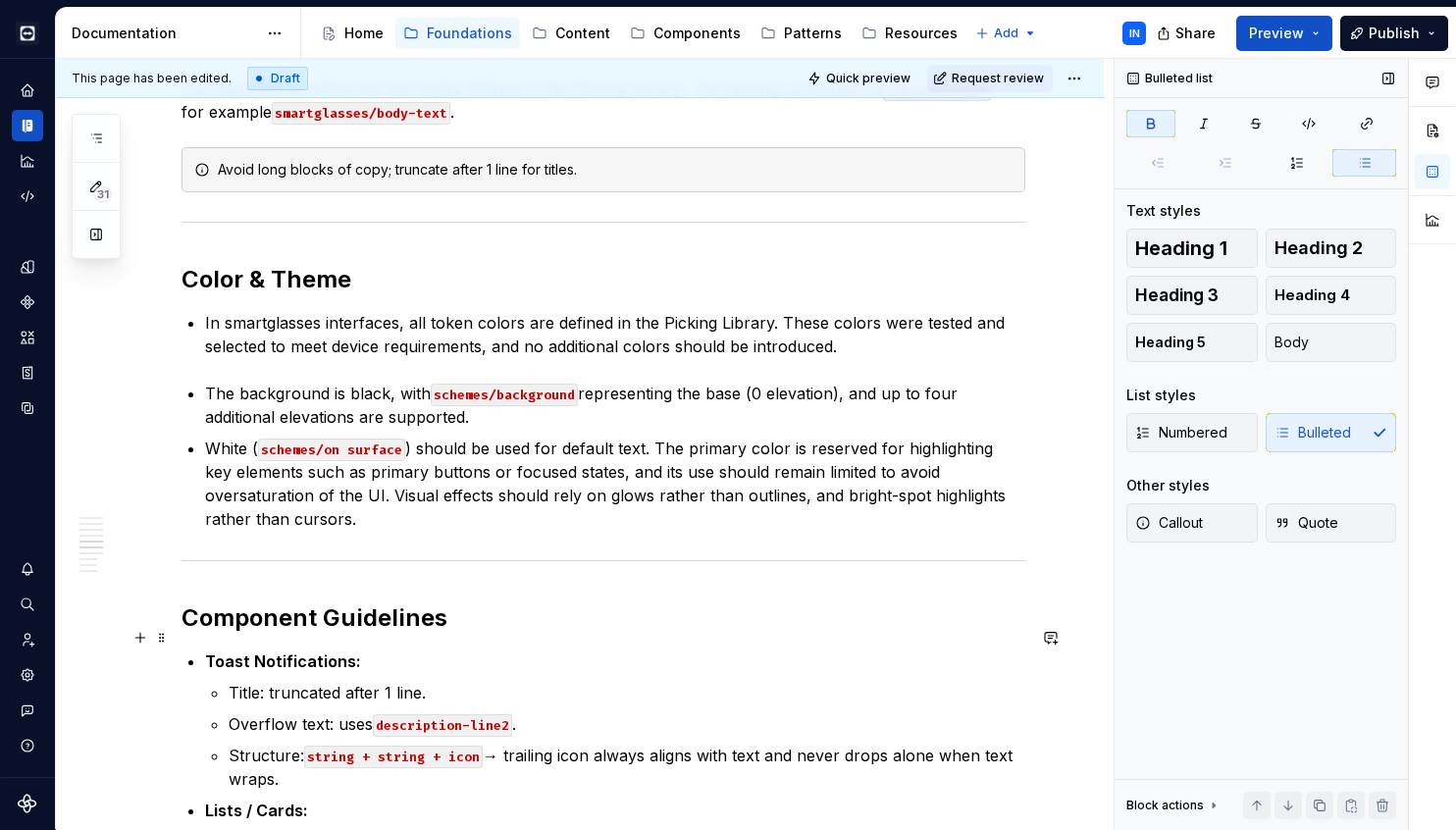
click at [208, 652] on strong "Toast Notifications:" at bounding box center [283, 662] width 156 height 20
click at [200, 358] on div "Overview Smartglasses are hands-free wearable devices designed for high-focus t…" at bounding box center [603, 153] width 844 height 2837
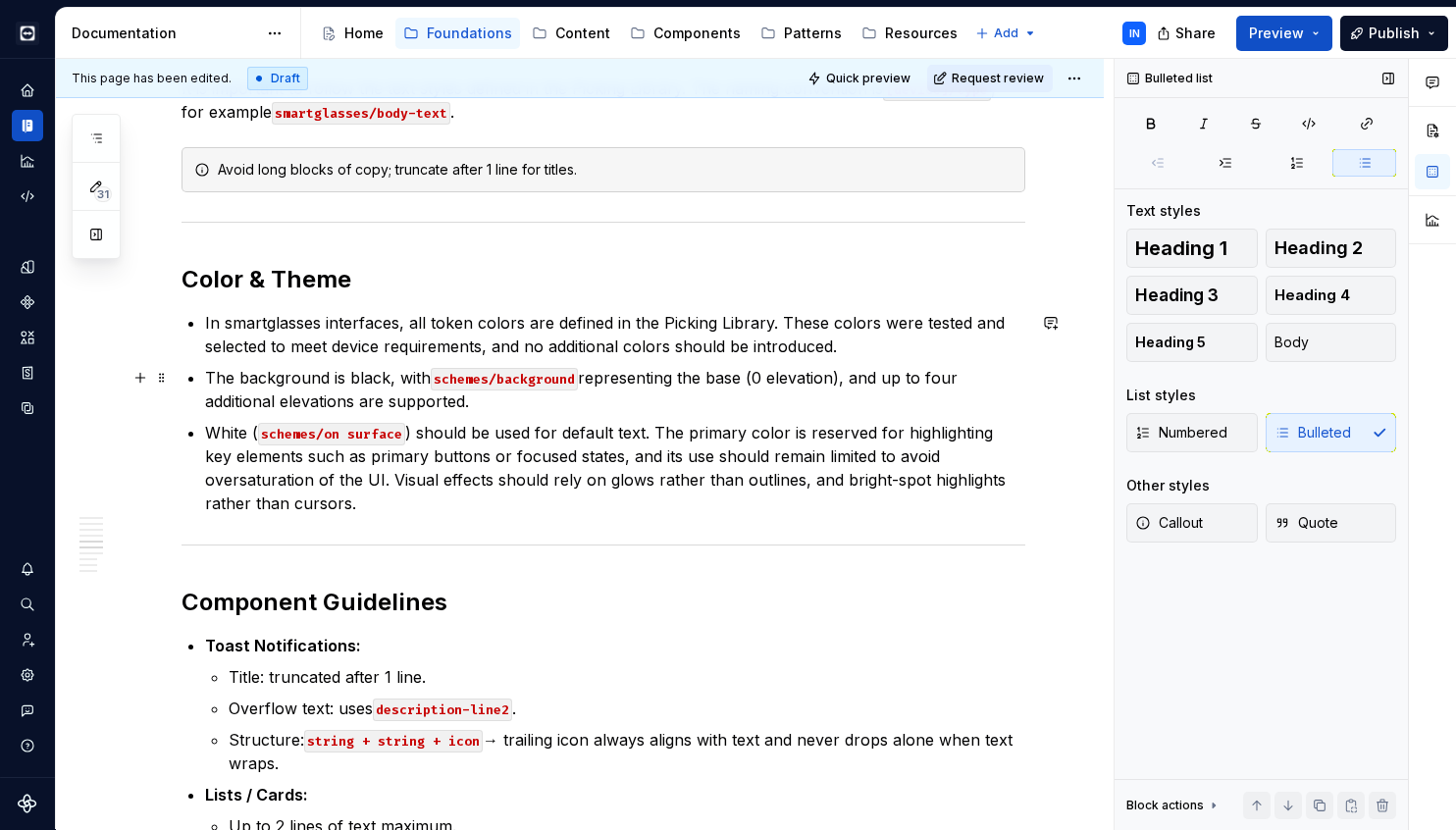
click at [533, 381] on code "schemes/background" at bounding box center [505, 379] width 147 height 23
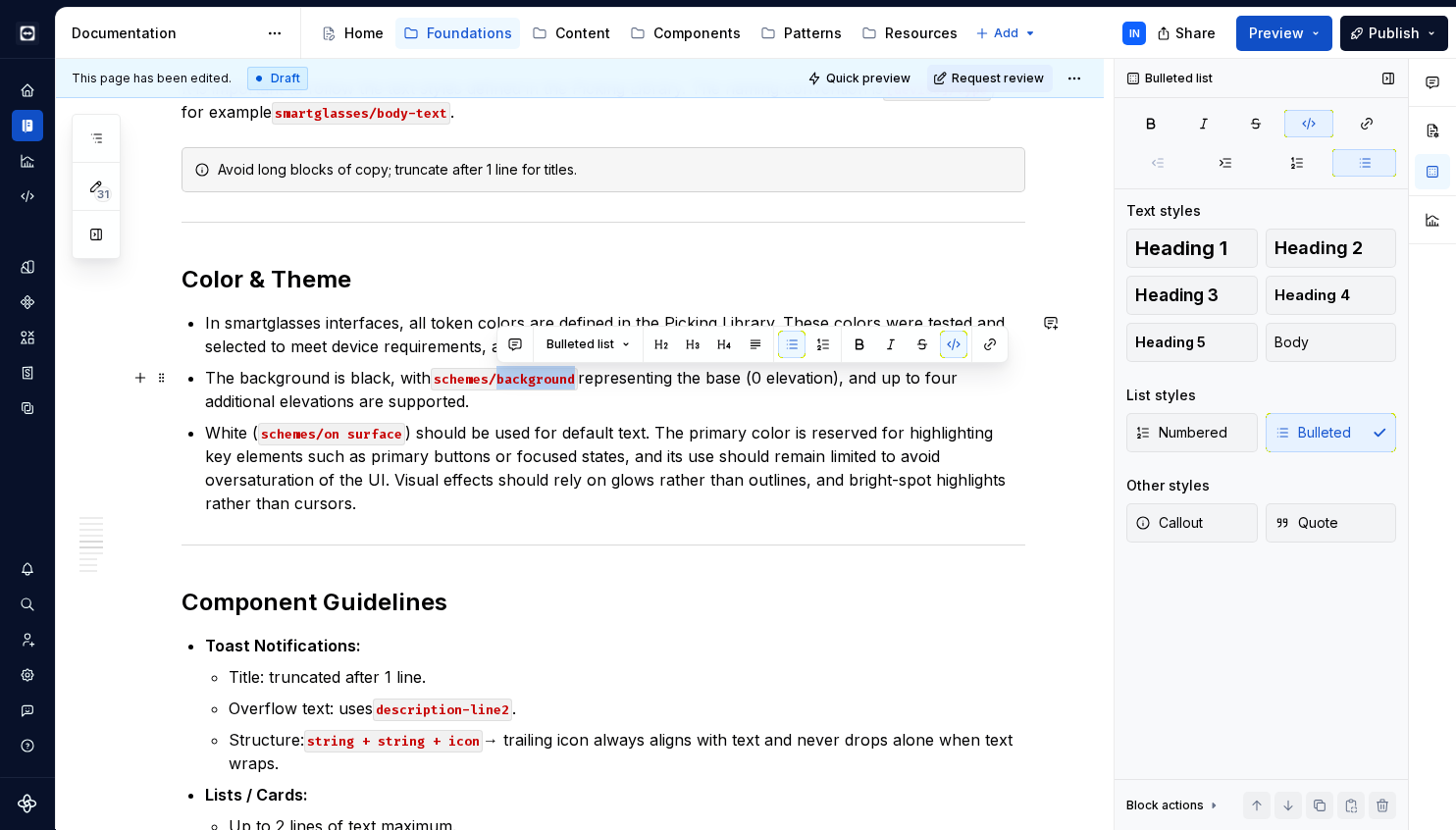
click at [533, 381] on code "schemes/background" at bounding box center [505, 379] width 147 height 23
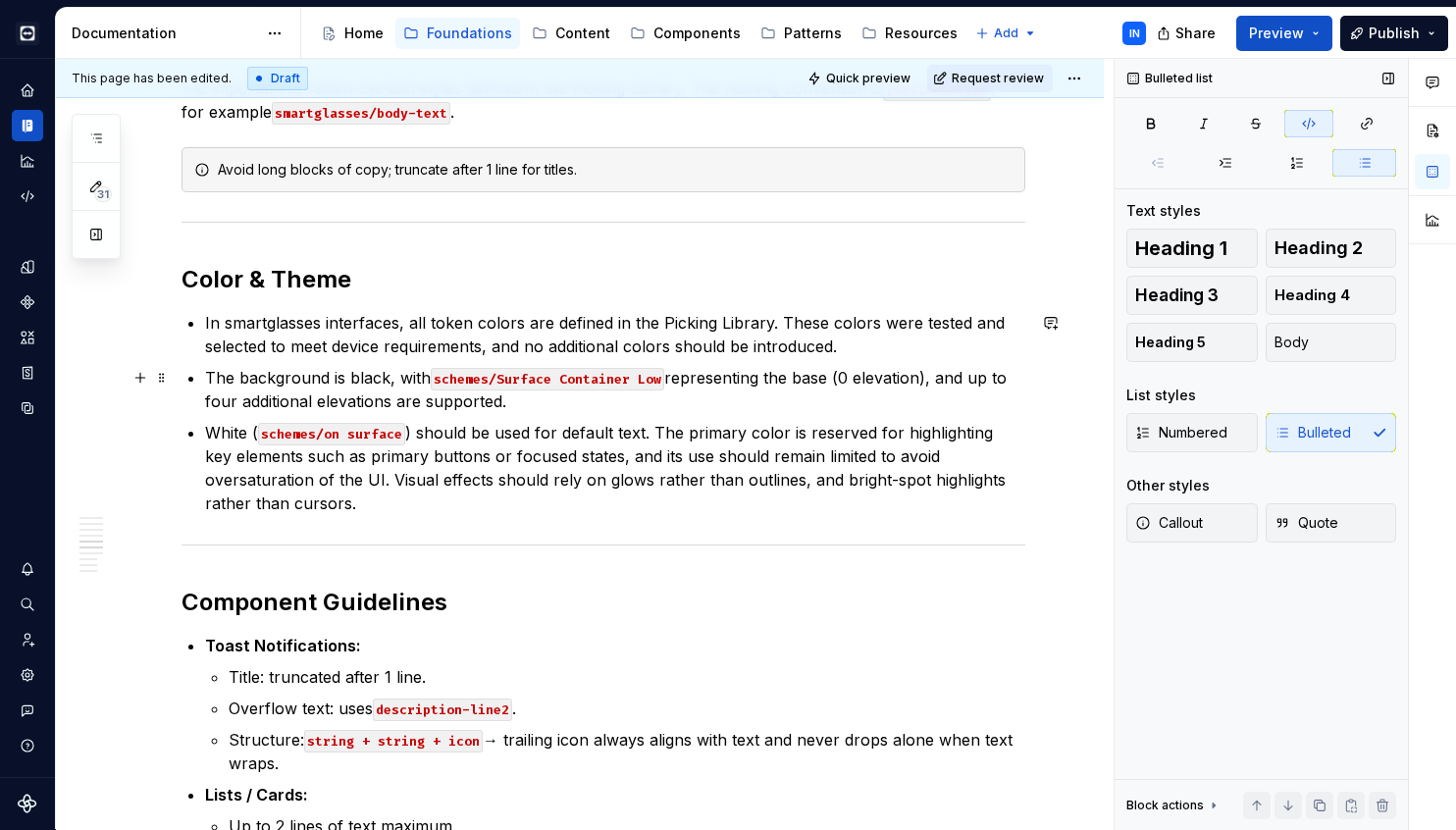
click at [440, 380] on code "schemes/Surface Container Low" at bounding box center [547, 379] width 234 height 23
click at [266, 433] on code "schemes/on surface" at bounding box center [331, 434] width 147 height 23
click at [328, 436] on code "Schemes/on surface" at bounding box center [331, 434] width 147 height 23
click at [353, 437] on code "Schemes/On surface" at bounding box center [331, 434] width 147 height 23
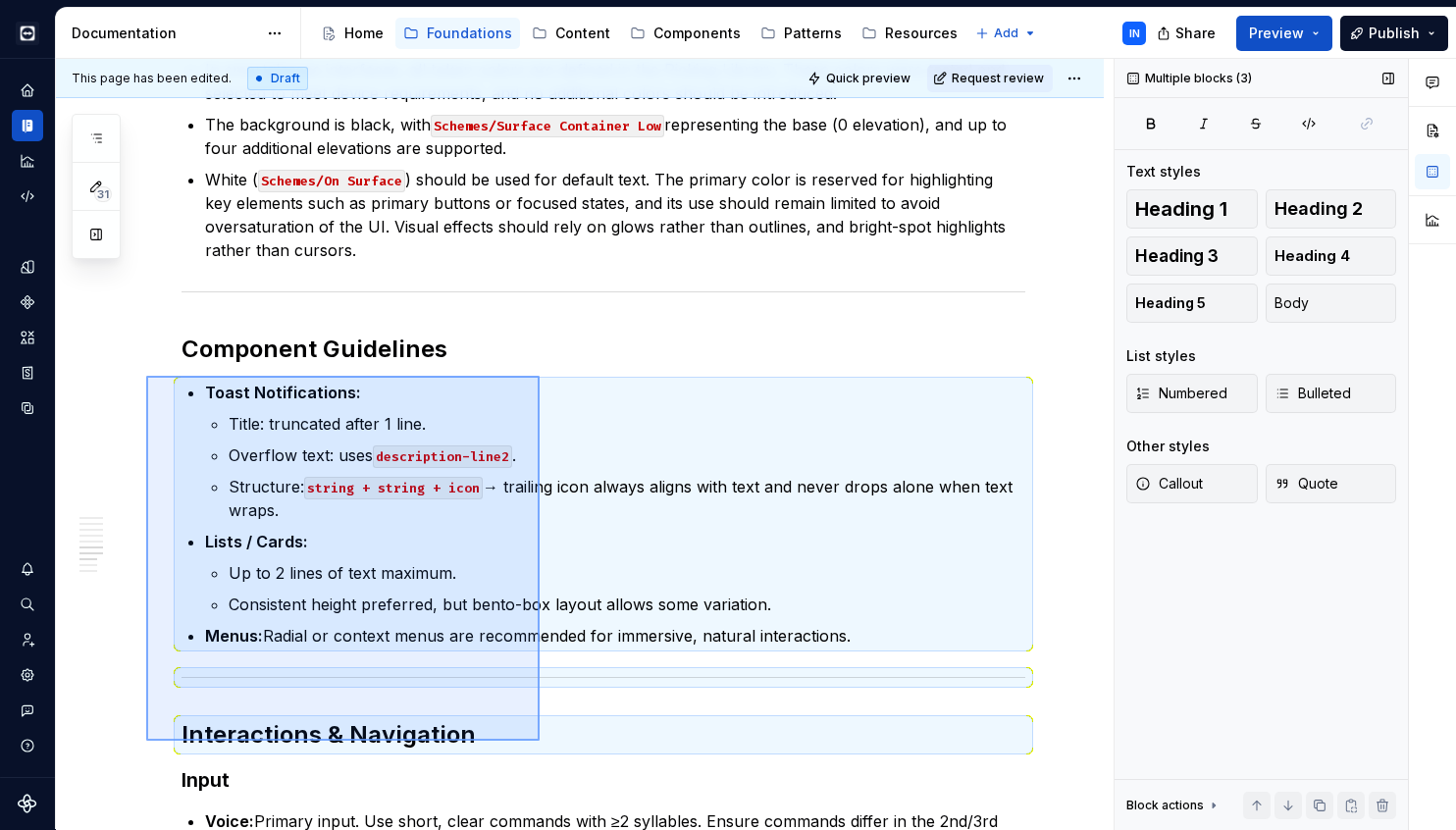
scroll to position [1905, 0]
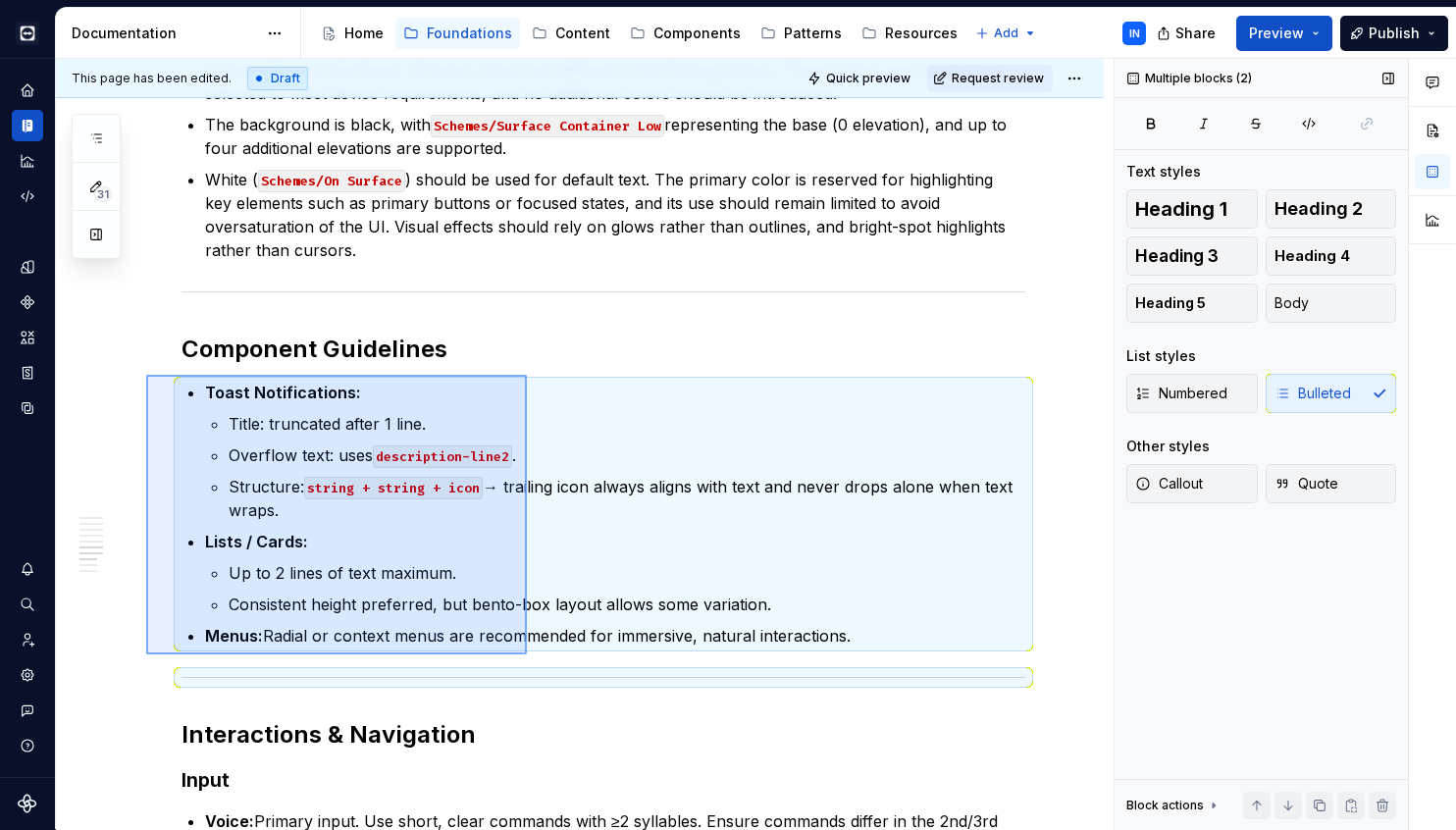
drag, startPoint x: 146, startPoint y: 413, endPoint x: 526, endPoint y: 657, distance: 451.6
click at [526, 657] on div "This page has been edited. Draft Quick preview Request review Devices Edit head…" at bounding box center [584, 444] width 1058 height 771
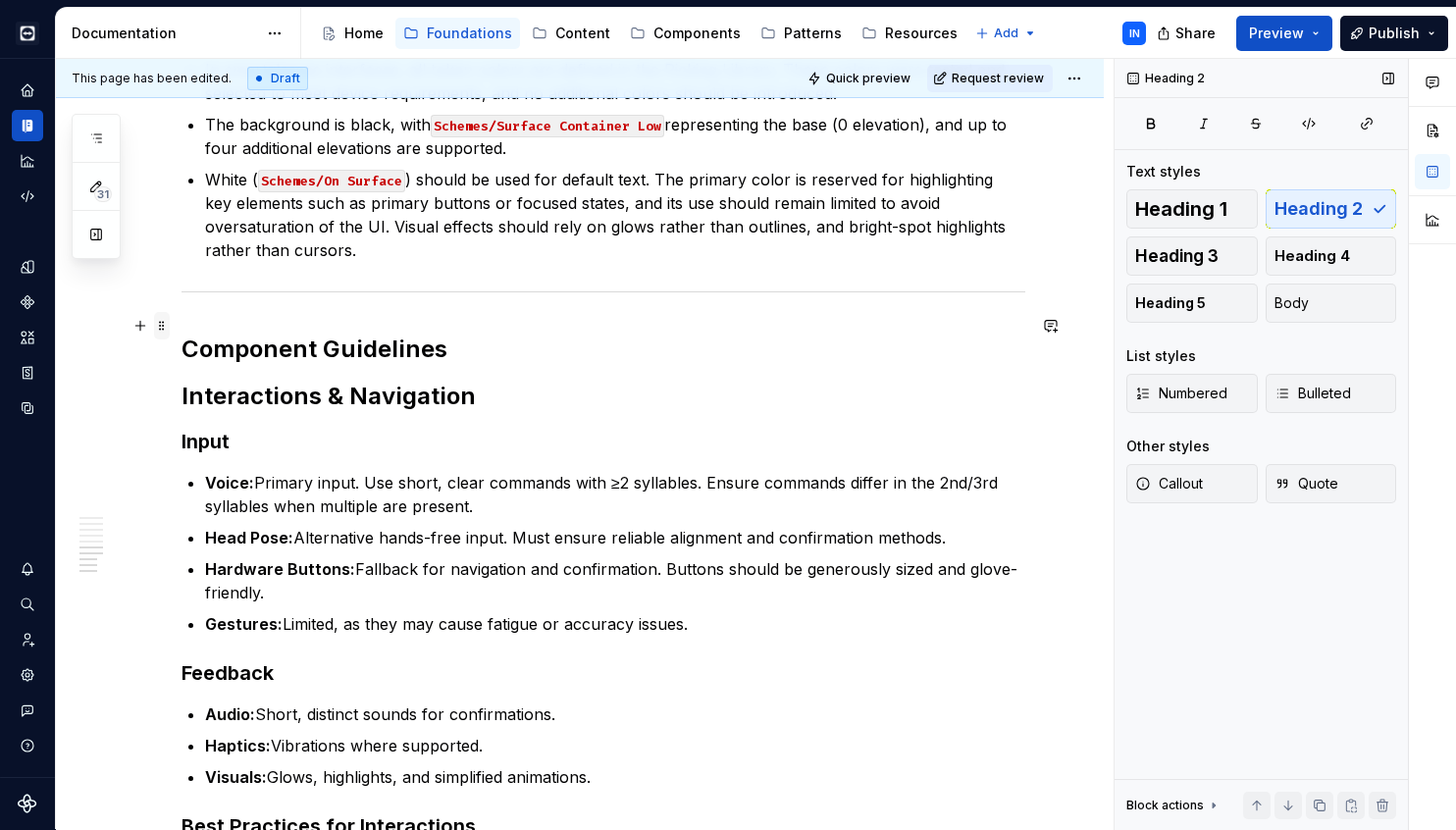
click at [163, 325] on span at bounding box center [162, 326] width 16 height 28
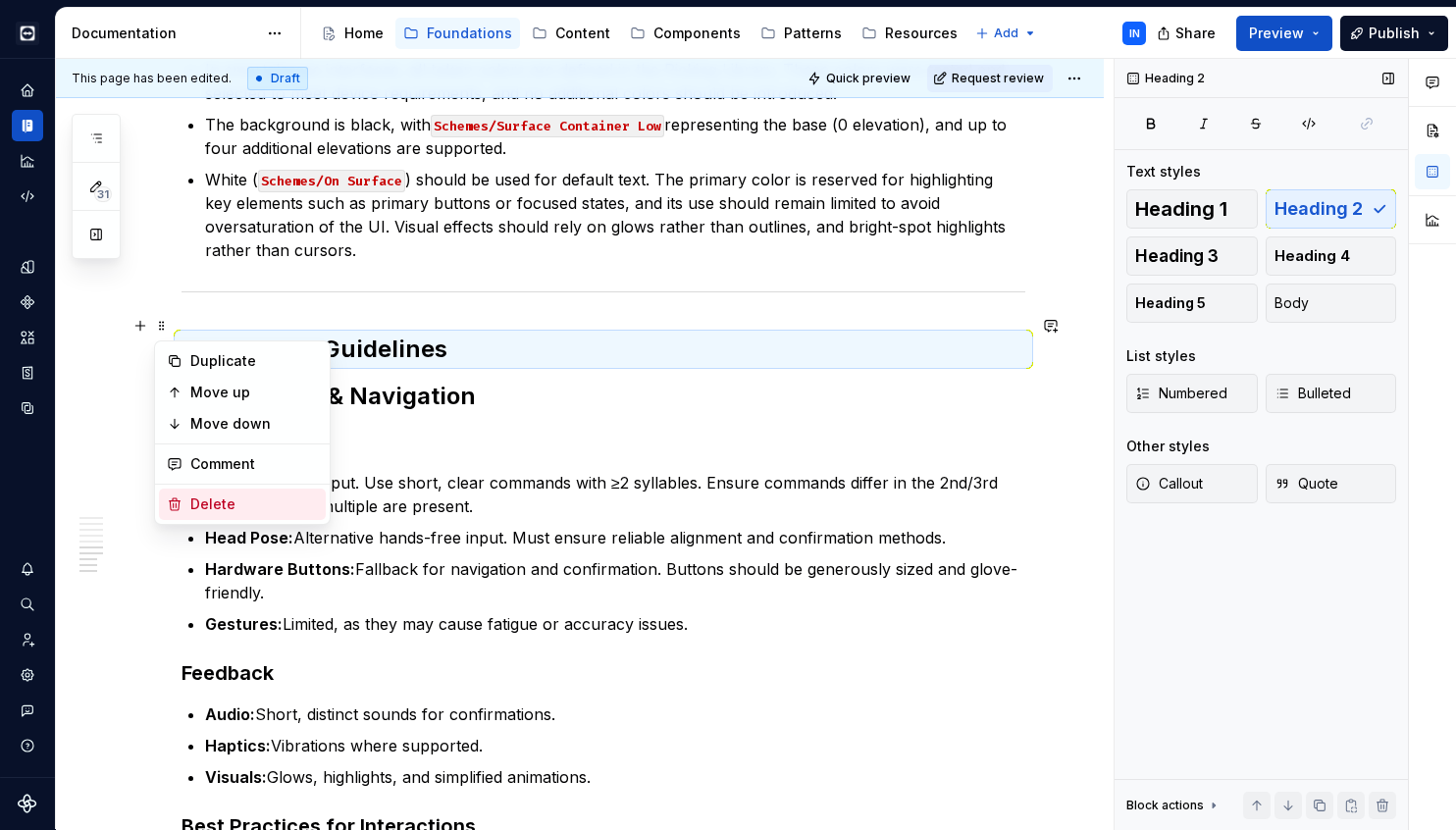
click at [227, 495] on div "Delete" at bounding box center [254, 505] width 127 height 20
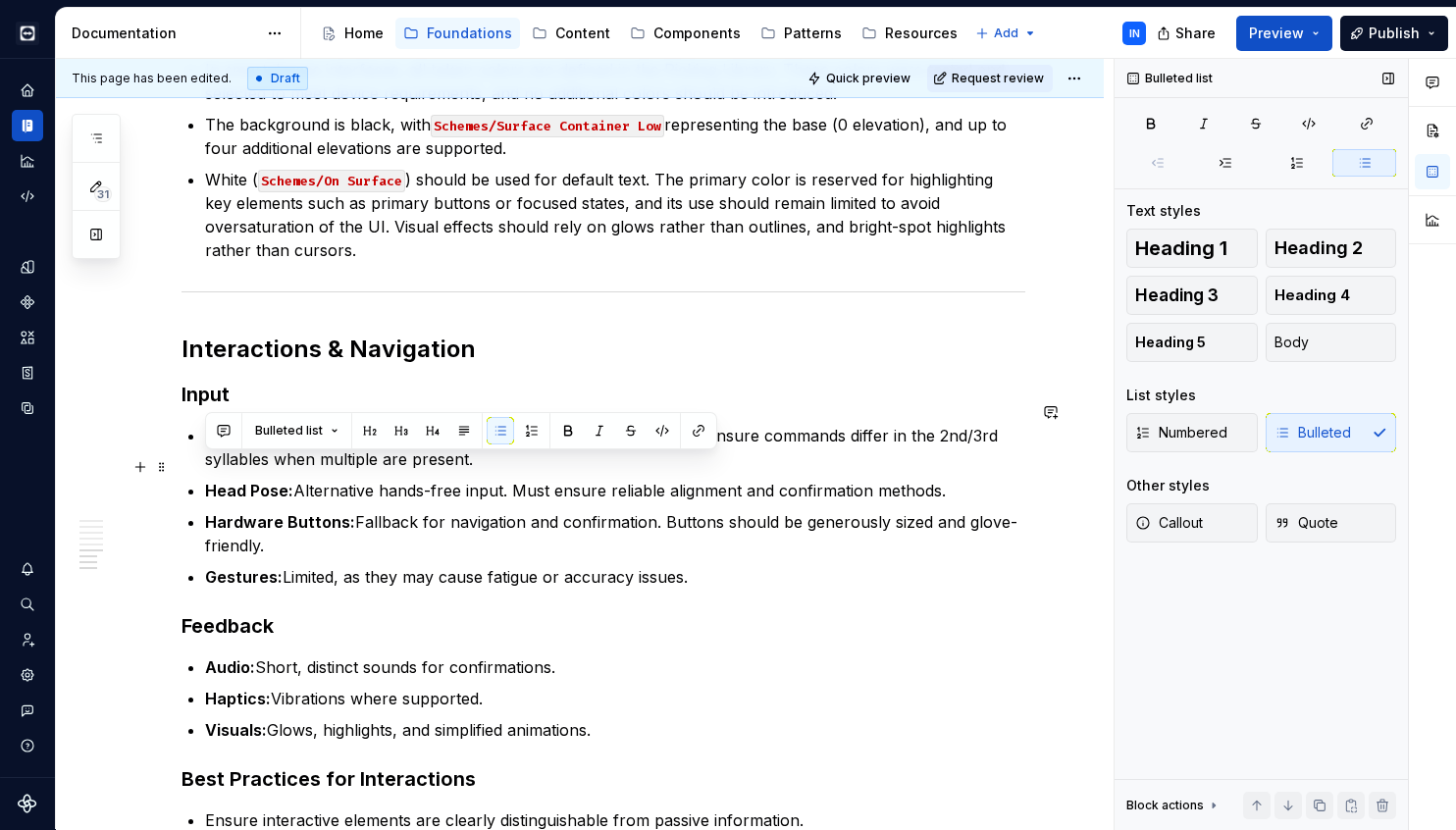
drag, startPoint x: 969, startPoint y: 462, endPoint x: 216, endPoint y: 454, distance: 753.0
click at [216, 454] on ul "Voice: Primary input. Use short, clear commands with ≥2 syllables. Ensure comma…" at bounding box center [615, 507] width 820 height 165
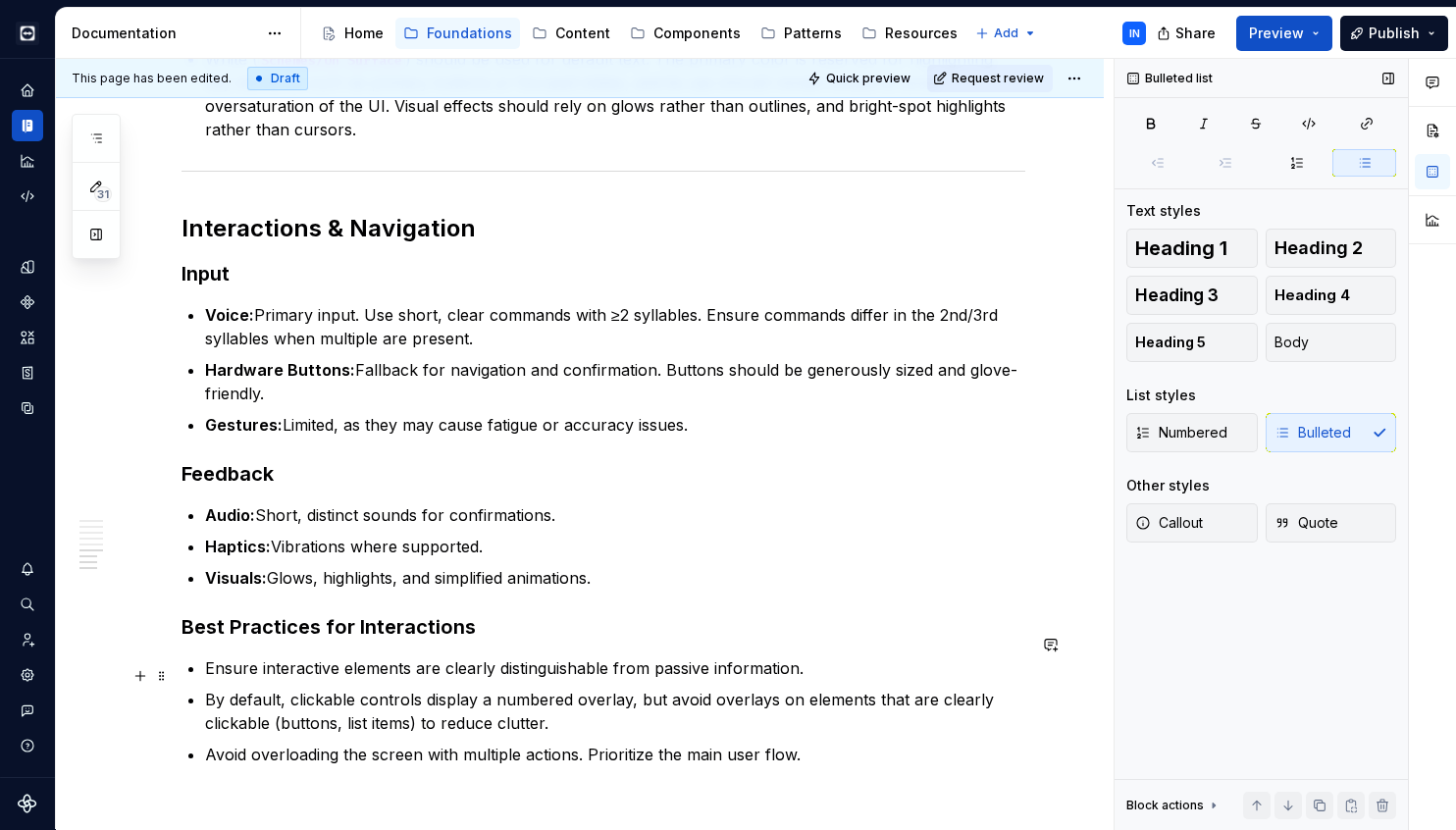
scroll to position [2035, 0]
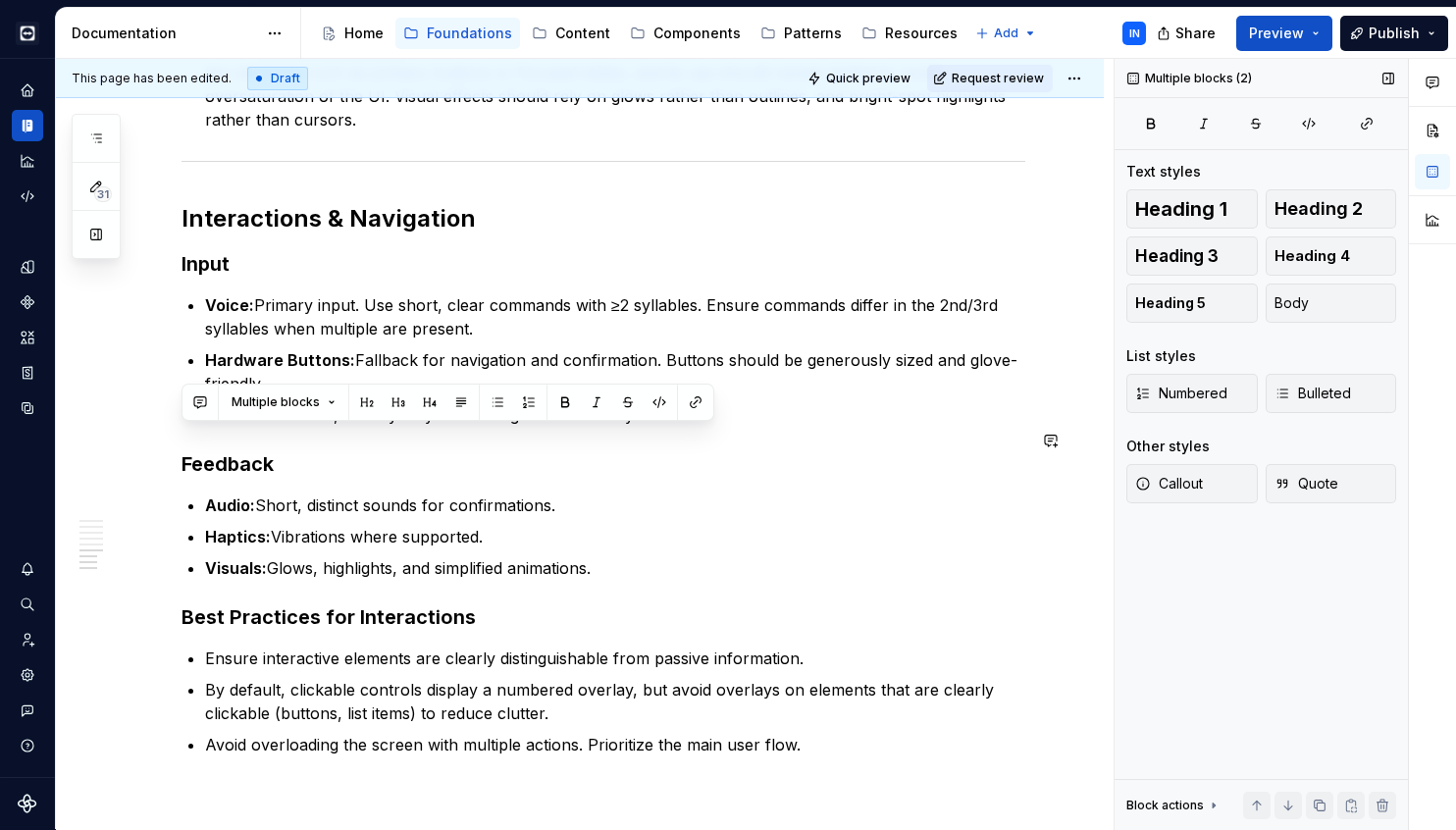
drag, startPoint x: 627, startPoint y: 555, endPoint x: 178, endPoint y: 423, distance: 468.0
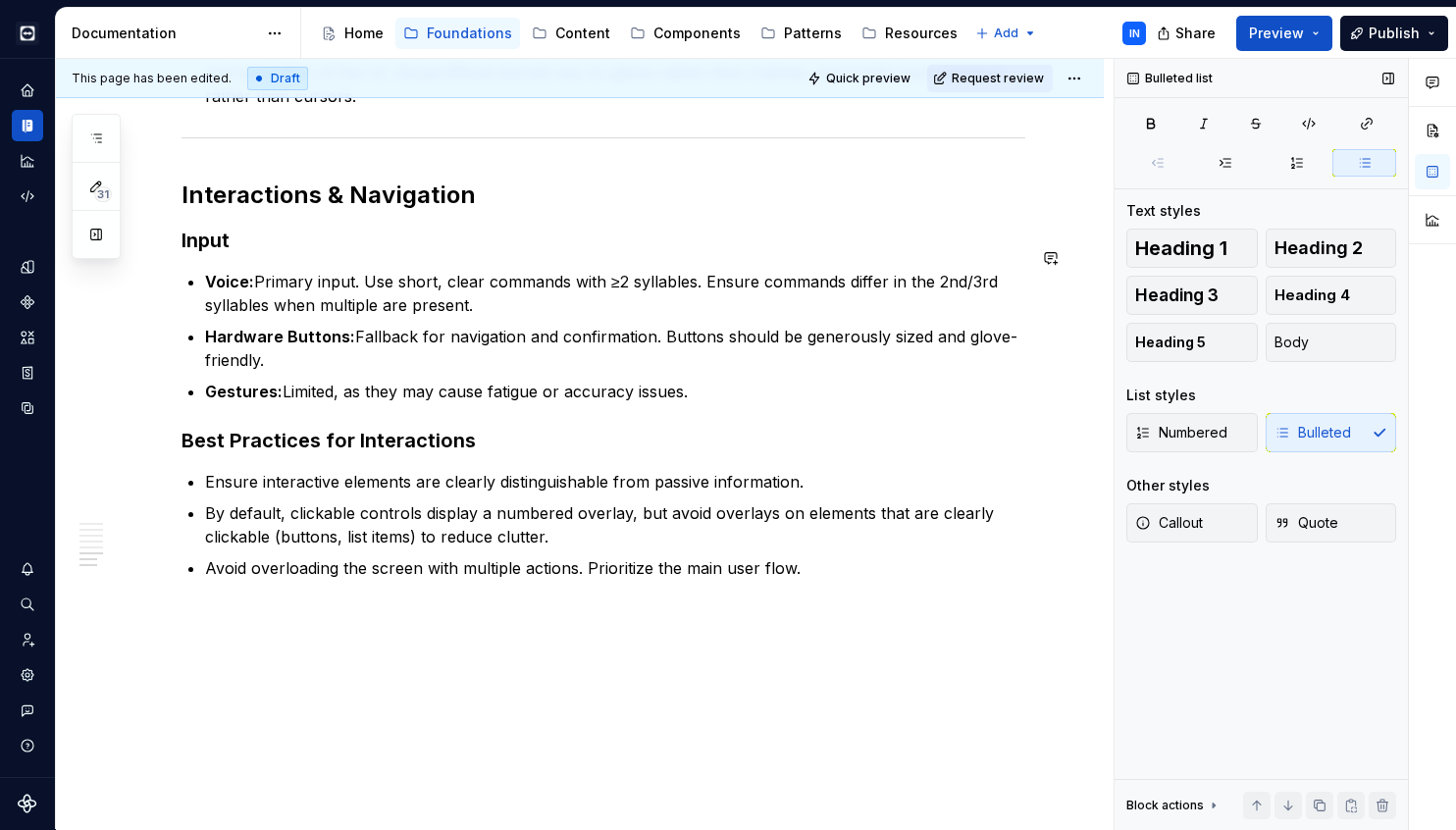
scroll to position [2057, 0]
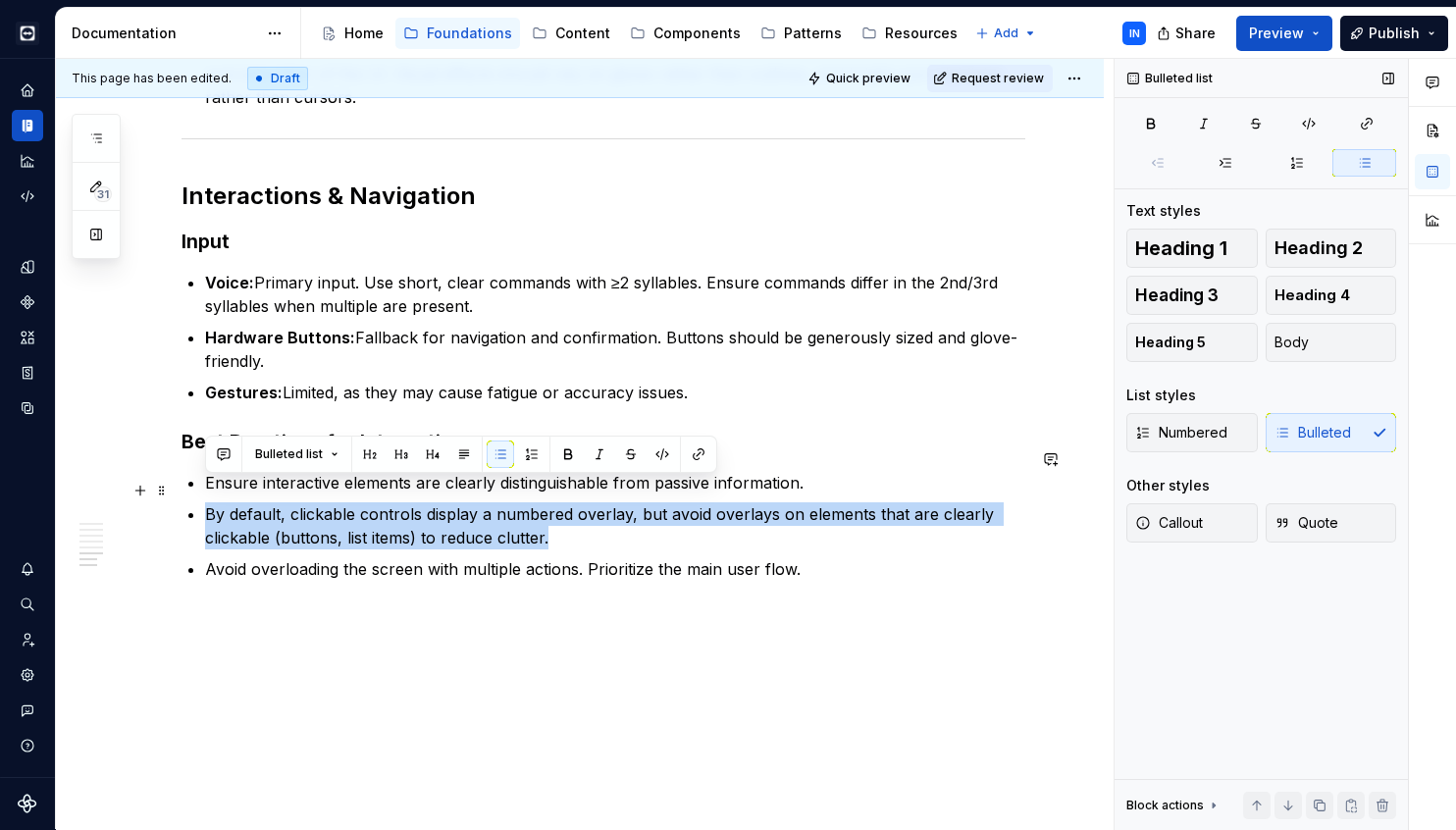
drag, startPoint x: 561, startPoint y: 516, endPoint x: 232, endPoint y: 472, distance: 331.9
click at [232, 472] on ul "Ensure interactive elements are clearly distinguishable from passive informatio…" at bounding box center [615, 525] width 820 height 109
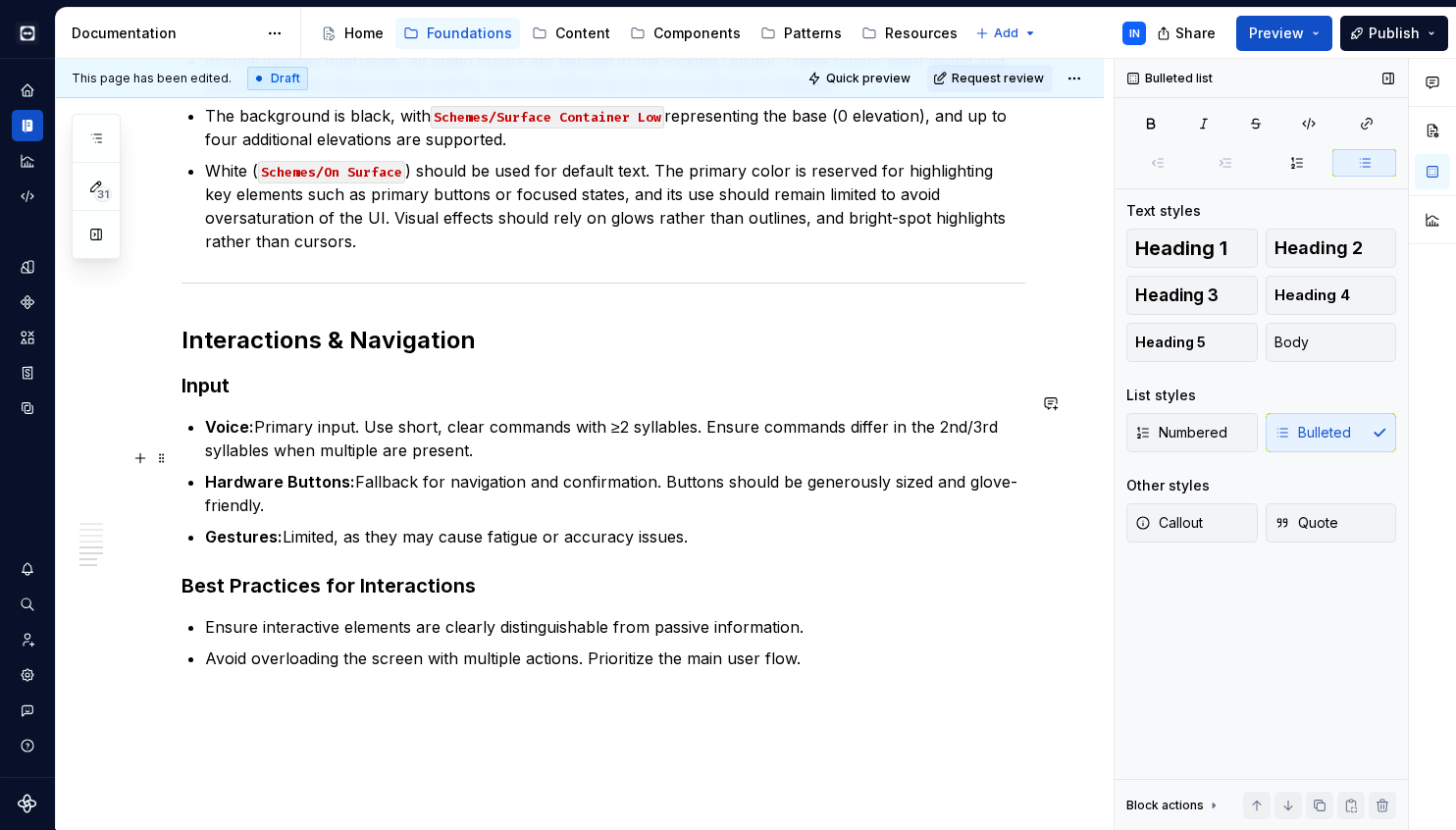
scroll to position [1944, 0]
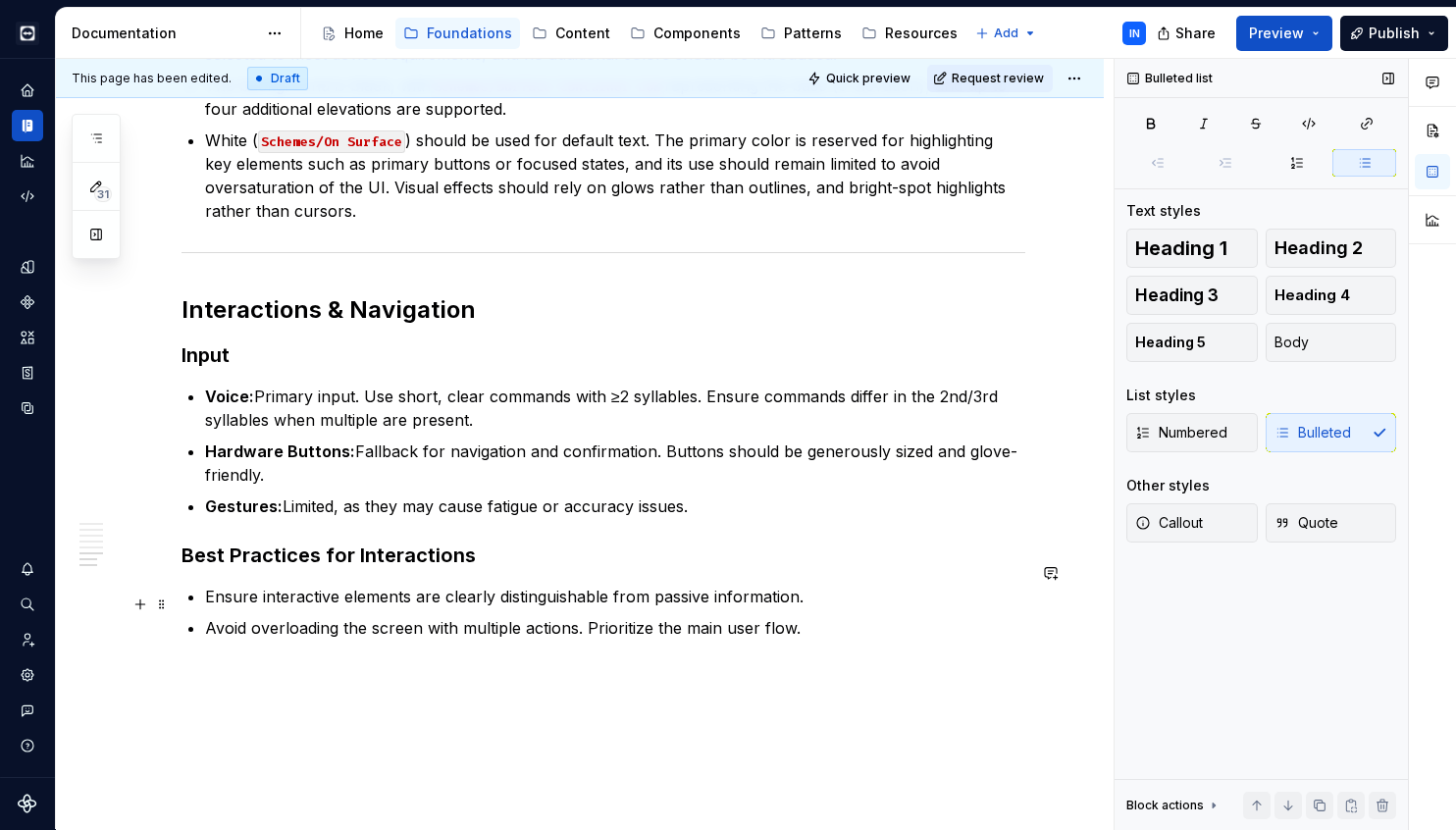
click at [834, 616] on p "Avoid overloading the screen with multiple actions. Prioritize the main user fl…" at bounding box center [615, 628] width 820 height 24
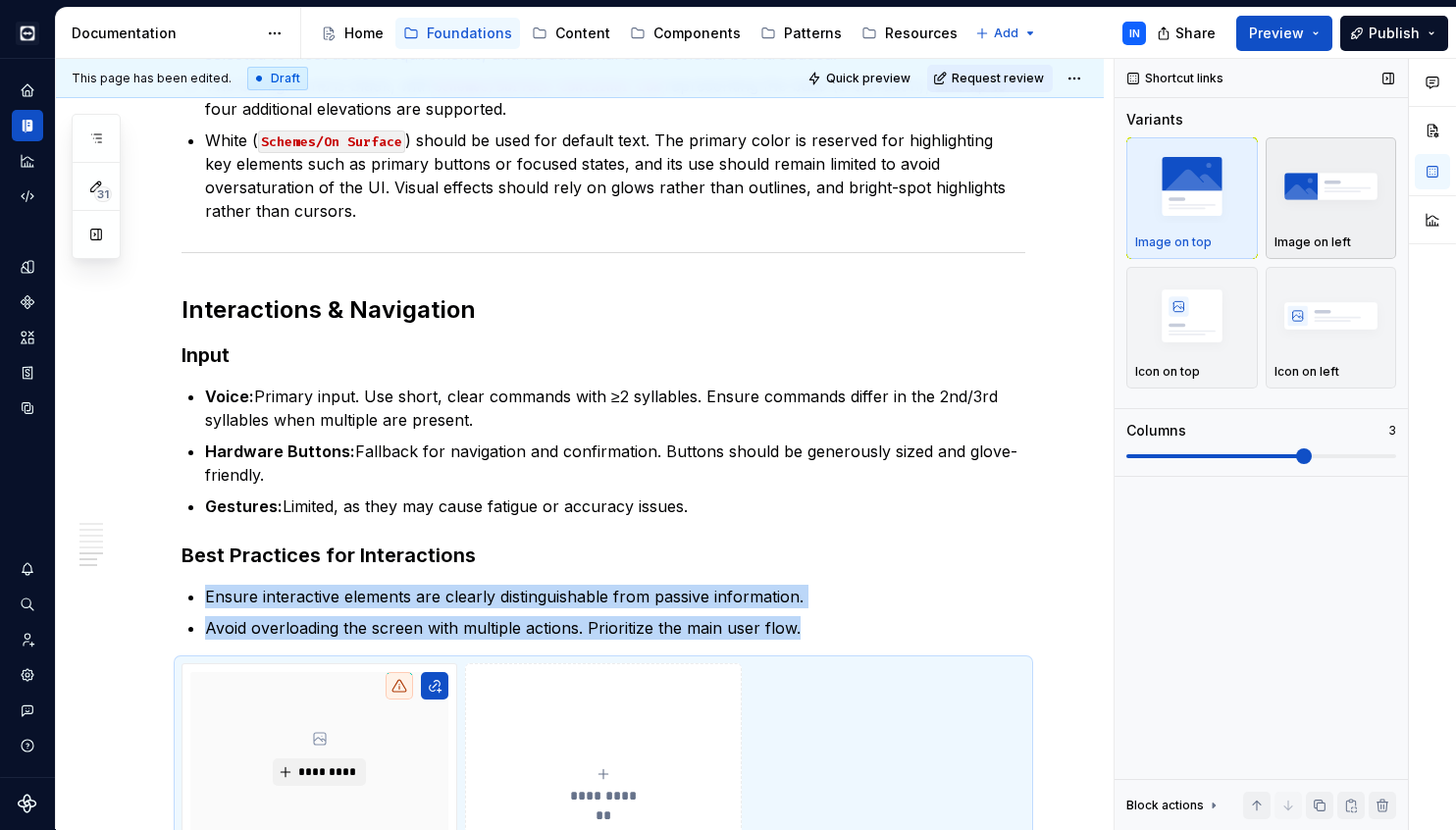
click at [1325, 157] on img "button" at bounding box center [1332, 186] width 113 height 72
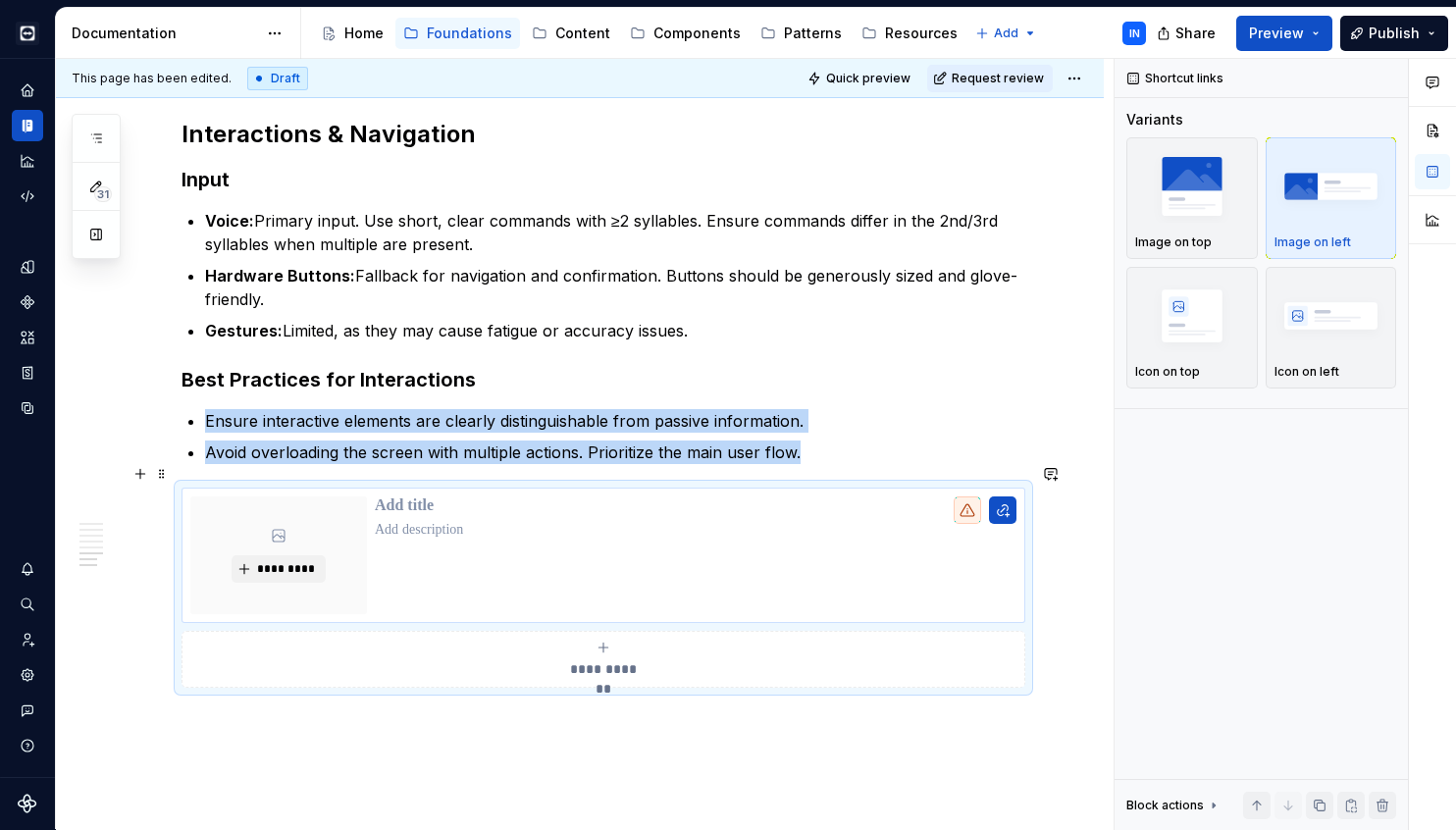
scroll to position [2118, 0]
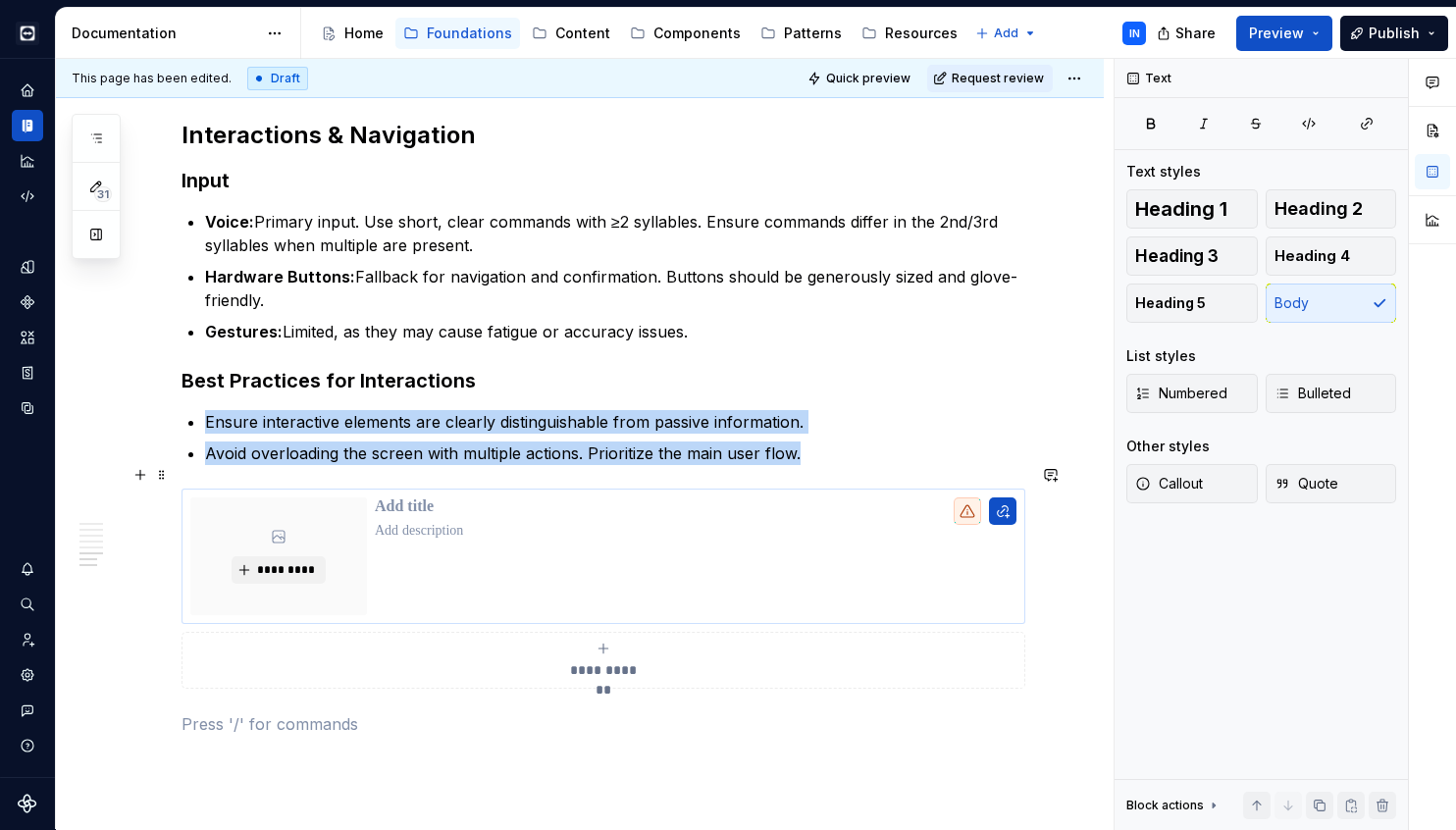
click at [991, 599] on div "*********" at bounding box center [603, 556] width 844 height 135
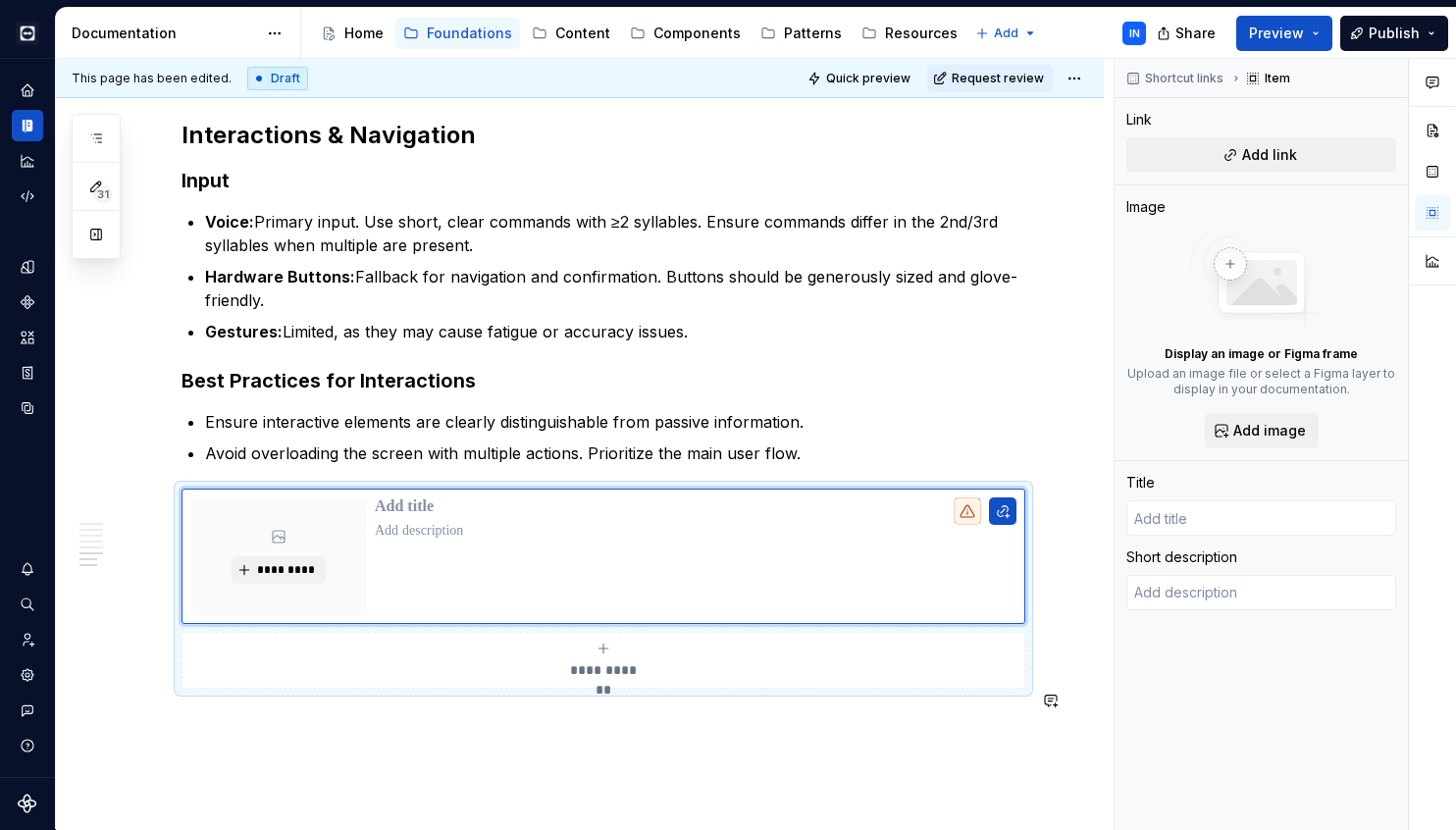
click at [514, 546] on div at bounding box center [696, 556] width 642 height 117
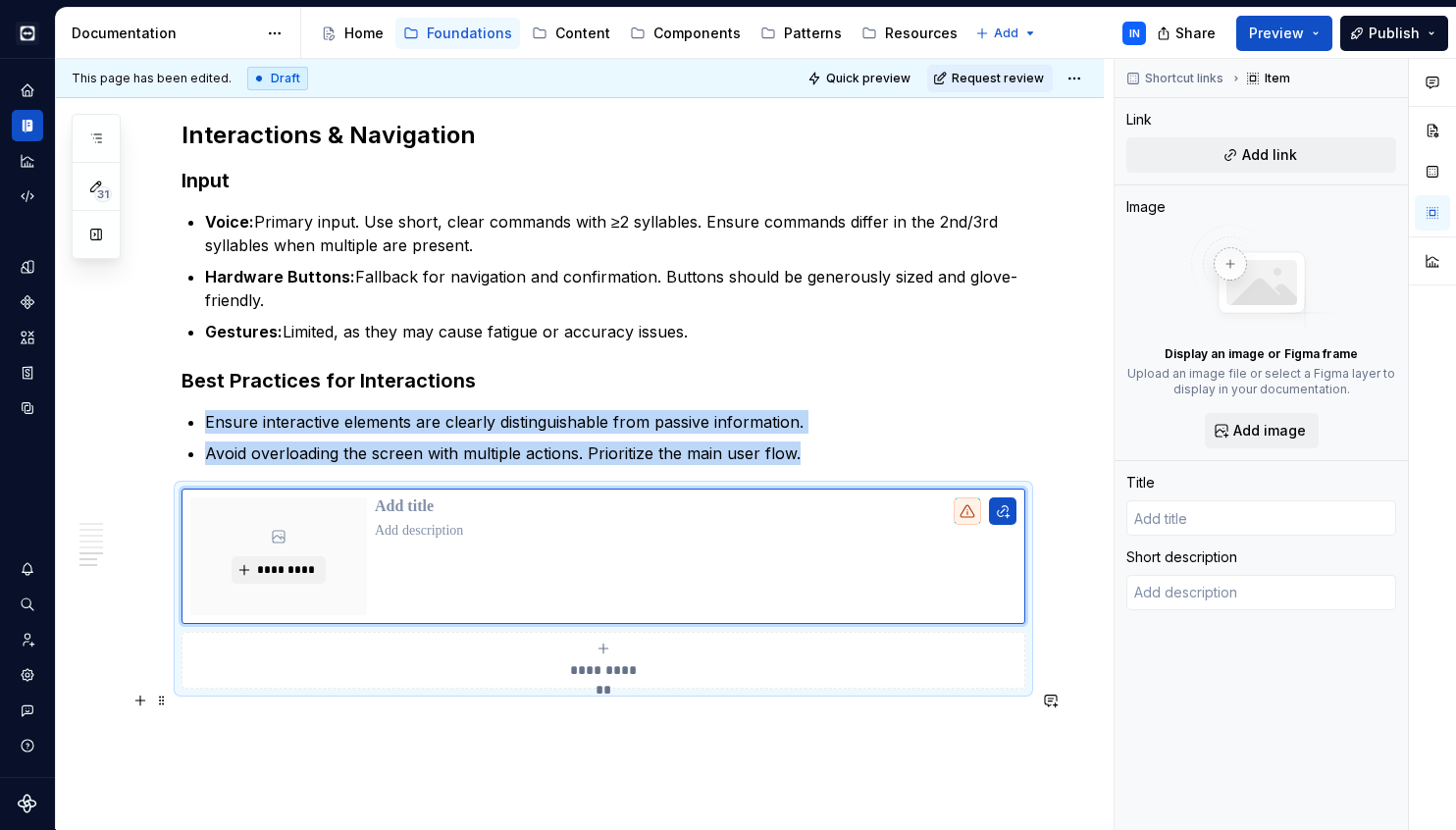
click at [338, 713] on p at bounding box center [603, 725] width 844 height 24
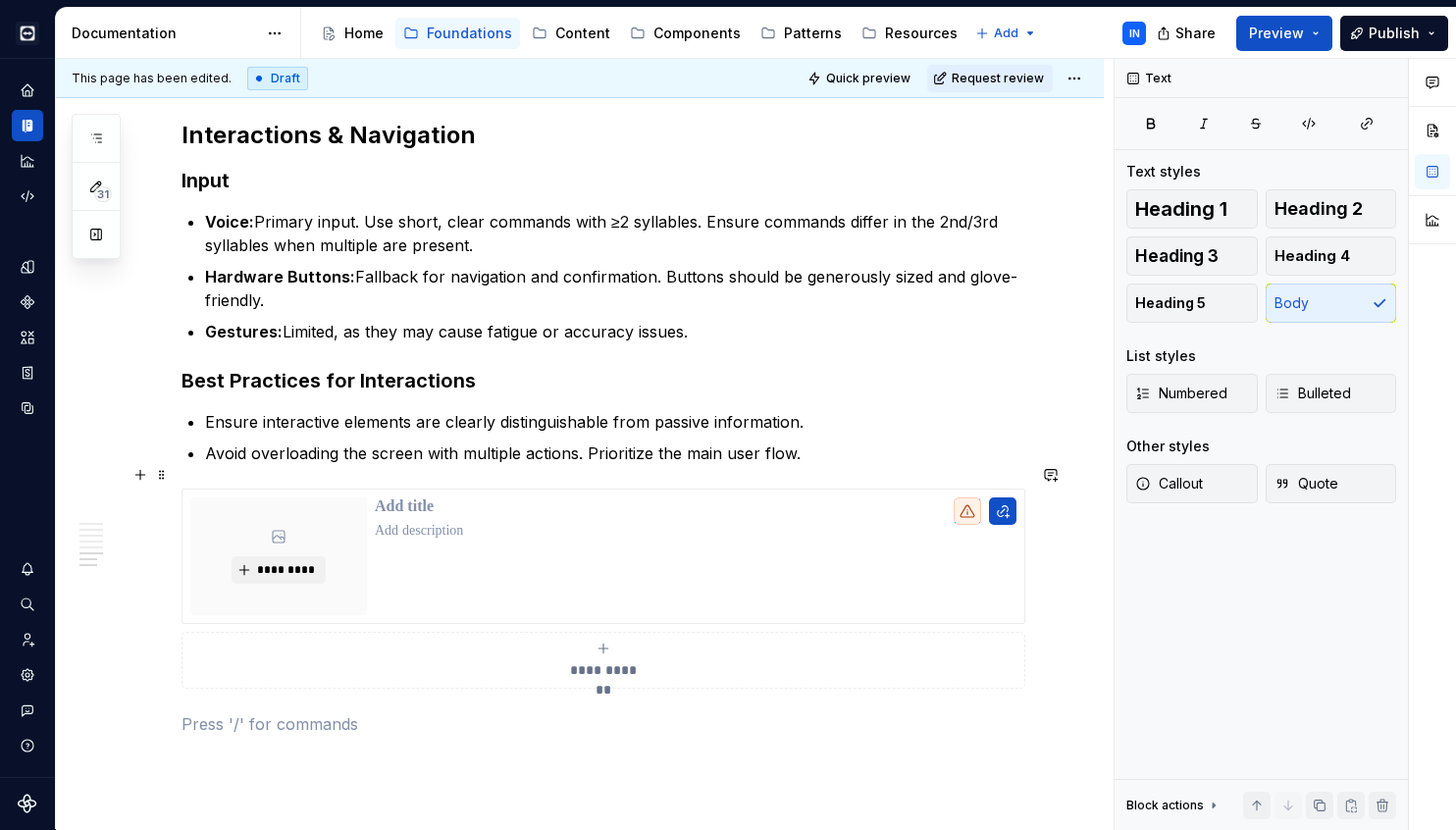
click at [185, 606] on div "**********" at bounding box center [603, 588] width 844 height 200
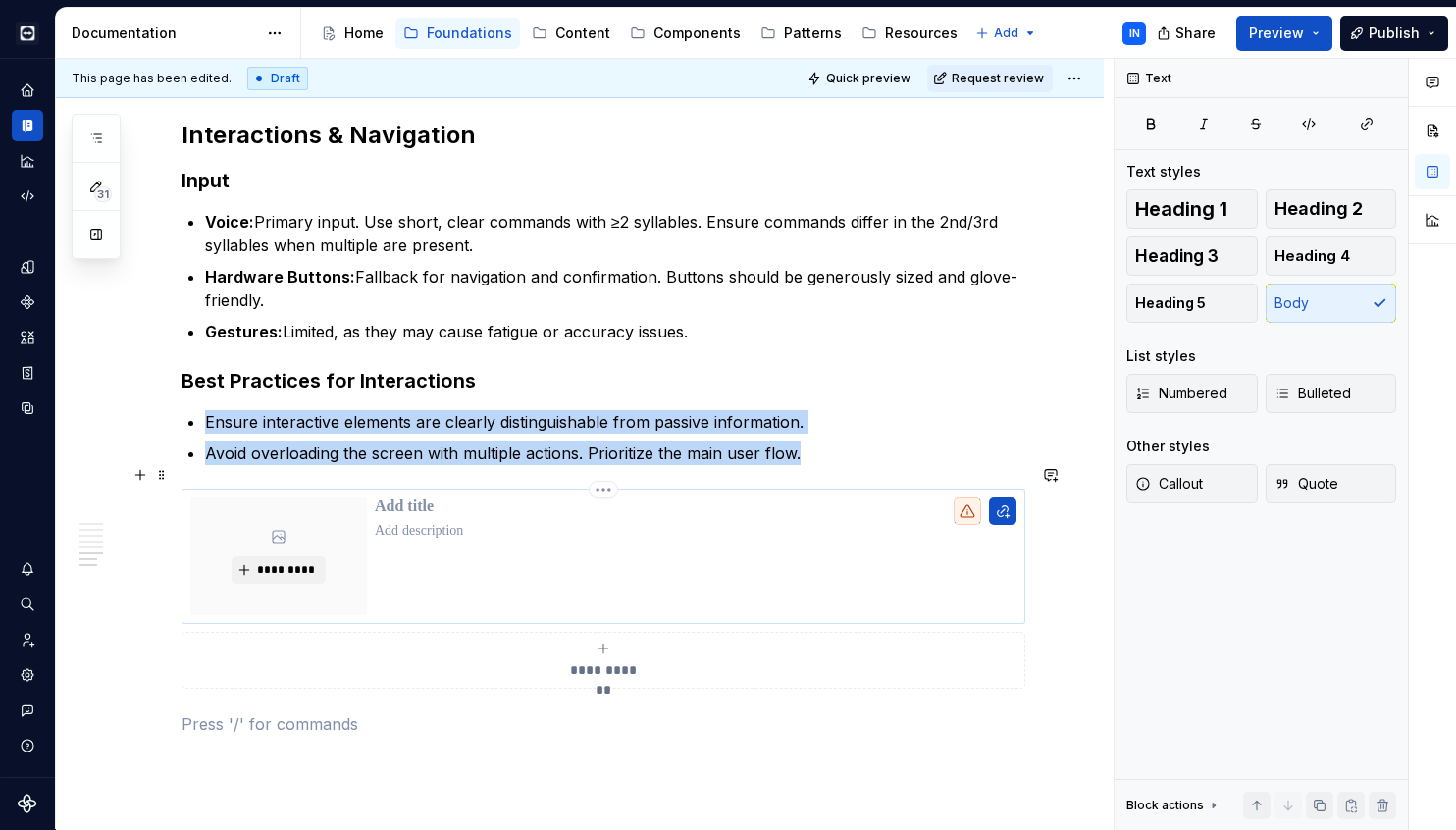
click at [554, 541] on div at bounding box center [696, 556] width 642 height 117
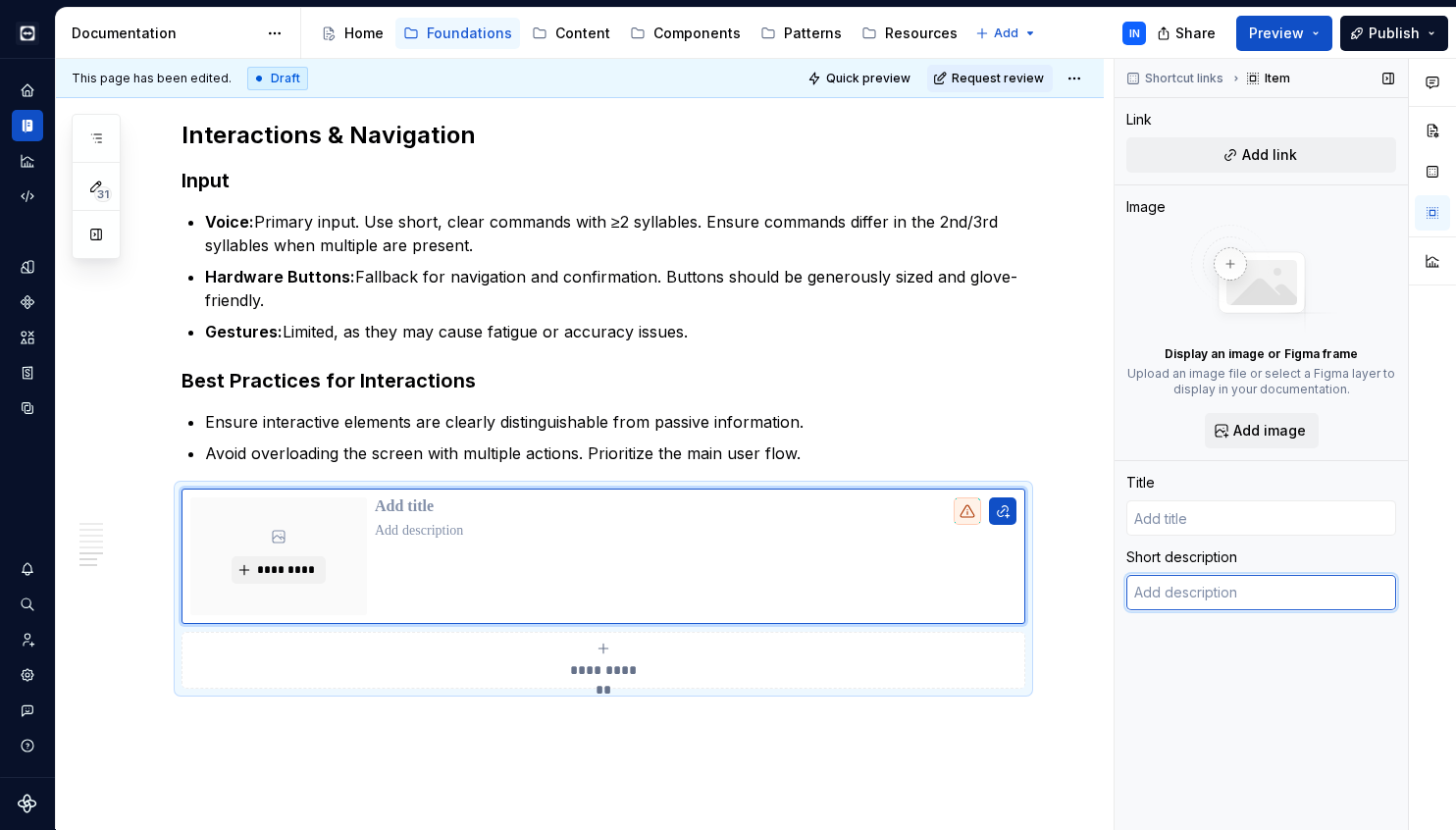
click at [1186, 596] on textarea at bounding box center [1261, 592] width 270 height 35
paste textarea "[URL][DOMAIN_NAME]"
type textarea "*"
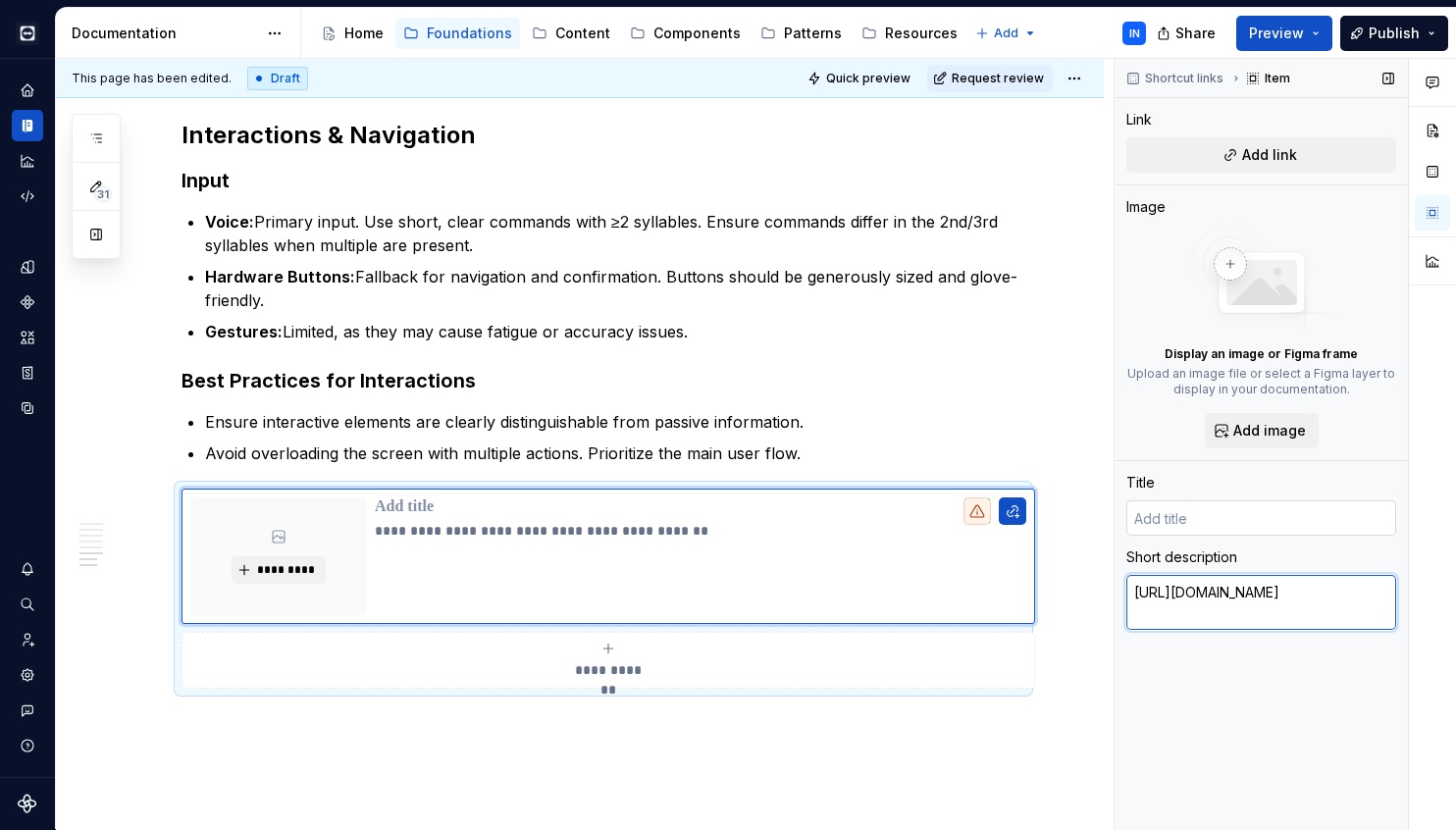
type textarea "[URL][DOMAIN_NAME]"
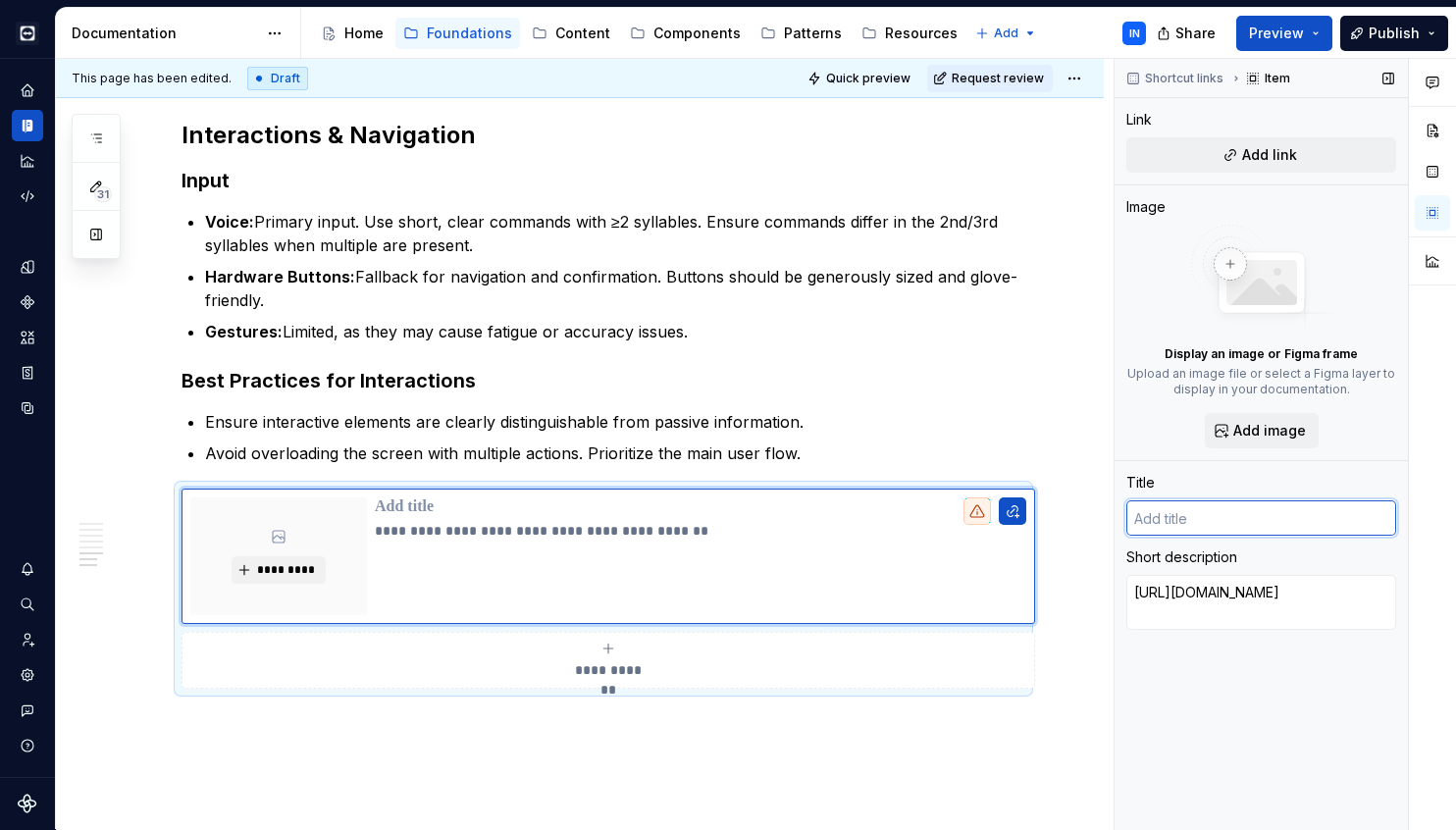
click at [1194, 524] on input "text" at bounding box center [1261, 518] width 270 height 35
type textarea "*"
type input "V"
type textarea "*"
type input "Vu"
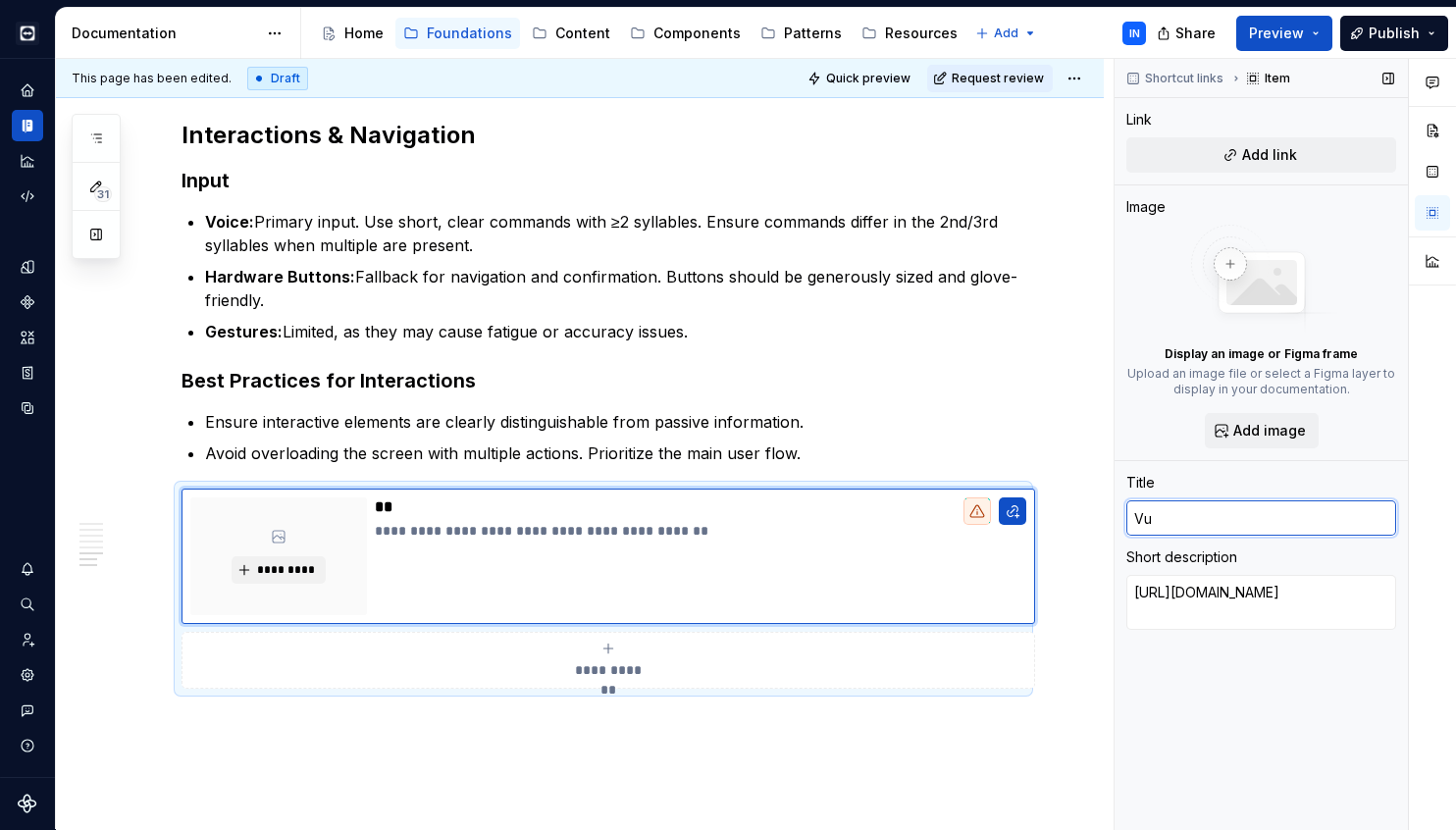
type textarea "*"
type input "Vuz"
type textarea "*"
type input "Vuzi"
type textarea "*"
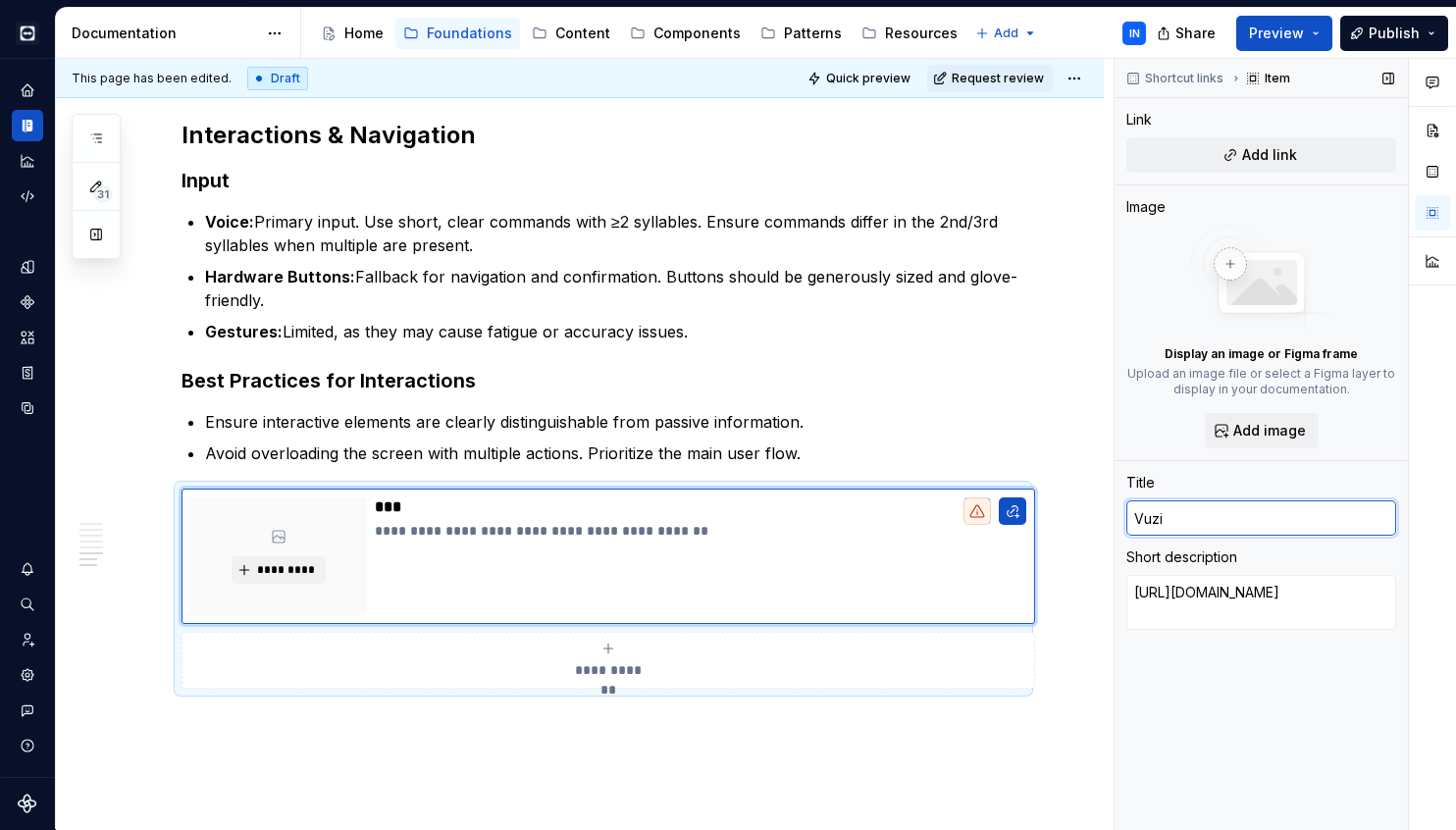
type input "Vuzix"
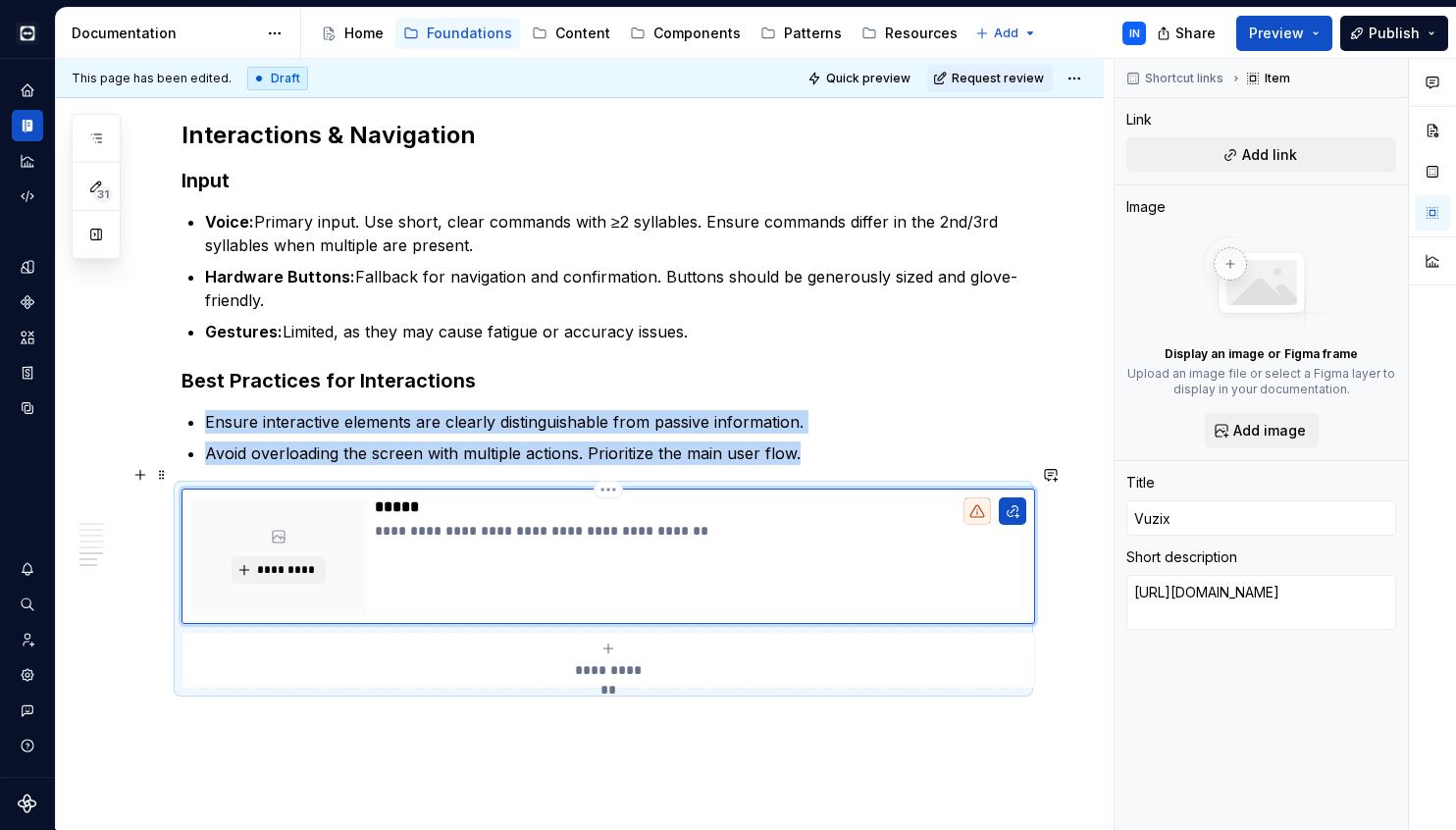
click at [940, 564] on div "**********" at bounding box center [701, 556] width 652 height 117
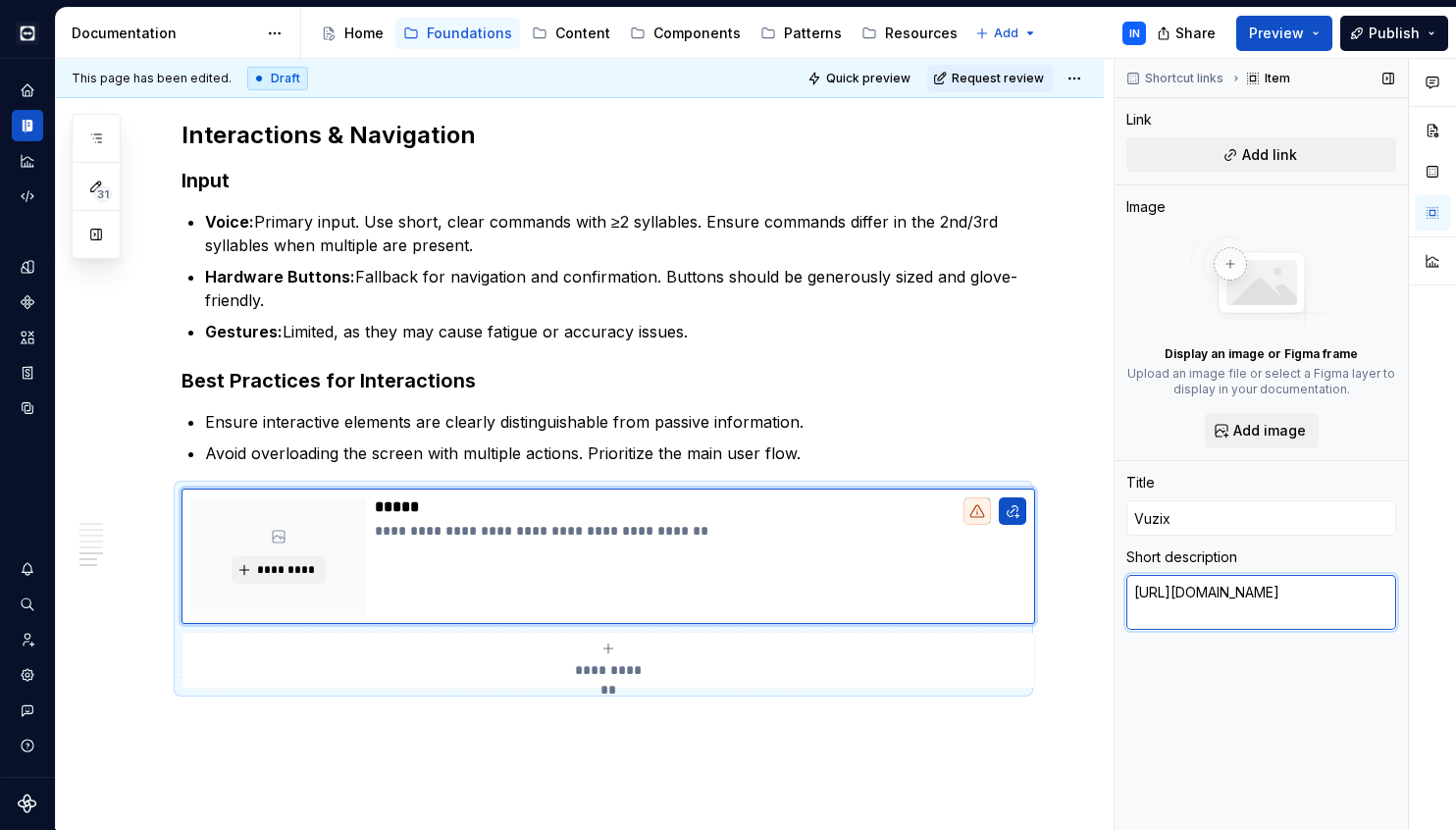
drag, startPoint x: 1236, startPoint y: 615, endPoint x: 1134, endPoint y: 581, distance: 107.5
click at [1134, 581] on textarea "[URL][DOMAIN_NAME]" at bounding box center [1261, 602] width 270 height 55
type textarea "*"
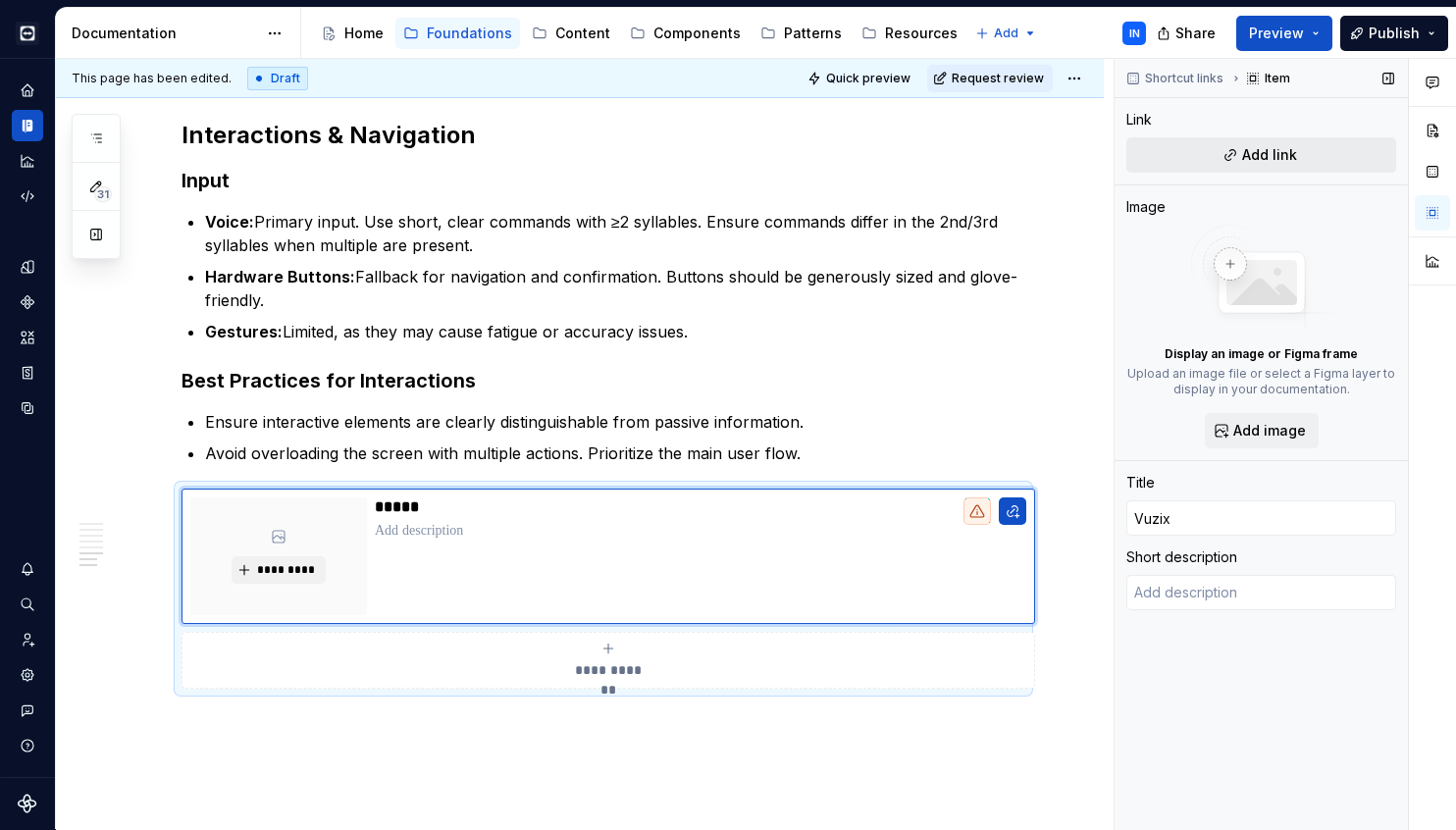
click at [1248, 161] on span "Add link" at bounding box center [1269, 155] width 55 height 20
type textarea "*"
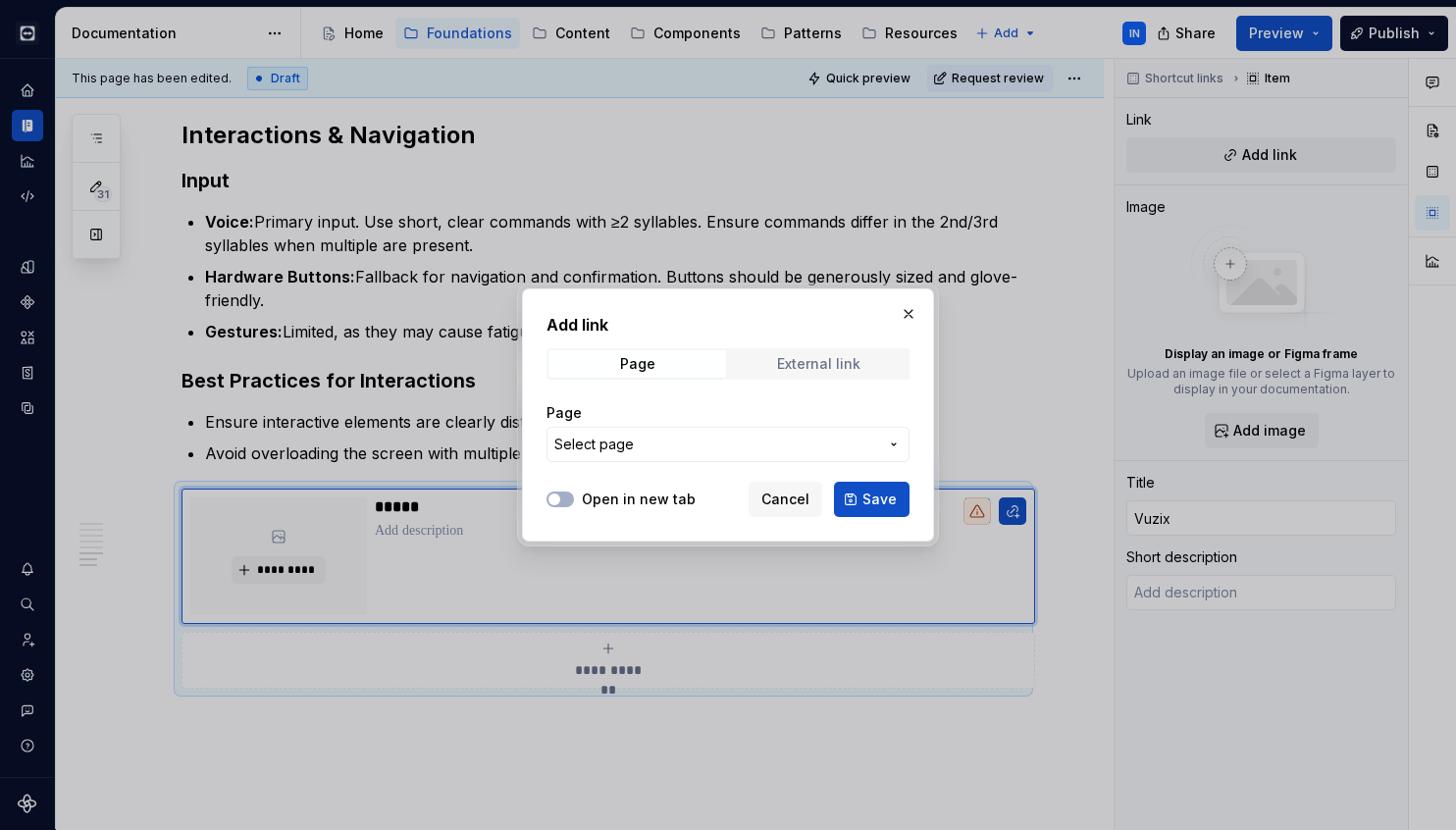
click at [818, 356] on div "External link" at bounding box center [819, 364] width 84 height 16
click at [695, 444] on input "URL" at bounding box center [728, 444] width 363 height 35
paste input "[URL][DOMAIN_NAME]"
type input "[URL][DOMAIN_NAME]"
click at [564, 500] on button "Open in new tab" at bounding box center [560, 500] width 28 height 16
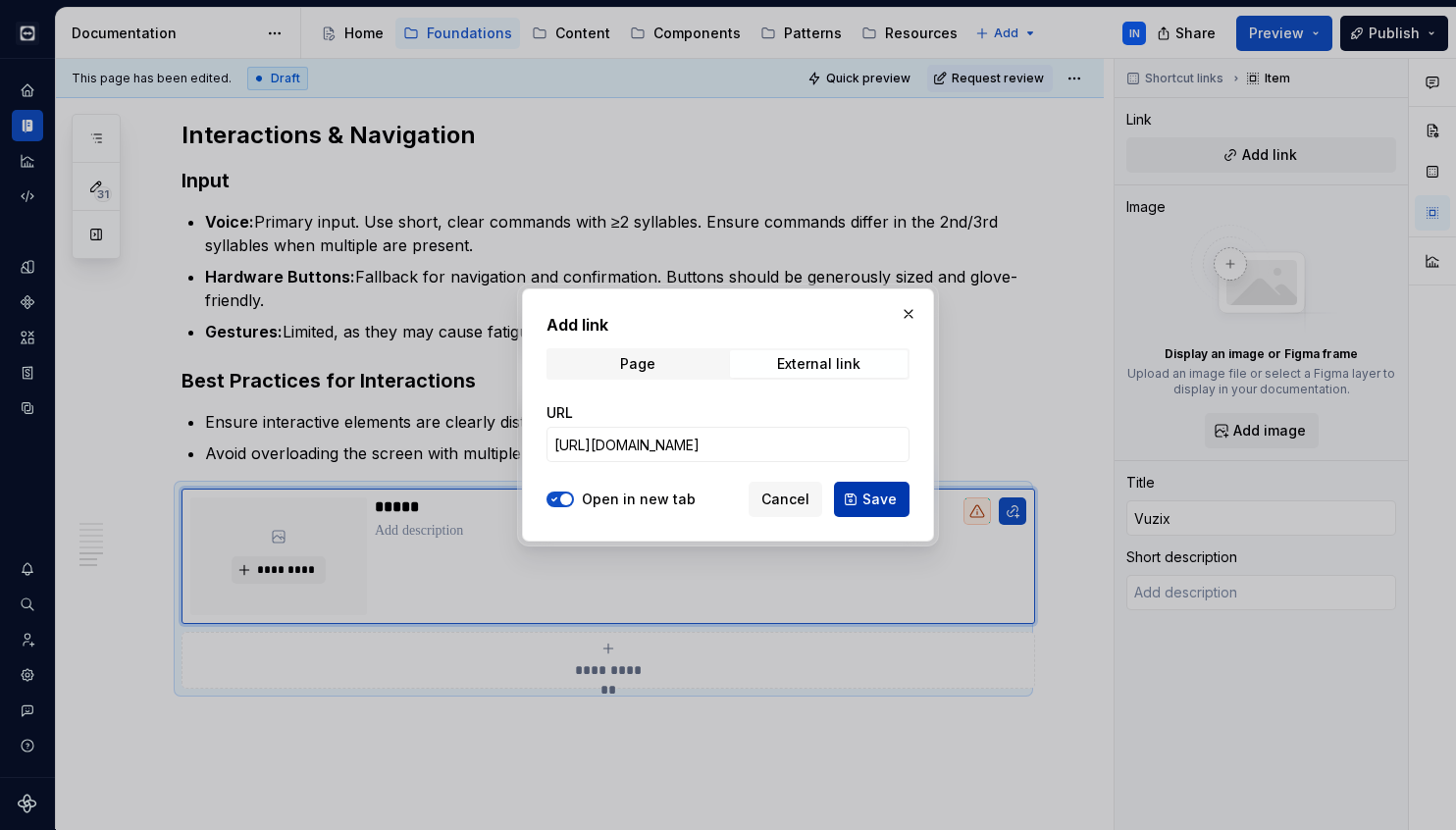
click at [885, 506] on span "Save" at bounding box center [880, 500] width 35 height 20
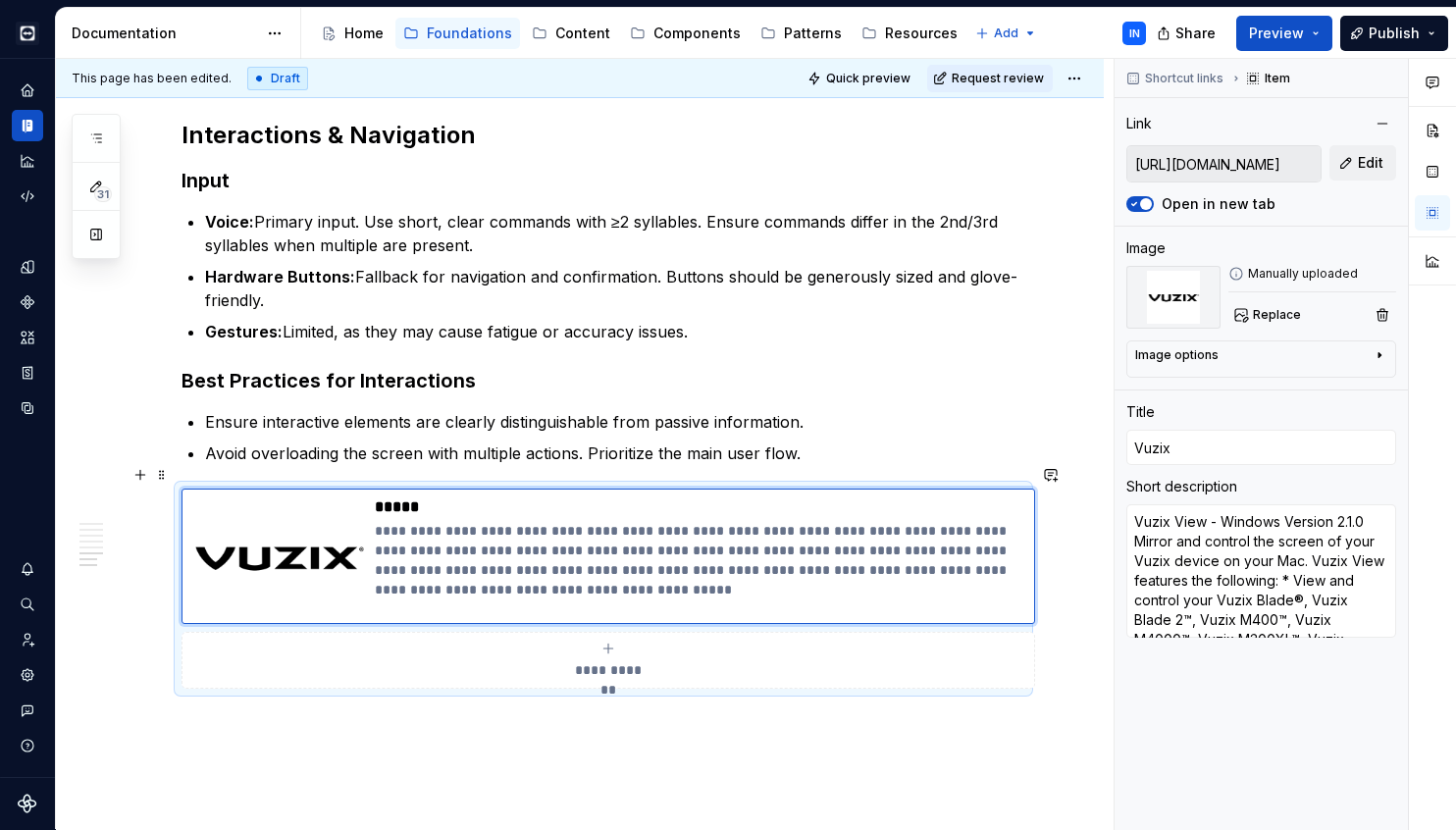
click at [544, 641] on div "**********" at bounding box center [608, 660] width 836 height 39
type textarea "*"
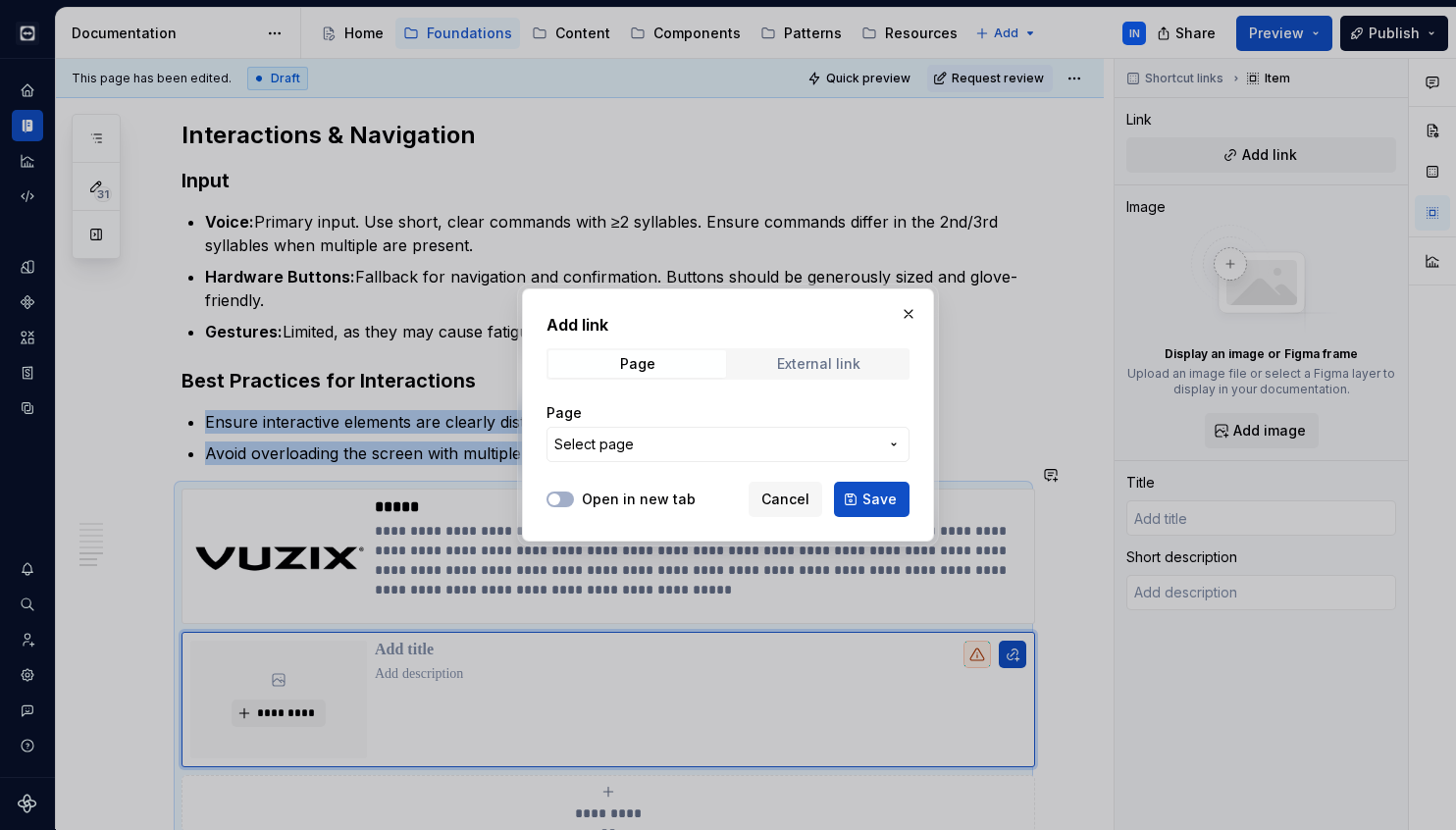
click at [799, 369] on div "External link" at bounding box center [819, 364] width 84 height 16
click at [691, 451] on input "URL" at bounding box center [728, 444] width 363 height 35
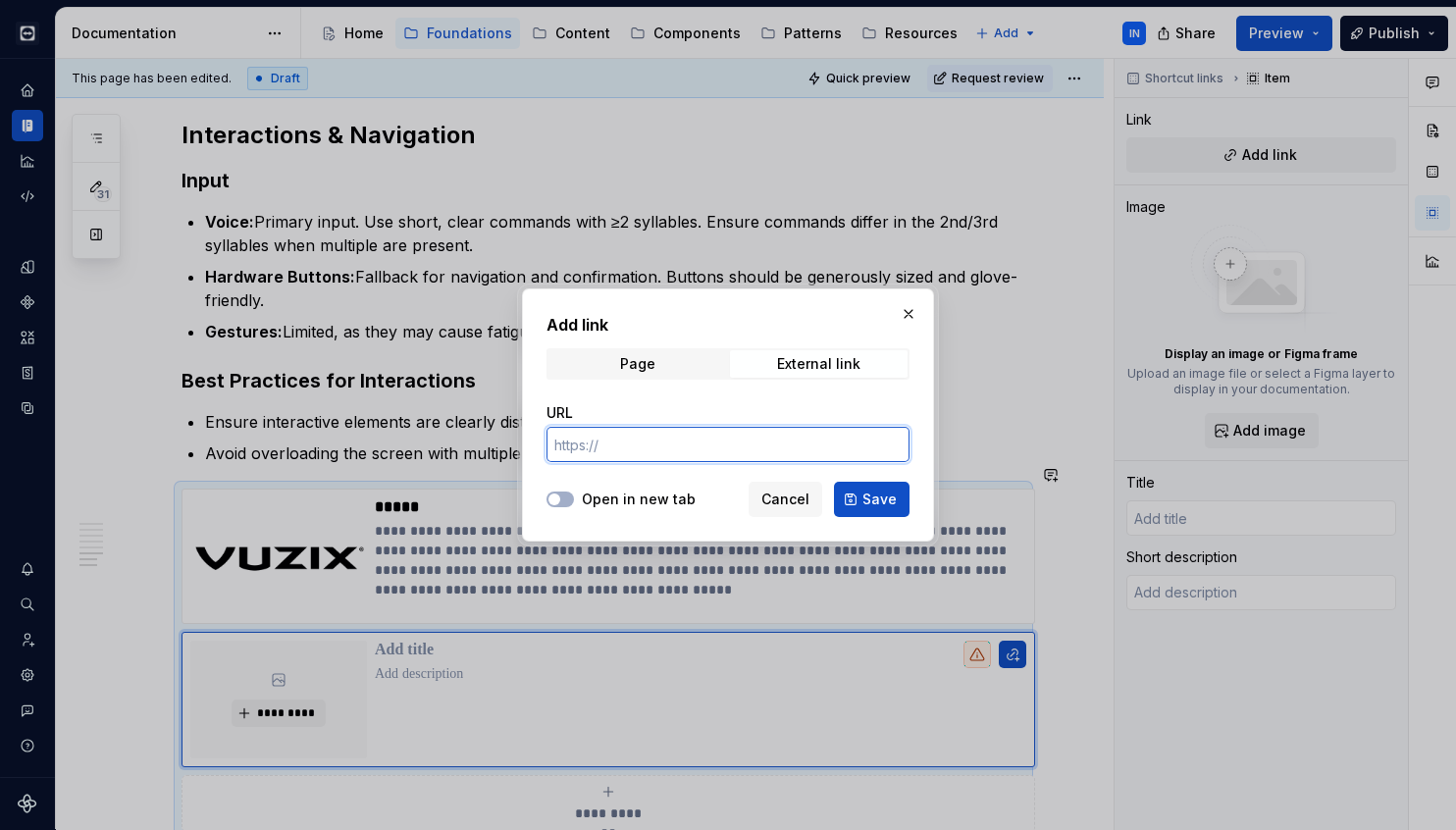
paste input "[URL][PERSON_NAME][DOMAIN_NAME][PERSON_NAME]"
type input "[URL][PERSON_NAME][DOMAIN_NAME][PERSON_NAME]"
click at [559, 495] on icon "button" at bounding box center [554, 500] width 16 height 12
click at [890, 494] on span "Save" at bounding box center [880, 500] width 35 height 20
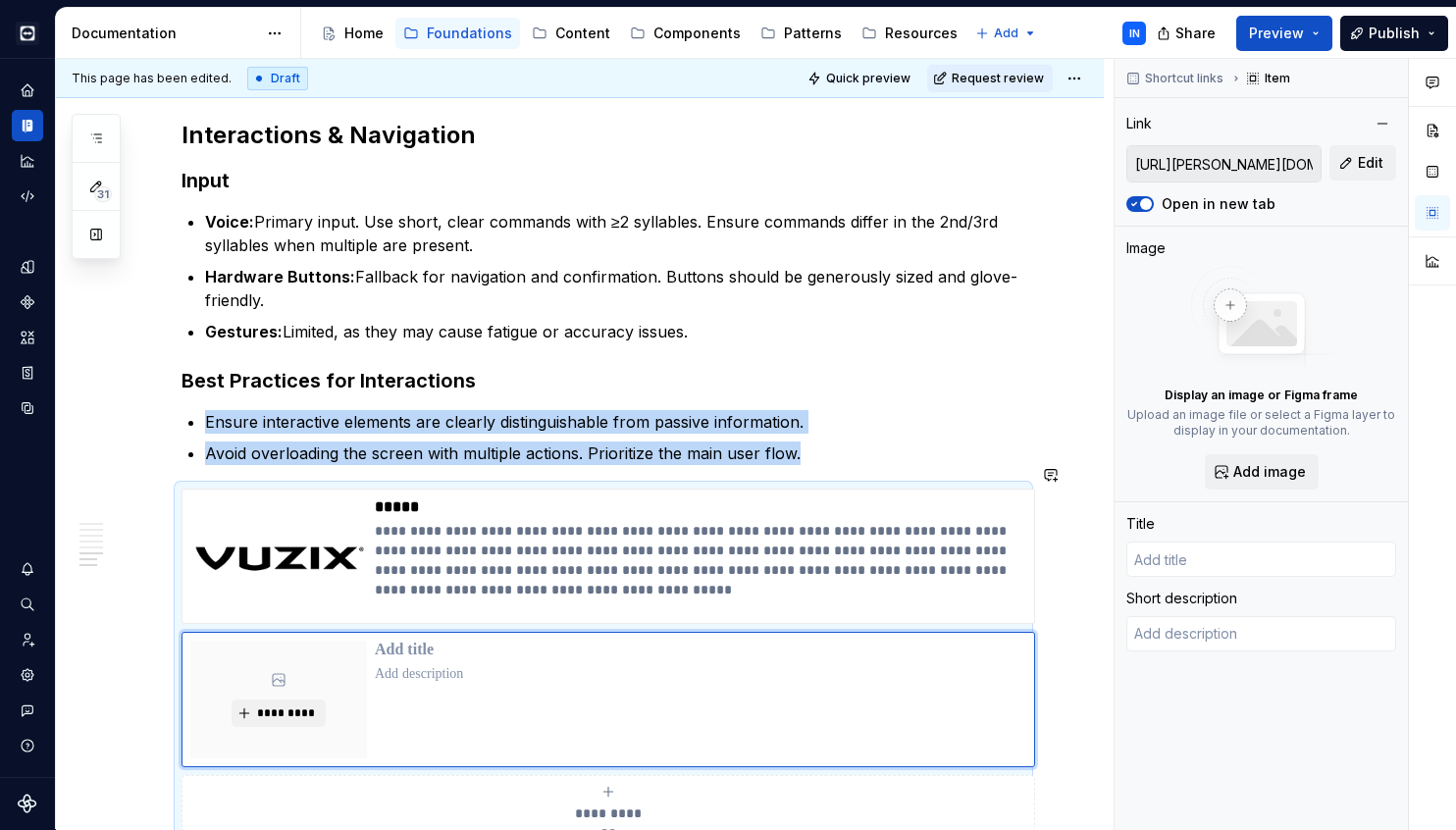
scroll to position [2125, 0]
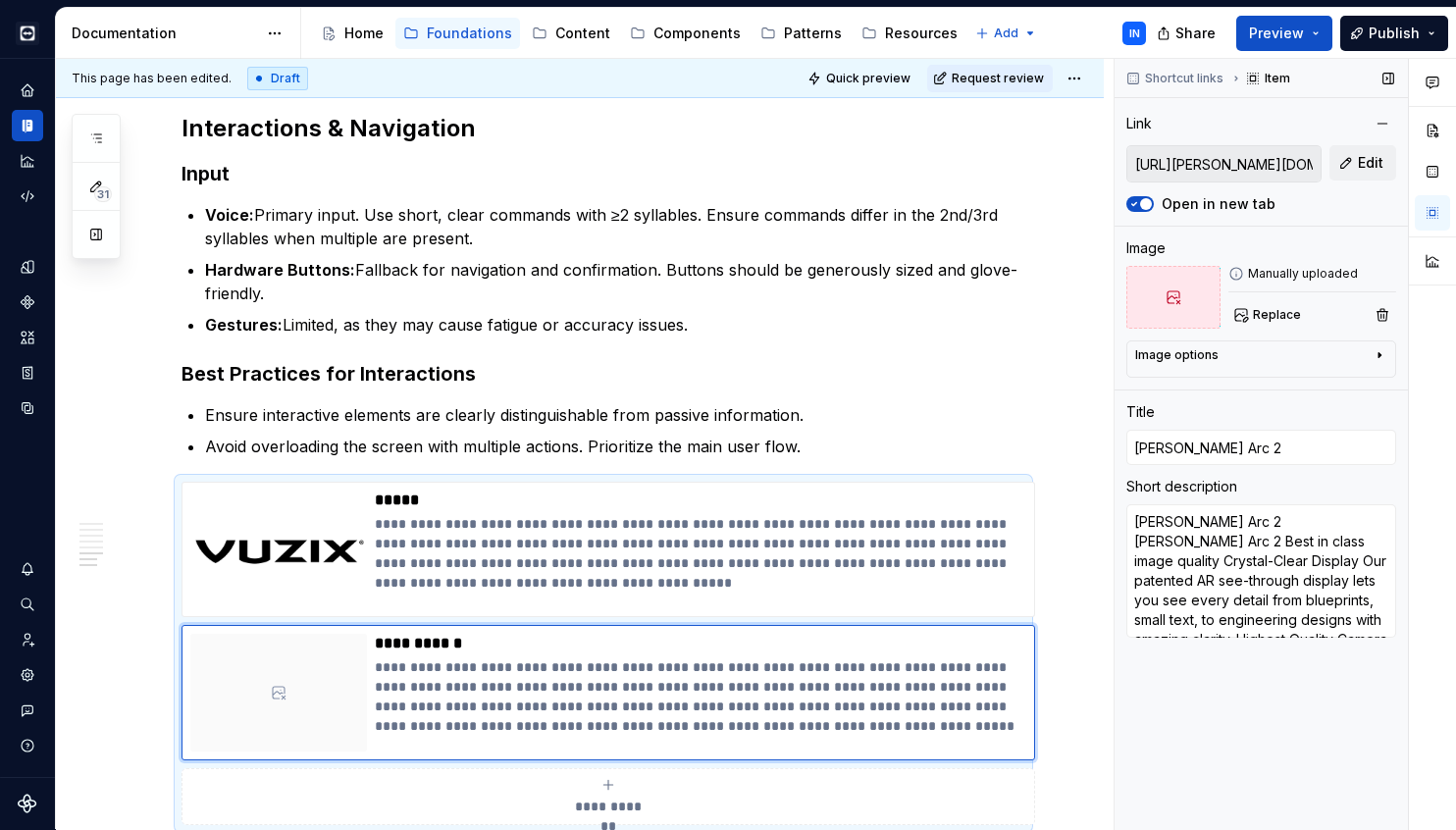
click at [1161, 284] on div at bounding box center [1173, 297] width 95 height 63
click at [1237, 358] on div "Image options" at bounding box center [1254, 359] width 237 height 24
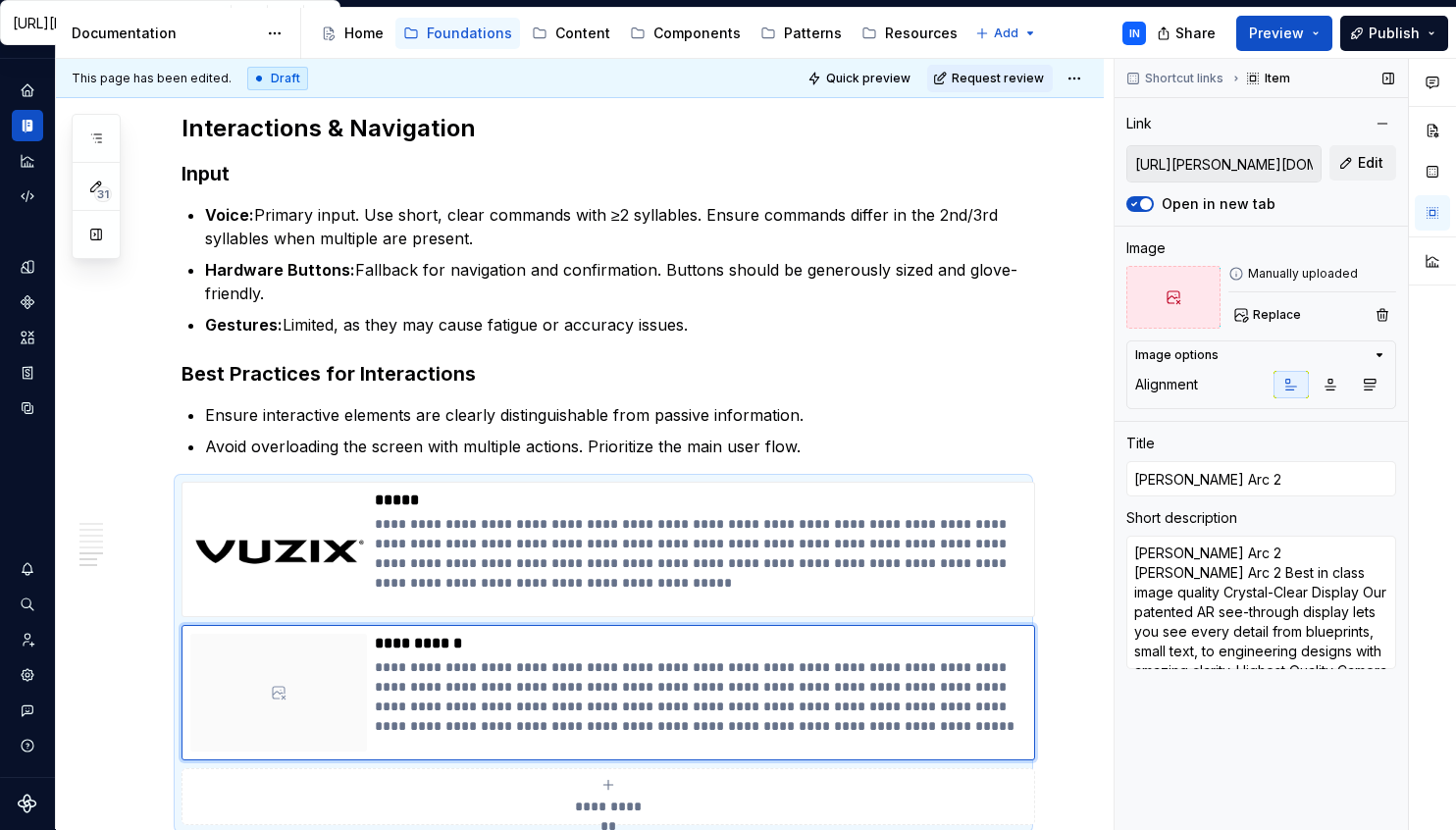
click at [1232, 350] on div "Image options" at bounding box center [1254, 355] width 237 height 16
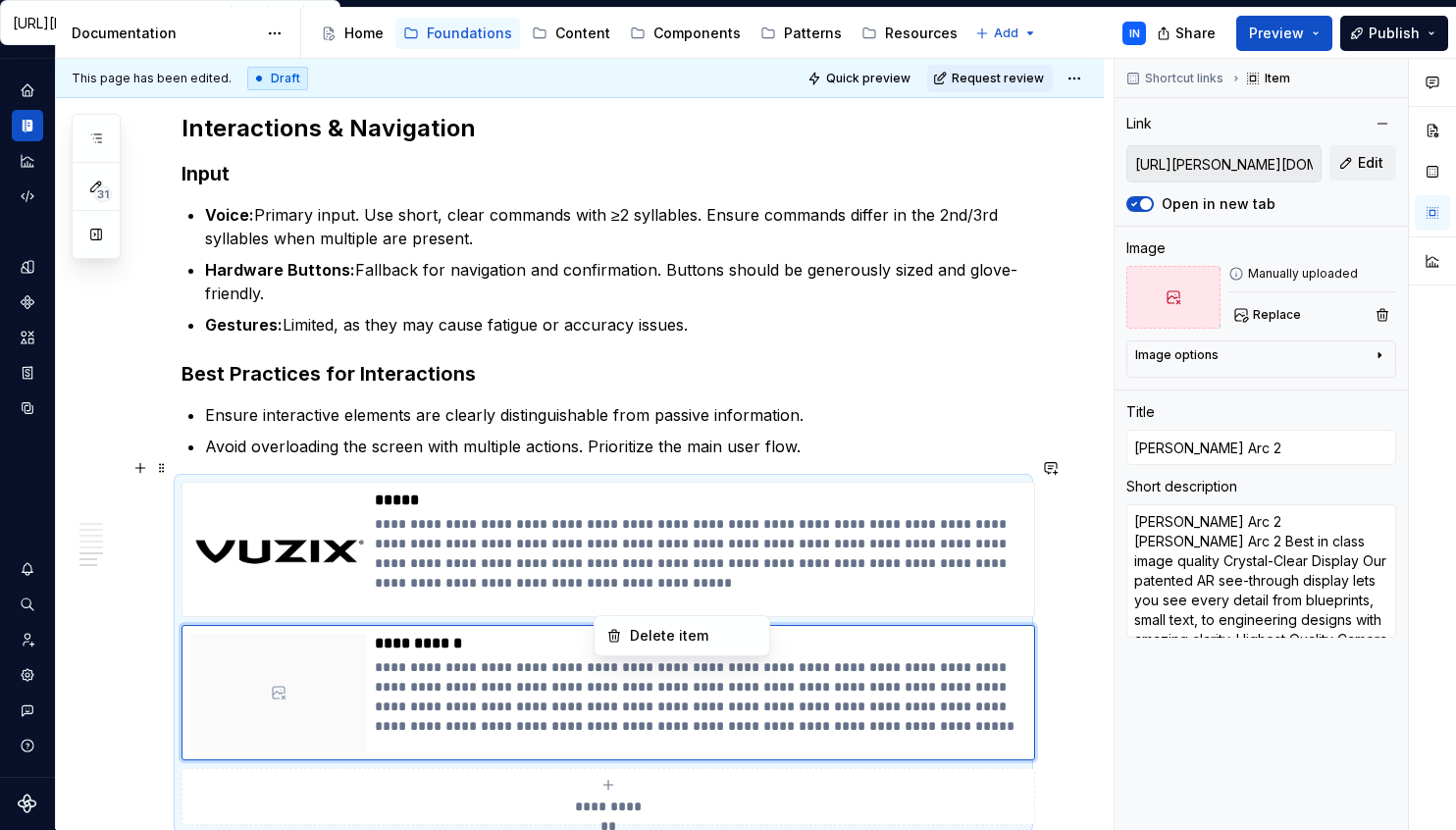
click at [616, 493] on html "Cobalt IN Design system data Documentation Accessibility guide for tree Page tr…" at bounding box center [728, 415] width 1456 height 830
click at [592, 768] on html "Cobalt IN Design system data Documentation Accessibility guide for tree Page tr…" at bounding box center [728, 415] width 1456 height 830
click at [621, 777] on div "**********" at bounding box center [608, 796] width 836 height 39
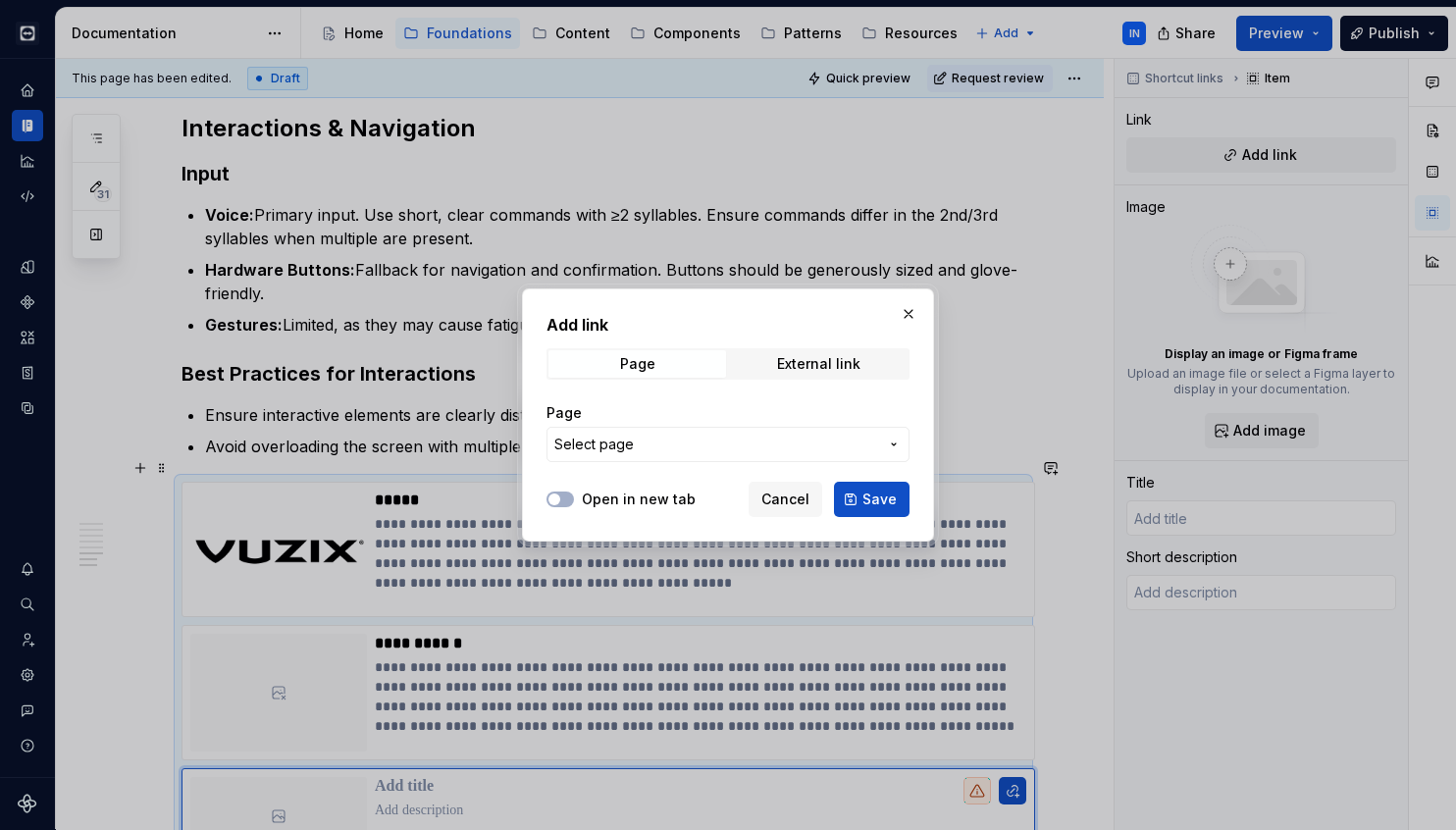
type textarea "*"
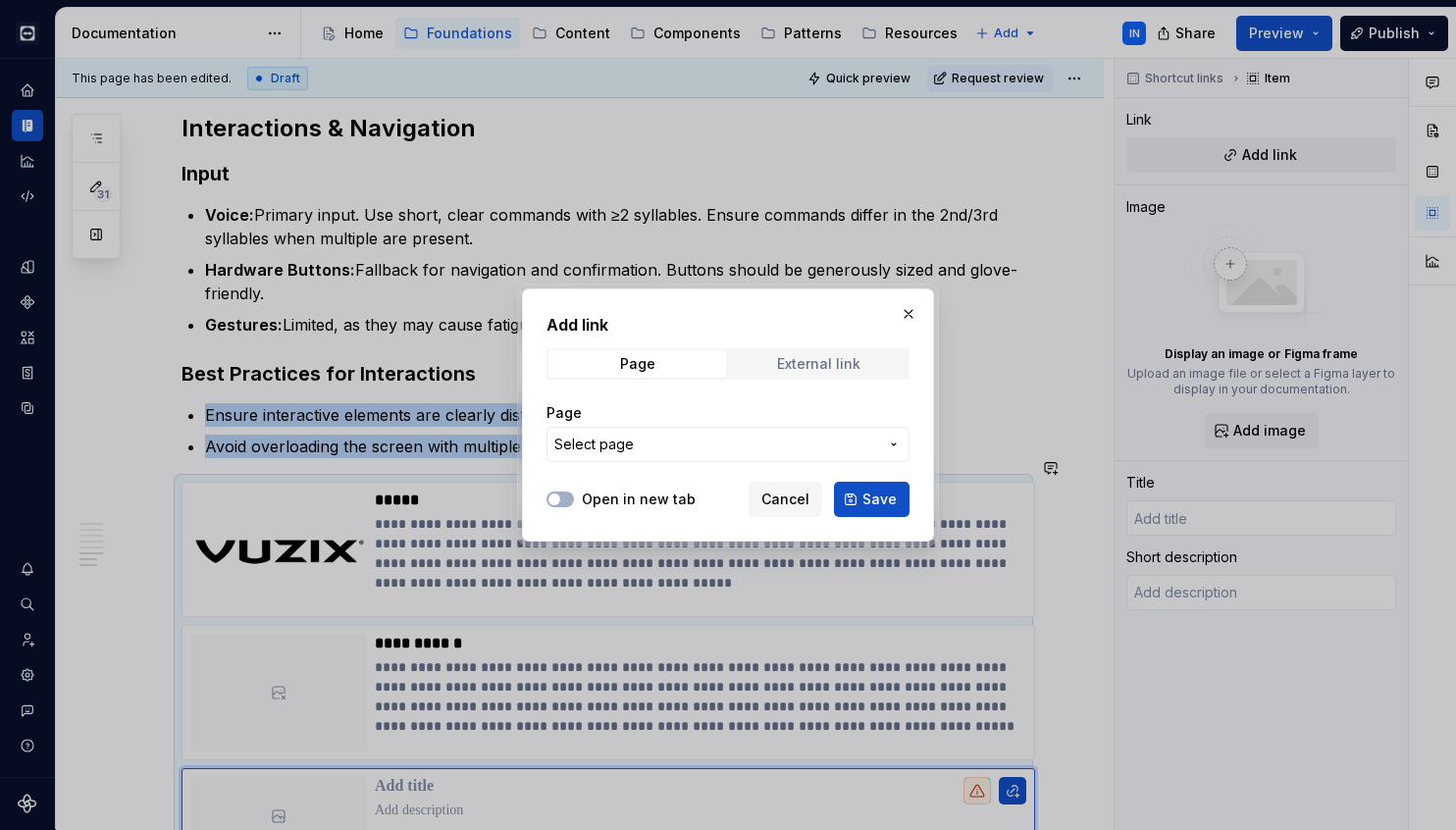
click at [767, 370] on span "External link" at bounding box center [818, 364] width 177 height 28
click at [640, 446] on input "URL" at bounding box center [728, 444] width 363 height 35
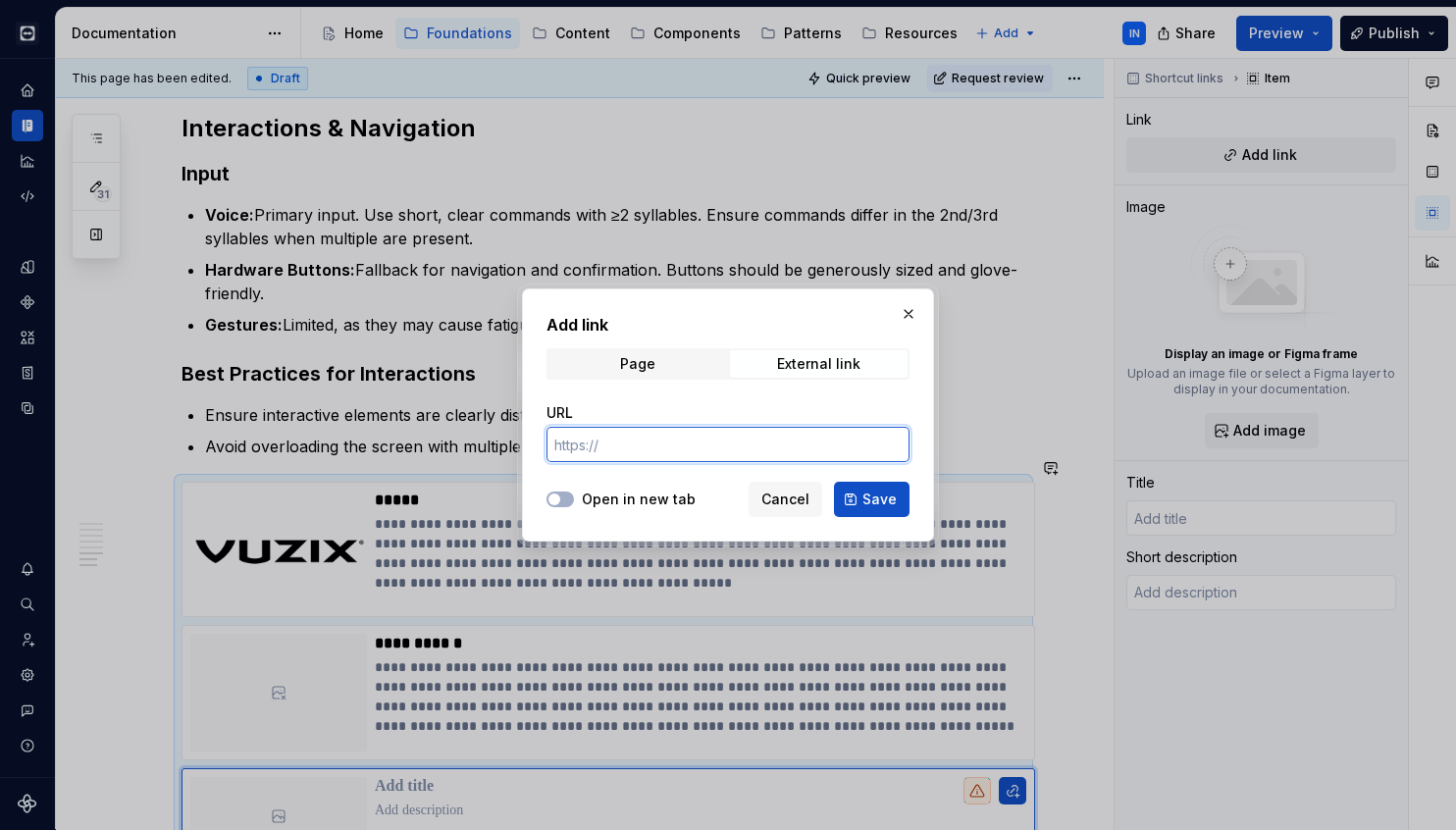
paste input "[URL][DOMAIN_NAME]"
type input "[URL][DOMAIN_NAME]"
click at [858, 512] on button "Save" at bounding box center [872, 499] width 76 height 35
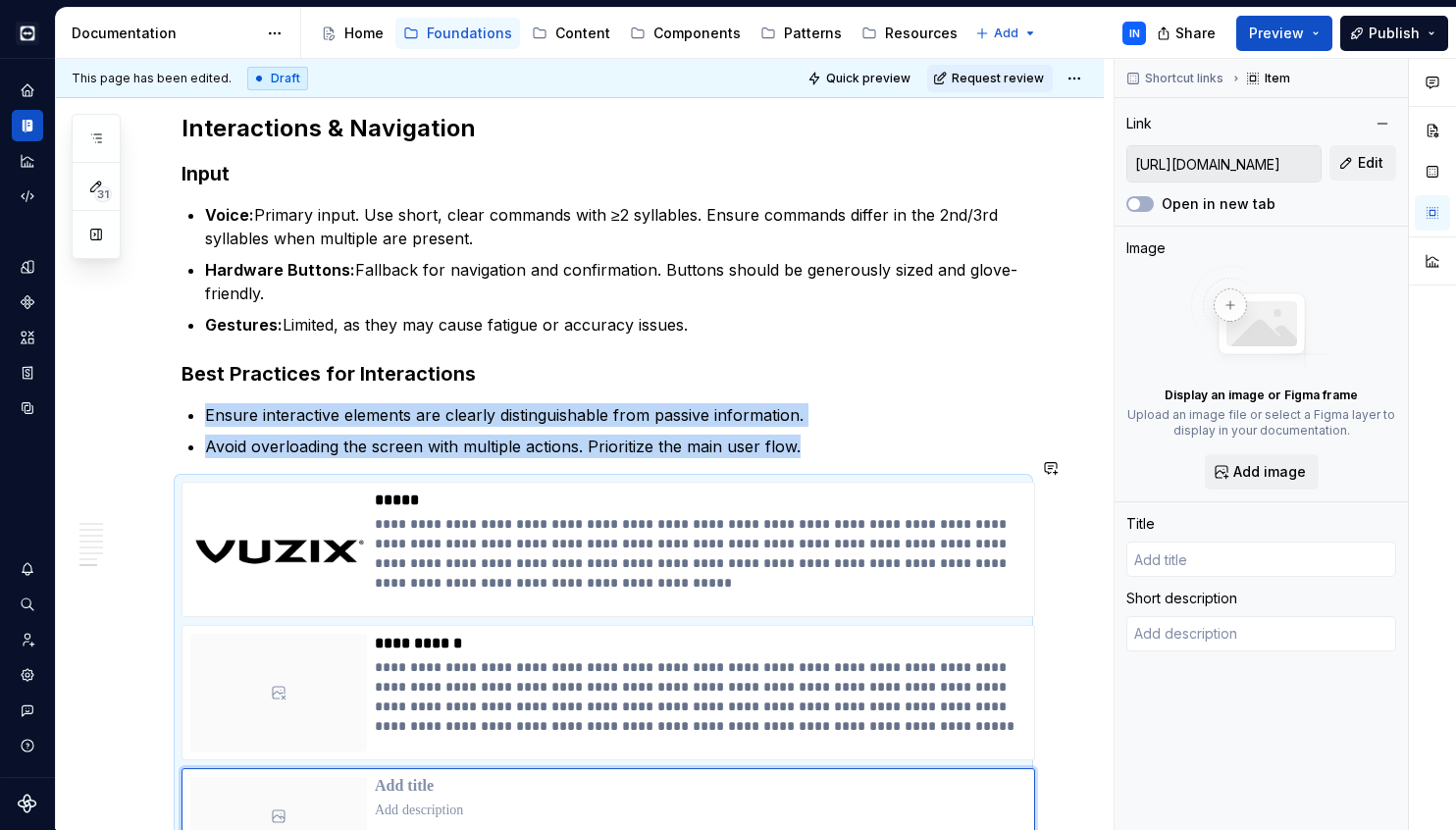
scroll to position [2268, 0]
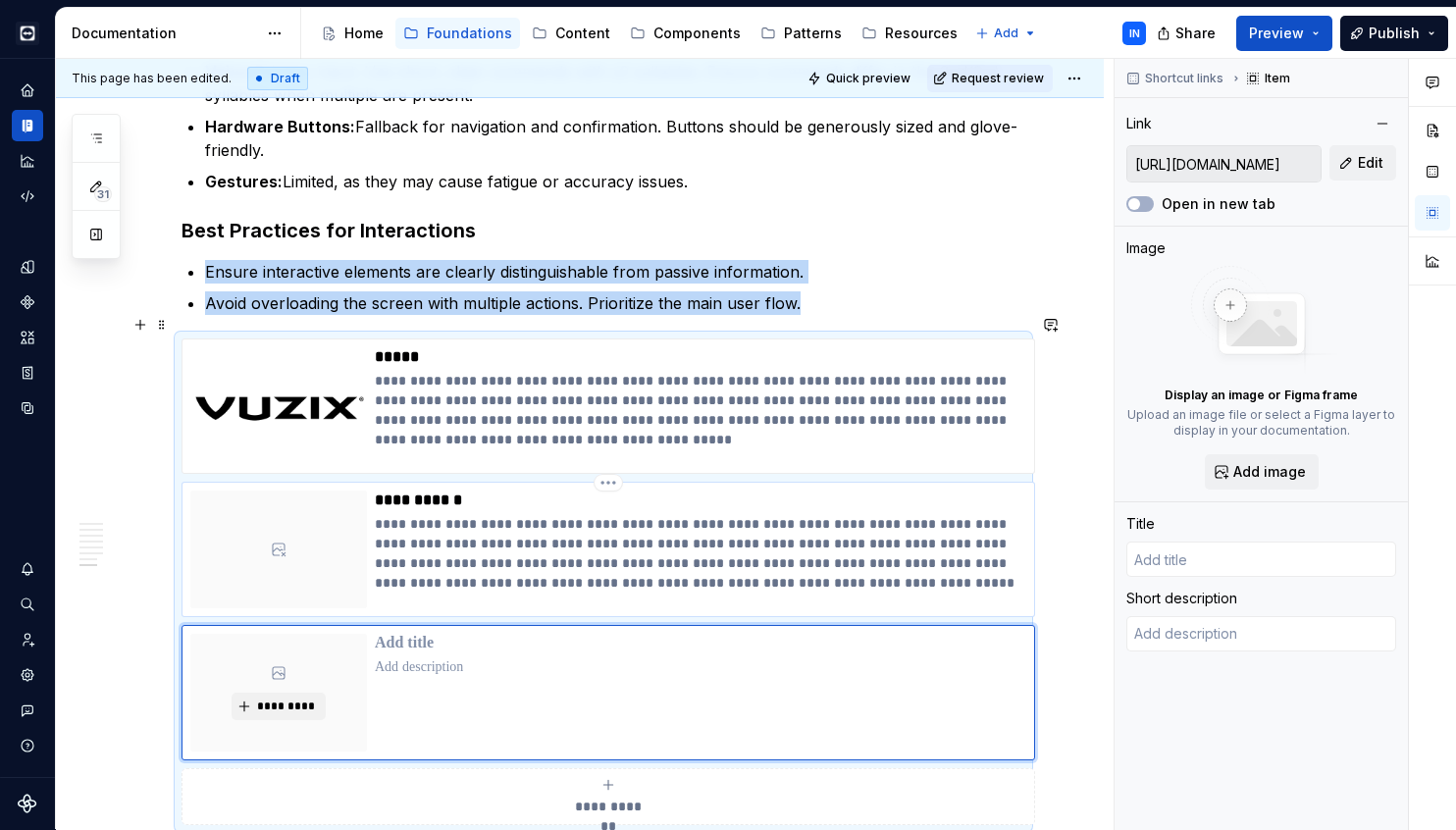
type textarea "*"
type input "User Experience Guidelines | RealWear Developer Documentation"
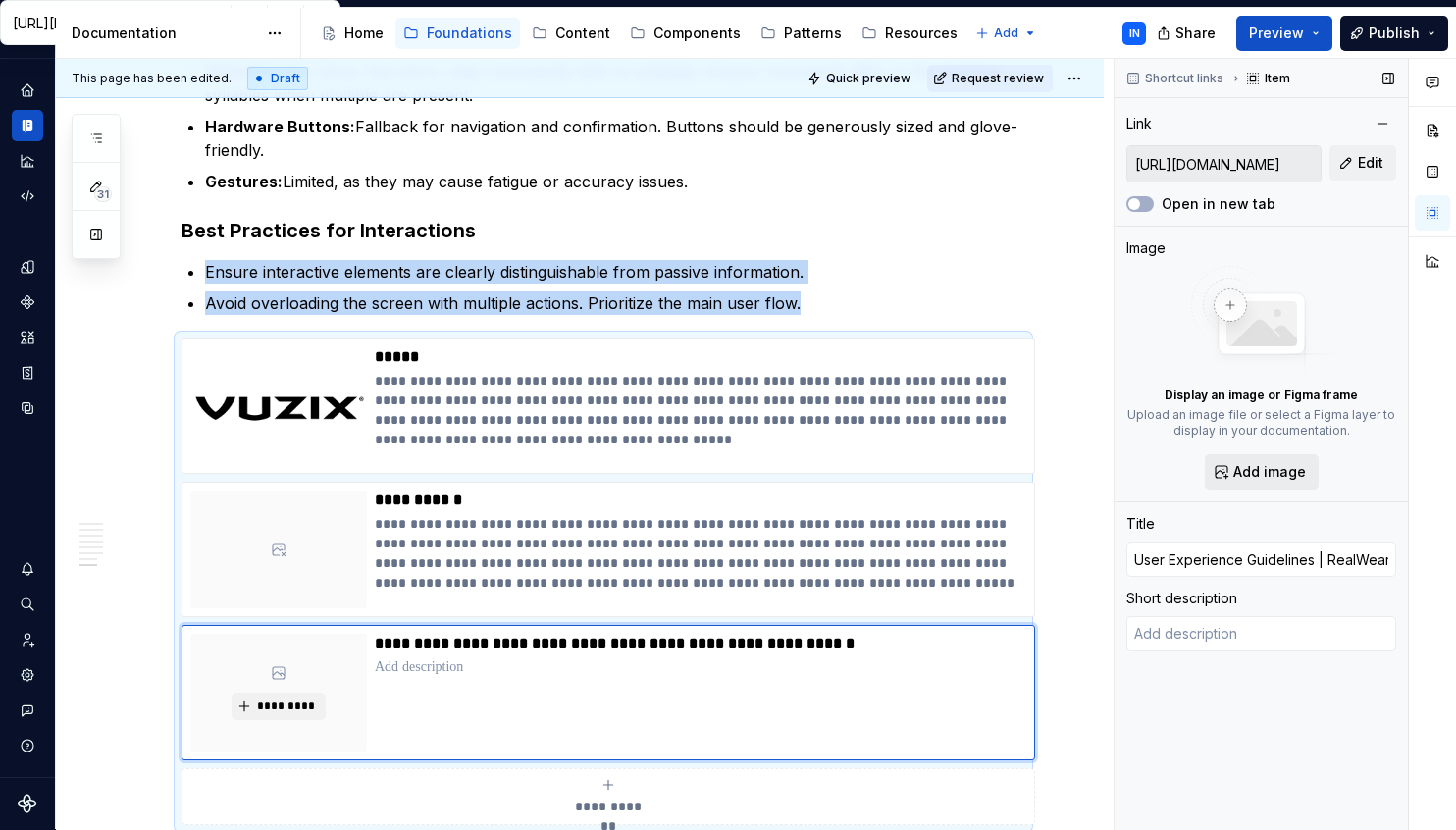
click at [1232, 461] on button "Add image" at bounding box center [1262, 471] width 113 height 35
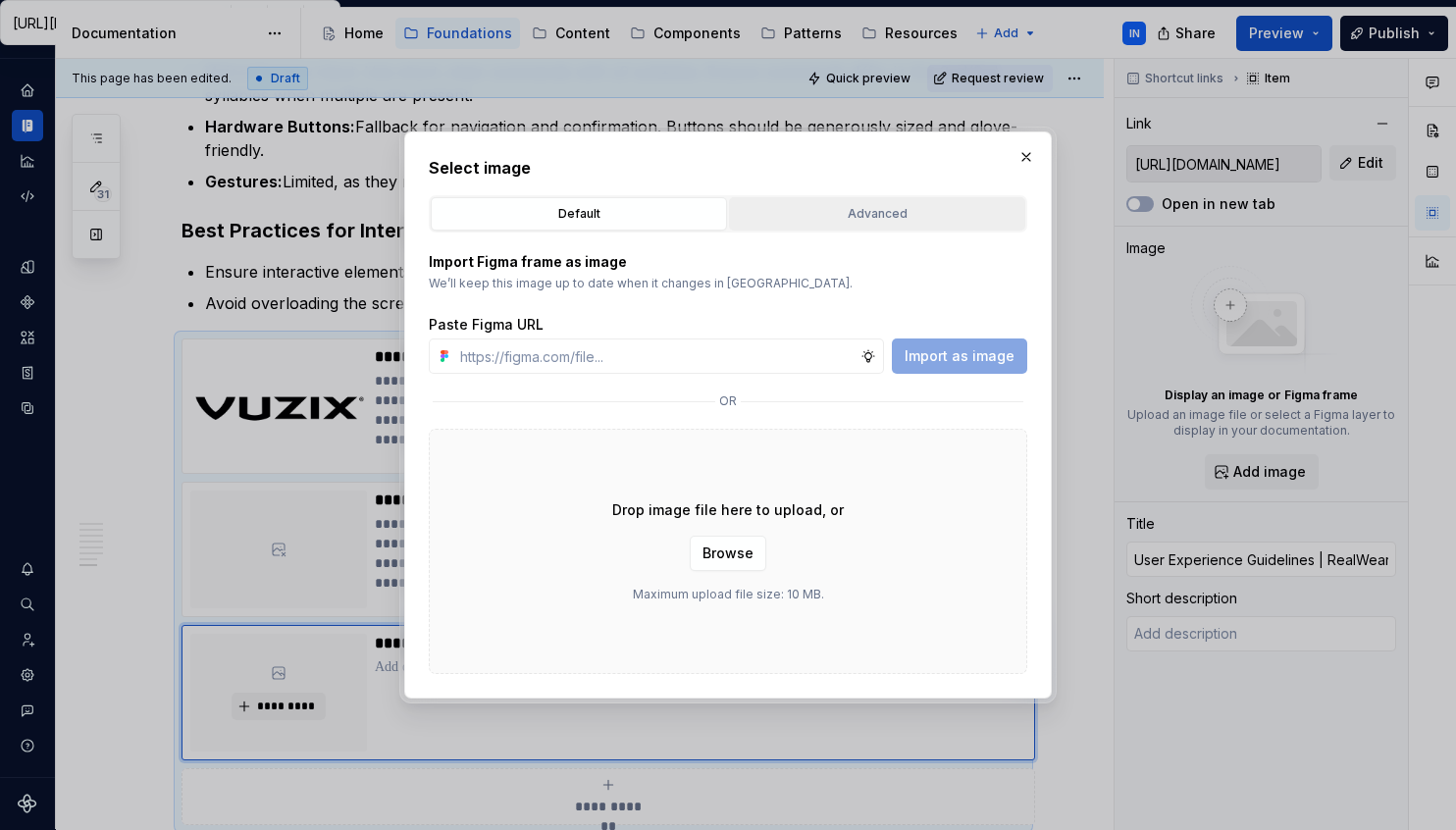
click at [883, 217] on div "Advanced" at bounding box center [877, 214] width 283 height 20
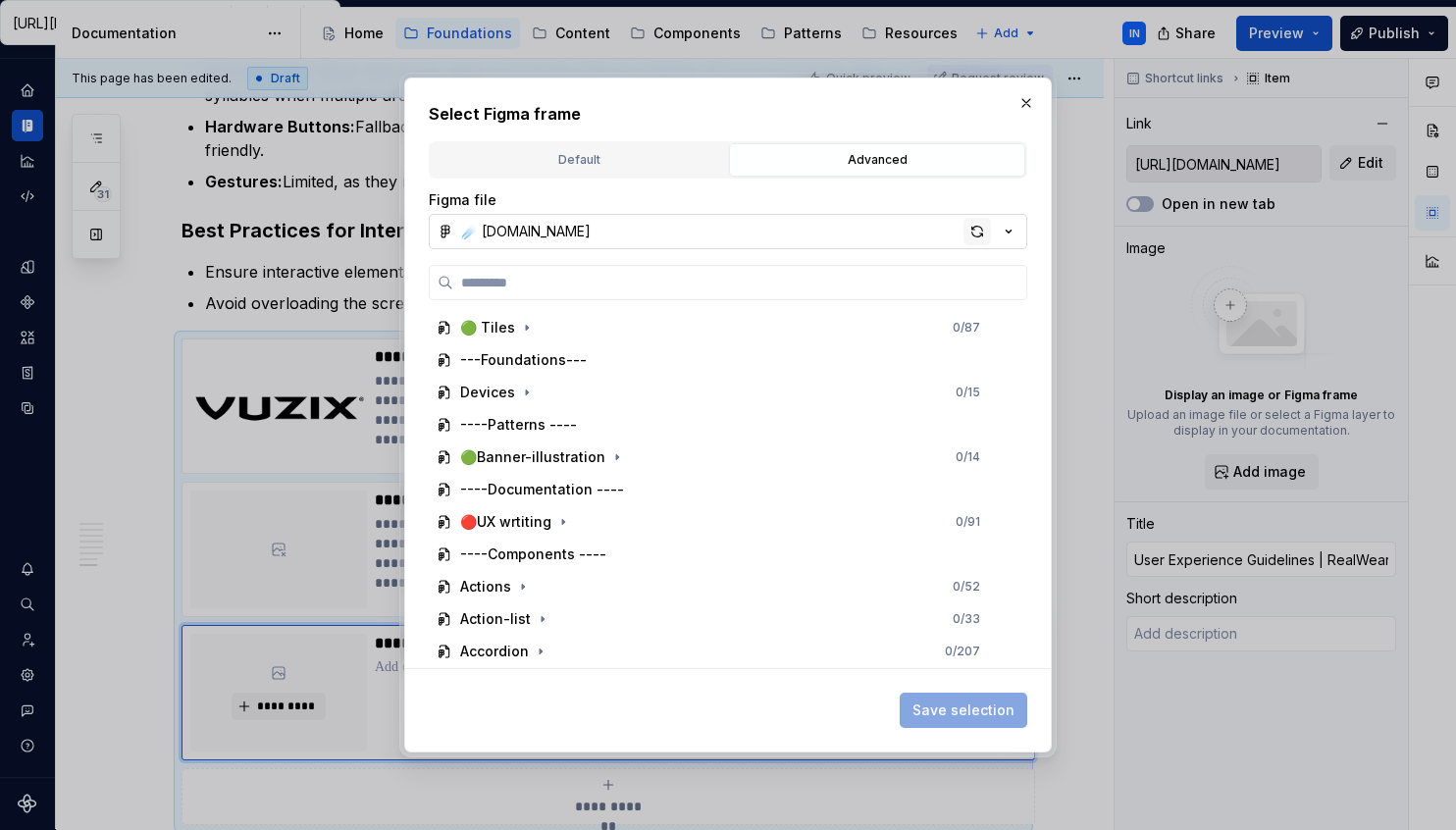
click at [971, 224] on div "button" at bounding box center [977, 232] width 28 height 28
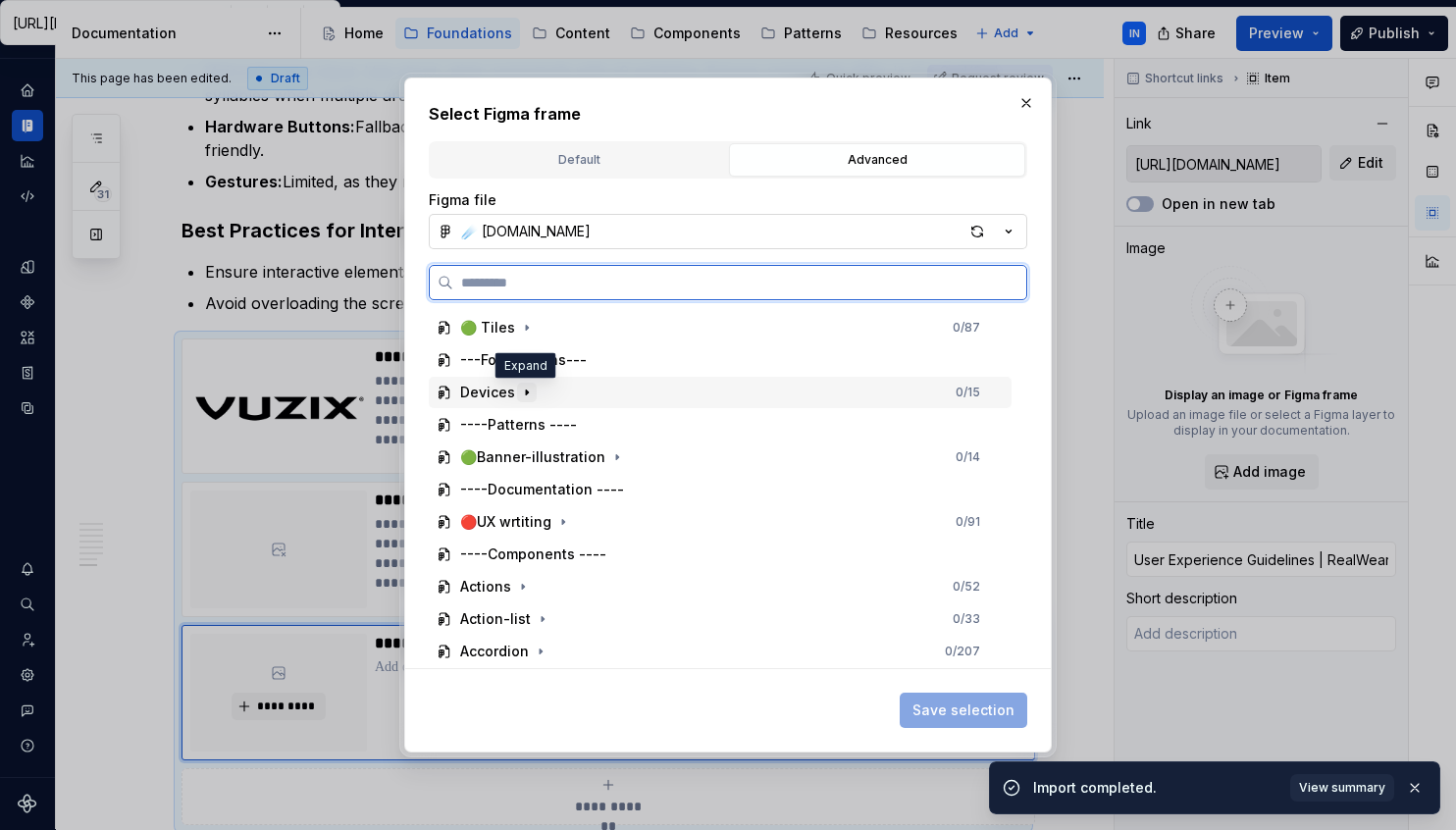
click at [520, 390] on icon "button" at bounding box center [527, 392] width 16 height 16
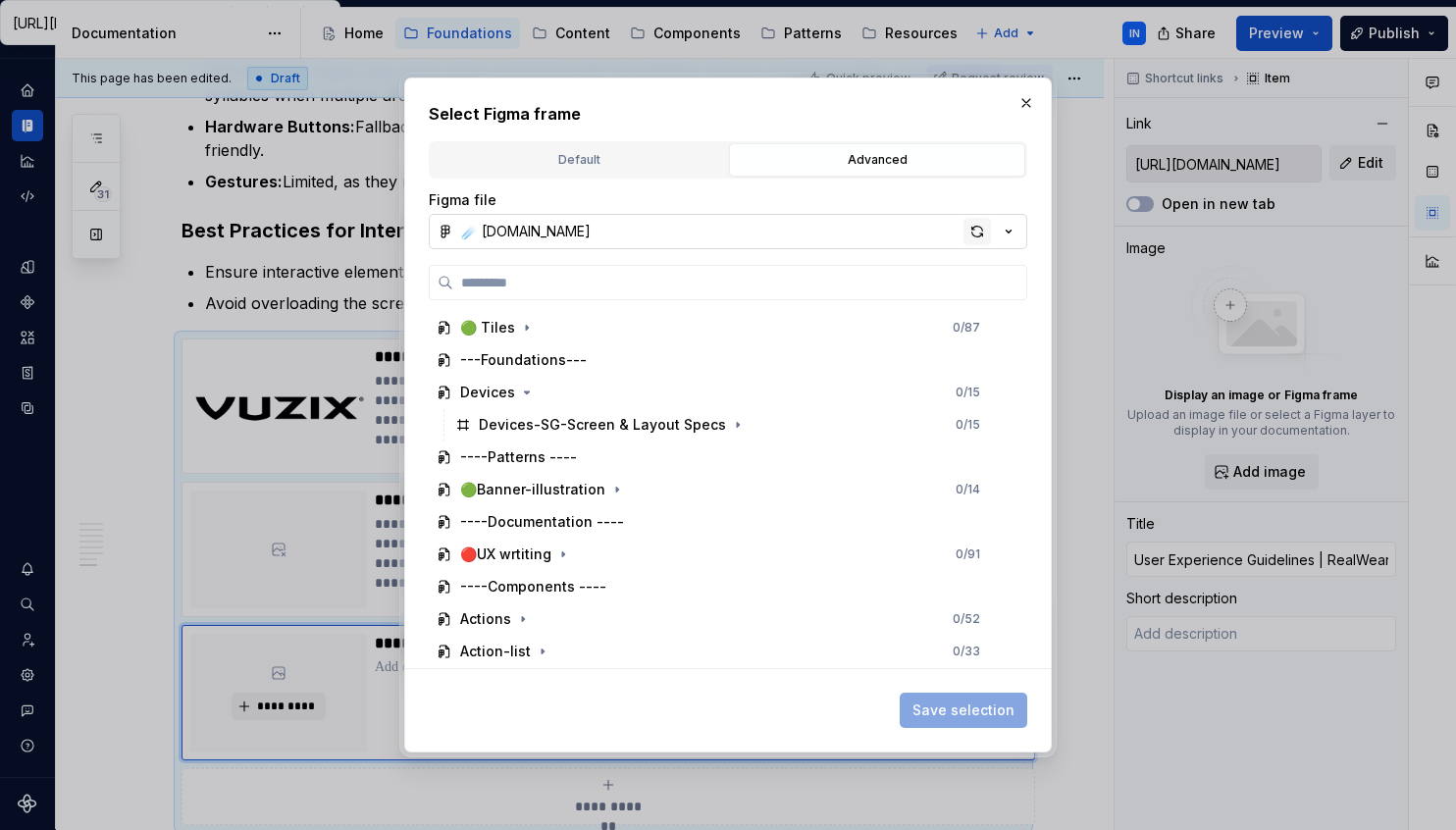
click at [972, 227] on div "button" at bounding box center [977, 232] width 28 height 28
click at [973, 229] on div "button" at bounding box center [977, 232] width 28 height 28
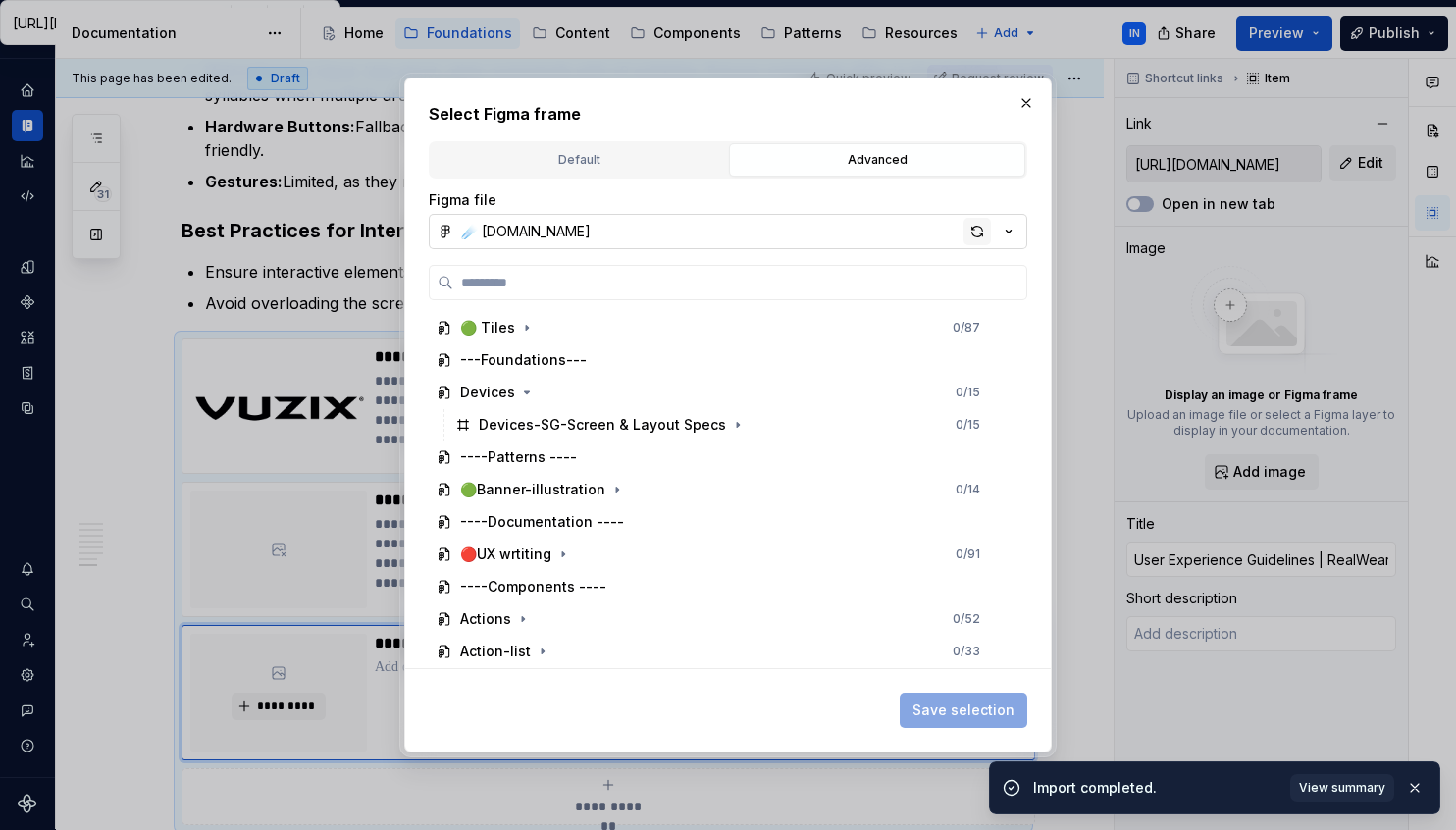
click at [973, 240] on div "button" at bounding box center [977, 232] width 28 height 28
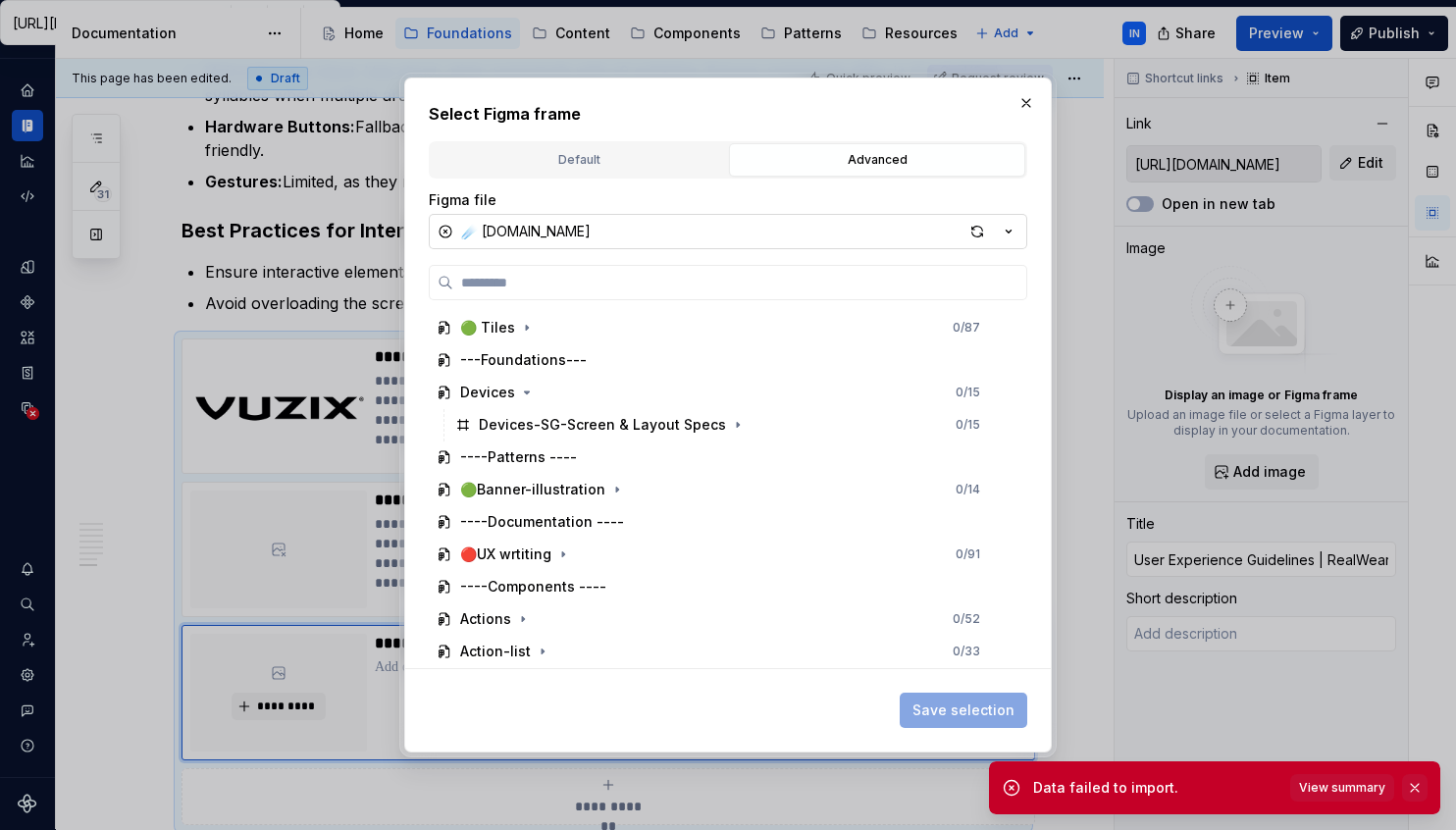
click at [1420, 787] on button "button" at bounding box center [1415, 788] width 26 height 28
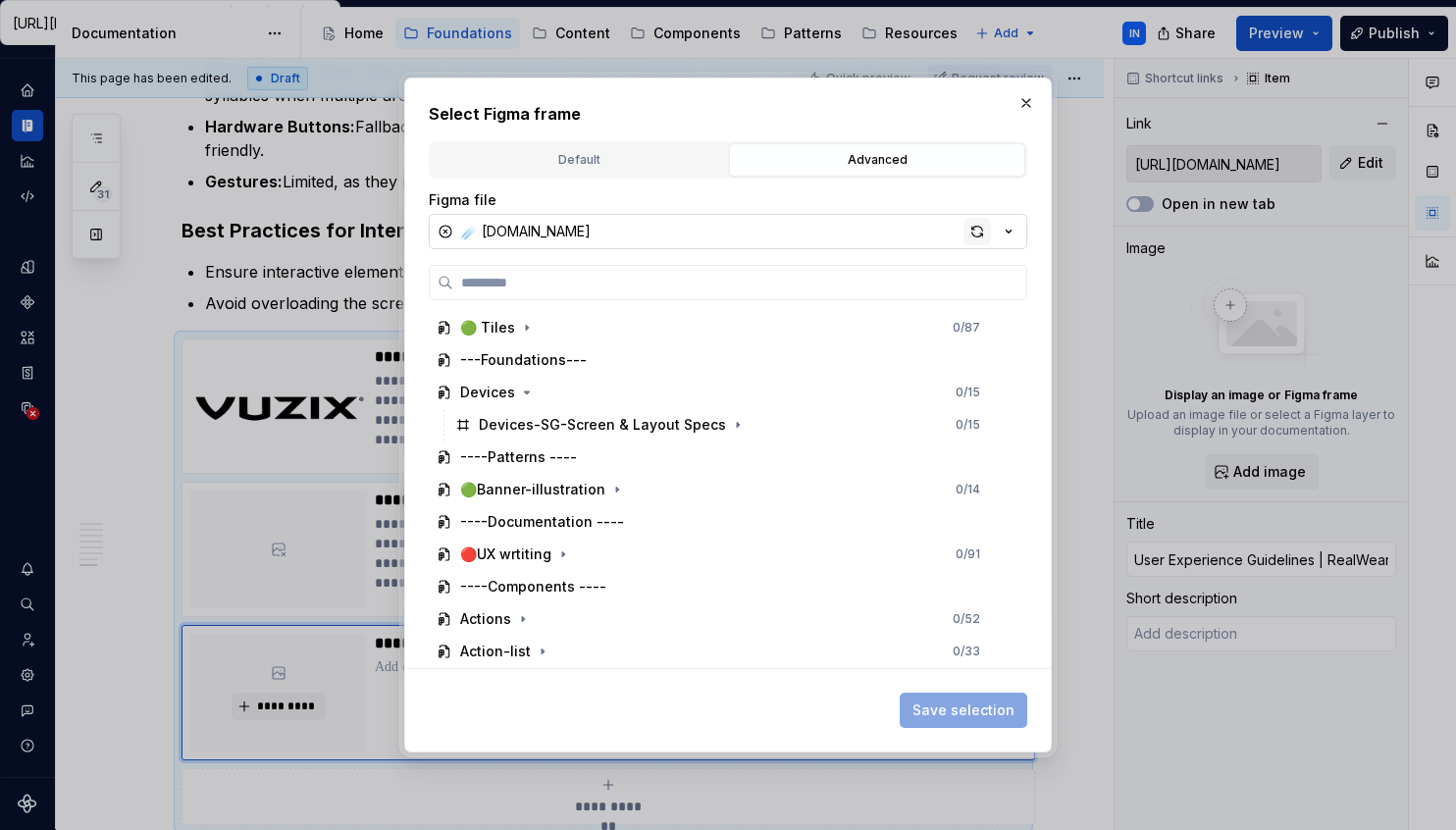
click at [977, 235] on div "button" at bounding box center [977, 232] width 28 height 28
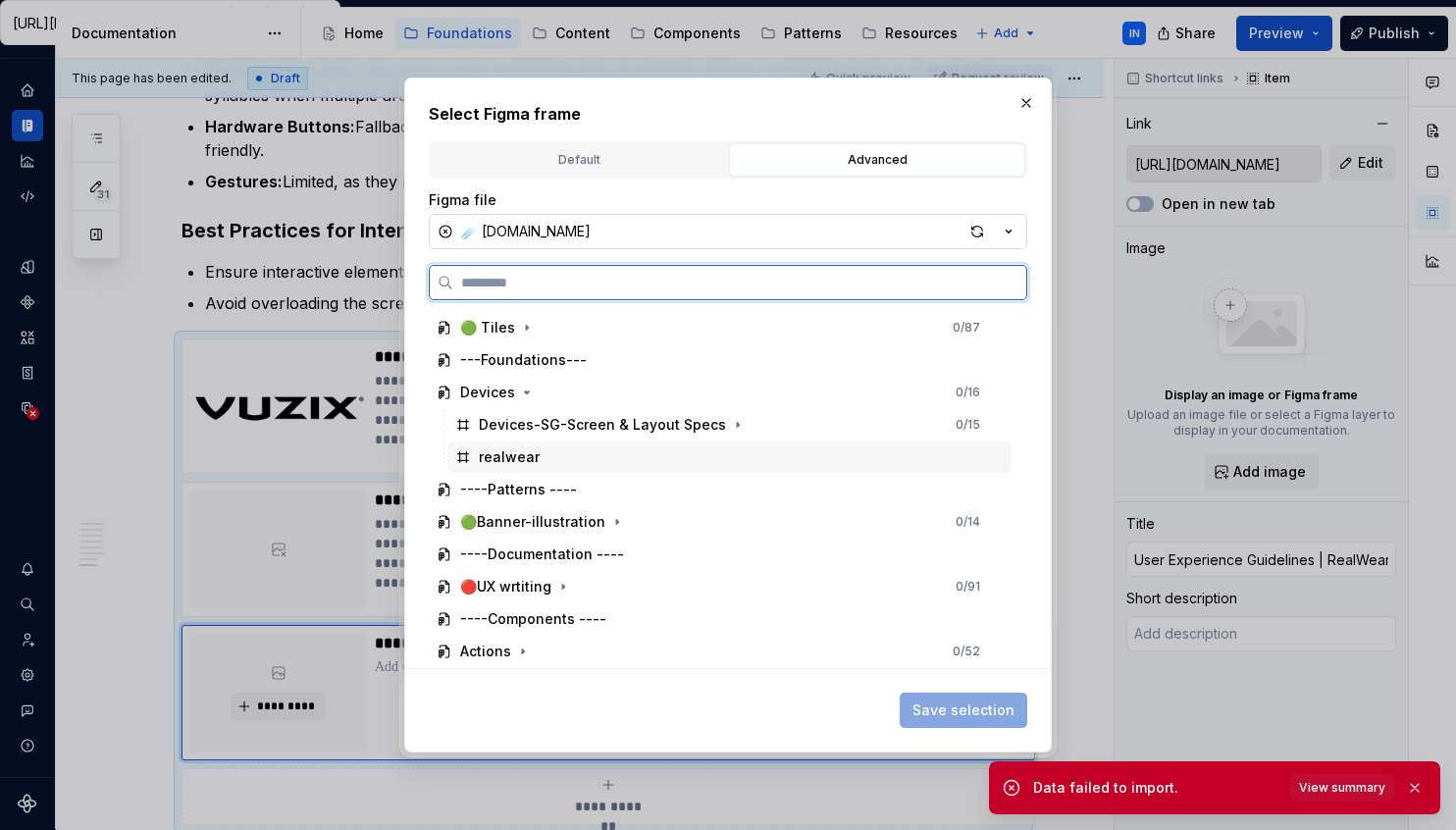
click at [745, 449] on div "realwear" at bounding box center [729, 458] width 564 height 32
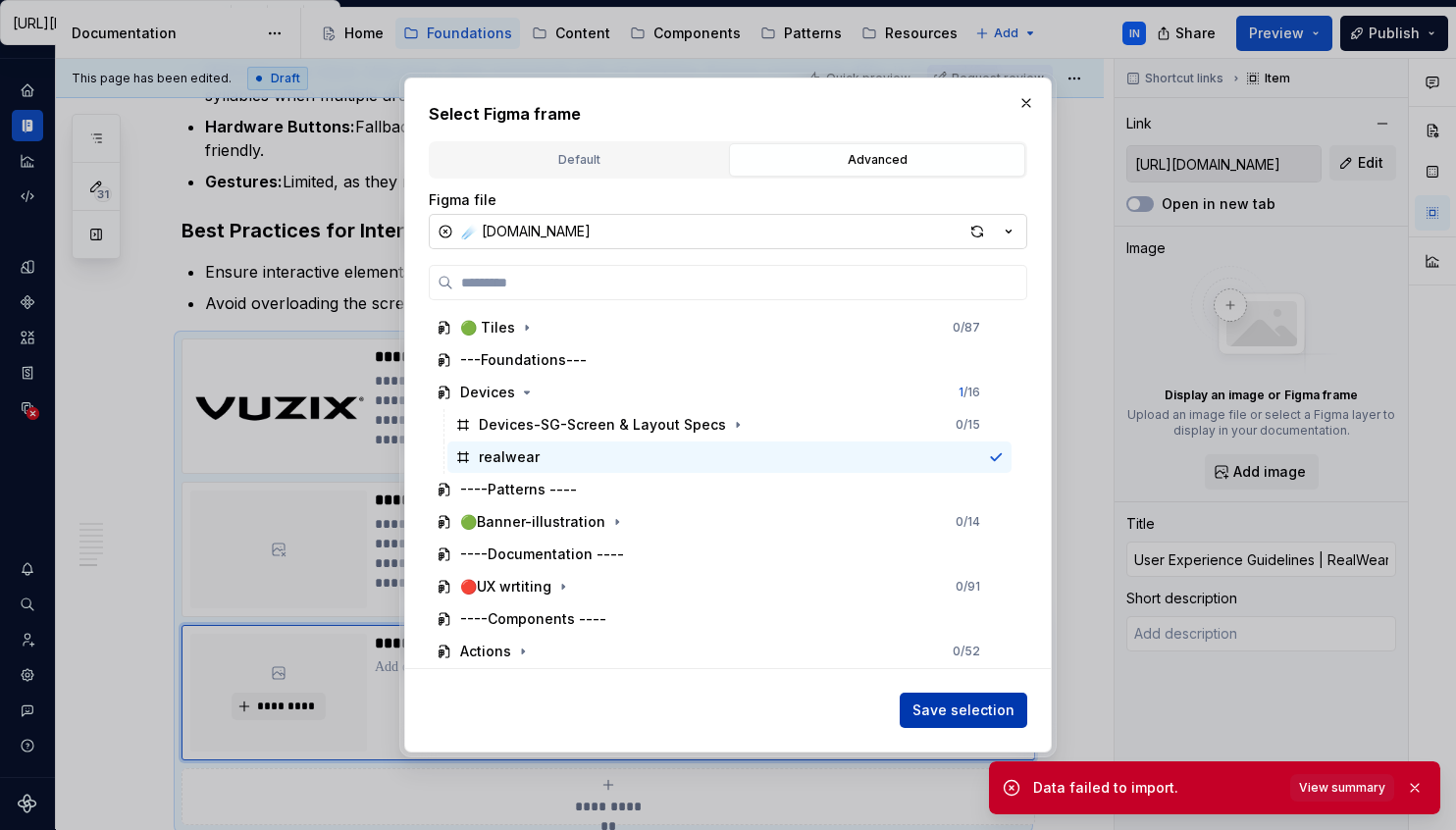
click at [969, 706] on span "Save selection" at bounding box center [963, 711] width 103 height 20
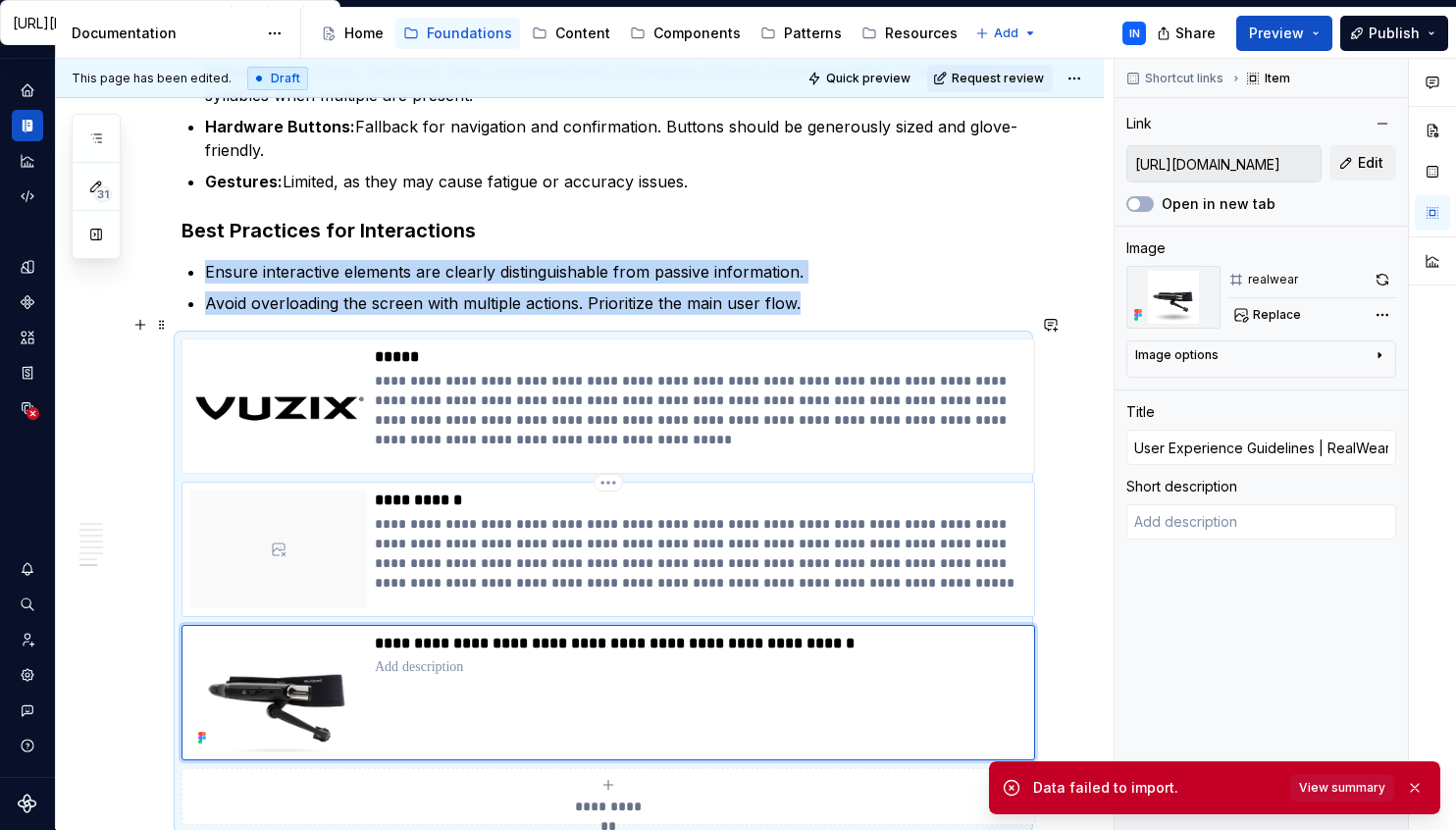
type textarea "*"
type input "[URL][PERSON_NAME][DOMAIN_NAME][PERSON_NAME]"
type input "[PERSON_NAME] Arc 2"
type textarea "[PERSON_NAME] Arc 2 [PERSON_NAME] Arc 2 Best in class image quality Crystal-Cle…"
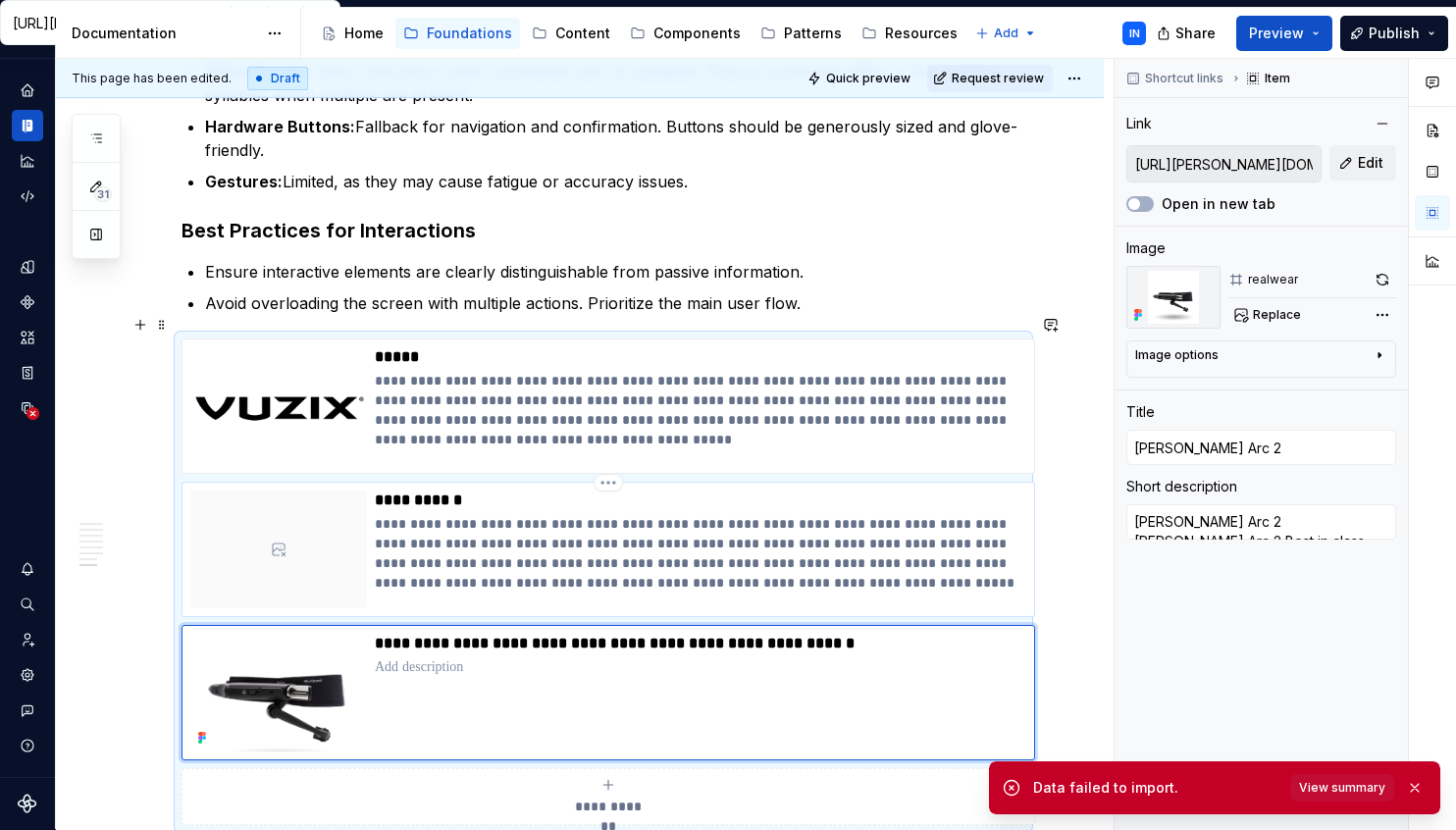
click at [269, 507] on div at bounding box center [278, 549] width 176 height 117
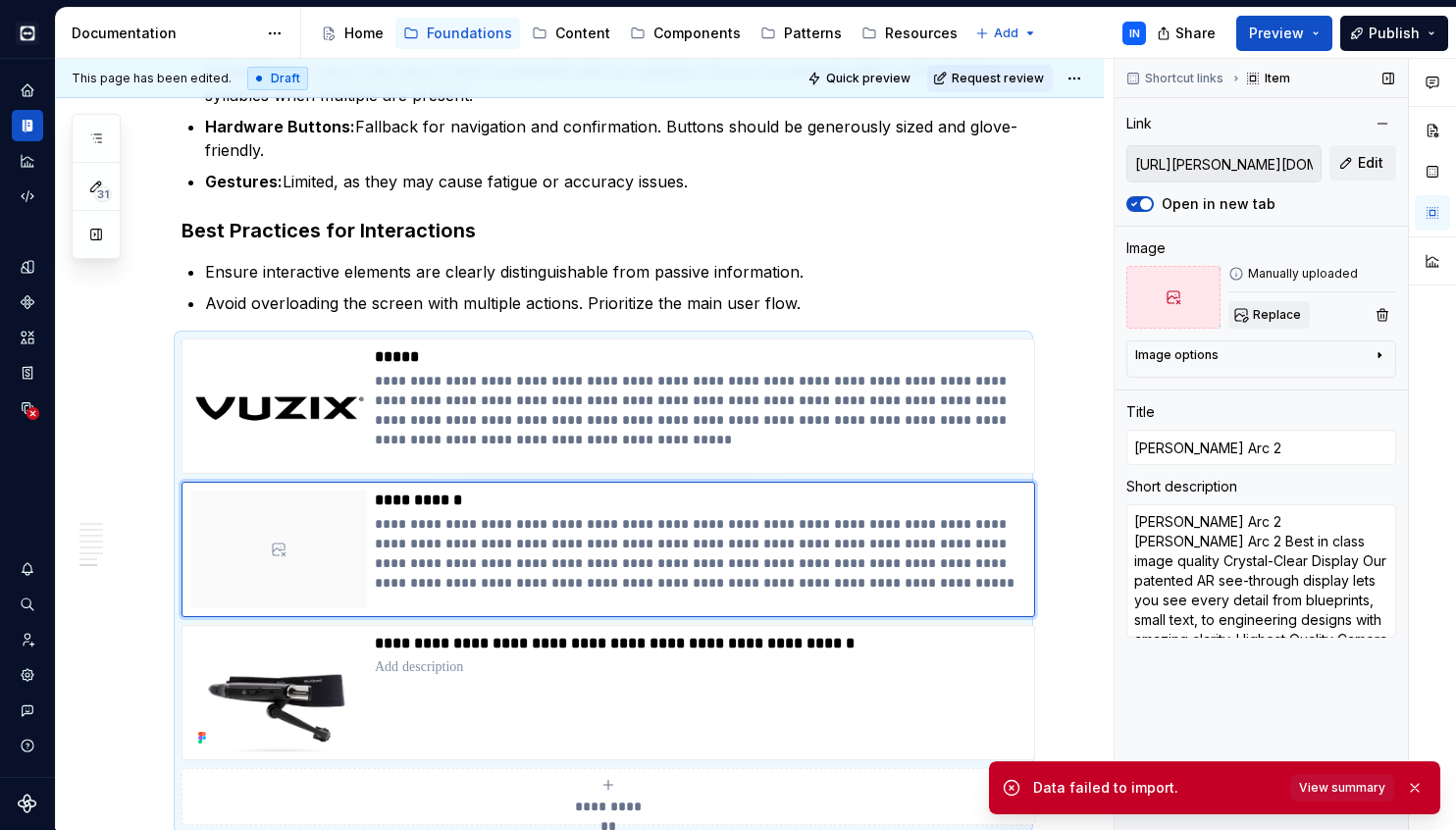
click at [1262, 312] on span "Replace" at bounding box center [1277, 315] width 48 height 16
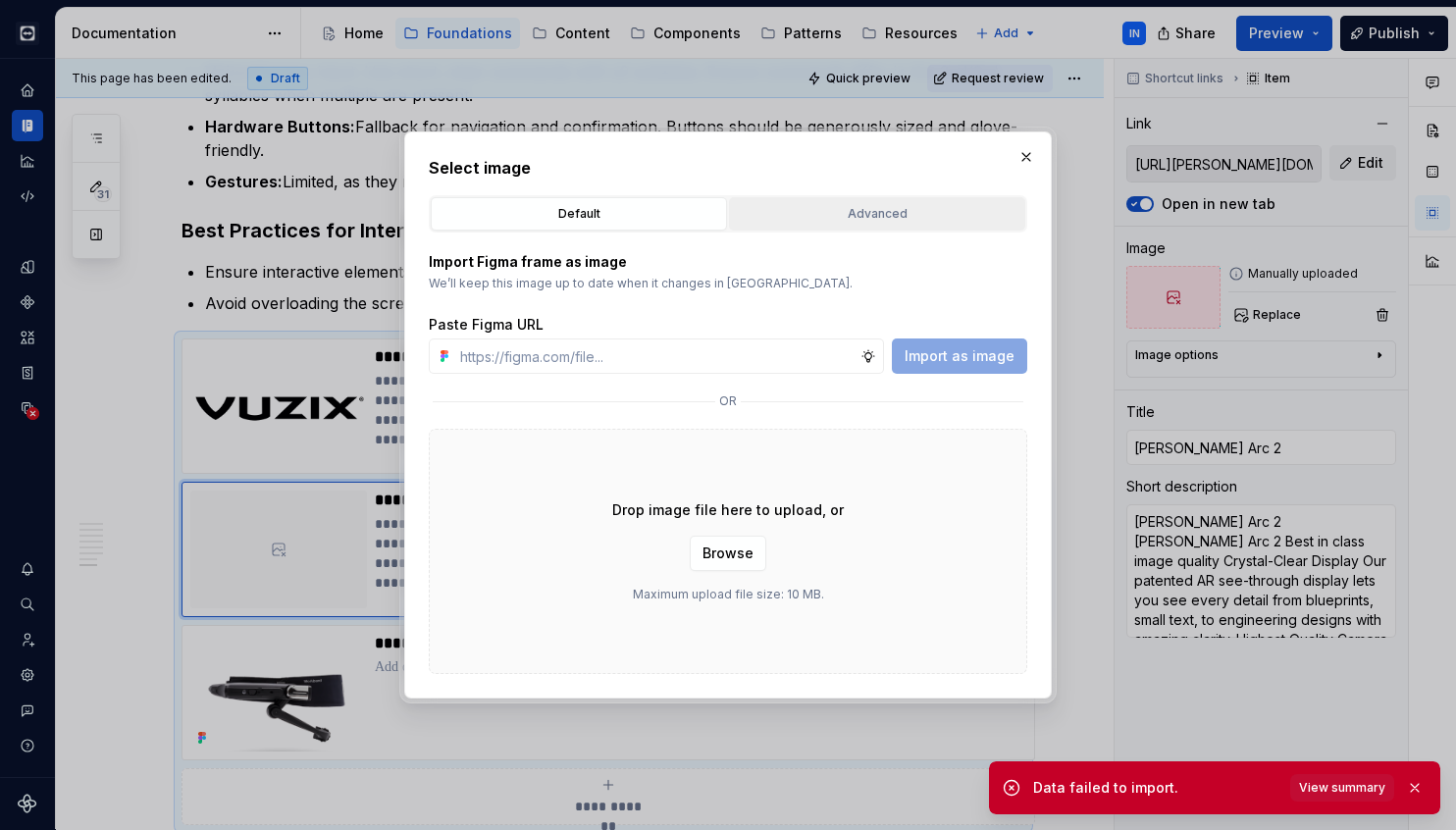
click at [848, 201] on button "Advanced" at bounding box center [877, 214] width 297 height 34
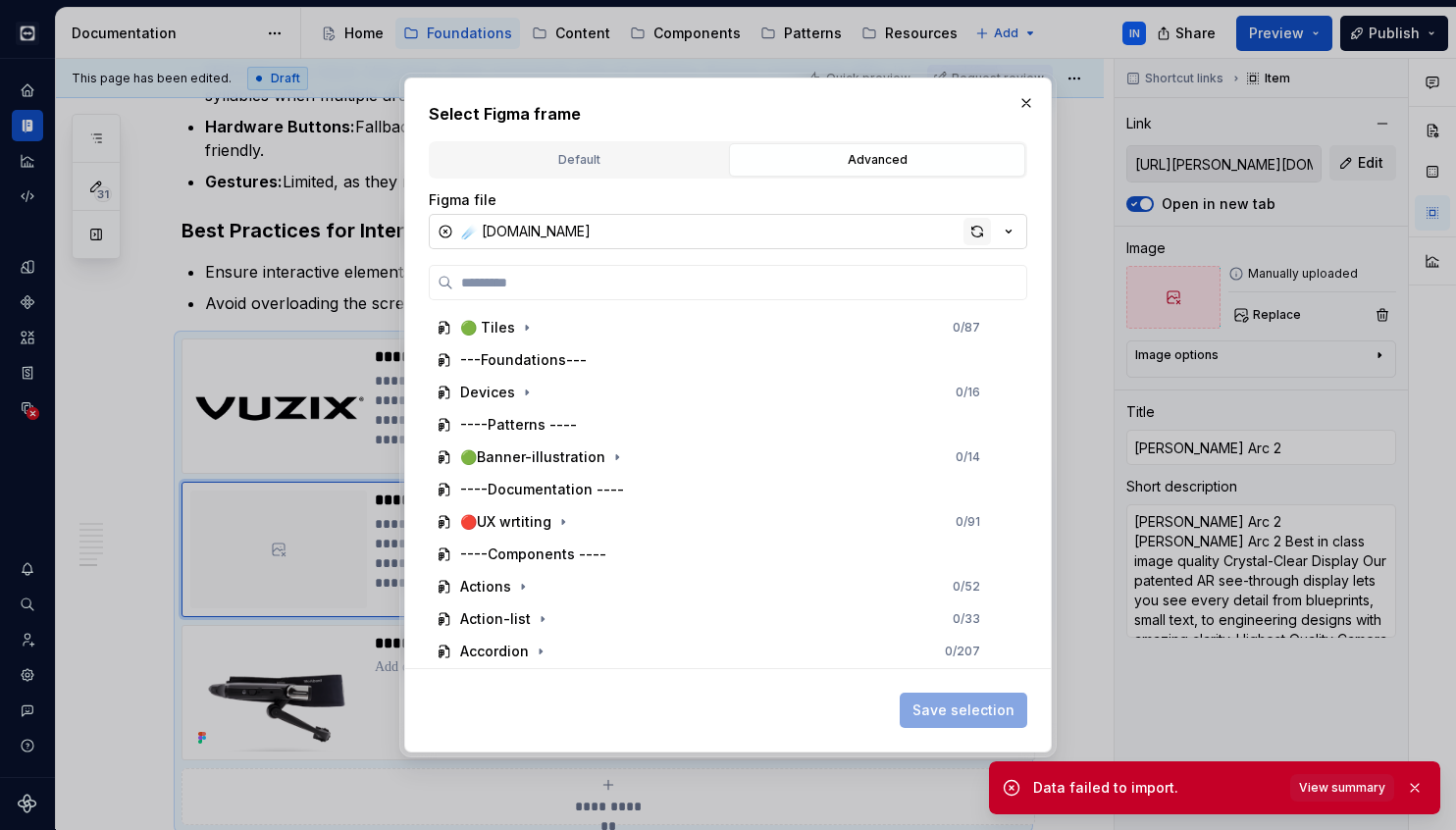
click at [974, 229] on div "button" at bounding box center [977, 232] width 28 height 28
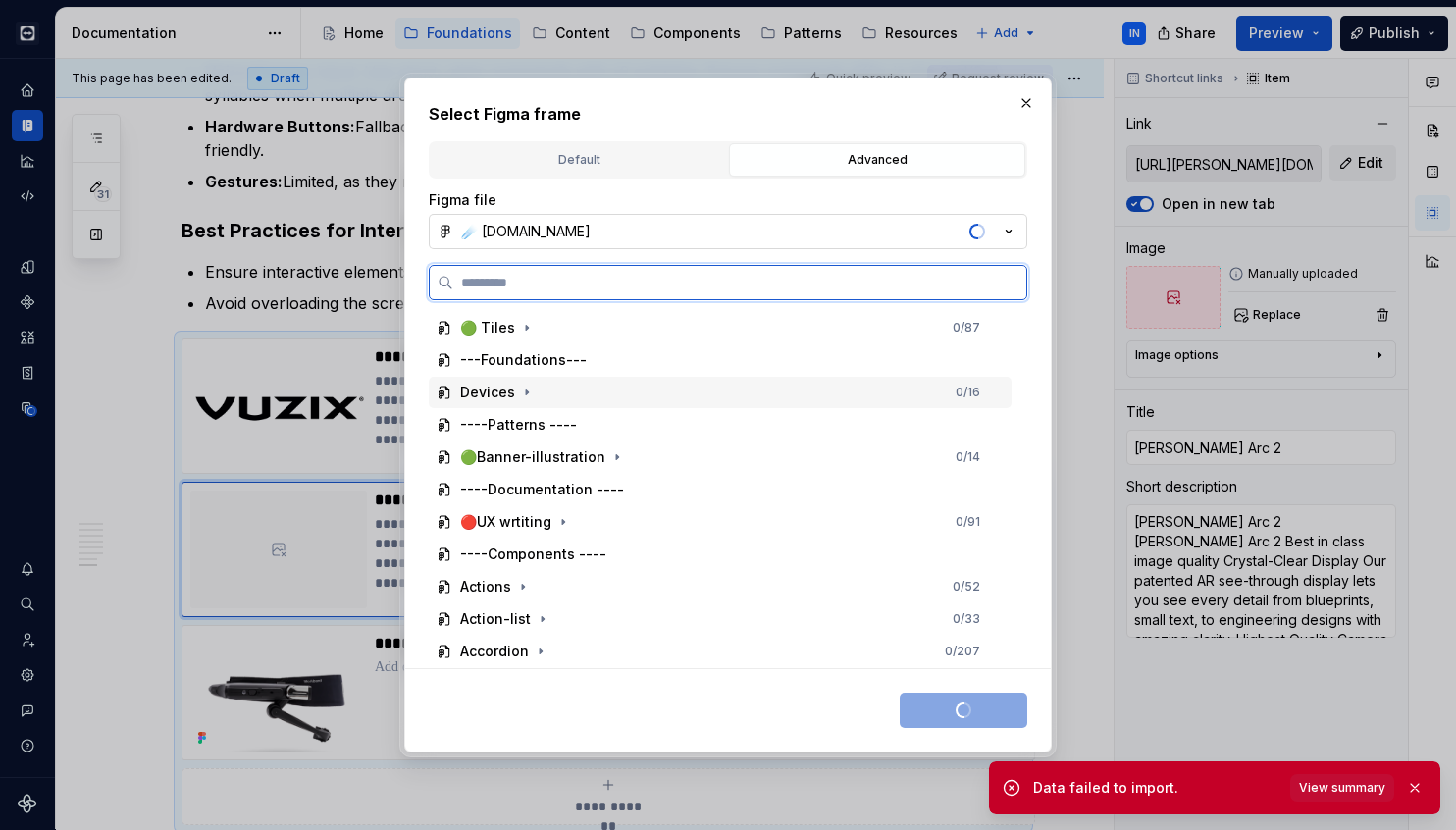
click at [538, 390] on div "Devices 0 / 16" at bounding box center [721, 393] width 583 height 32
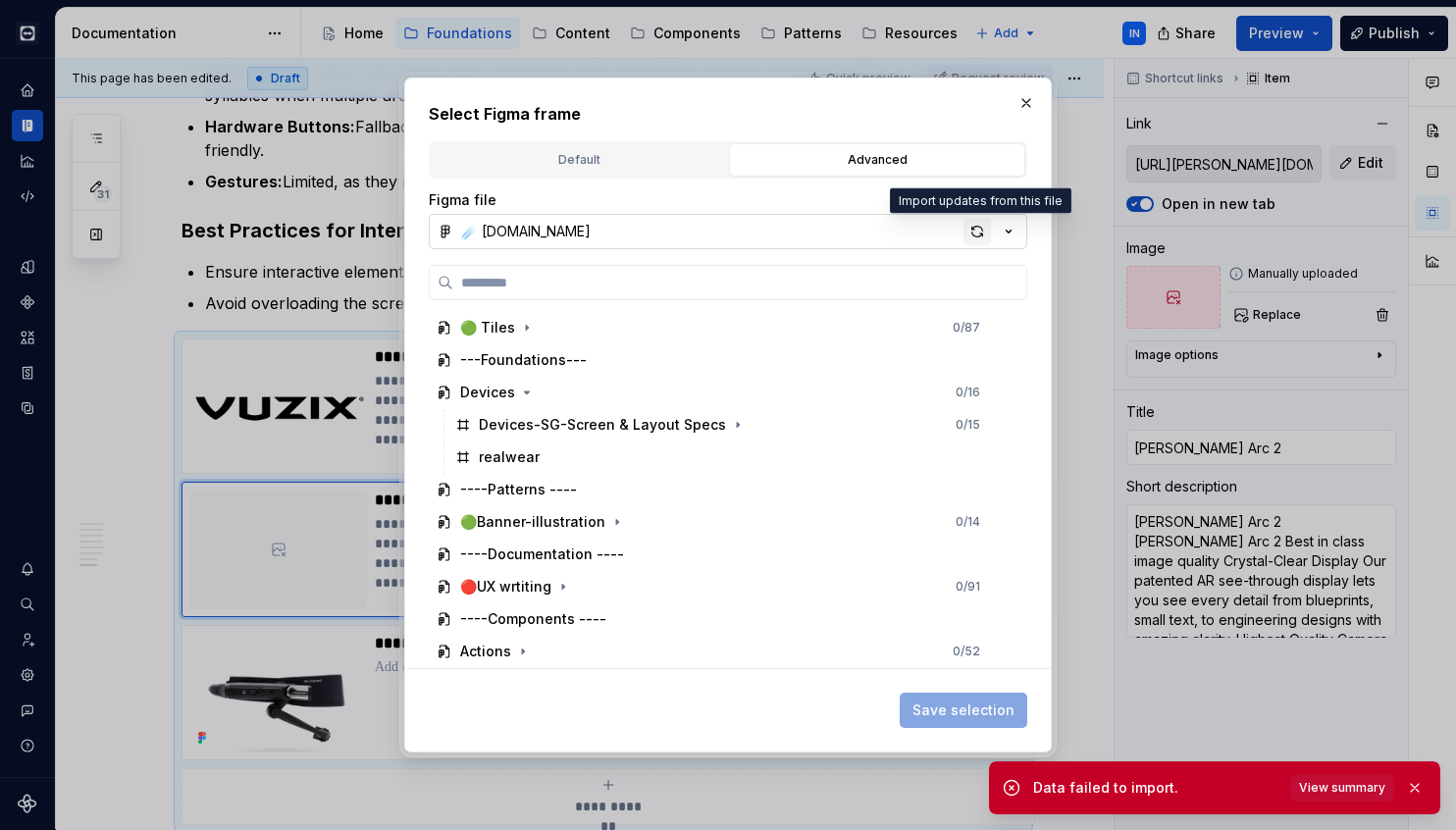
click at [976, 231] on div "button" at bounding box center [977, 232] width 28 height 28
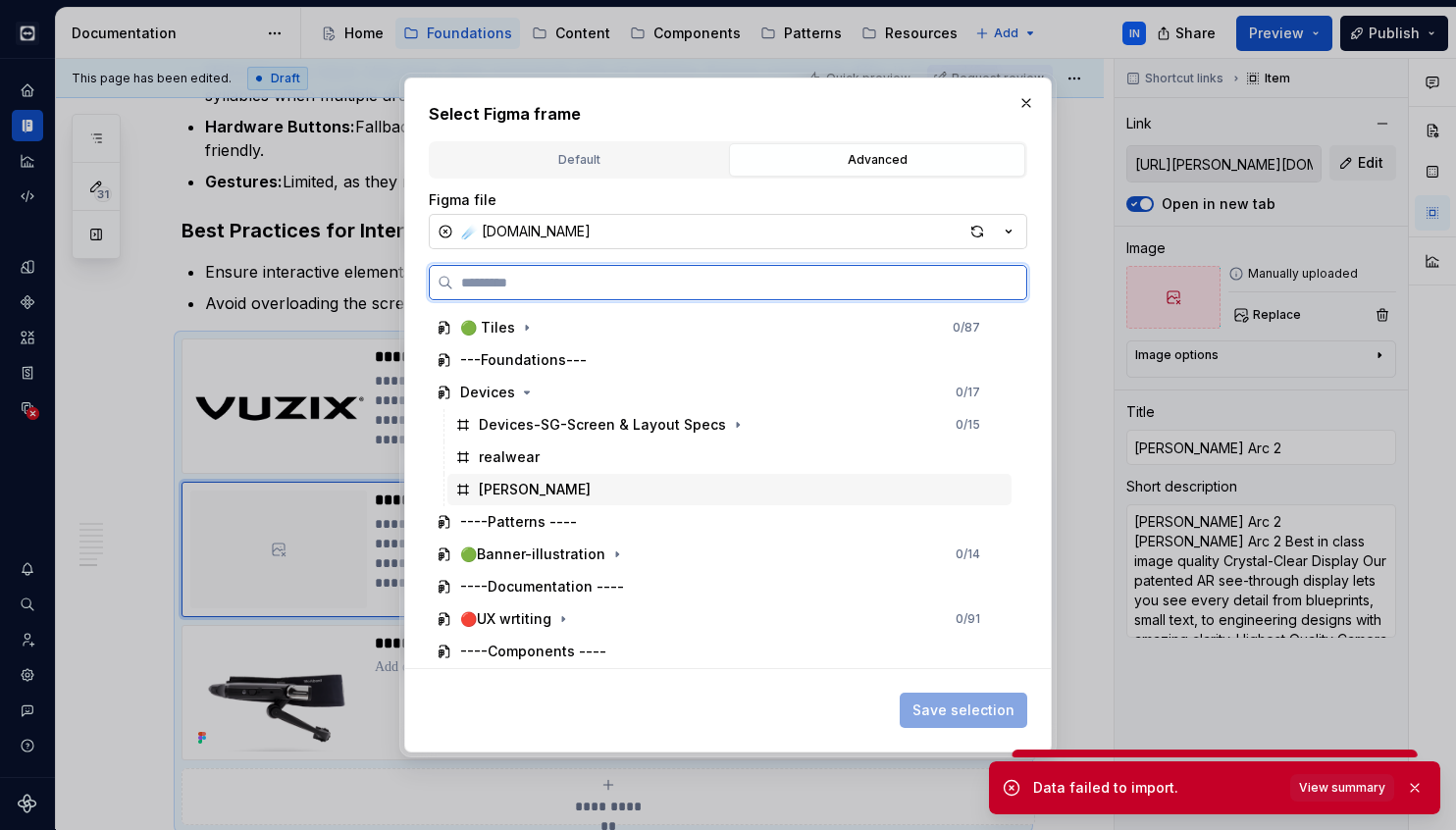
click at [590, 479] on div "[PERSON_NAME]" at bounding box center [729, 490] width 564 height 32
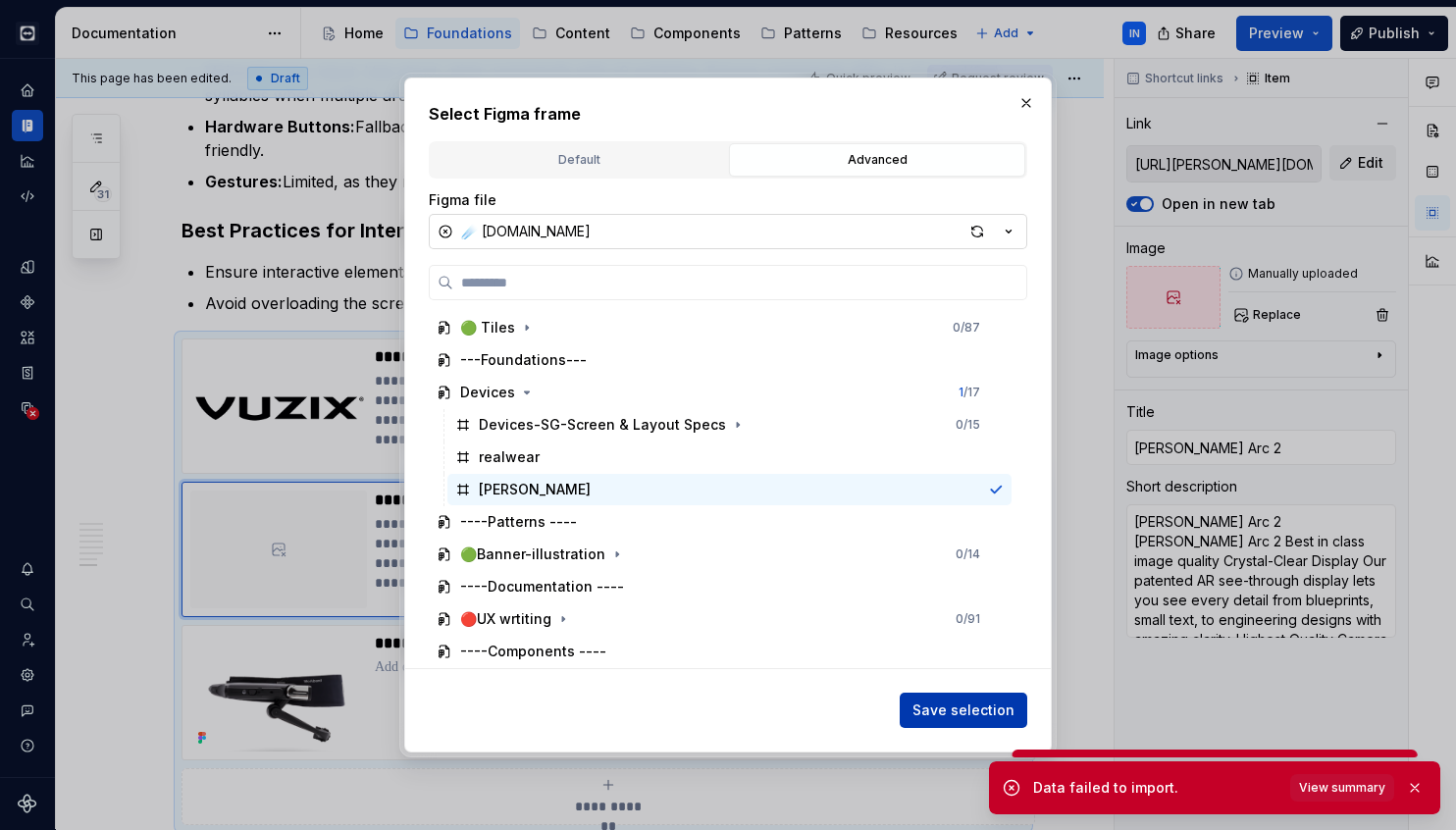
click at [962, 707] on span "Save selection" at bounding box center [963, 711] width 103 height 20
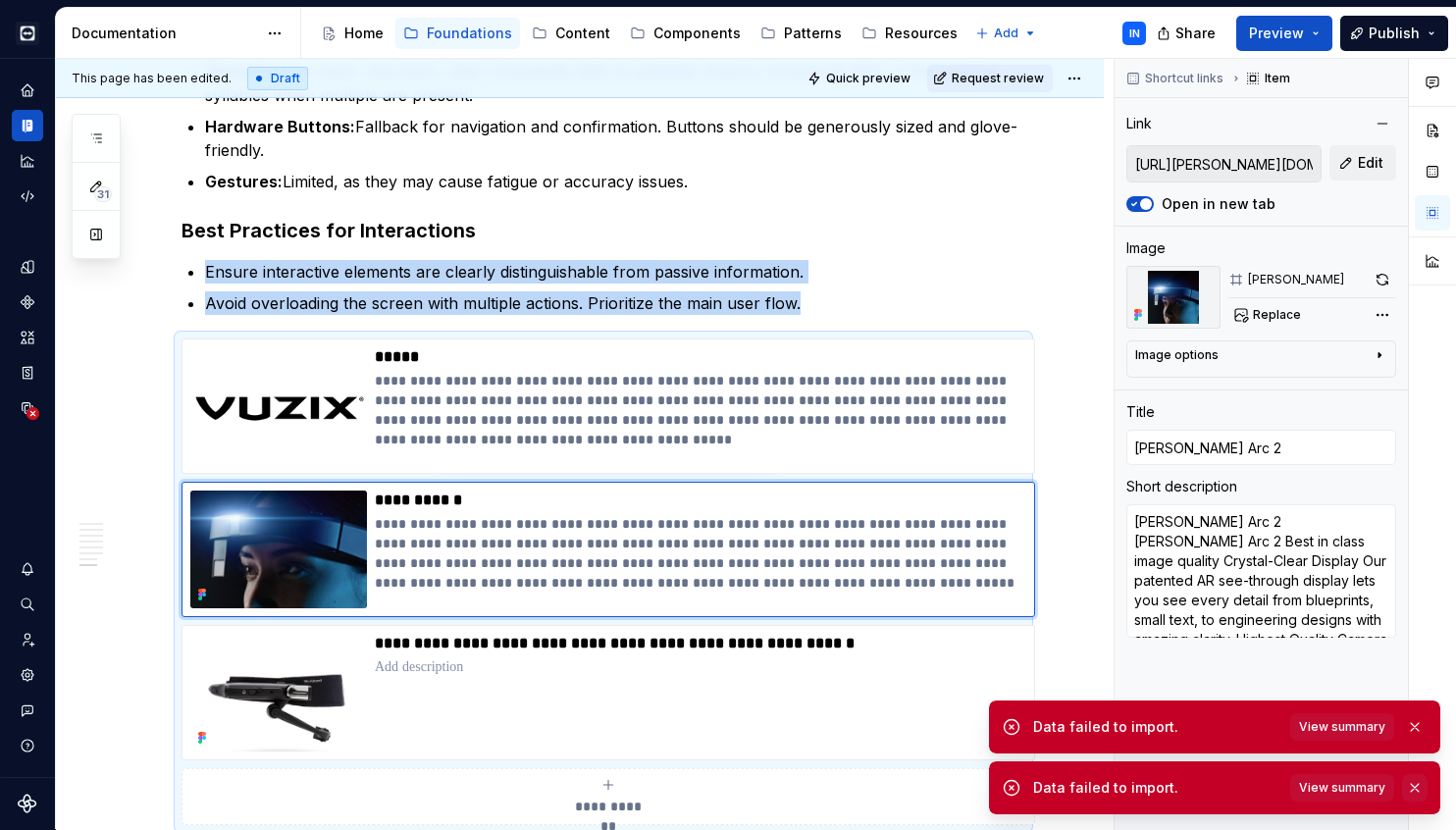
click at [1418, 782] on button "button" at bounding box center [1415, 788] width 26 height 28
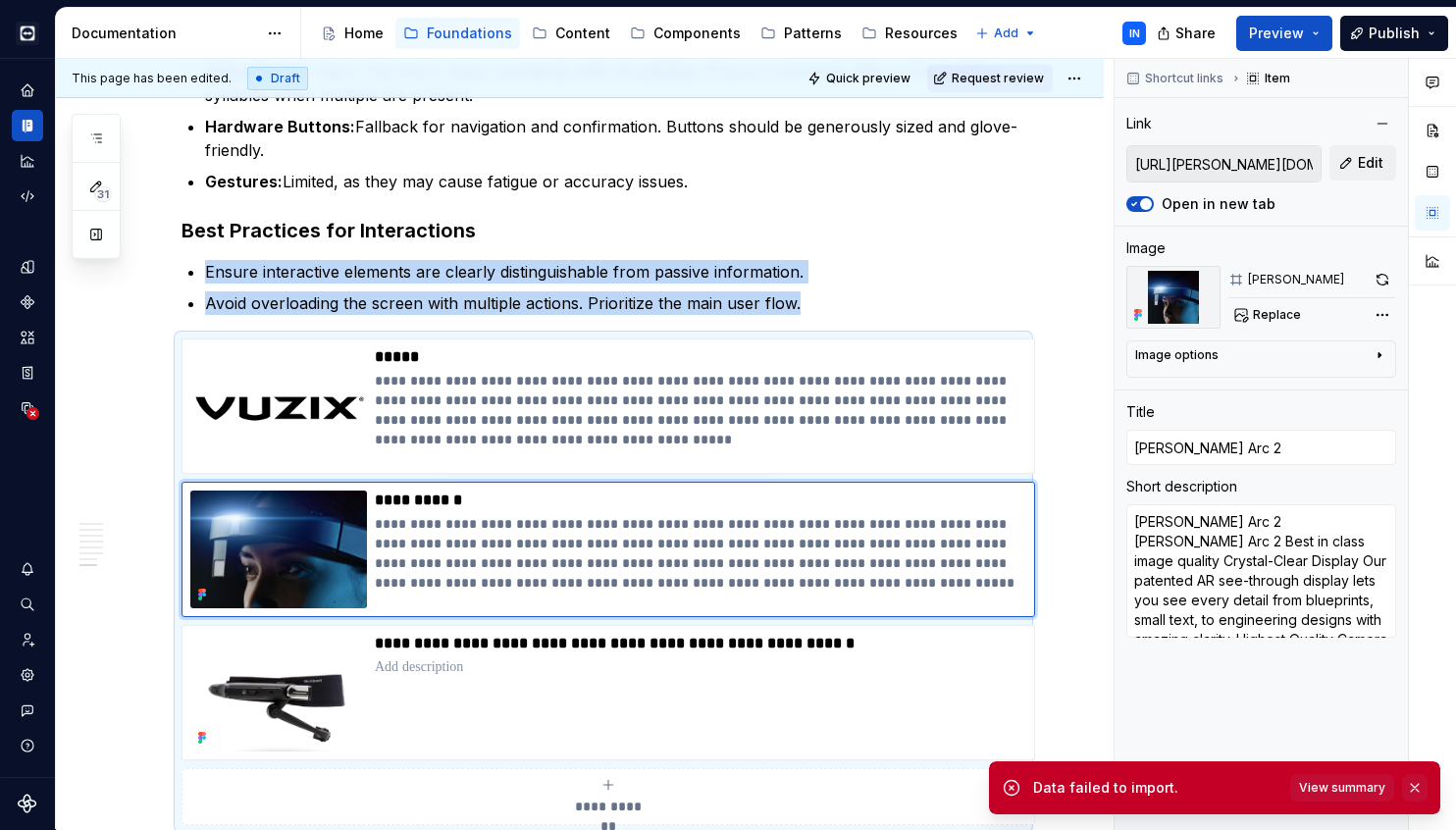
click at [1412, 781] on button "button" at bounding box center [1415, 788] width 26 height 28
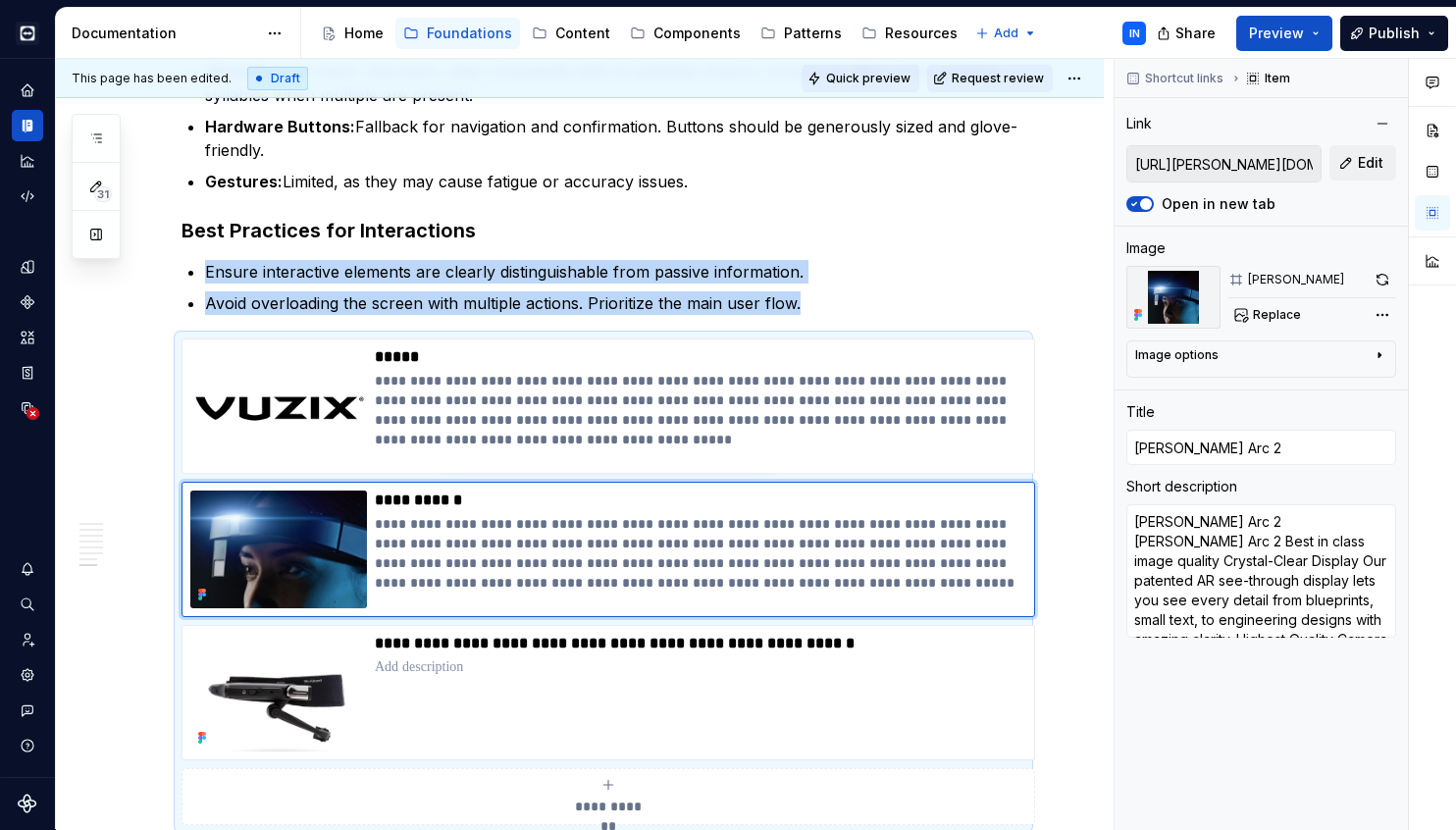
click at [874, 79] on span "Quick preview" at bounding box center [868, 79] width 85 height 16
click at [1323, 36] on button "Preview" at bounding box center [1284, 33] width 97 height 35
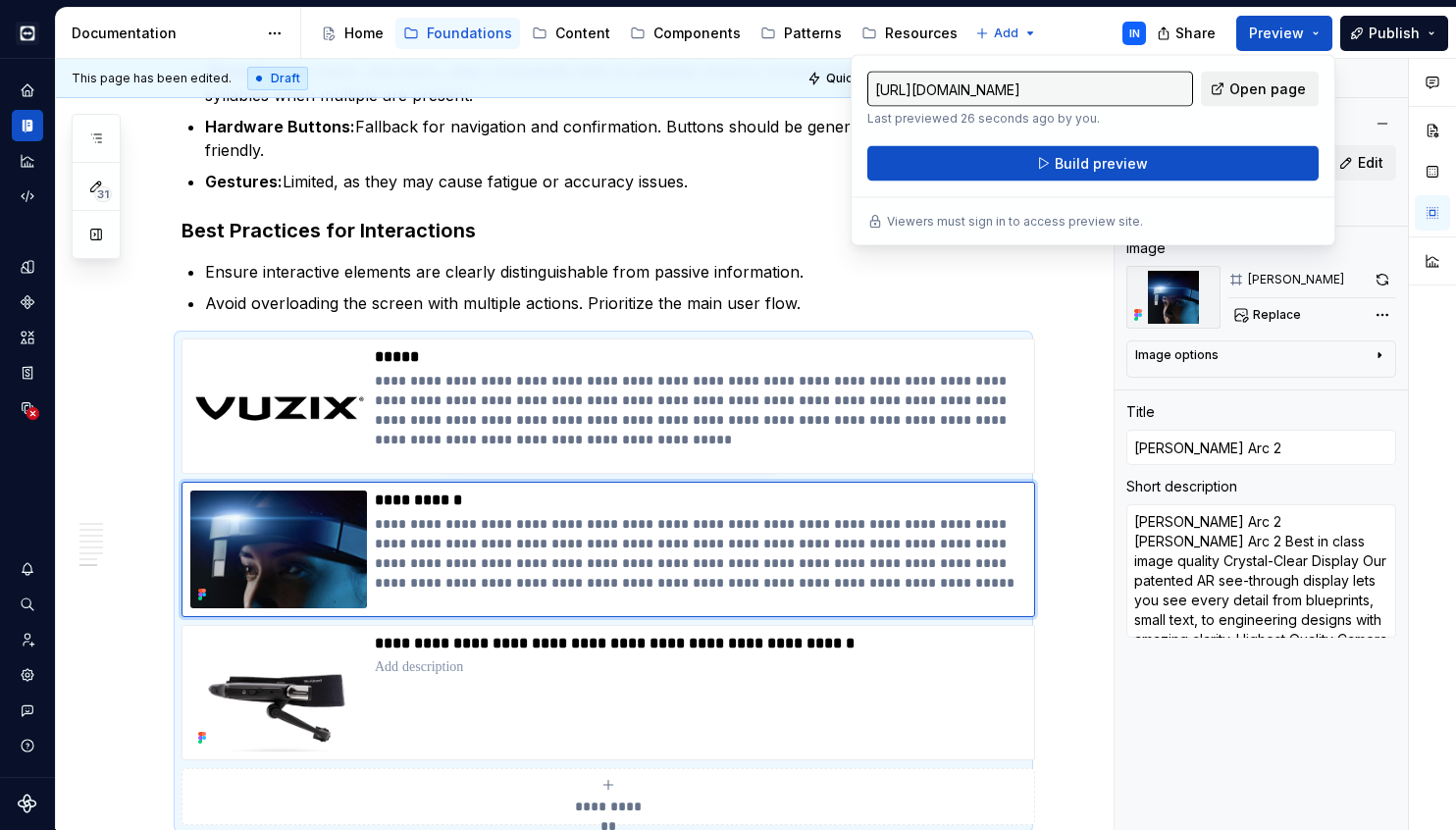
click at [1262, 87] on span "Open page" at bounding box center [1267, 90] width 77 height 20
click at [844, 292] on p "Avoid overloading the screen with multiple actions. Prioritize the main user fl…" at bounding box center [615, 304] width 820 height 24
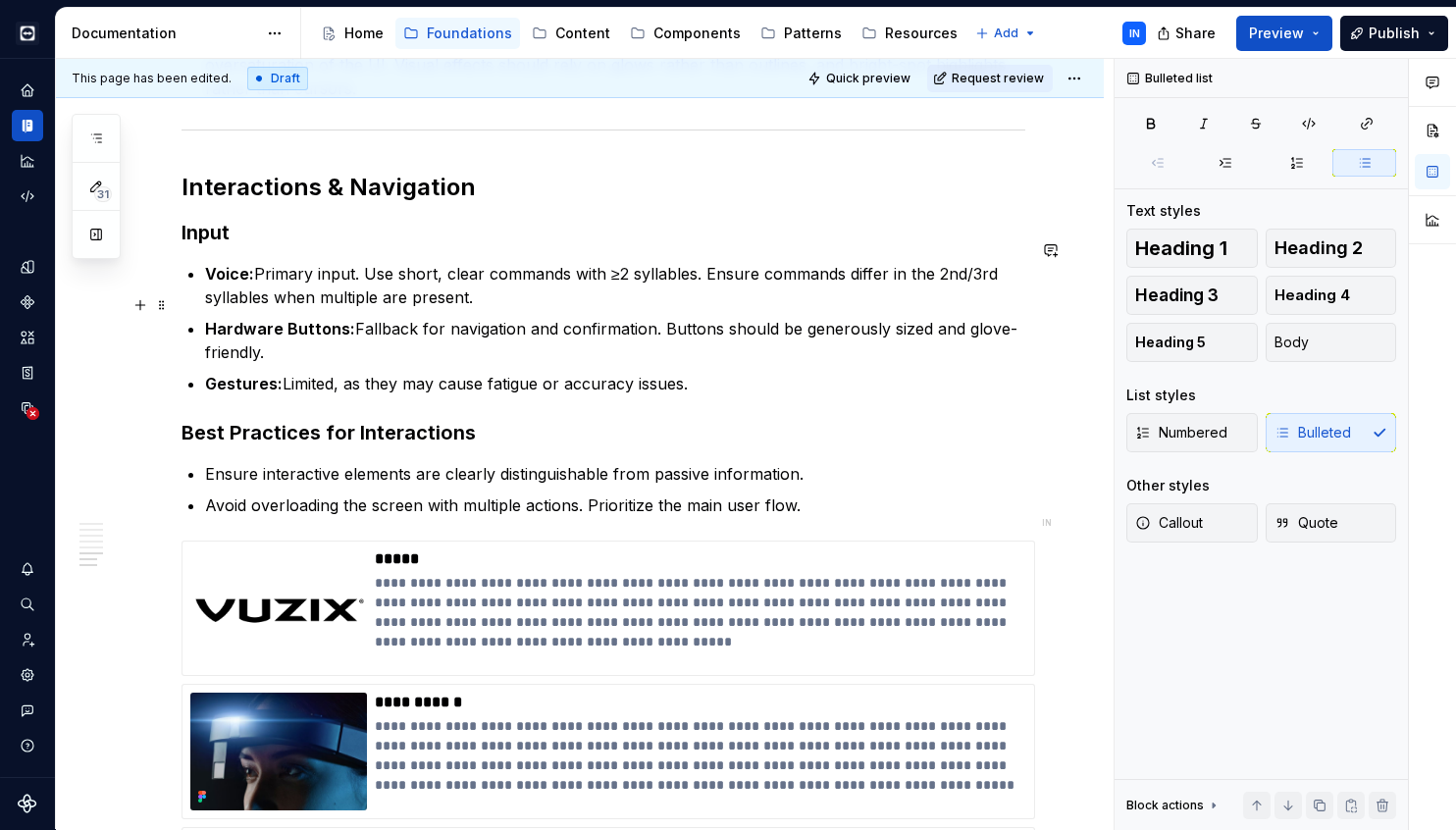
scroll to position [2063, 0]
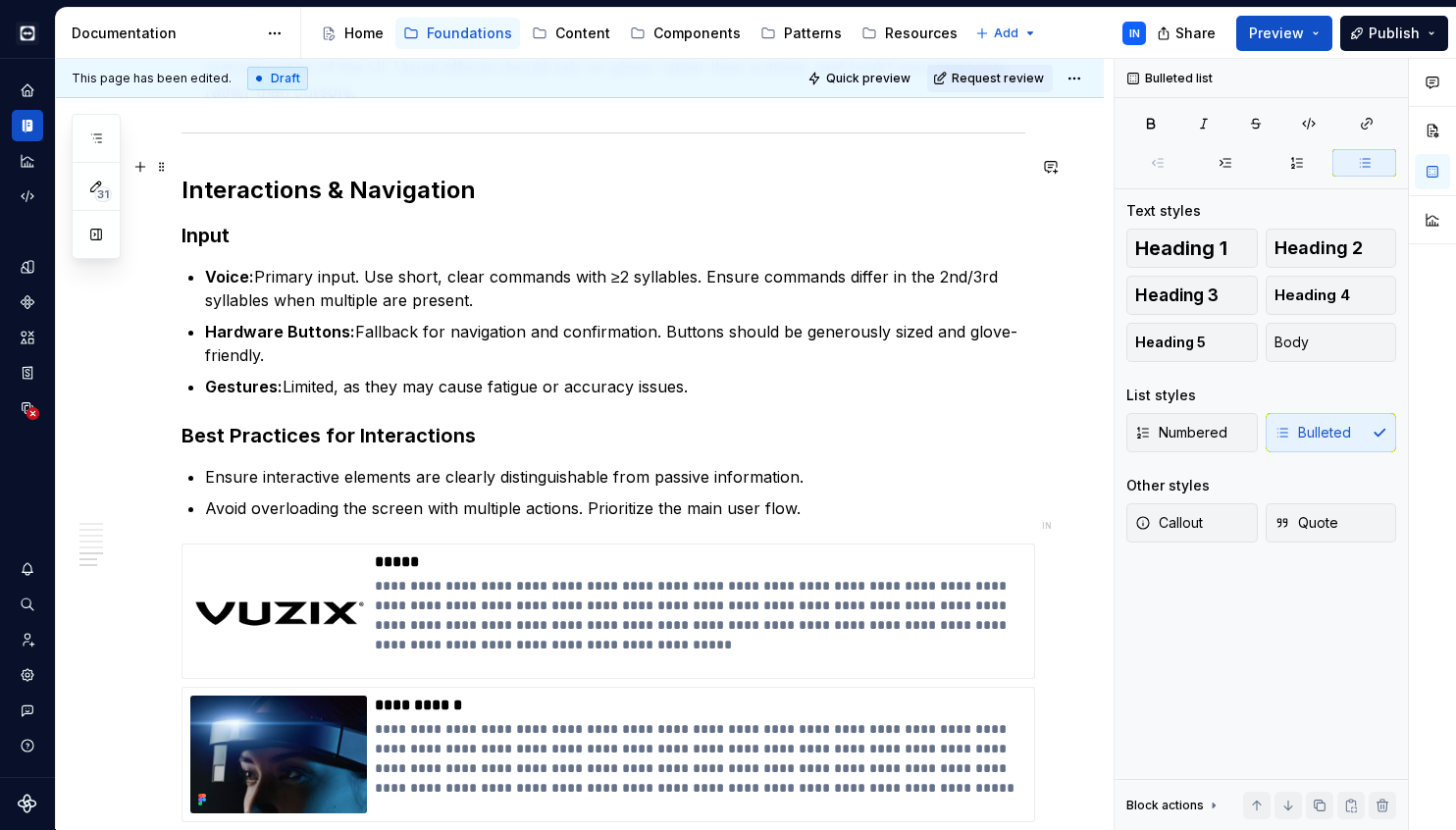
click at [400, 174] on h2 "Interactions & Navigation" at bounding box center [603, 190] width 844 height 32
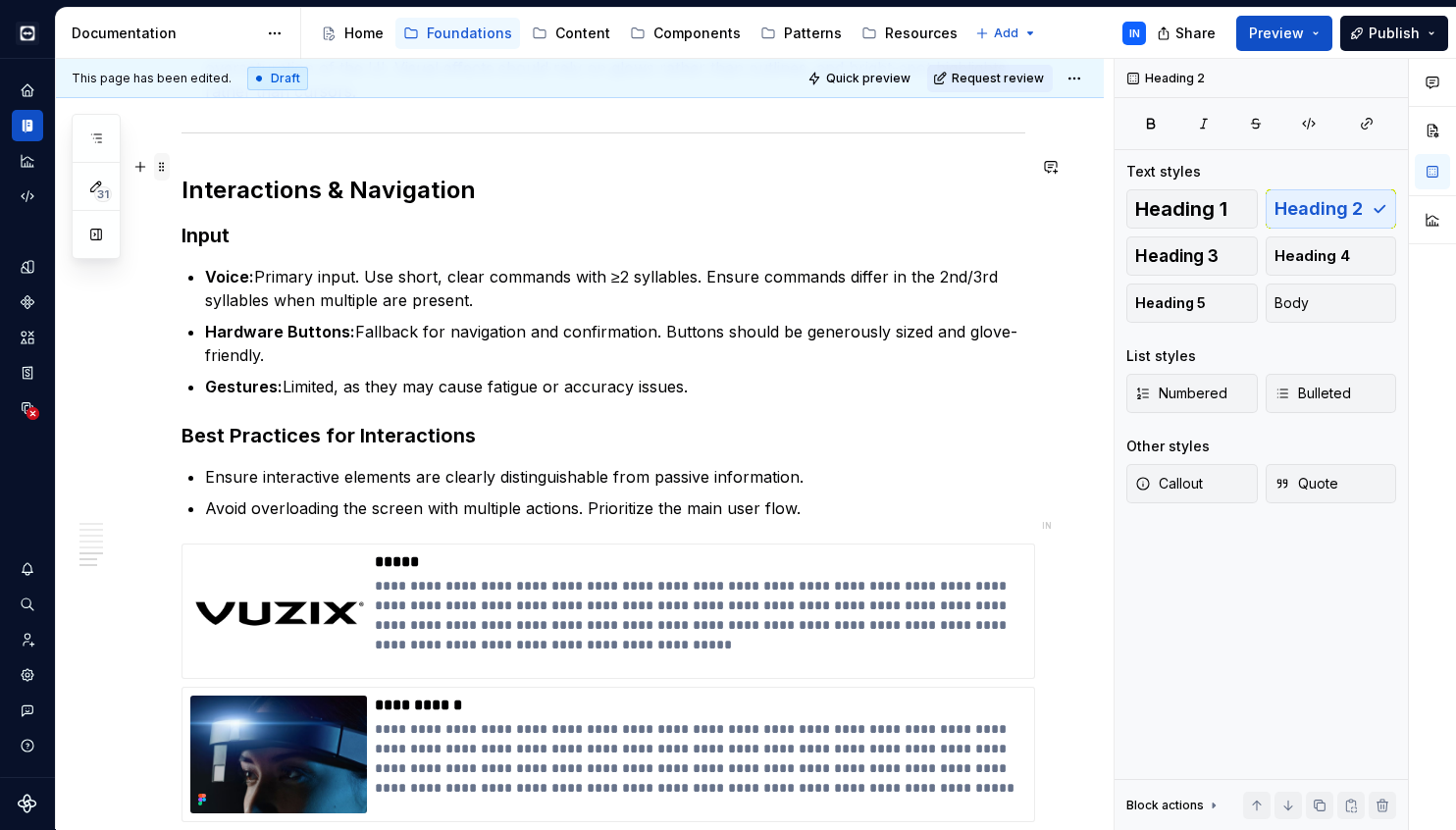
click at [162, 171] on span at bounding box center [162, 167] width 16 height 28
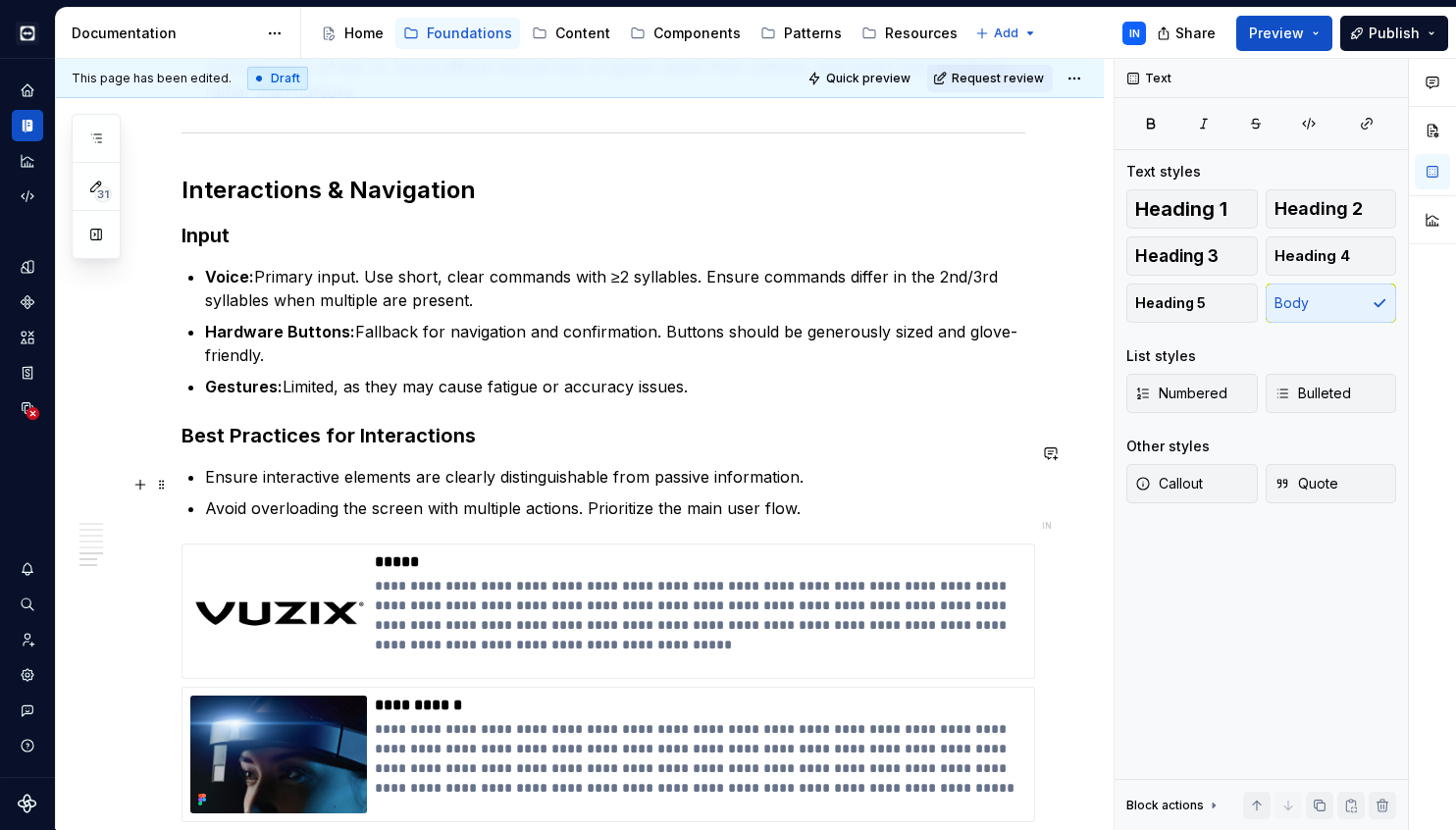
click at [850, 497] on p "Avoid overloading the screen with multiple actions. Prioritize the main user fl…" at bounding box center [615, 509] width 820 height 24
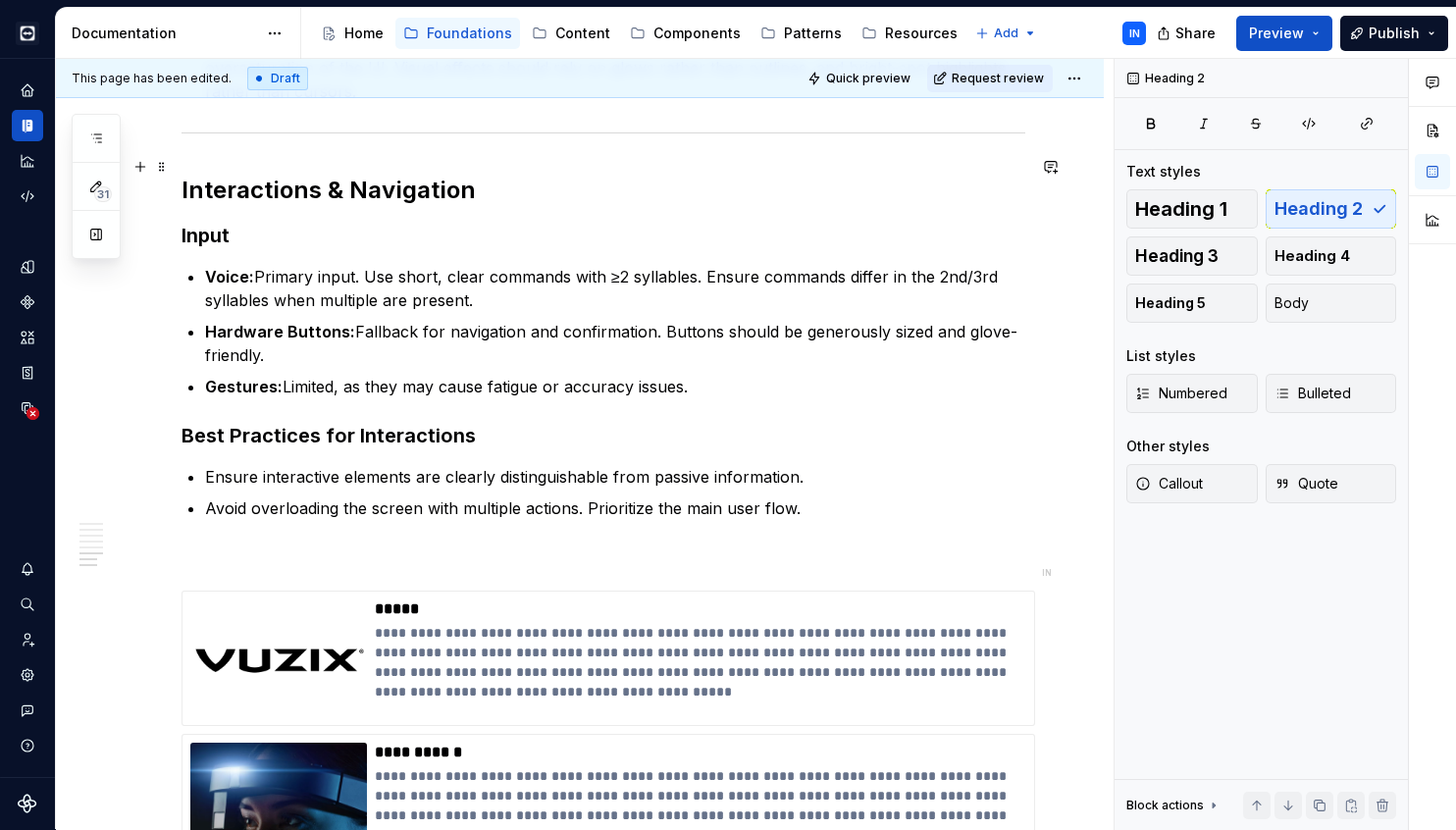
click at [227, 174] on h2 "Interactions & Navigation" at bounding box center [603, 190] width 844 height 32
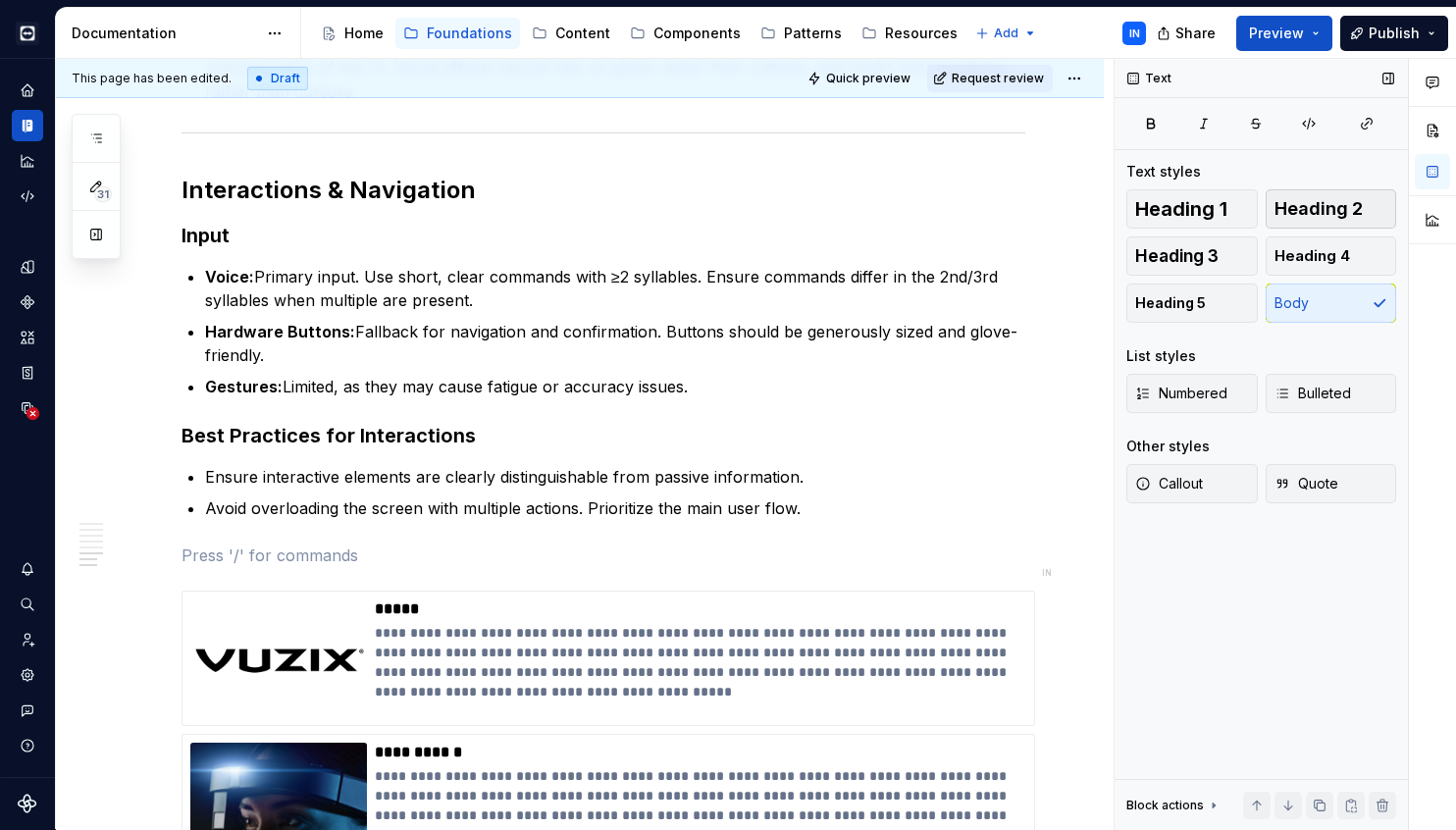
click at [1306, 209] on span "Heading 2" at bounding box center [1319, 209] width 89 height 20
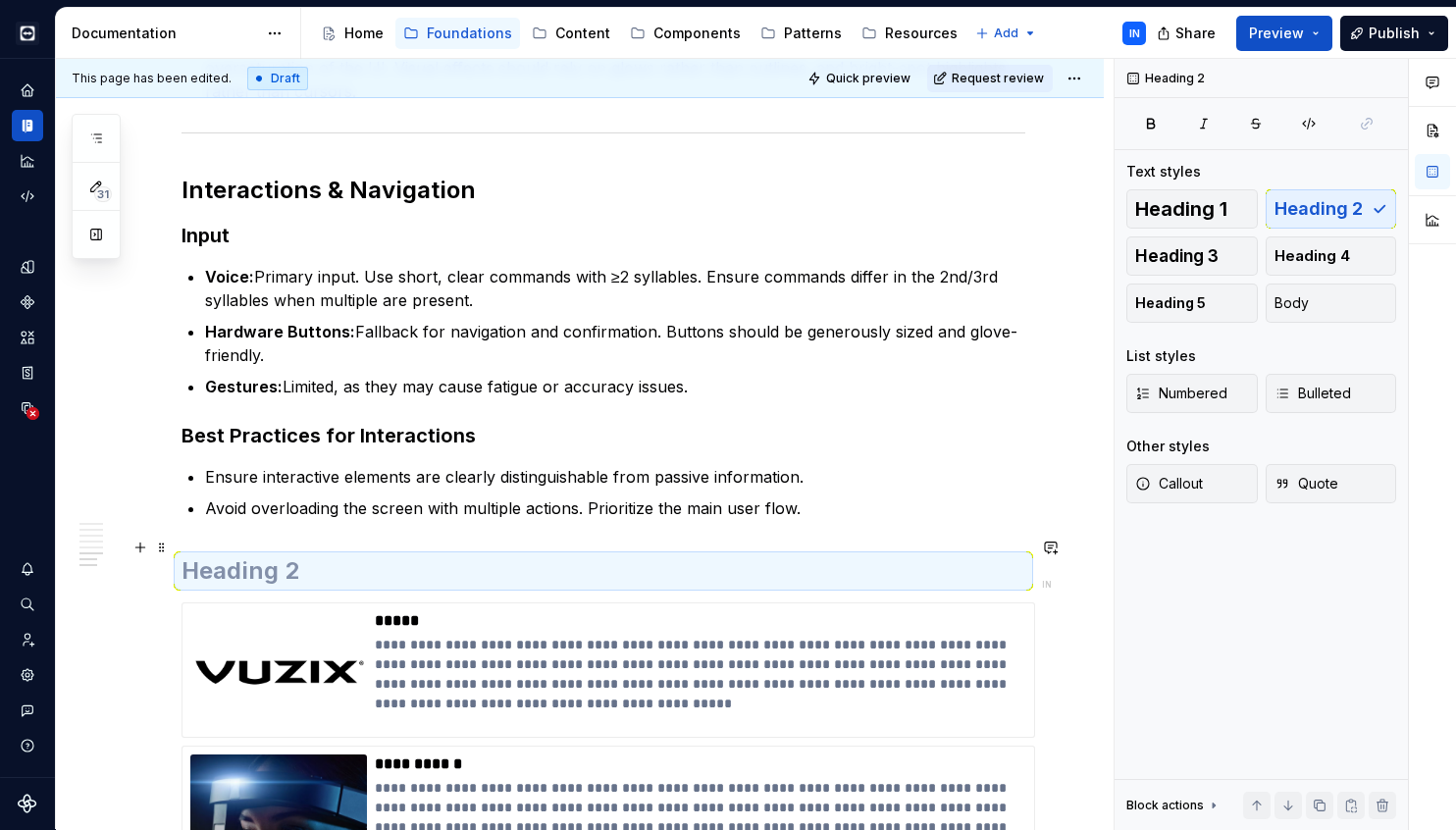
click at [237, 555] on h2 at bounding box center [603, 571] width 844 height 32
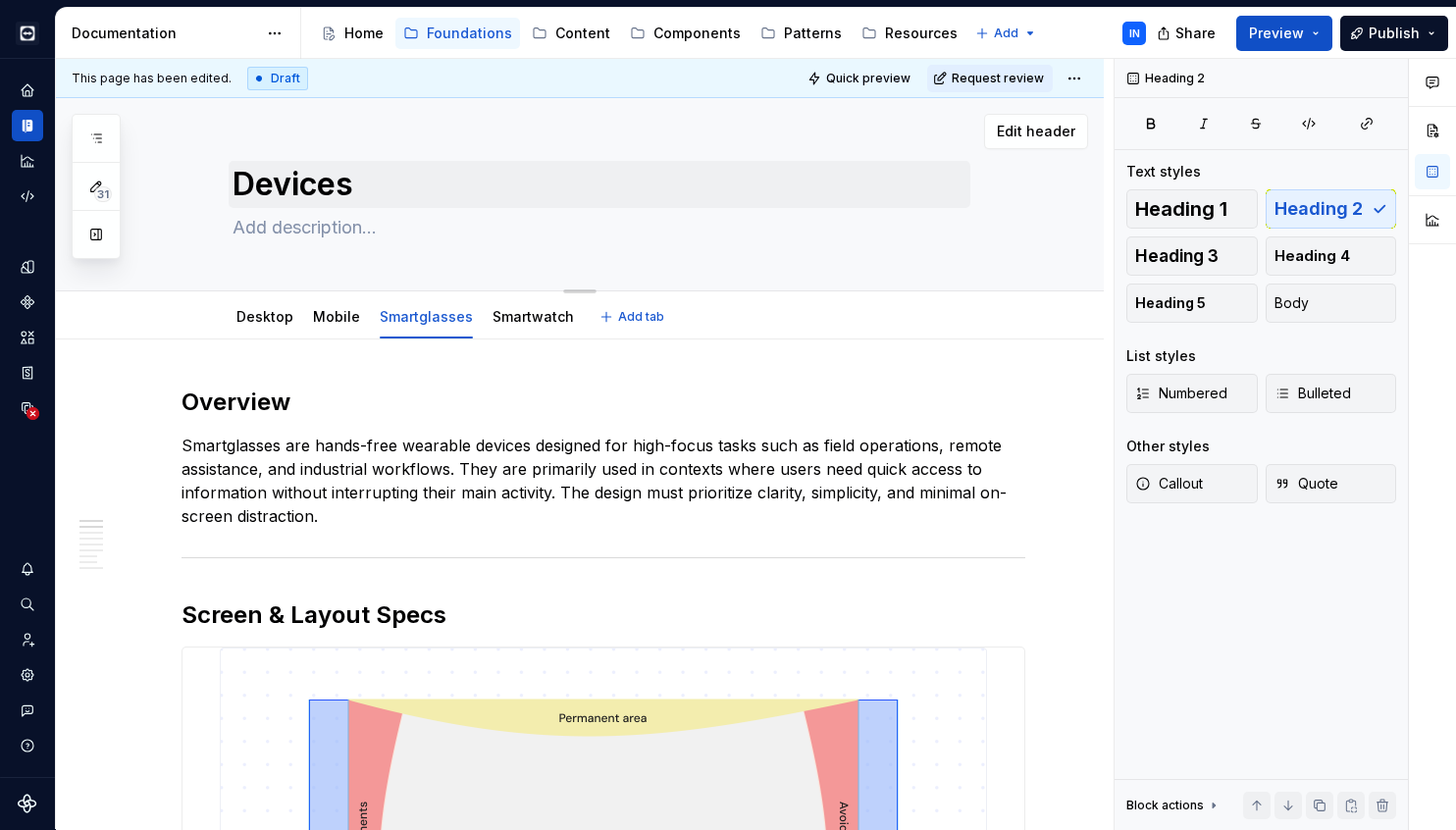
scroll to position [0, 0]
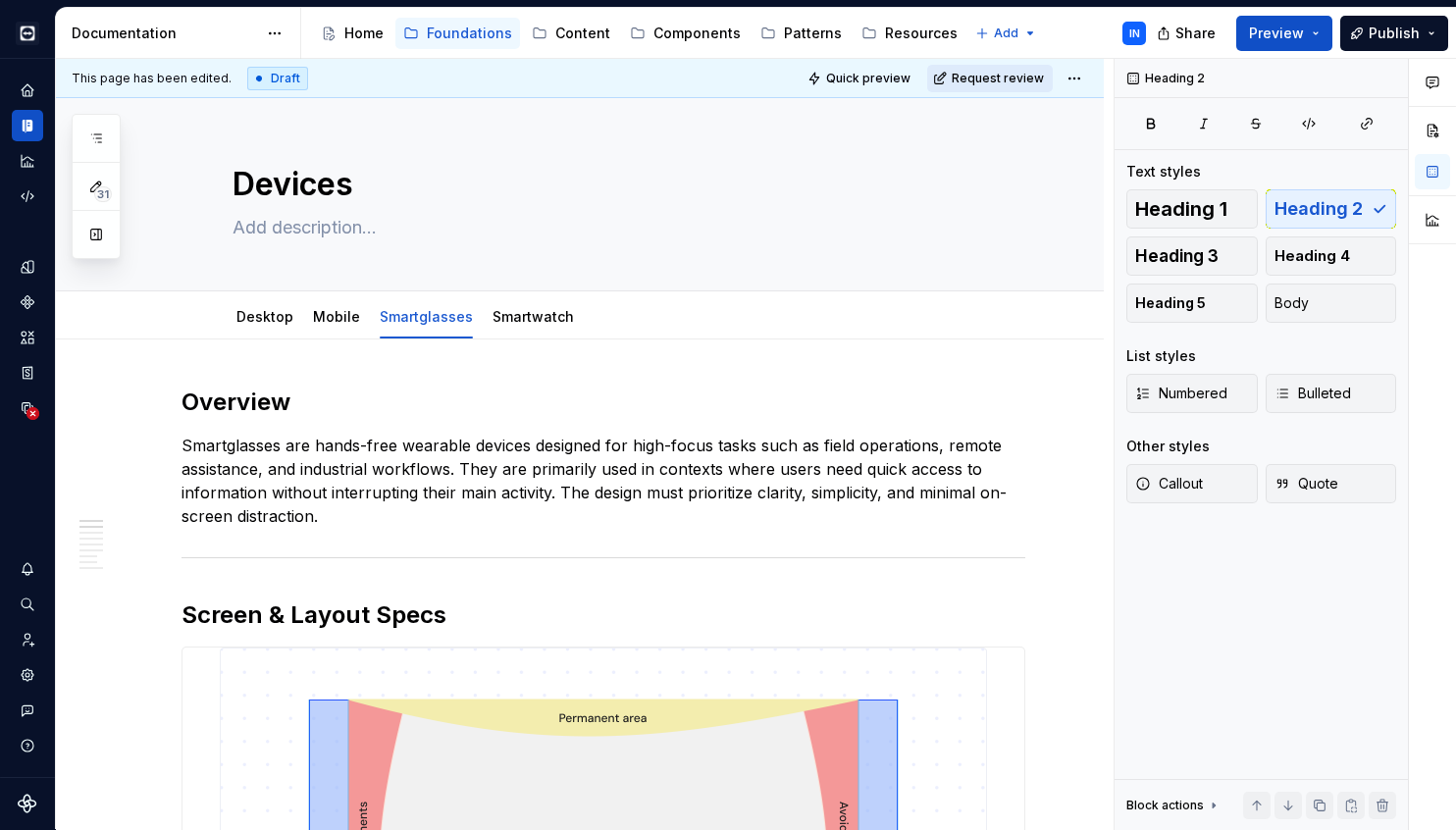
click at [1000, 79] on span "Request review" at bounding box center [997, 79] width 93 height 16
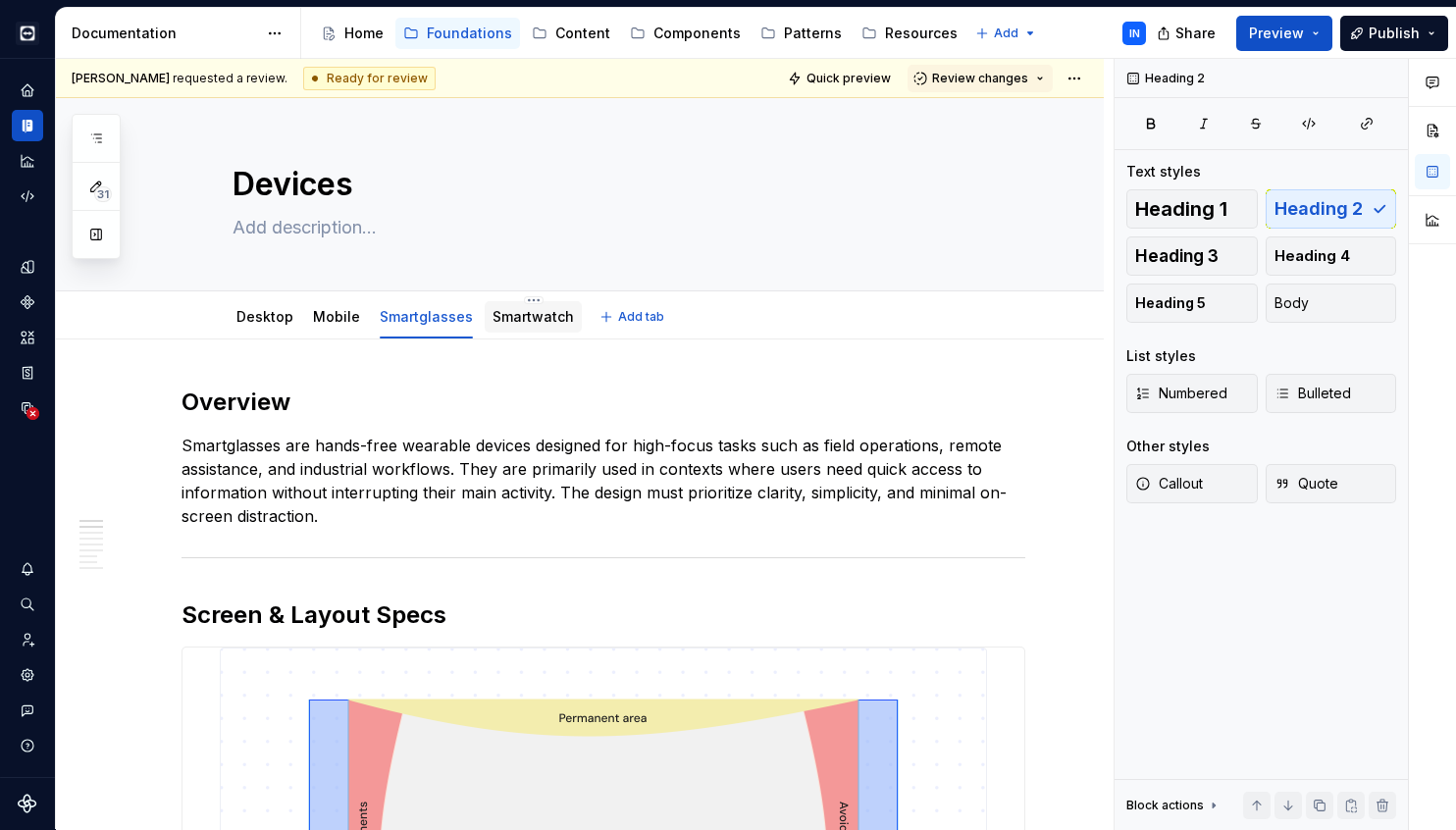
click at [523, 325] on div "Smartwatch" at bounding box center [533, 317] width 82 height 20
click at [531, 314] on link "Smartwatch" at bounding box center [533, 316] width 82 height 17
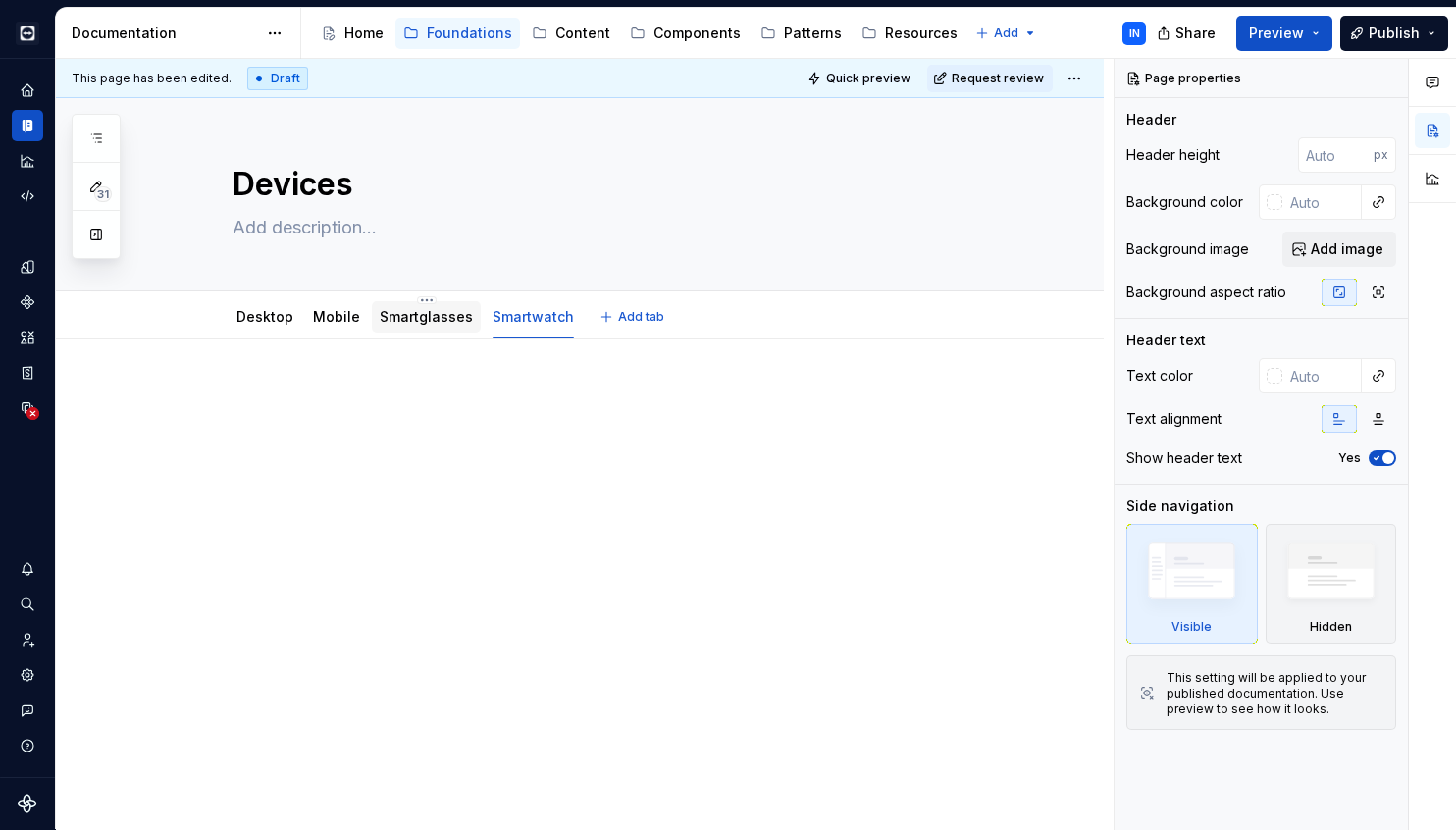
click at [435, 333] on div "Smartglasses" at bounding box center [426, 316] width 108 height 35
type textarea "*"
